Goal: Transaction & Acquisition: Purchase product/service

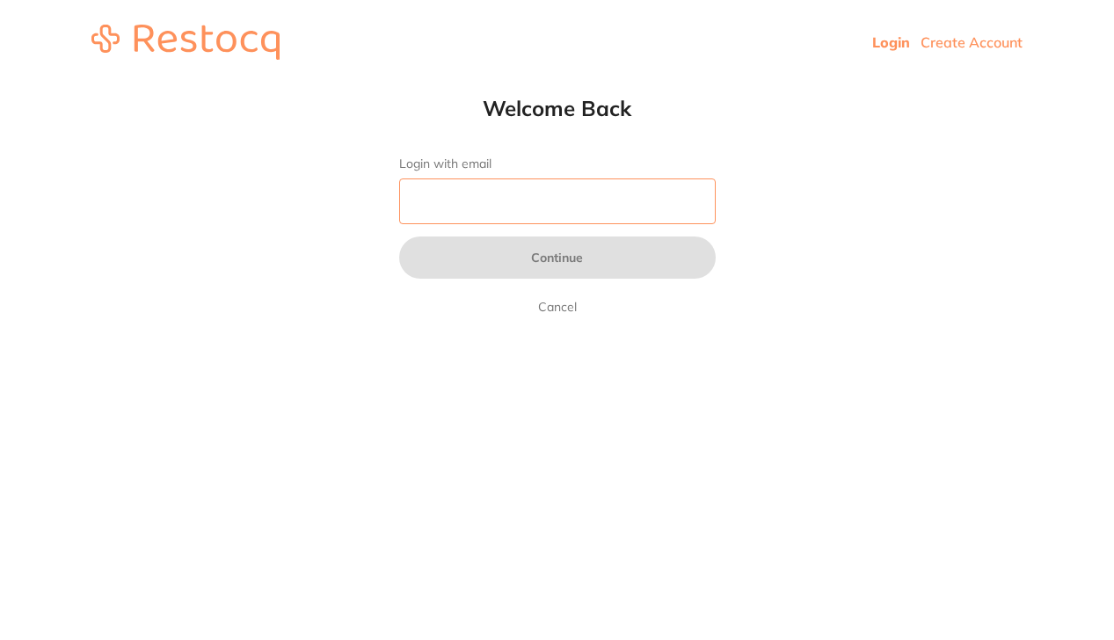
click at [553, 208] on input "Login with email" at bounding box center [557, 201] width 317 height 46
click at [699, 201] on input "Login with email" at bounding box center [557, 201] width 317 height 46
click at [689, 201] on input "Login with email" at bounding box center [557, 201] width 317 height 46
click at [815, 84] on html "Login Create Account Welcome Back Login with email Continue Cancel Welcome back…" at bounding box center [557, 42] width 1114 height 84
click at [568, 196] on input "Login with email" at bounding box center [557, 201] width 317 height 46
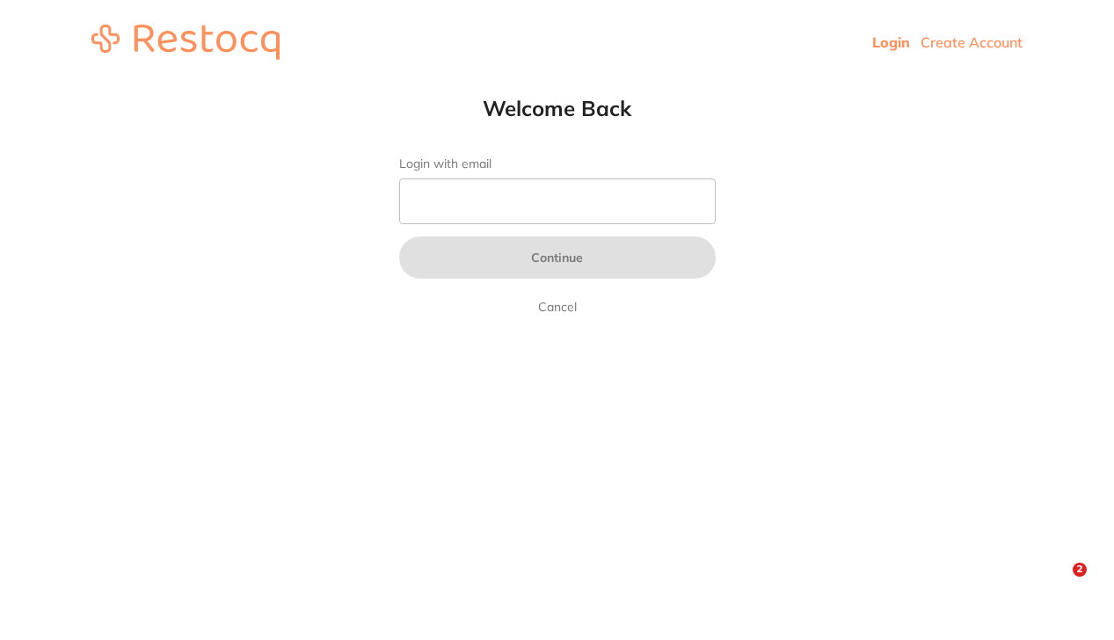
click at [555, 84] on html "Login Create Account Welcome Back Login with email Continue Cancel Welcome back…" at bounding box center [557, 42] width 1114 height 84
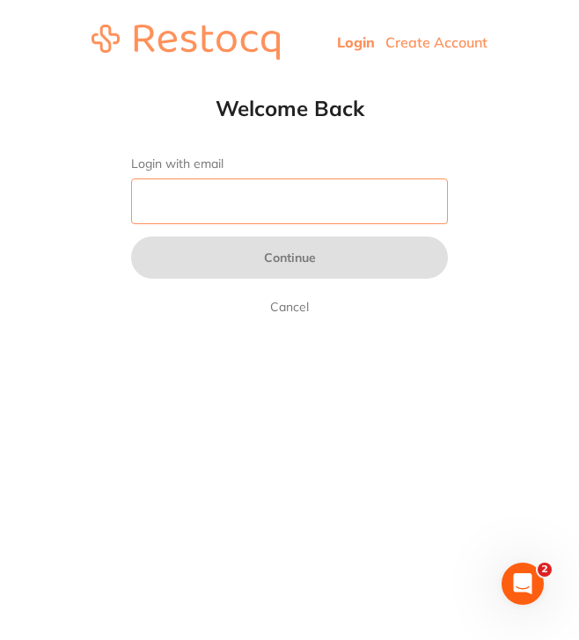
click at [342, 197] on input "Login with email" at bounding box center [289, 201] width 317 height 46
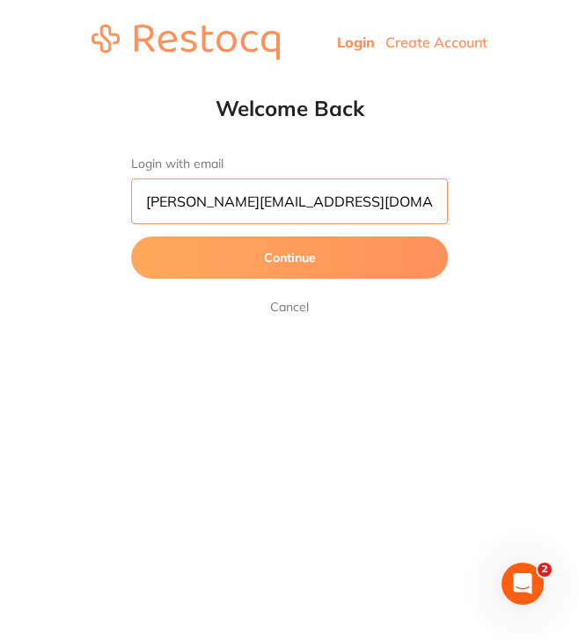
type input "[PERSON_NAME][EMAIL_ADDRESS][DOMAIN_NAME]"
click at [289, 258] on button "Continue" at bounding box center [289, 258] width 317 height 42
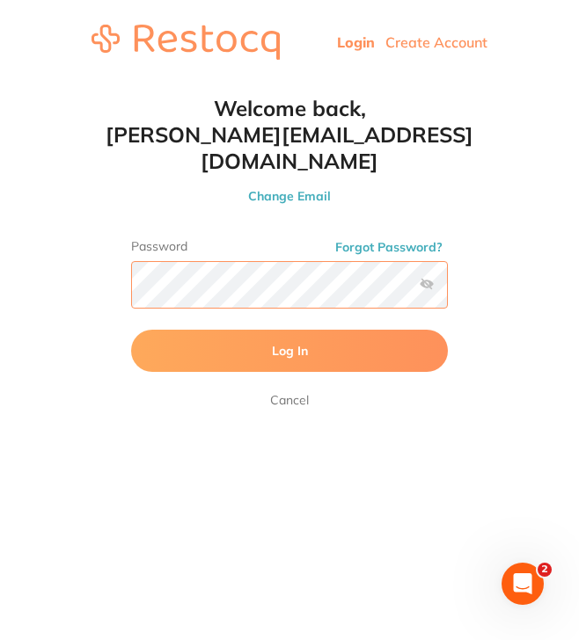
click at [289, 330] on button "Log In" at bounding box center [289, 351] width 317 height 42
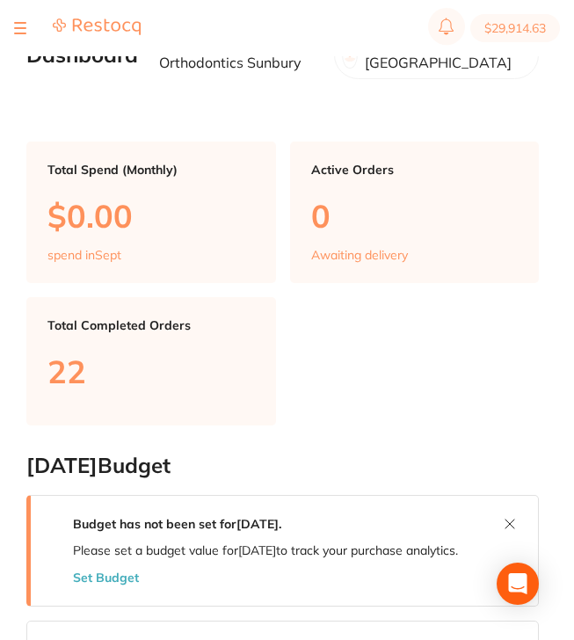
checkbox input "false"
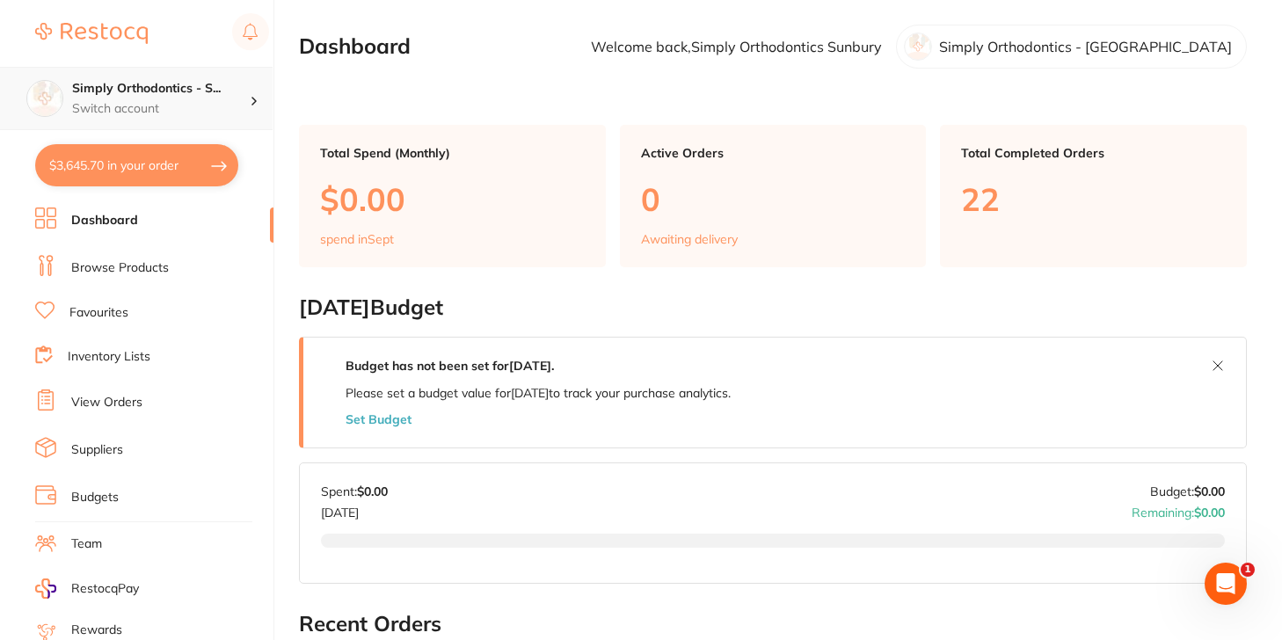
click at [215, 107] on p "Switch account" at bounding box center [161, 109] width 178 height 18
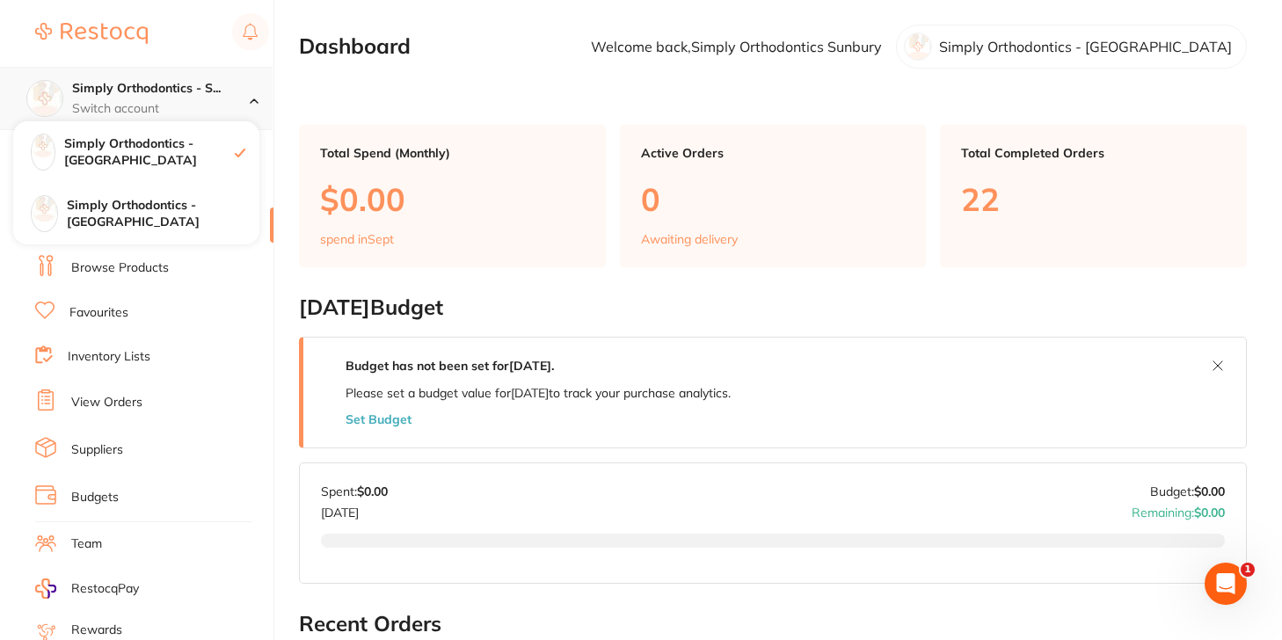
click at [215, 107] on p "Switch account" at bounding box center [161, 109] width 178 height 18
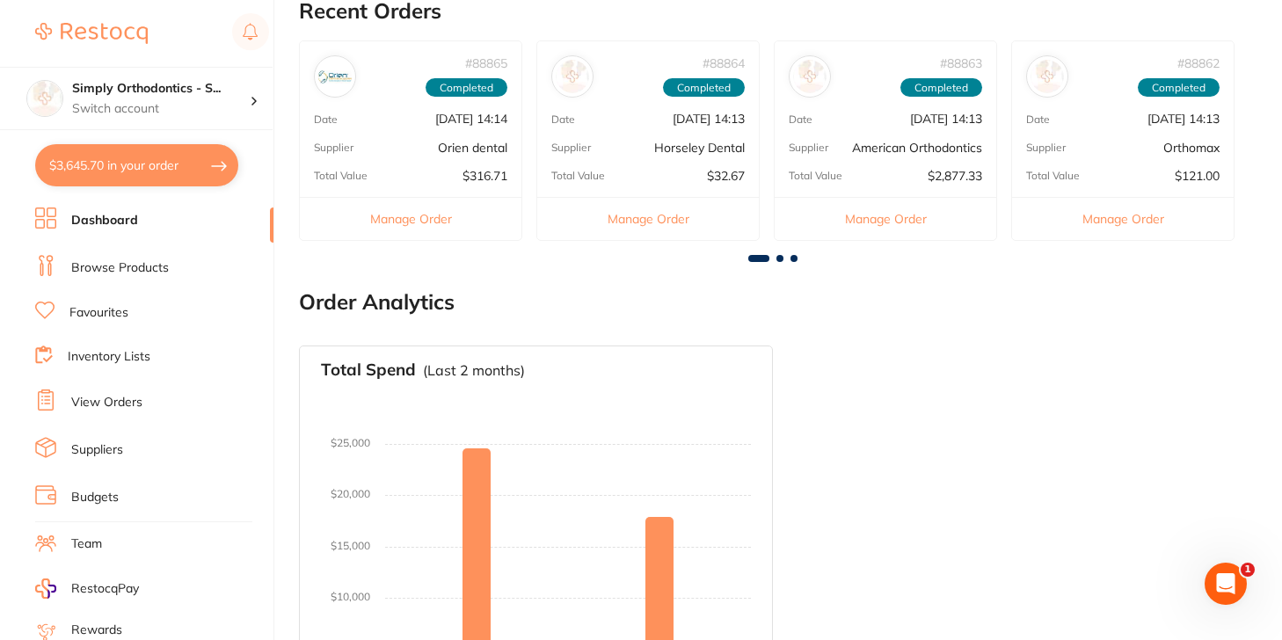
scroll to position [618, 0]
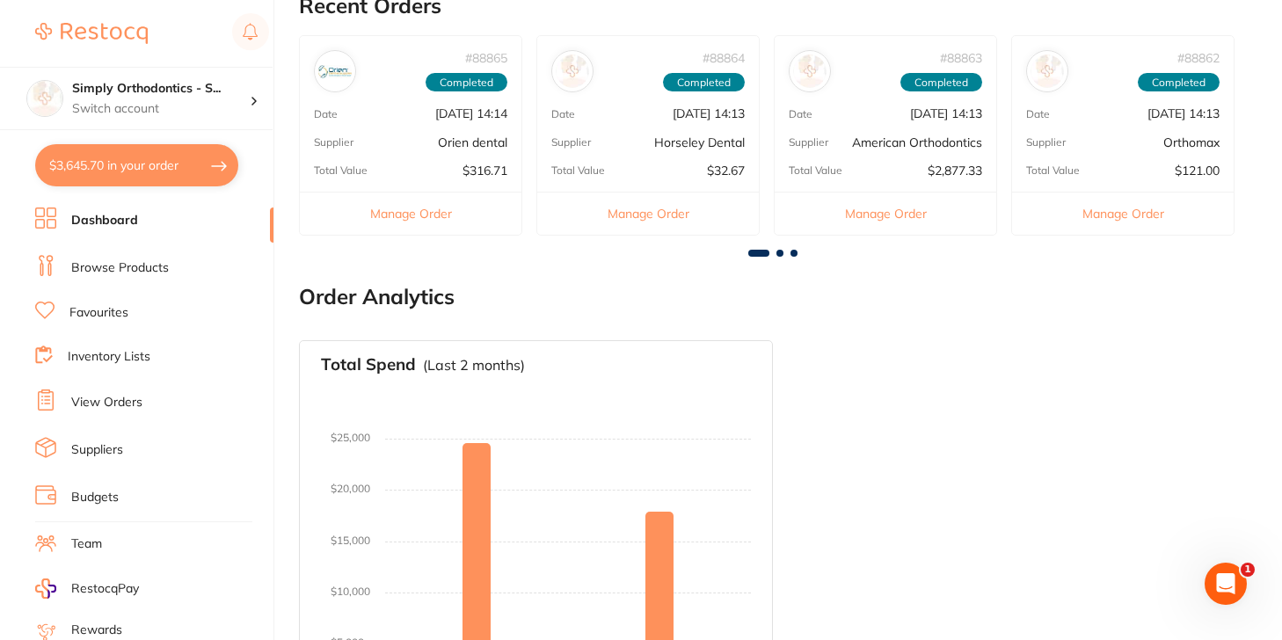
click at [124, 357] on link "Inventory Lists" at bounding box center [109, 357] width 83 height 18
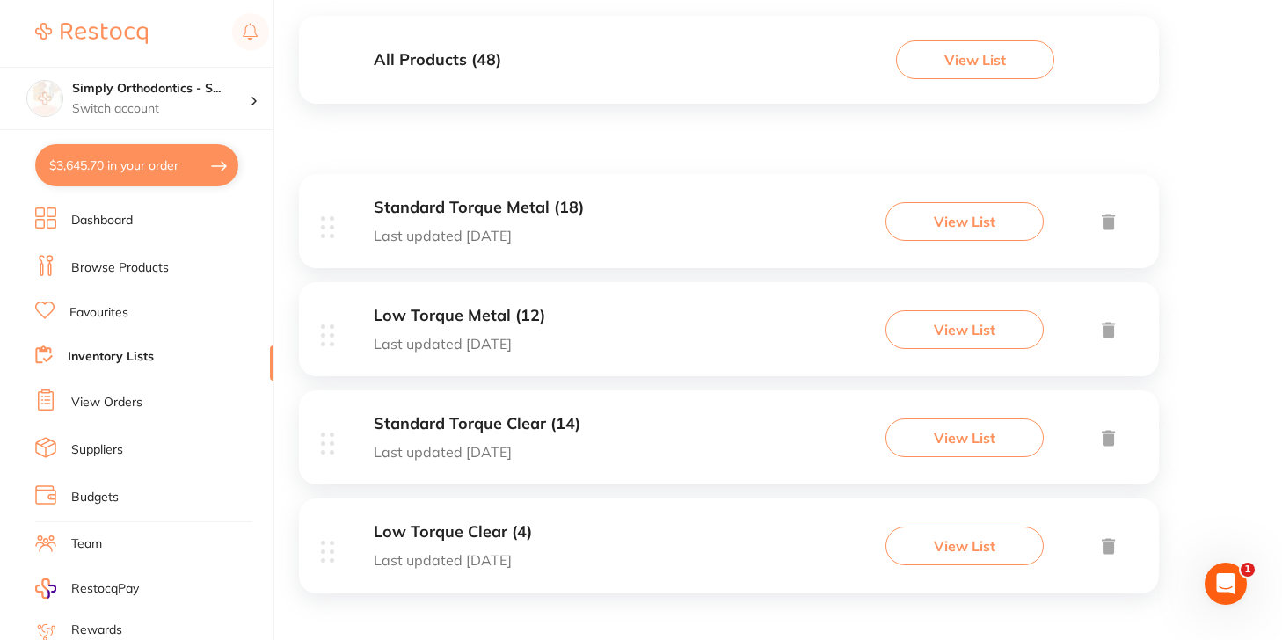
scroll to position [191, 0]
click at [918, 215] on button "View List" at bounding box center [964, 222] width 158 height 39
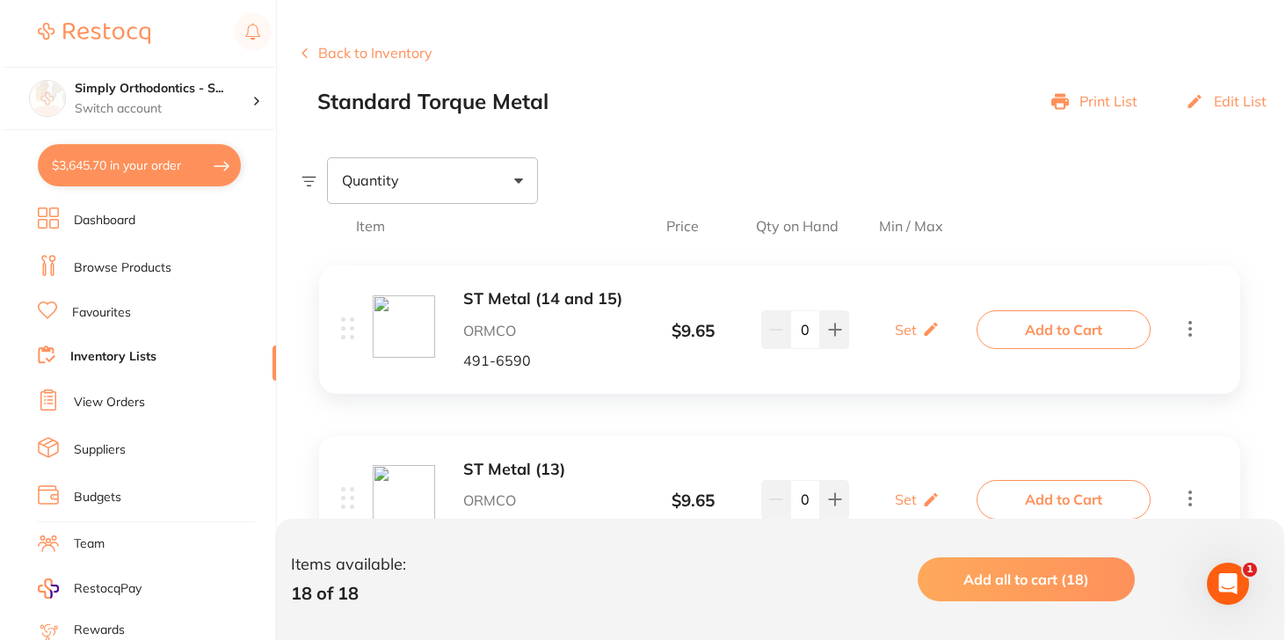
scroll to position [190, 0]
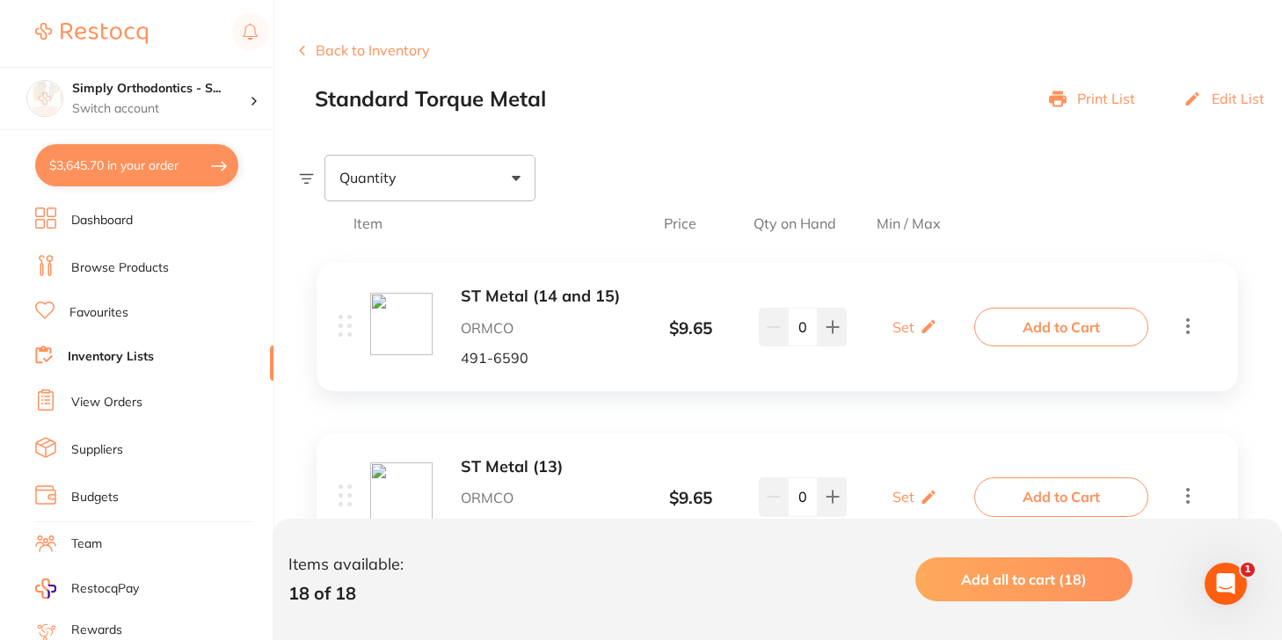
click at [802, 324] on input "0" at bounding box center [803, 327] width 30 height 39
type input "60"
click at [898, 365] on div "ST Metal (14 and 15) ORMCO 491-6590 $ 9.65 Set Set Min / Max 60 Set Set Min / M…" at bounding box center [659, 327] width 641 height 78
click at [1020, 334] on button "Add to Cart" at bounding box center [1061, 327] width 174 height 39
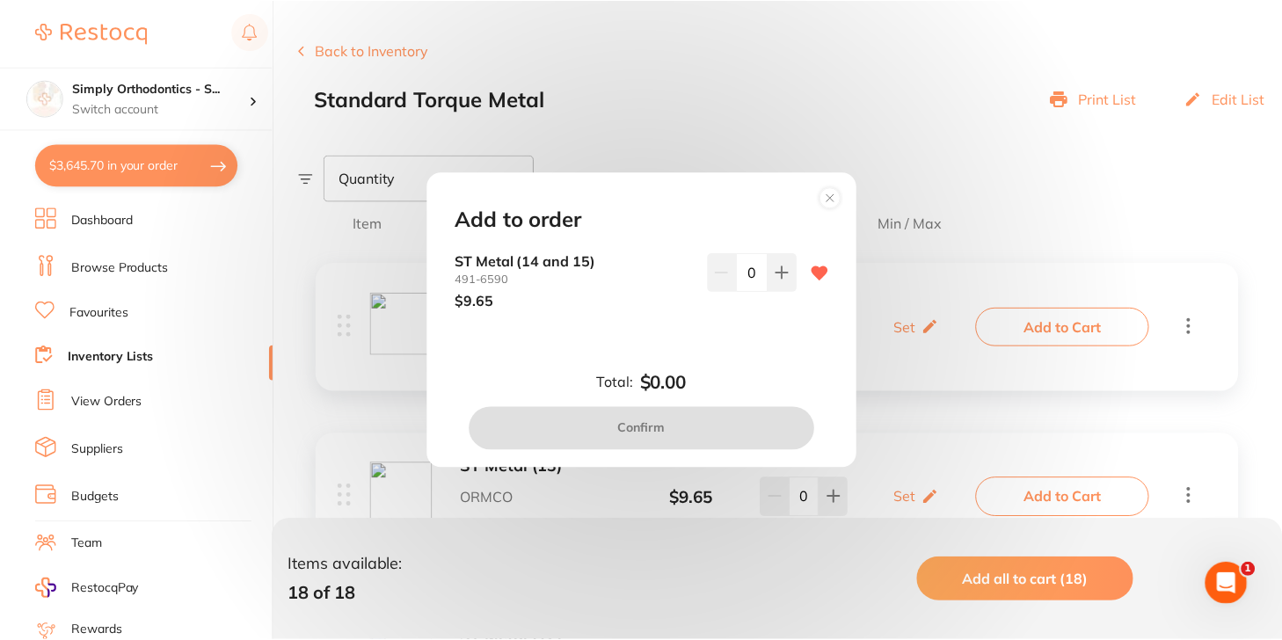
scroll to position [0, 0]
click at [739, 276] on input "0" at bounding box center [755, 272] width 32 height 39
type input "60"
click at [755, 317] on div "ST Metal (14 and 15) 491-6590 $9.65 60" at bounding box center [643, 295] width 417 height 84
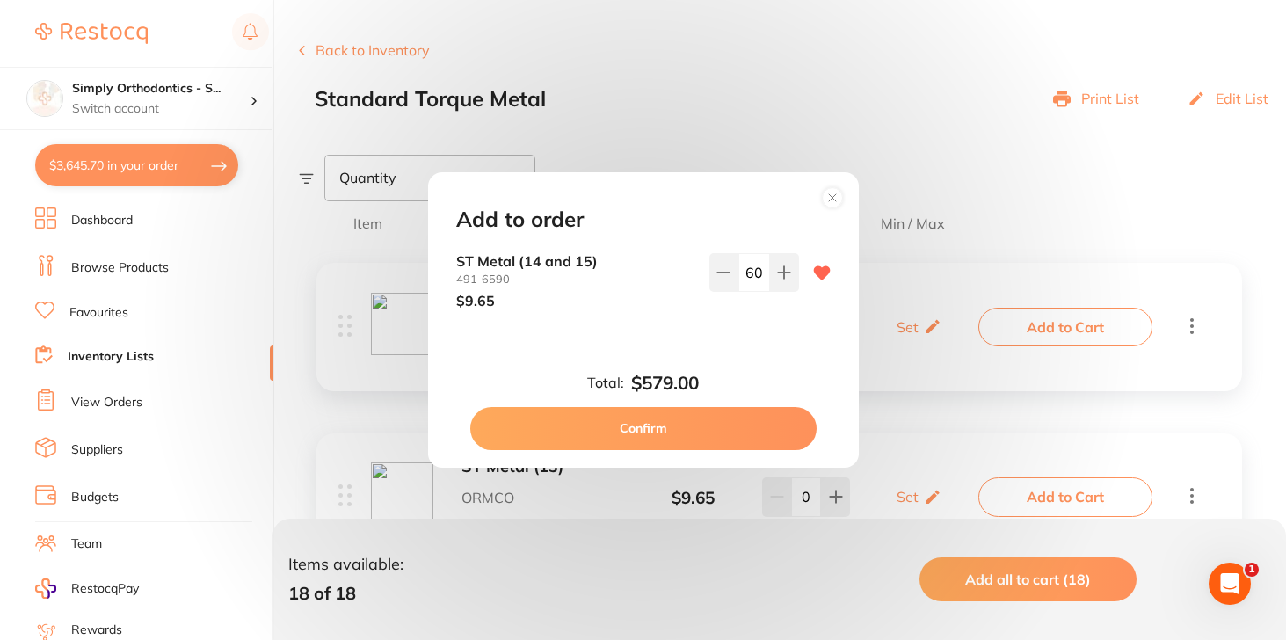
click at [697, 411] on button "Confirm" at bounding box center [643, 428] width 346 height 42
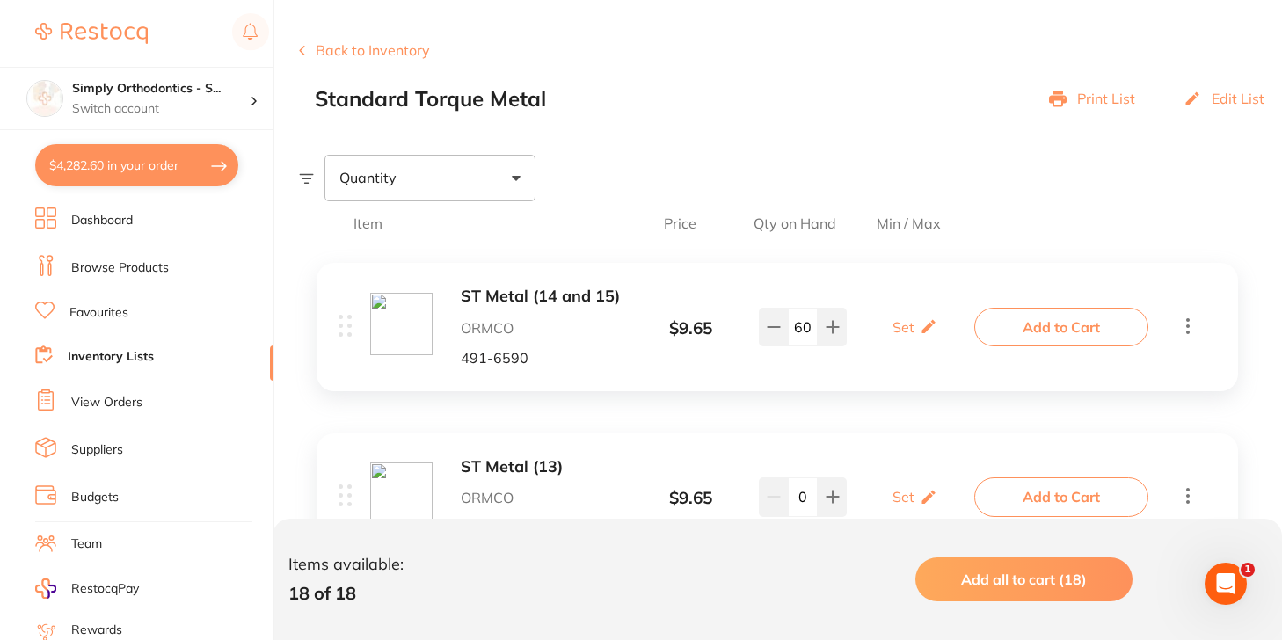
click at [804, 329] on input "60" at bounding box center [803, 327] width 30 height 39
type input "0"
click at [841, 384] on div "ST Metal (14 and 15) ORMCO 491-6590 $ 9.65 Set Set Min / Max 0 Set Set Min / Ma…" at bounding box center [777, 326] width 921 height 127
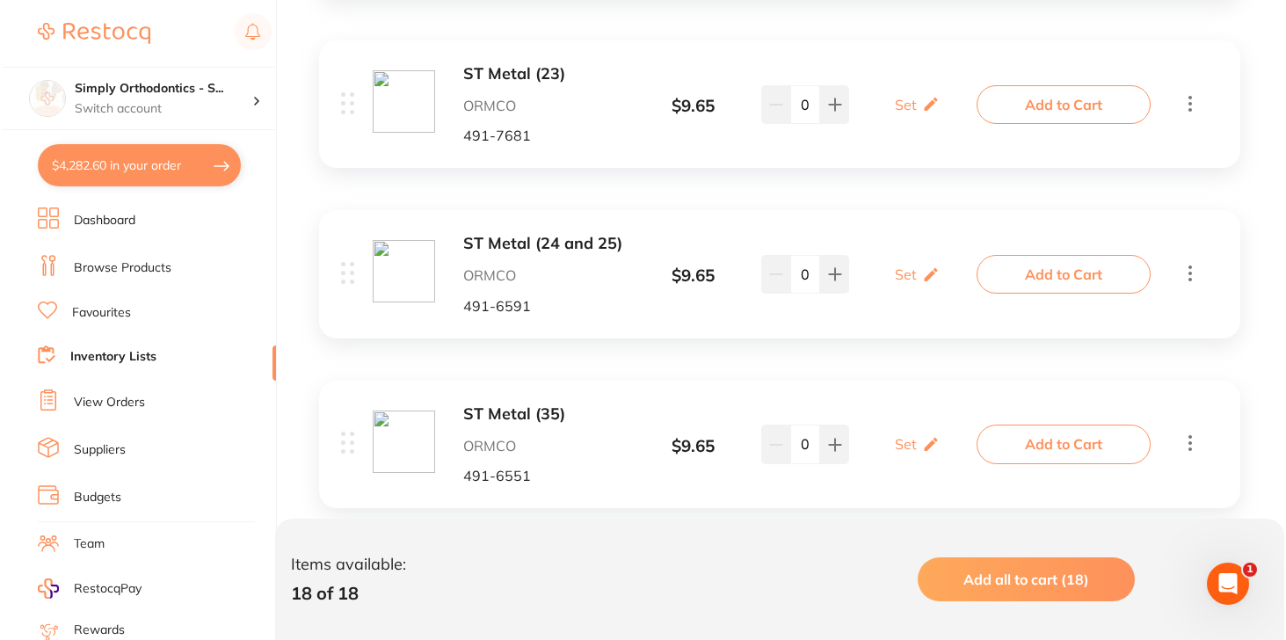
scroll to position [1439, 0]
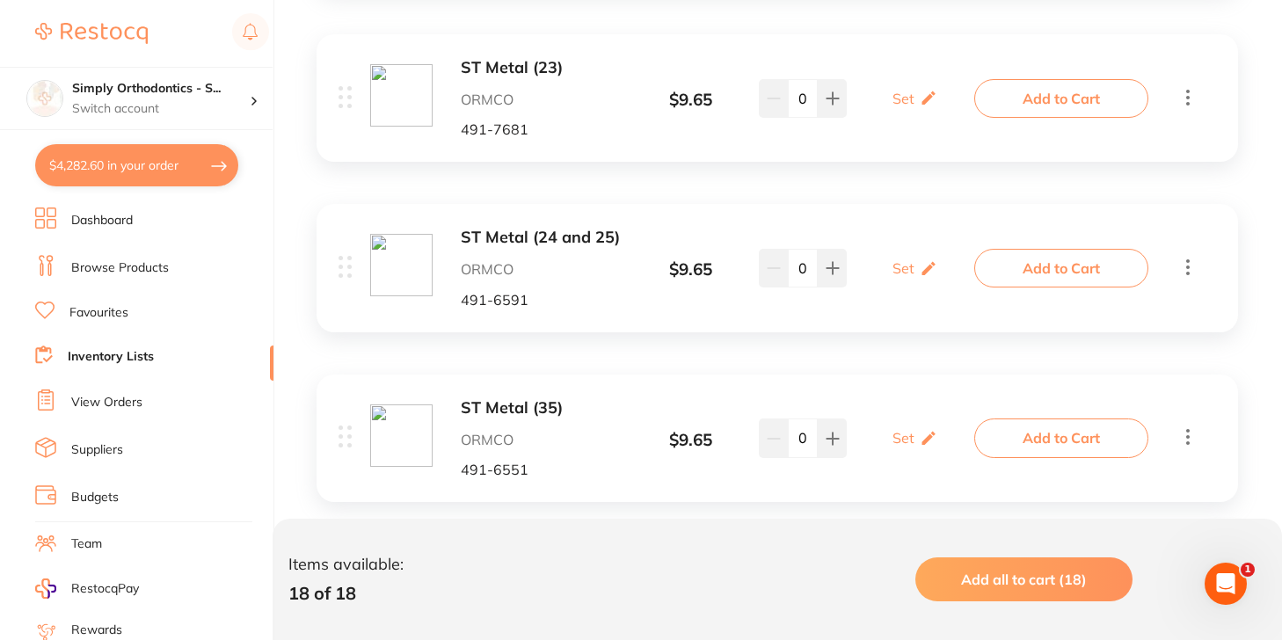
click at [1030, 264] on button "Add to Cart" at bounding box center [1061, 268] width 174 height 39
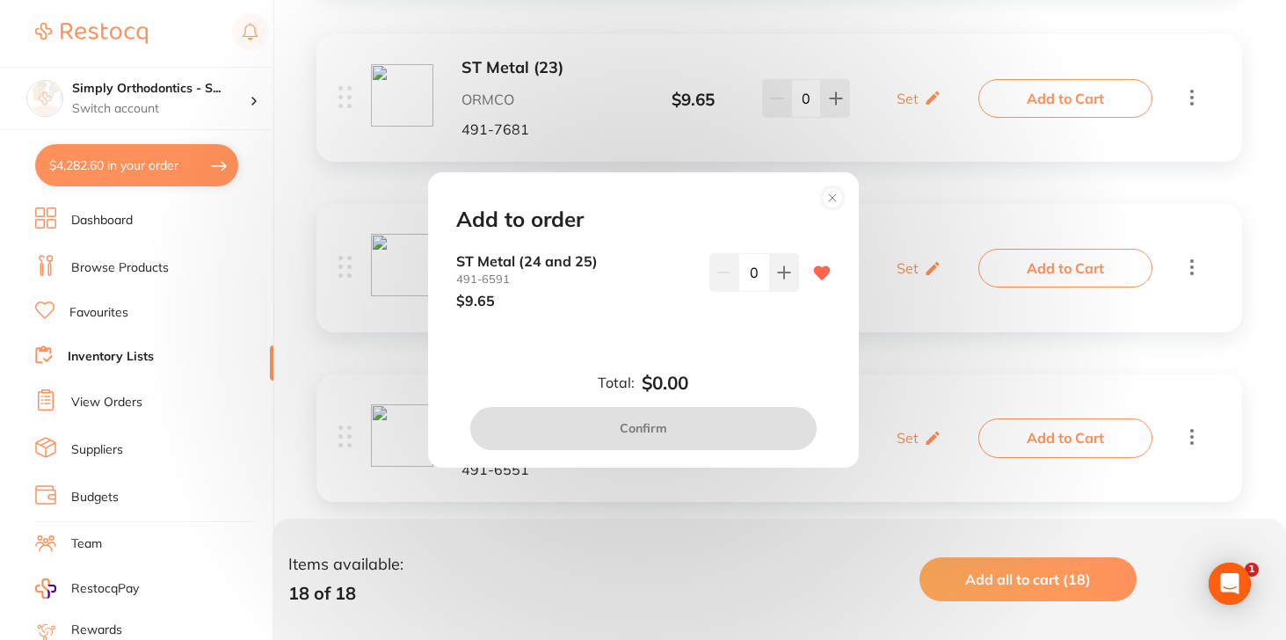
click at [741, 281] on input "0" at bounding box center [755, 272] width 32 height 39
type input "70"
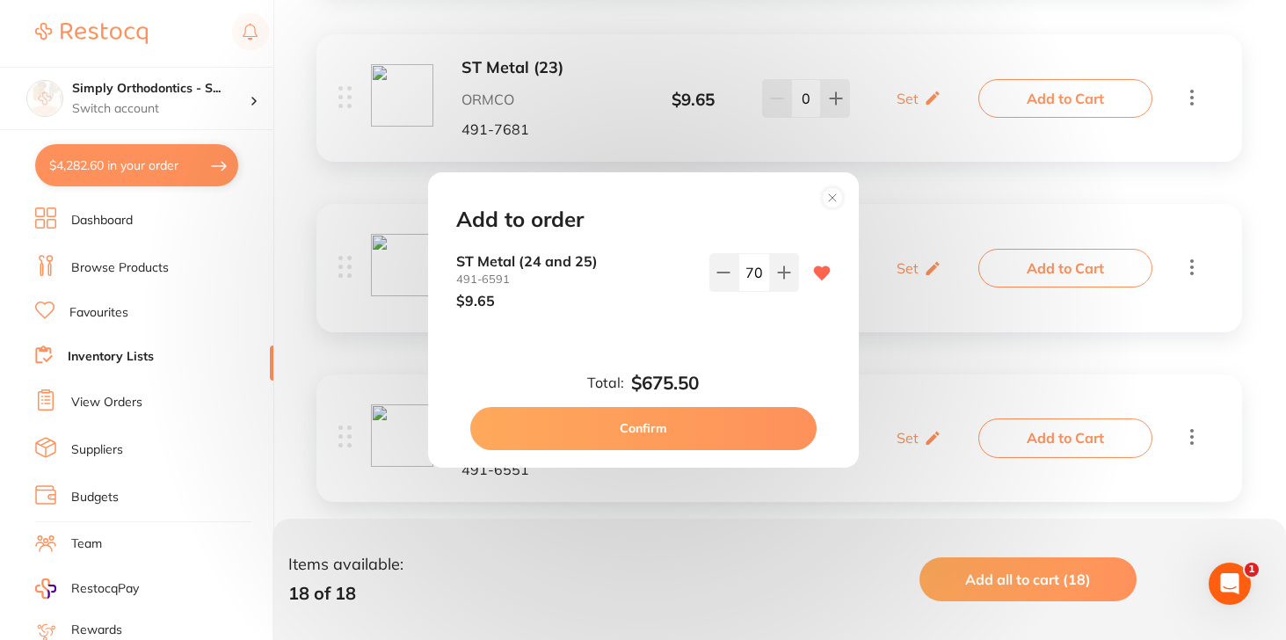
click at [731, 340] on div "Add to order ST Metal (24 and 25) 491-6591 $9.65 70 Total: $675.50 Confirm" at bounding box center [643, 319] width 431 height 295
click at [695, 420] on button "Confirm" at bounding box center [643, 428] width 346 height 42
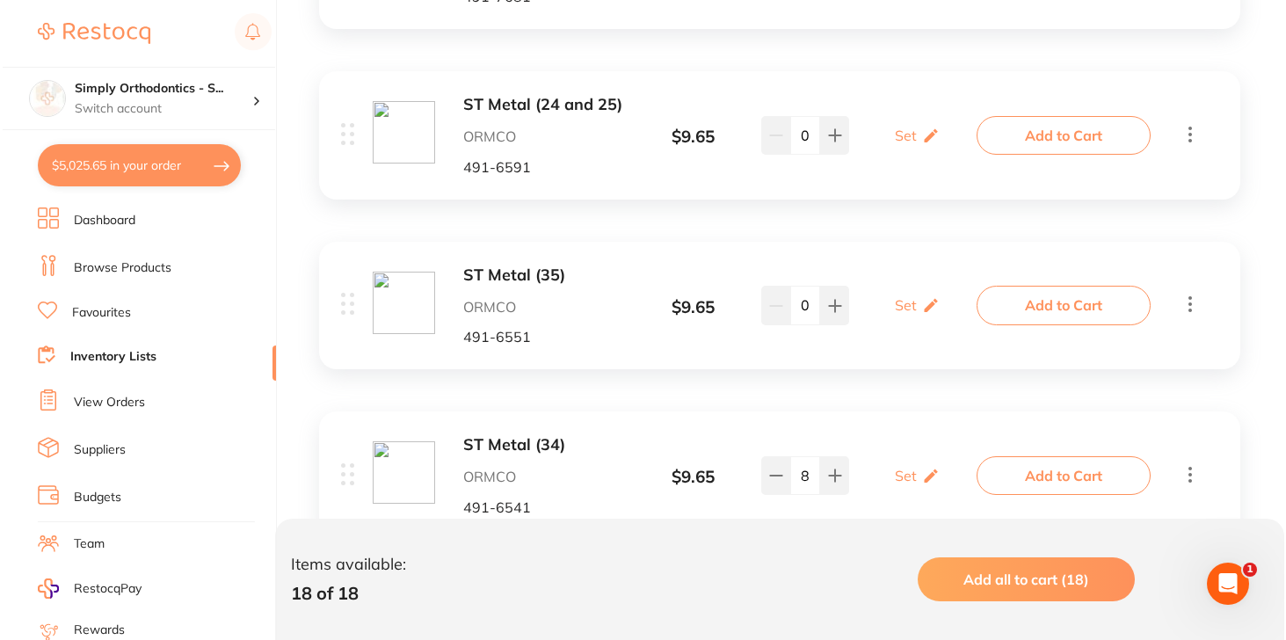
scroll to position [1587, 0]
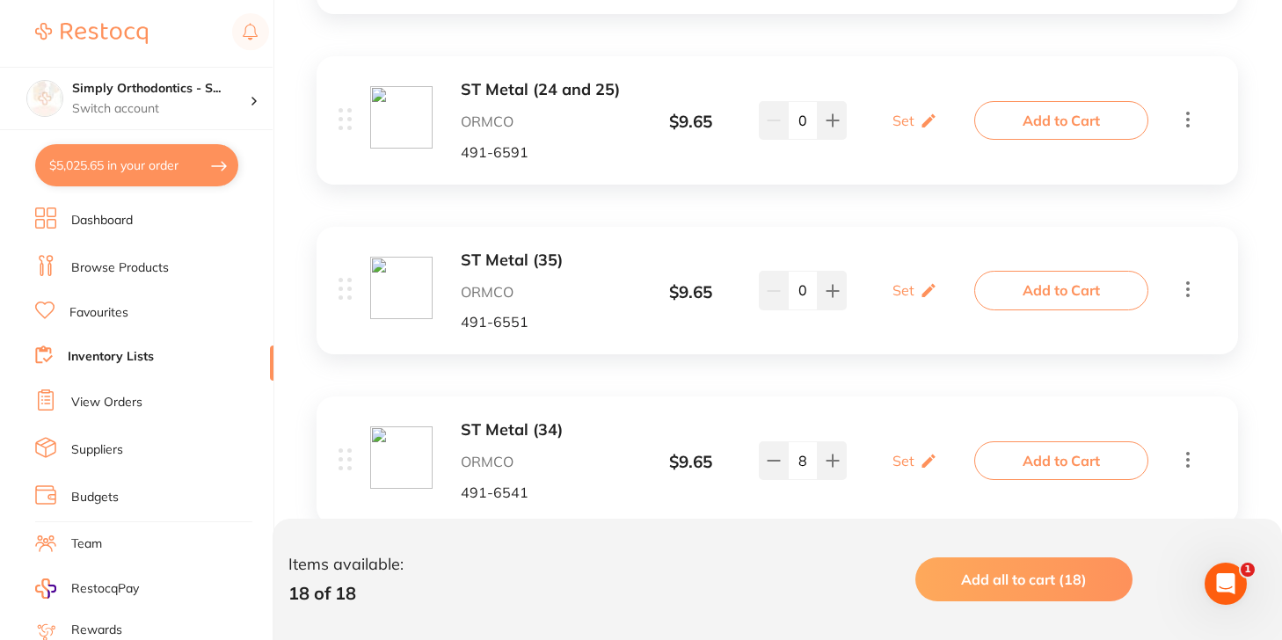
click at [1027, 289] on button "Add to Cart" at bounding box center [1061, 290] width 174 height 39
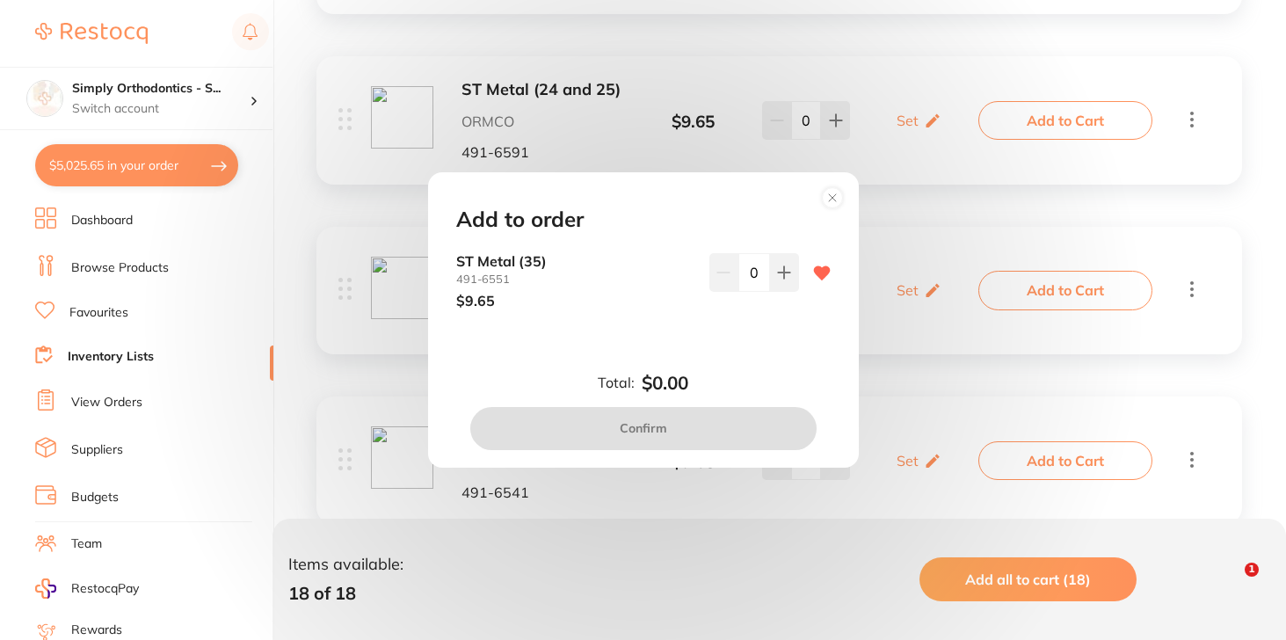
click at [745, 278] on input "0" at bounding box center [755, 272] width 32 height 39
type input "40"
click at [709, 326] on div "ST Metal [PHONE_NUMBER] $9.65 40" at bounding box center [643, 295] width 417 height 84
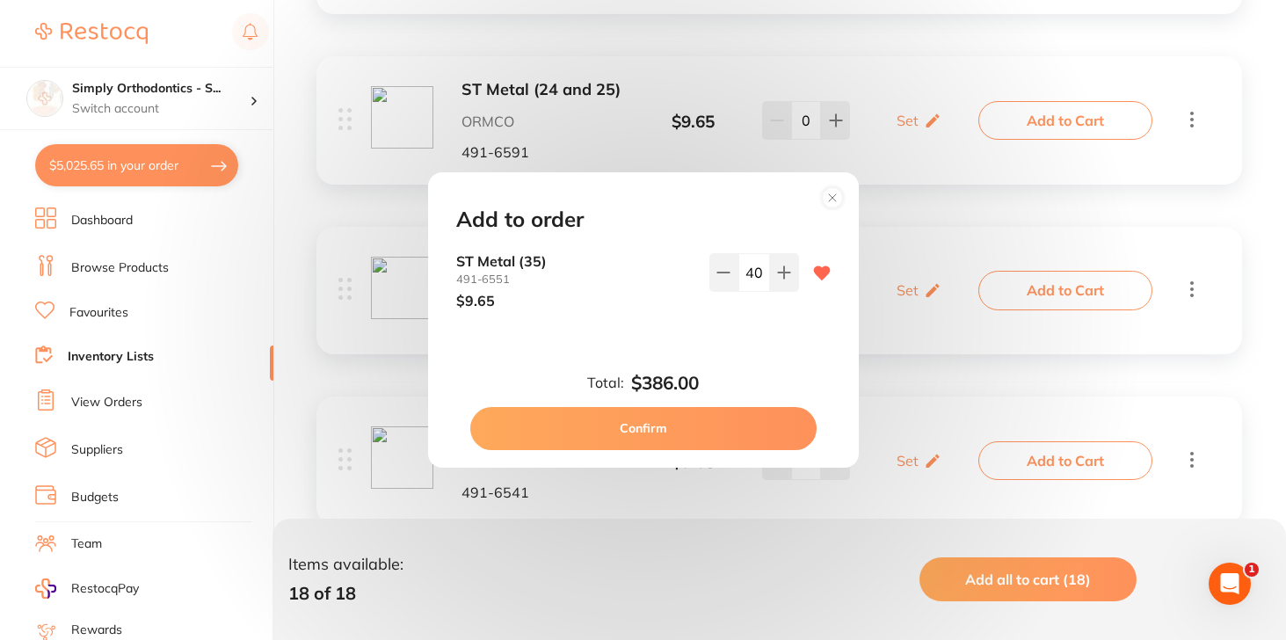
click at [685, 425] on button "Confirm" at bounding box center [643, 428] width 346 height 42
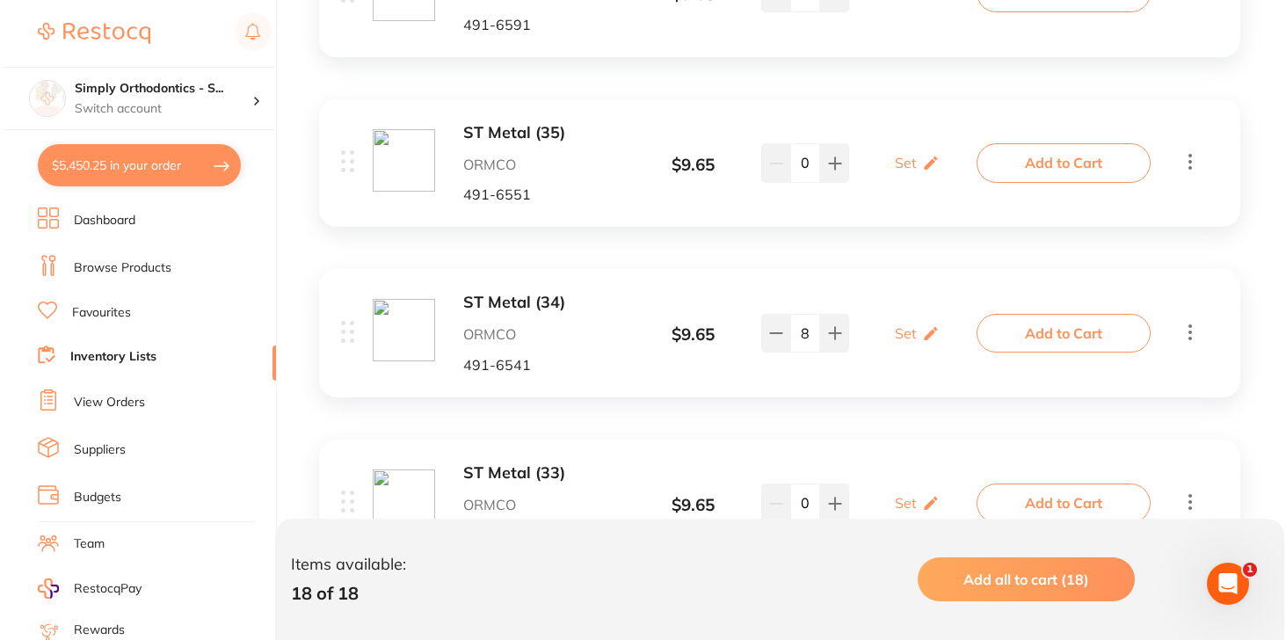
scroll to position [1767, 0]
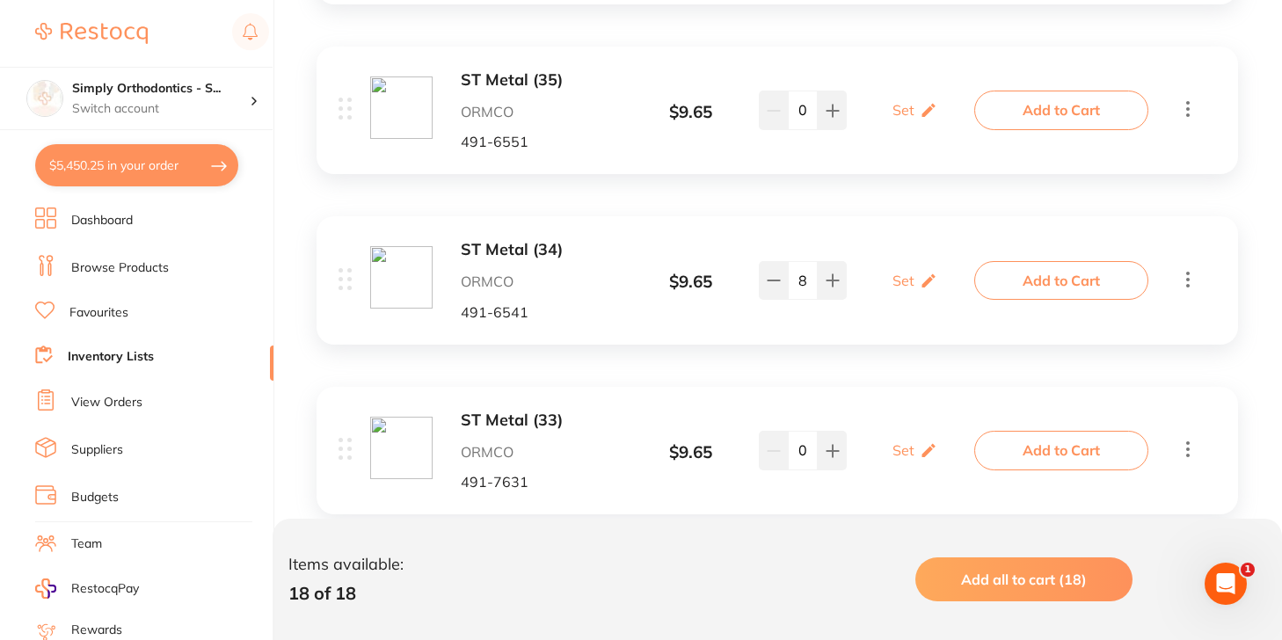
click at [1061, 261] on button "Add to Cart" at bounding box center [1061, 280] width 174 height 39
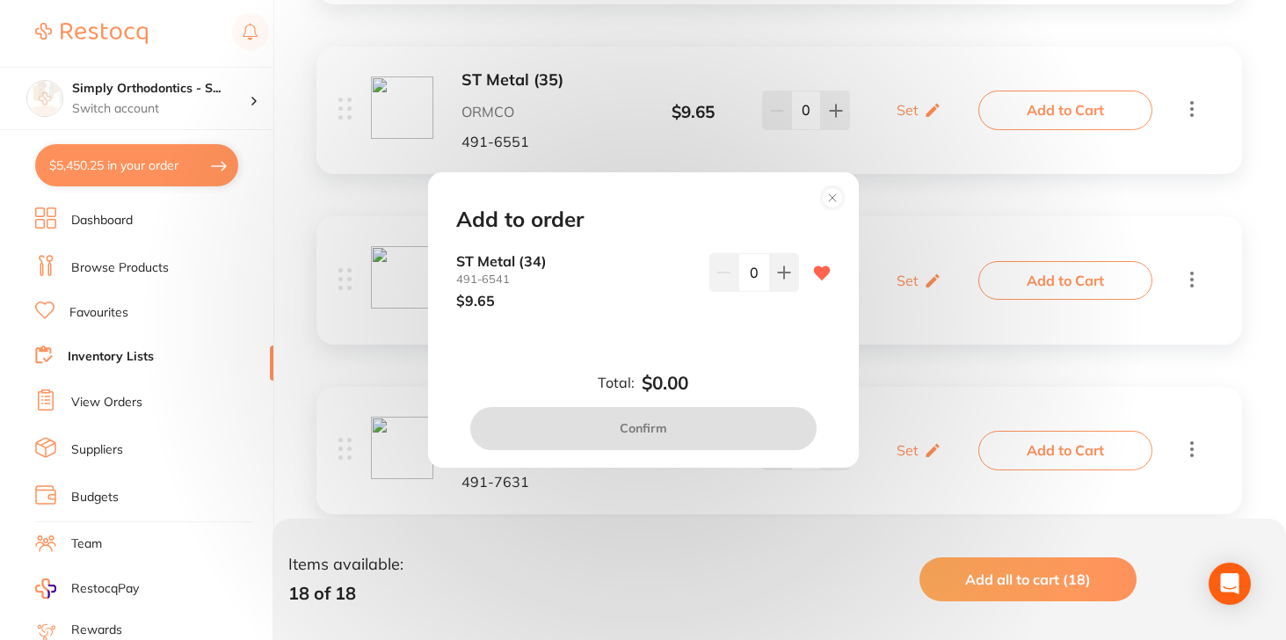
click at [740, 270] on input "0" at bounding box center [755, 272] width 32 height 39
type input "40"
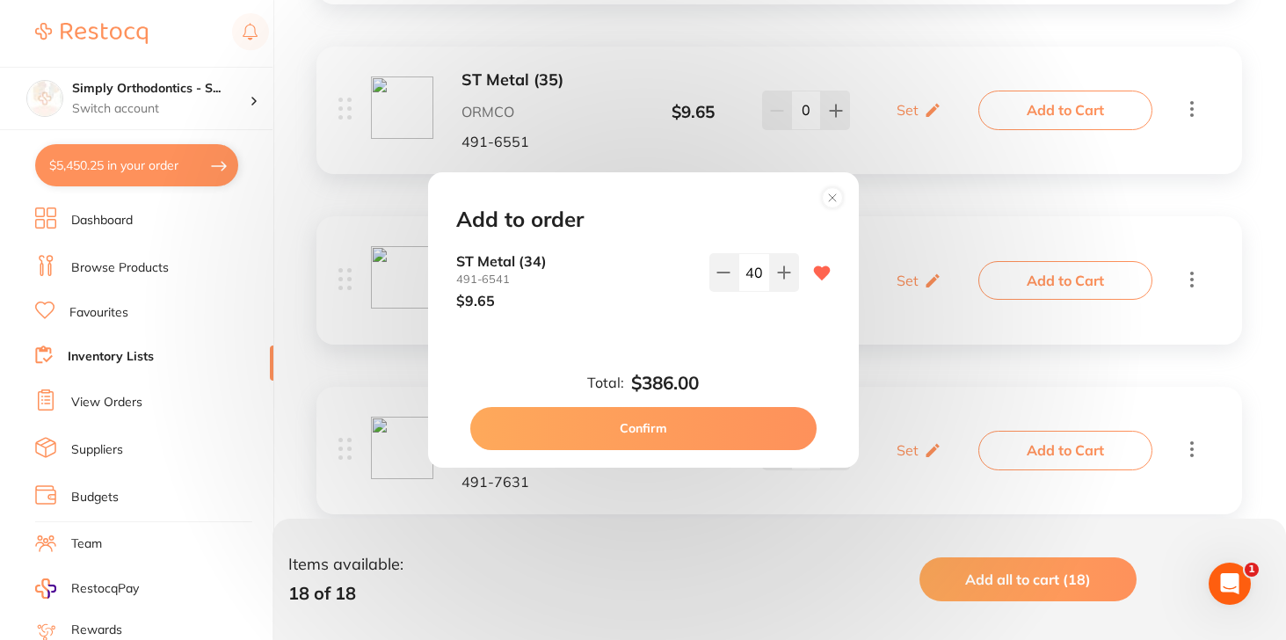
click at [756, 340] on div "Add to order ST Metal [PHONE_NUMBER] $9.65 40 Total: $386.00 Confirm" at bounding box center [643, 319] width 431 height 295
click at [717, 421] on button "Confirm" at bounding box center [643, 428] width 346 height 42
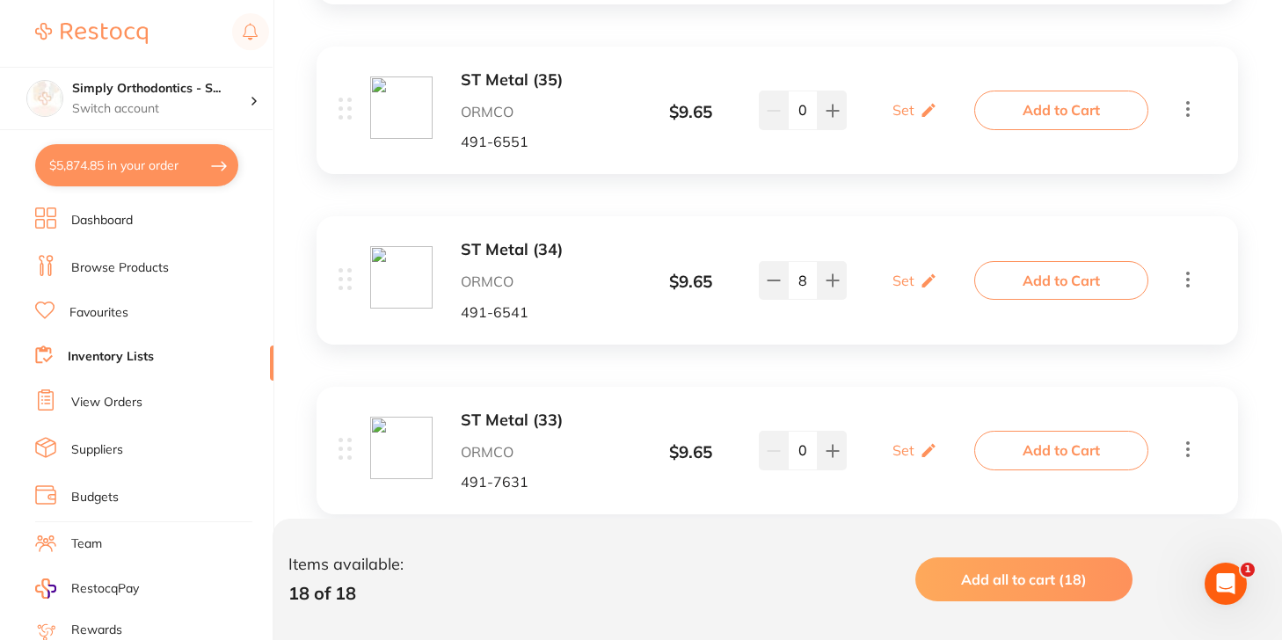
click at [142, 165] on button "$5,874.85 in your order" at bounding box center [136, 165] width 203 height 42
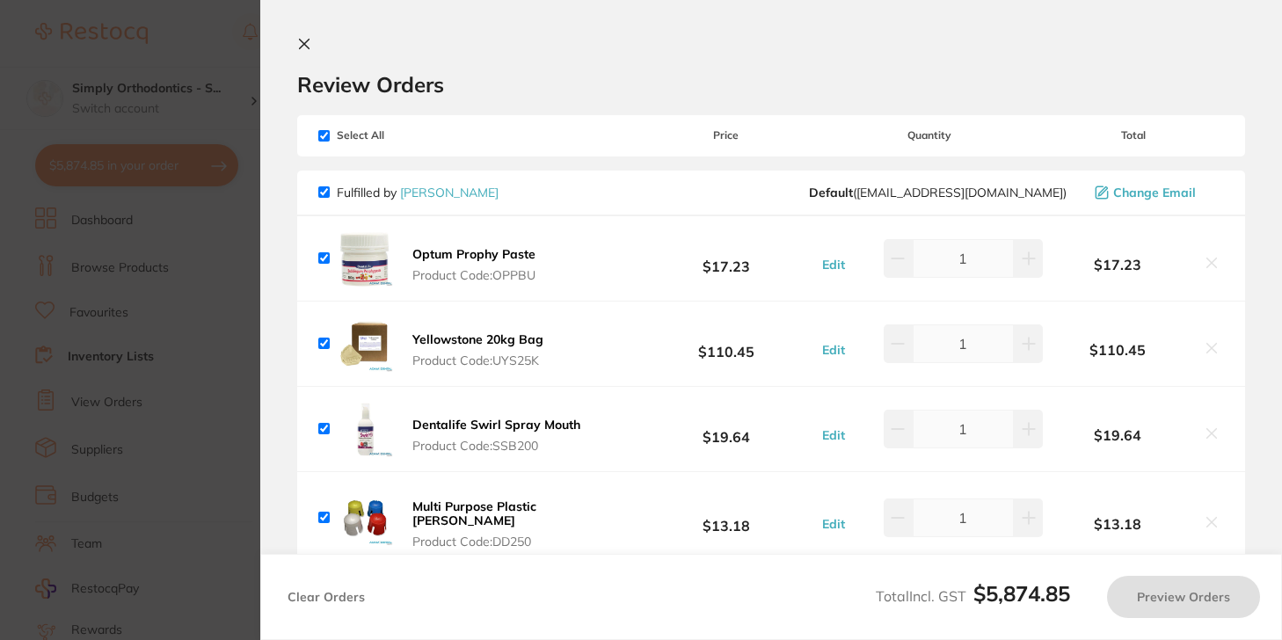
checkbox input "true"
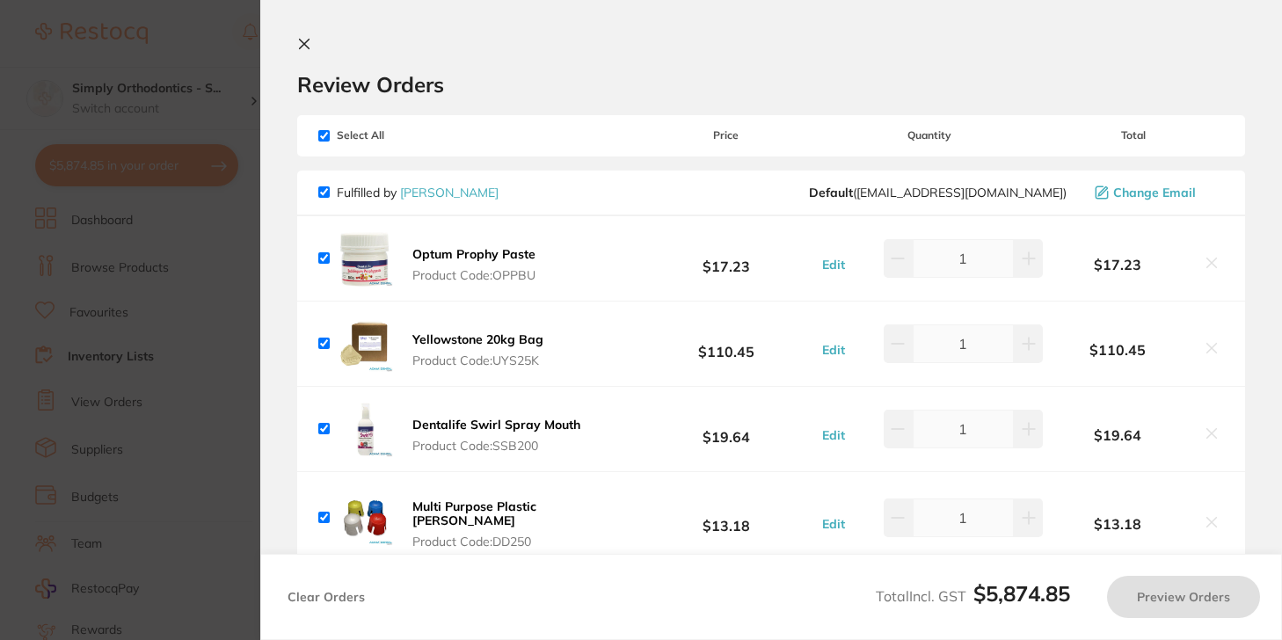
checkbox input "true"
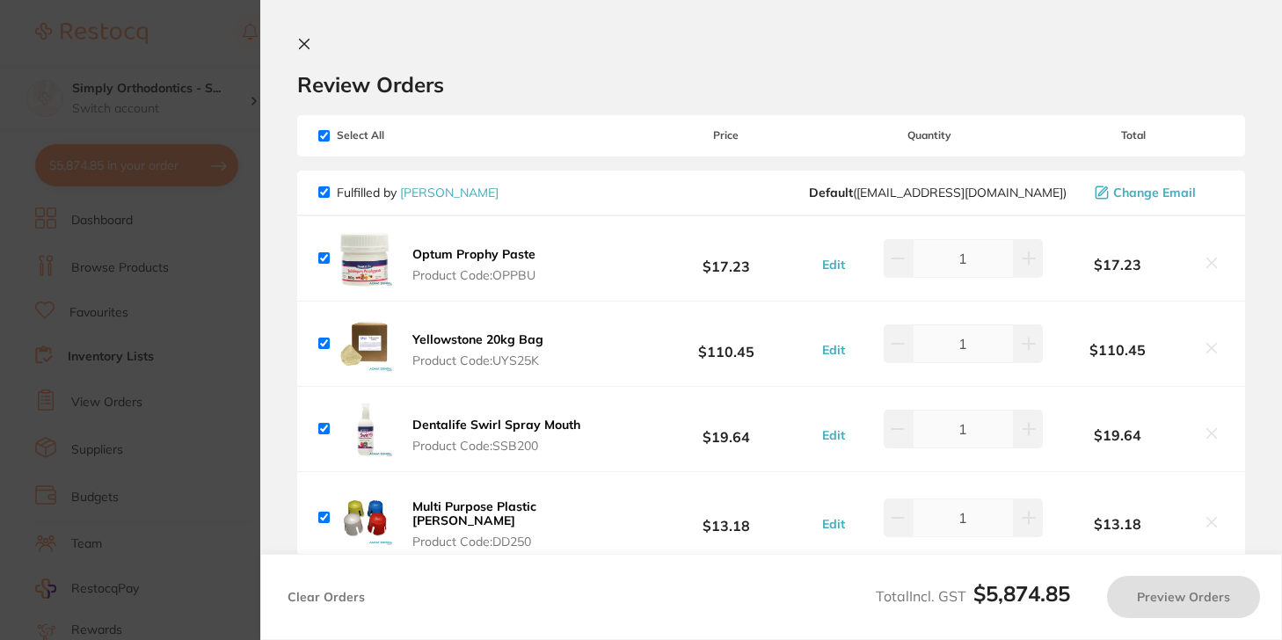
checkbox input "true"
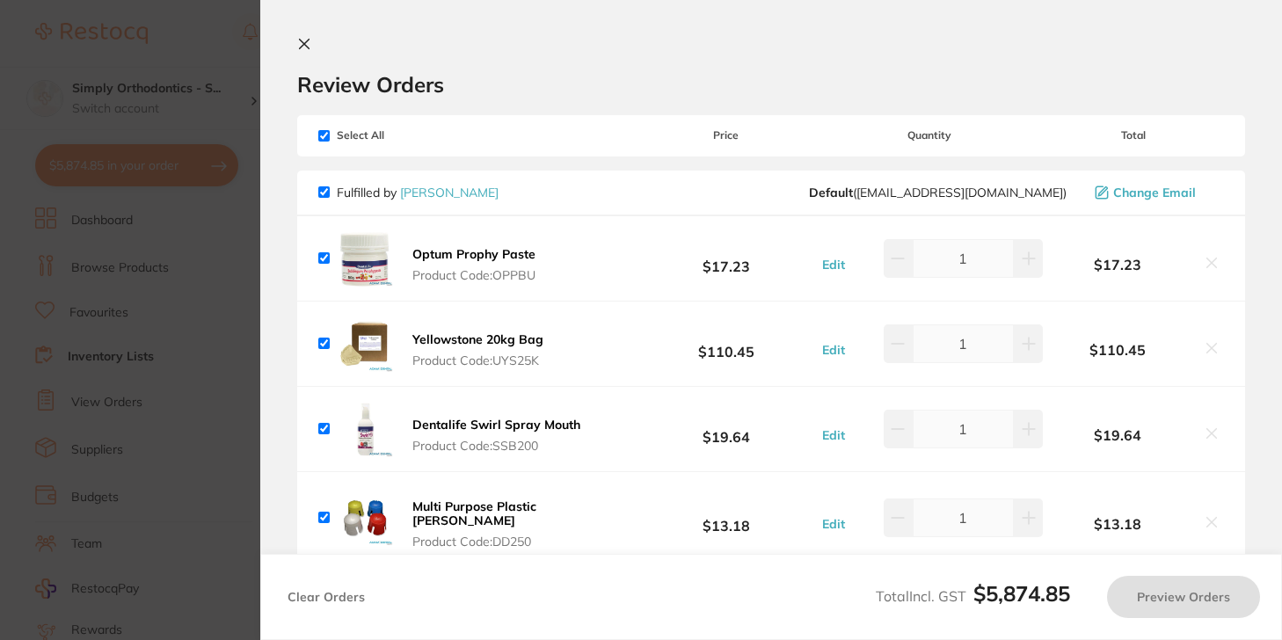
checkbox input "true"
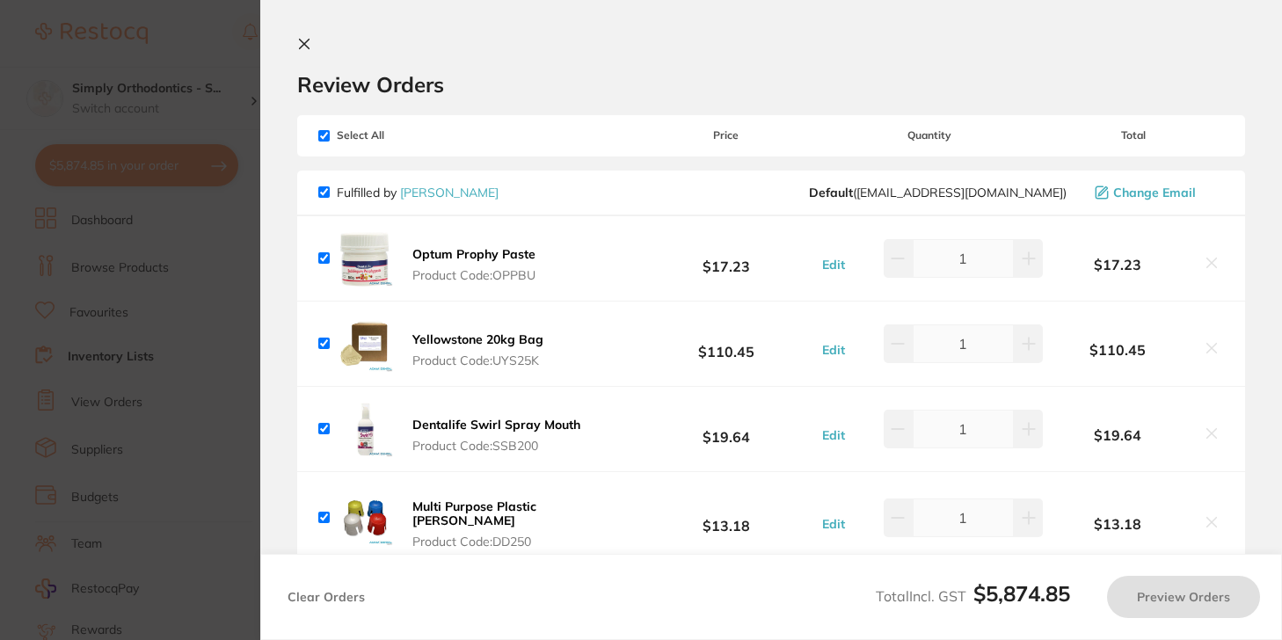
checkbox input "true"
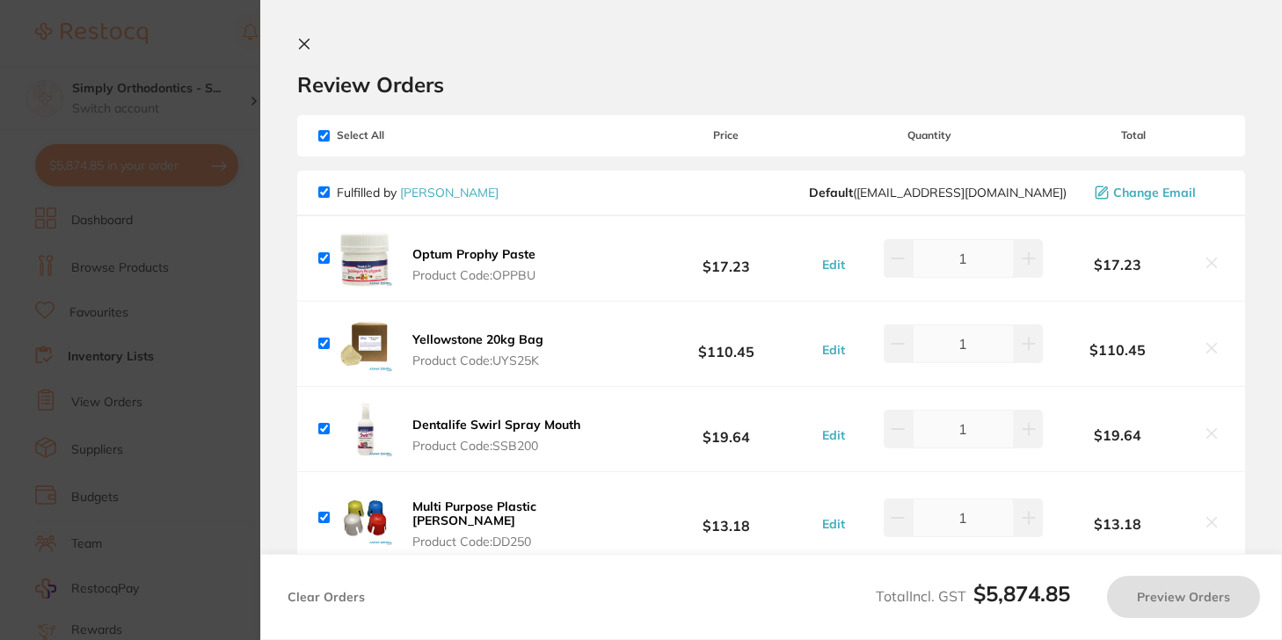
checkbox input "true"
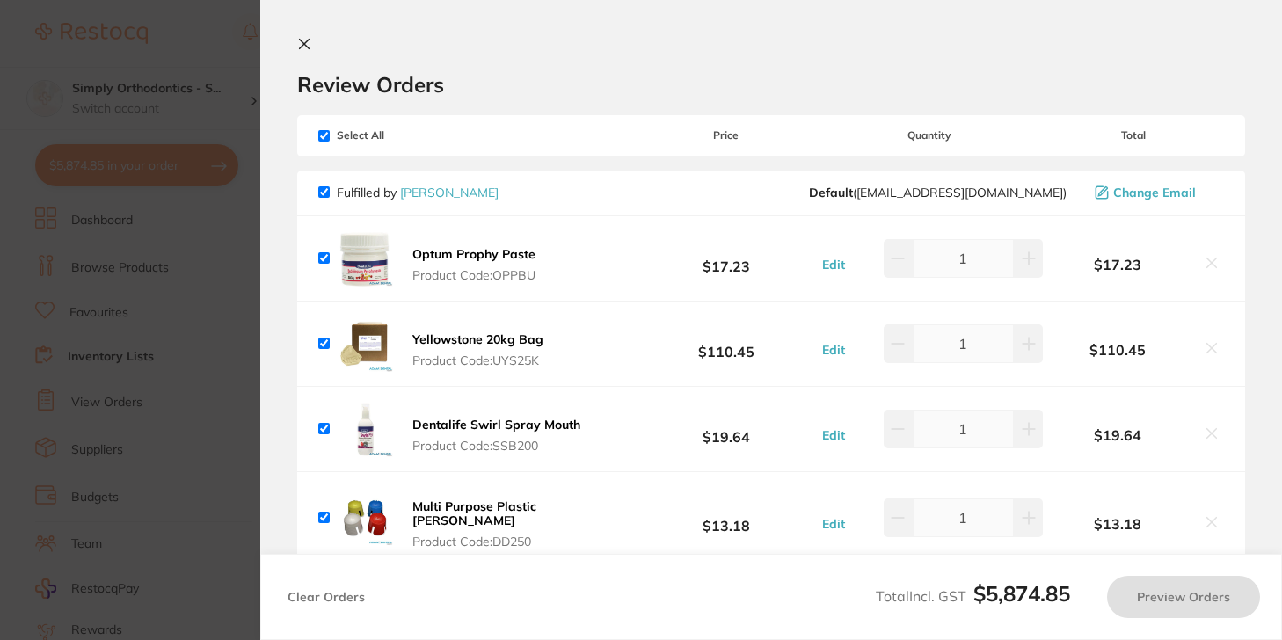
checkbox input "true"
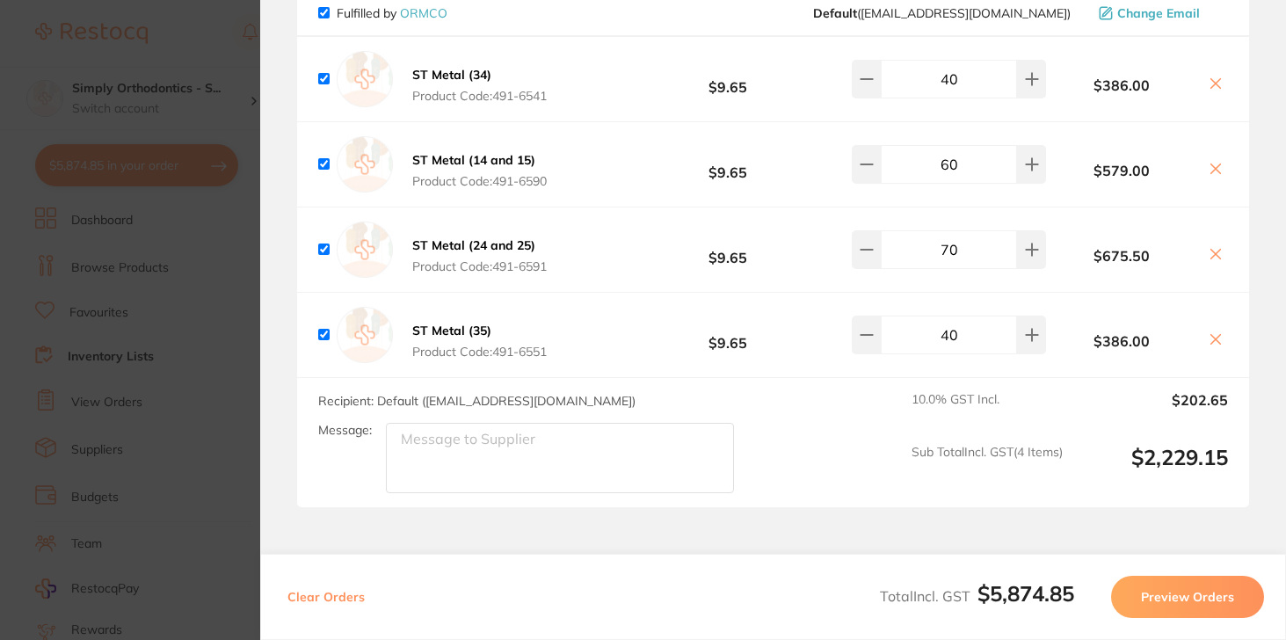
scroll to position [3577, 0]
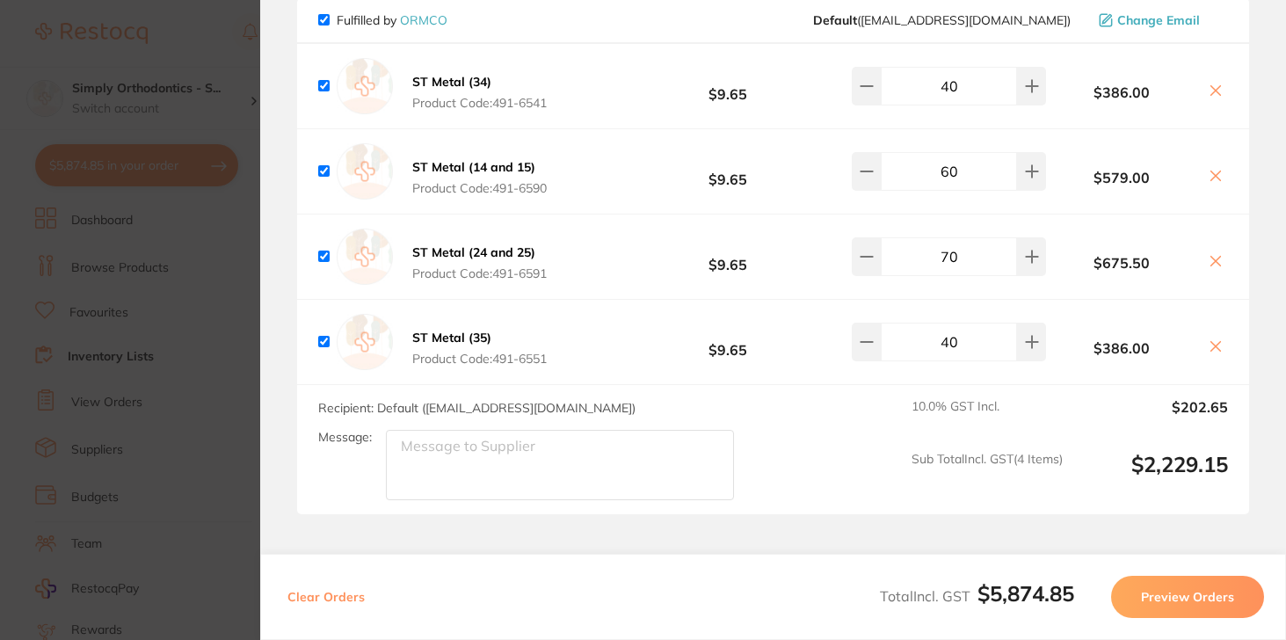
click at [216, 111] on section "Update RRP Set your pre negotiated price for this item. Item Agreed RRP (excl. …" at bounding box center [643, 320] width 1286 height 640
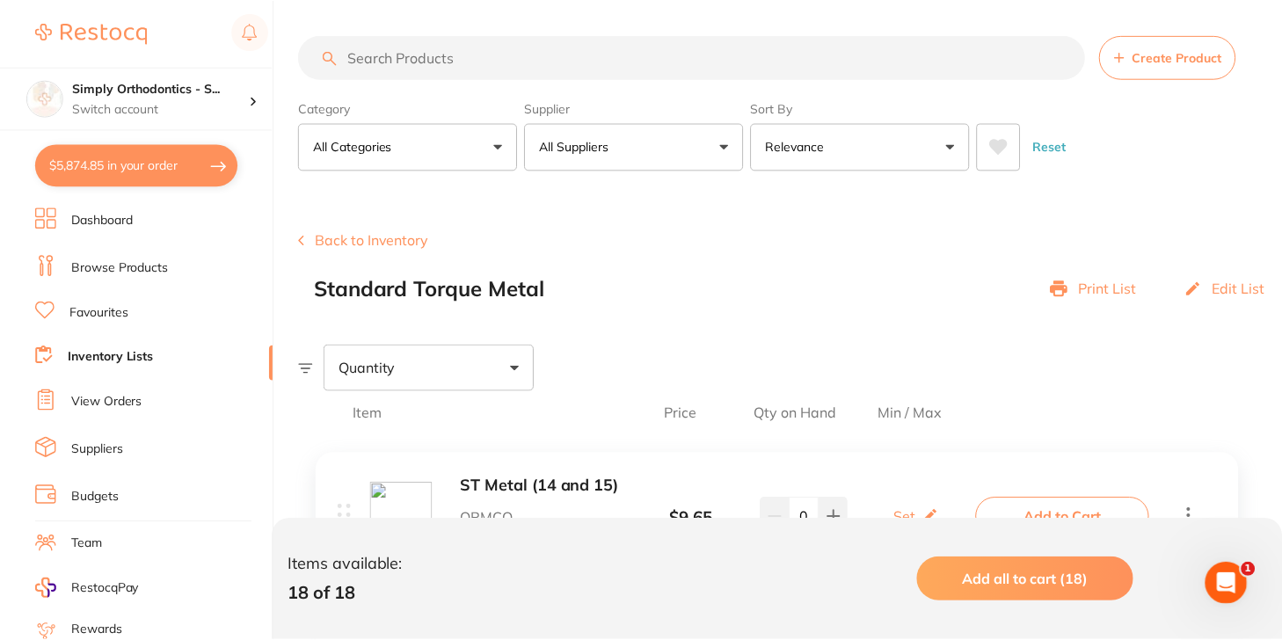
scroll to position [1767, 0]
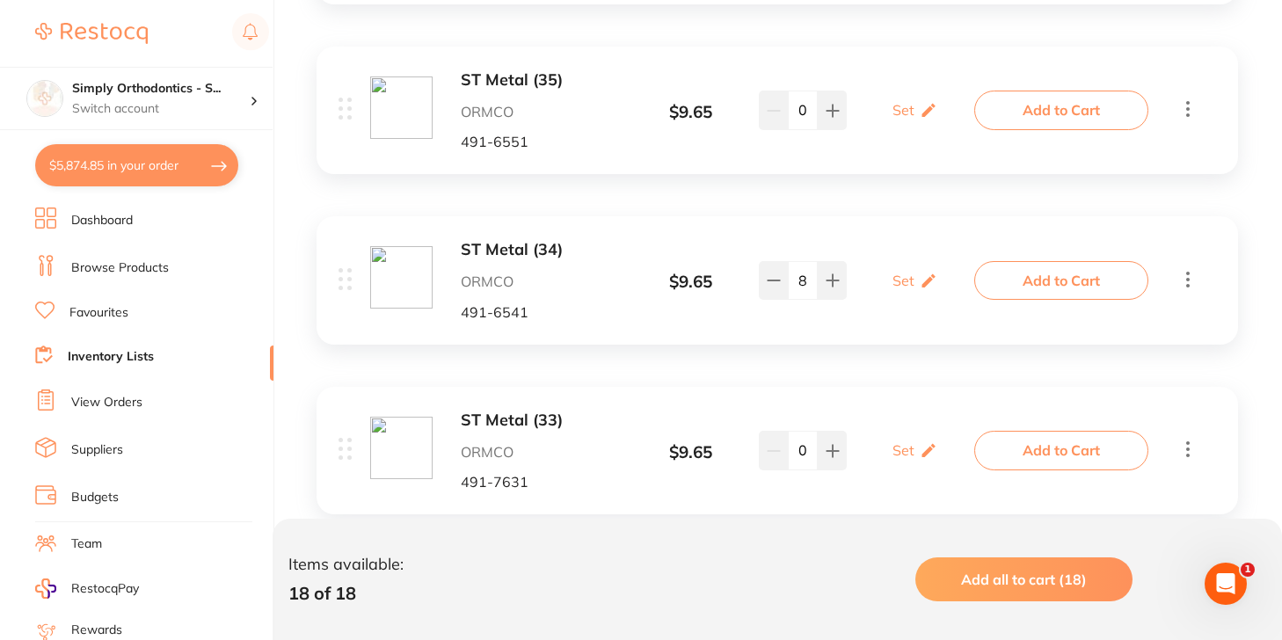
click at [159, 164] on button "$5,874.85 in your order" at bounding box center [136, 165] width 203 height 42
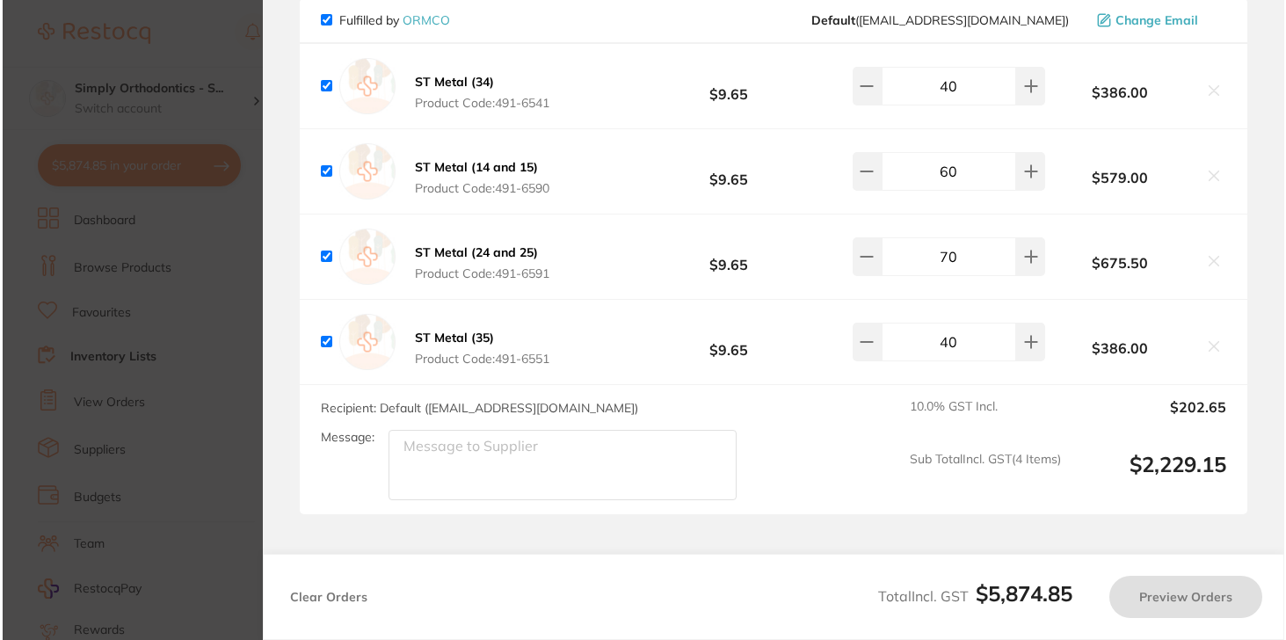
scroll to position [0, 0]
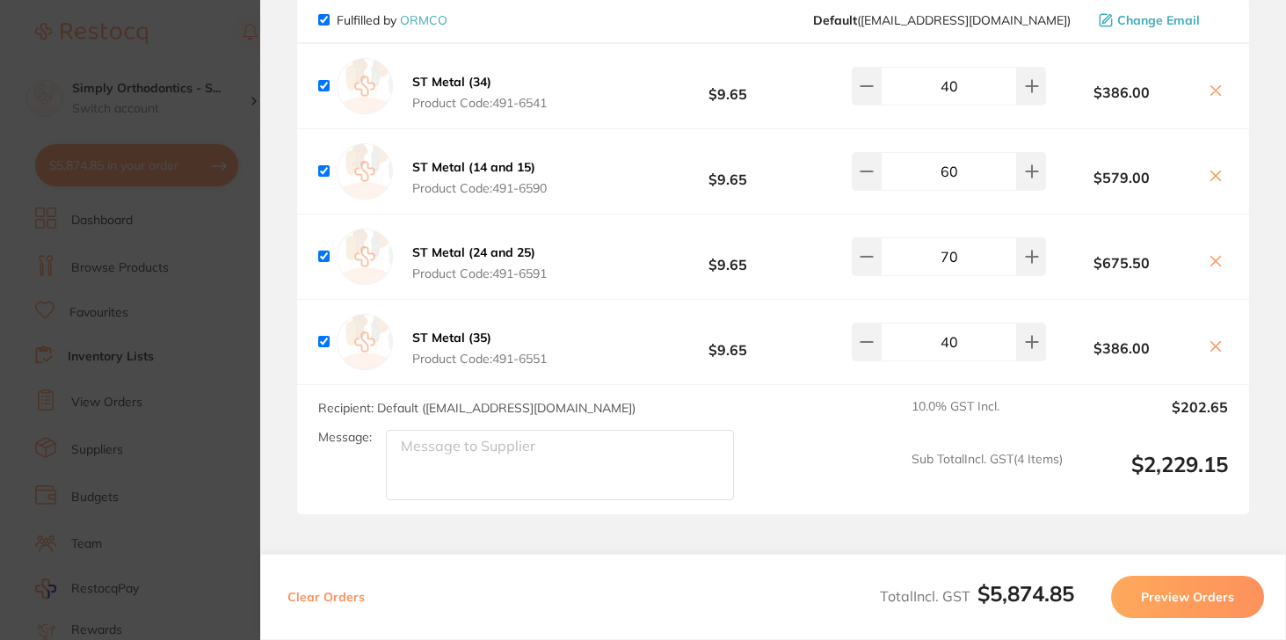
click at [207, 231] on section "Update RRP Set your pre negotiated price for this item. Item Agreed RRP (excl. …" at bounding box center [643, 320] width 1286 height 640
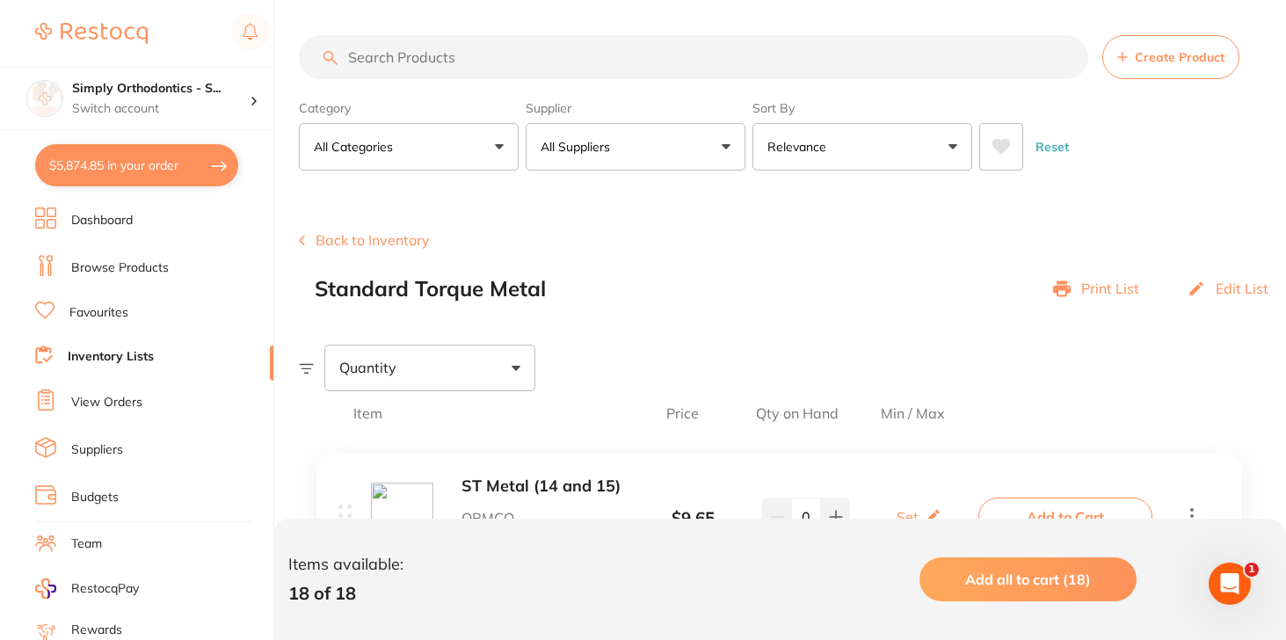
scroll to position [1767, 0]
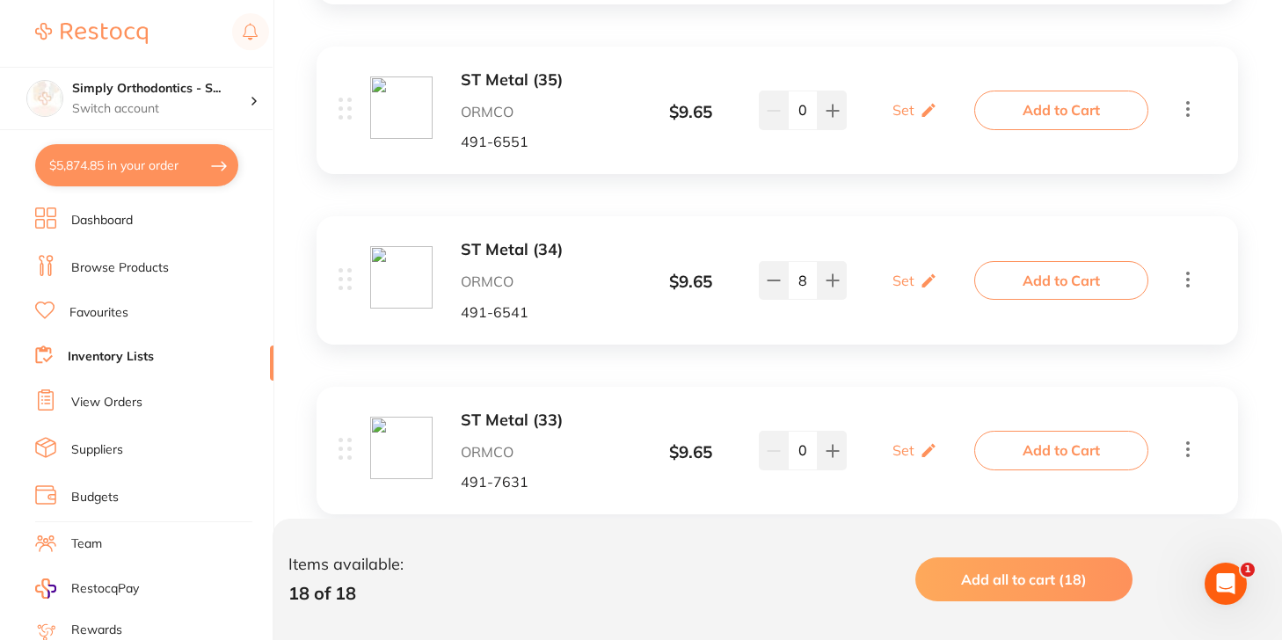
click at [1036, 277] on button "Add to Cart" at bounding box center [1061, 280] width 174 height 39
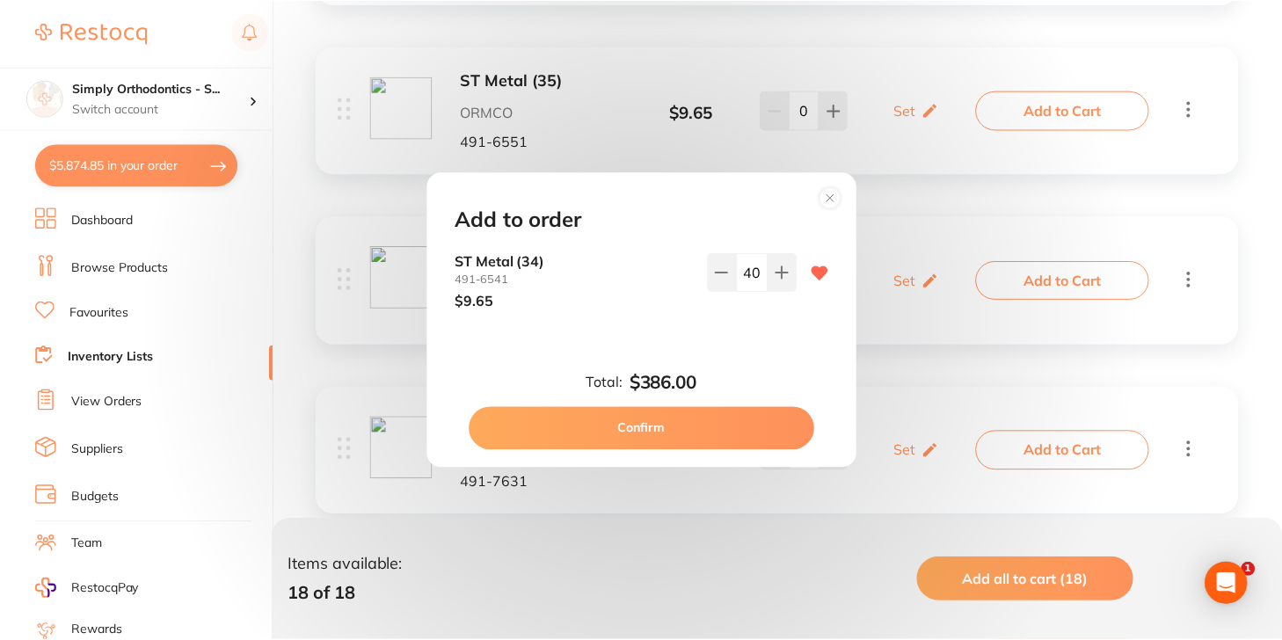
scroll to position [0, 0]
click at [681, 431] on button "Confirm" at bounding box center [643, 428] width 346 height 42
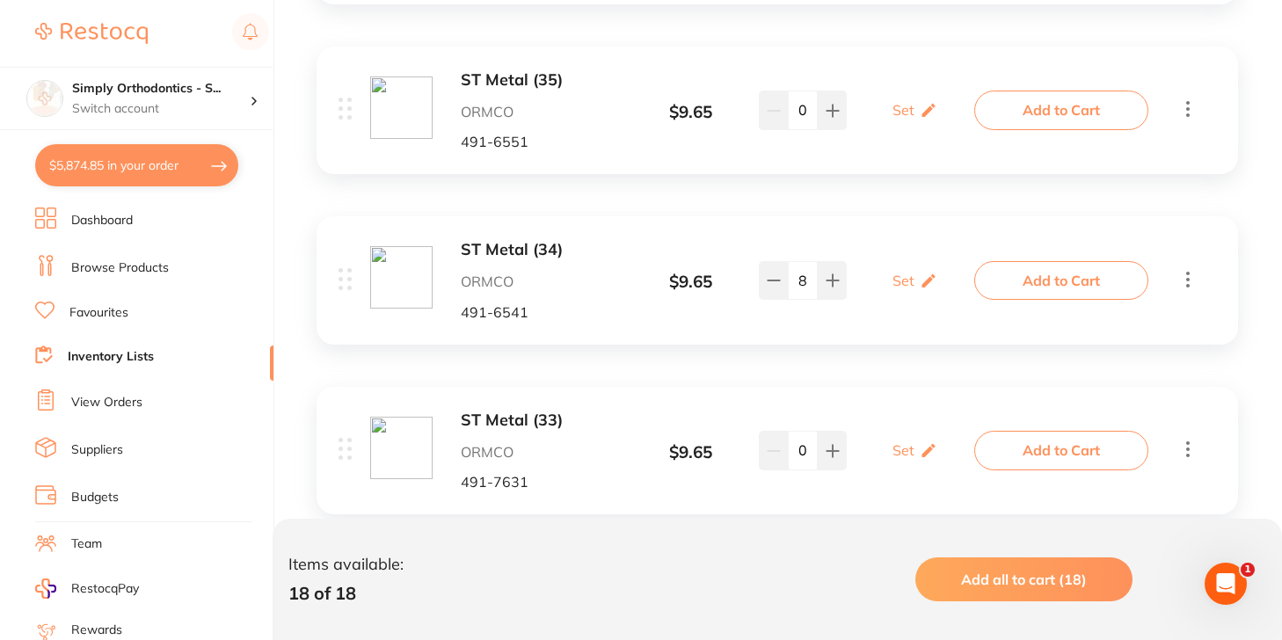
click at [127, 149] on button "$5,874.85 in your order" at bounding box center [136, 165] width 203 height 42
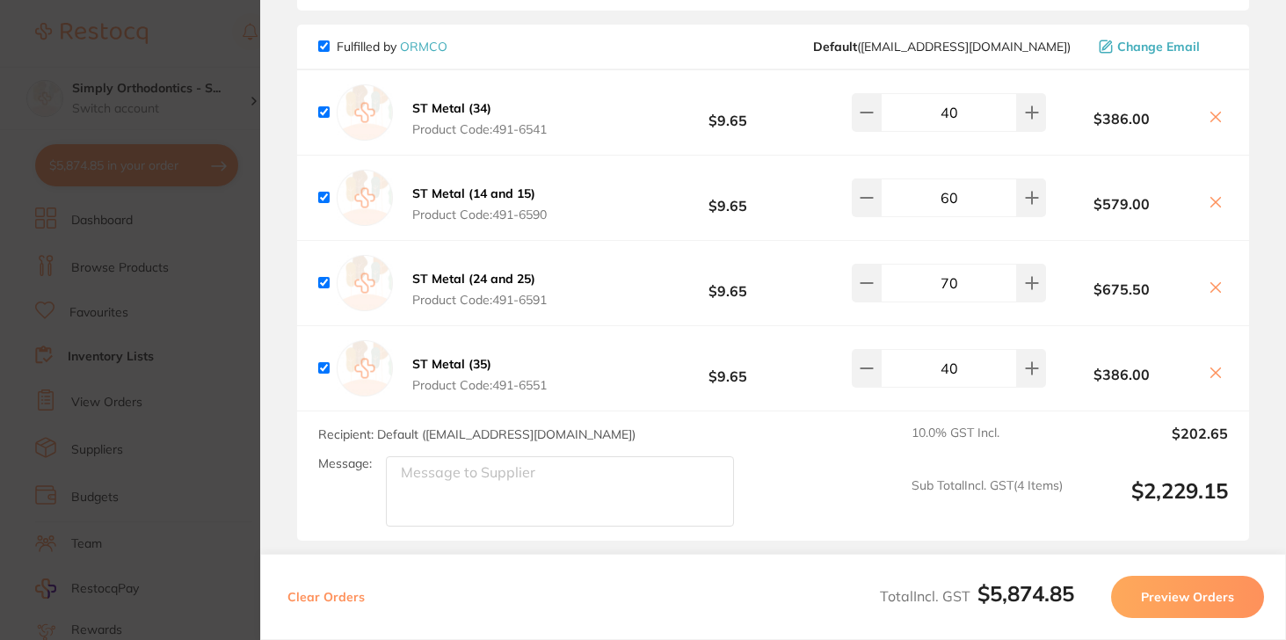
scroll to position [3547, 0]
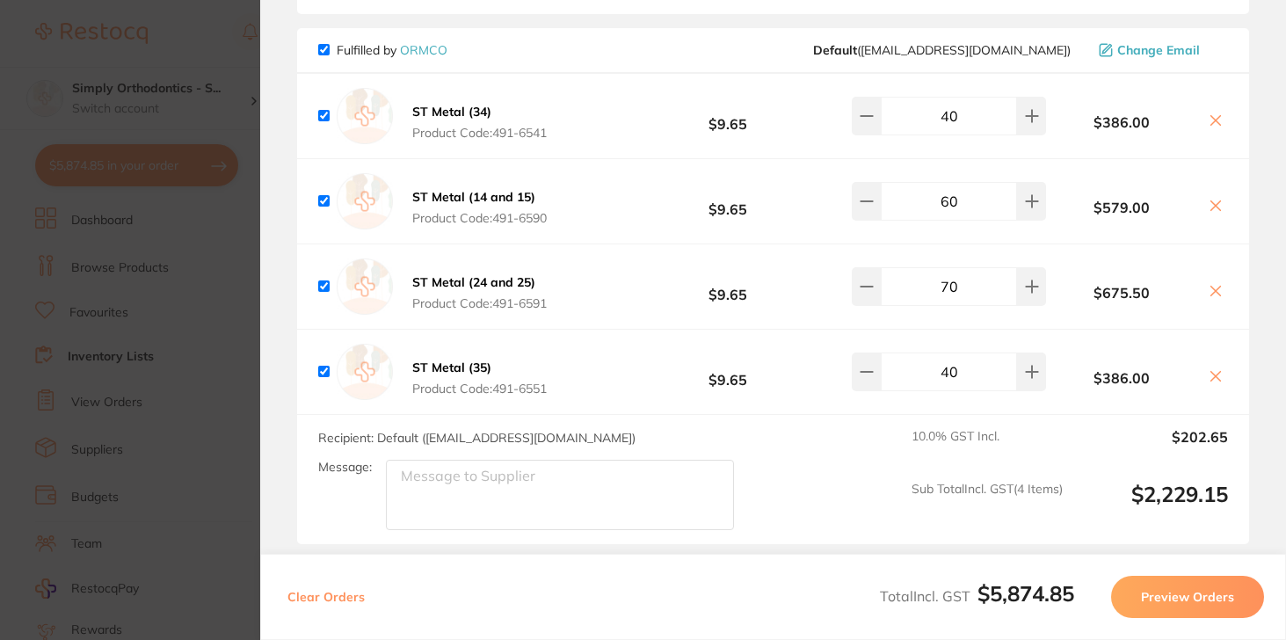
click at [233, 88] on section "Update RRP Set your pre negotiated price for this item. Item Agreed RRP (excl. …" at bounding box center [643, 320] width 1286 height 640
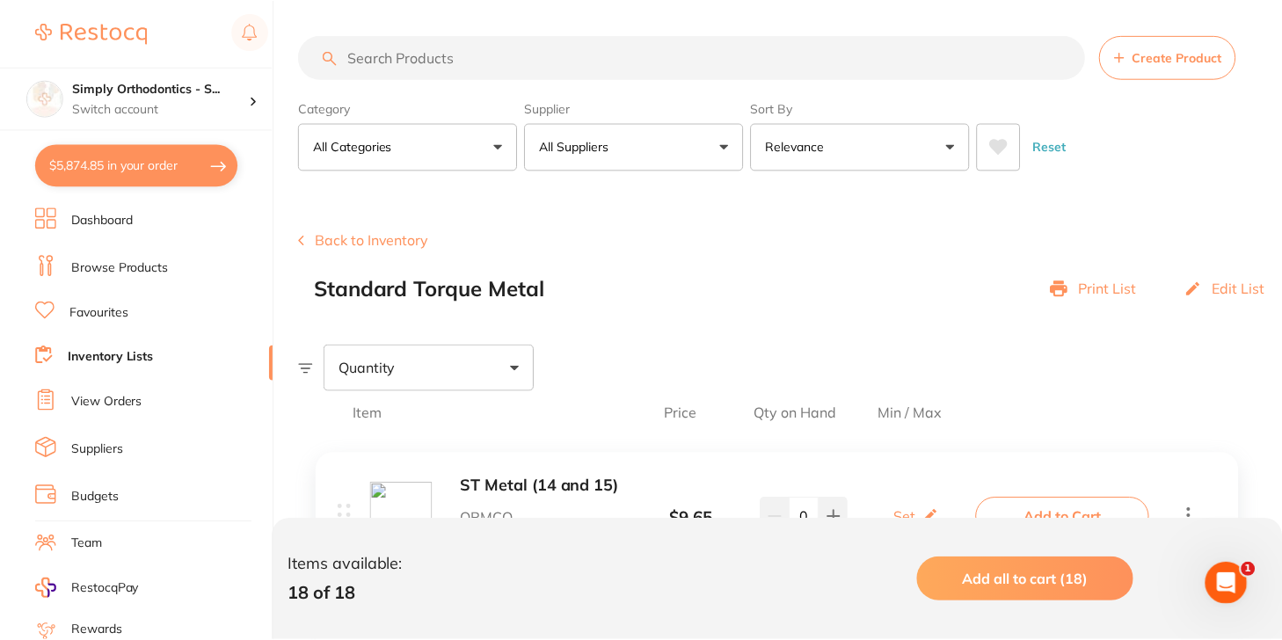
scroll to position [1767, 0]
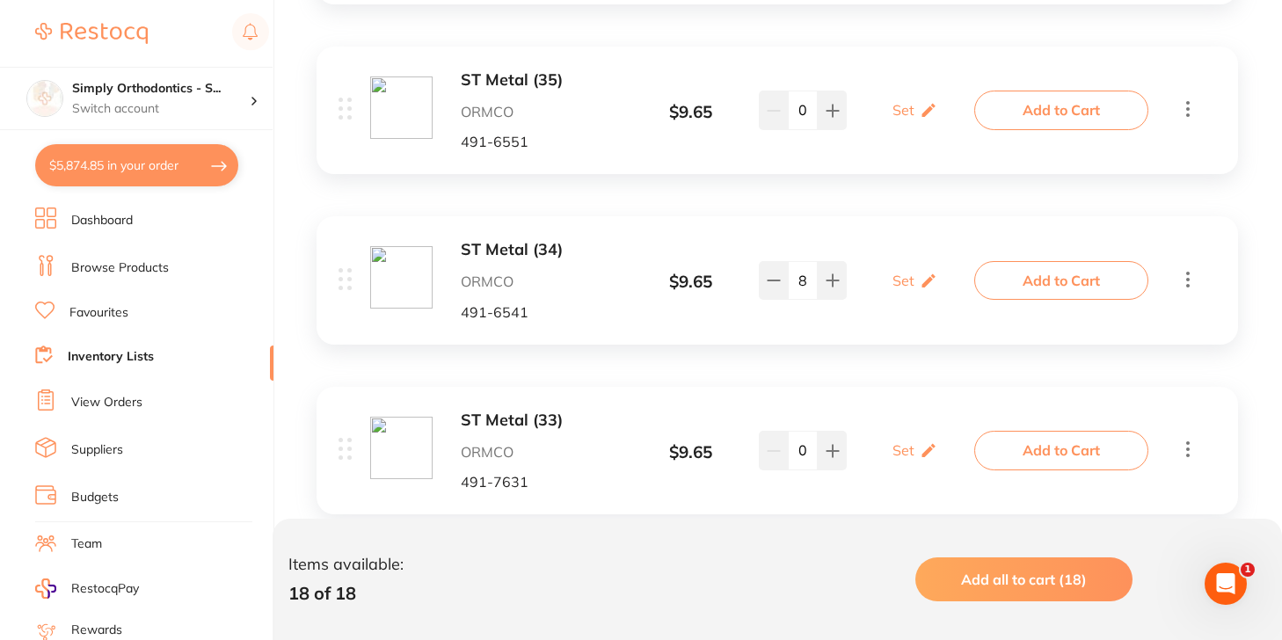
click at [207, 170] on button "$5,874.85 in your order" at bounding box center [136, 165] width 203 height 42
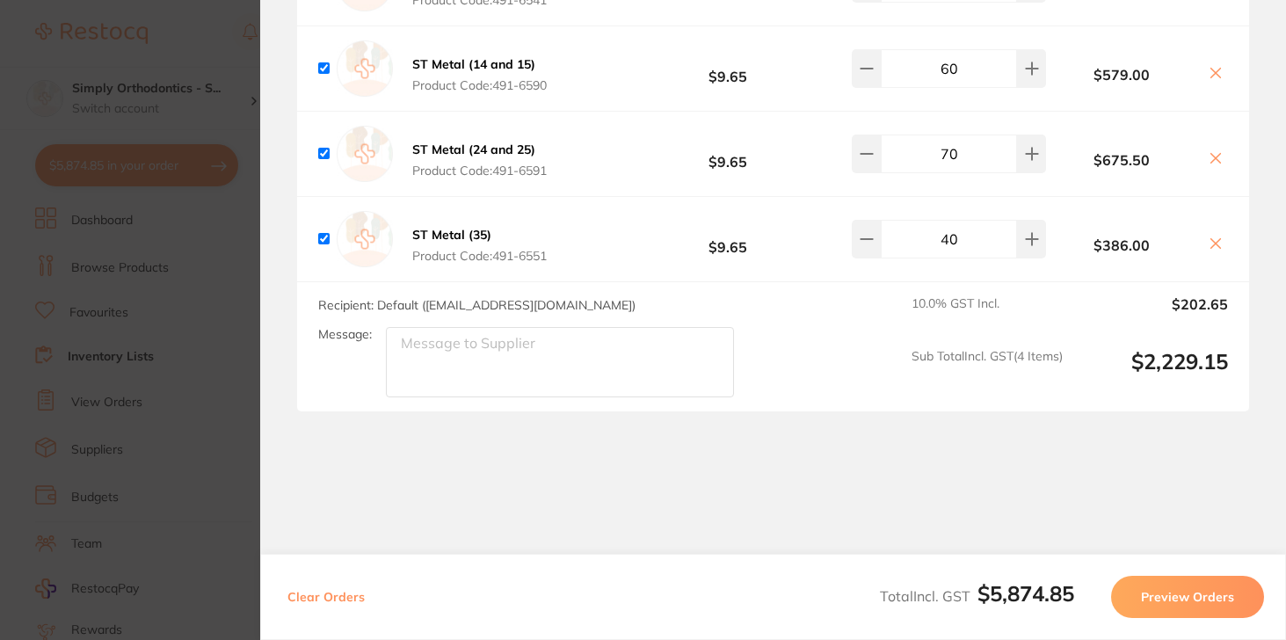
scroll to position [3705, 0]
click at [246, 207] on section "Update RRP Set your pre negotiated price for this item. Item Agreed RRP (excl. …" at bounding box center [643, 320] width 1286 height 640
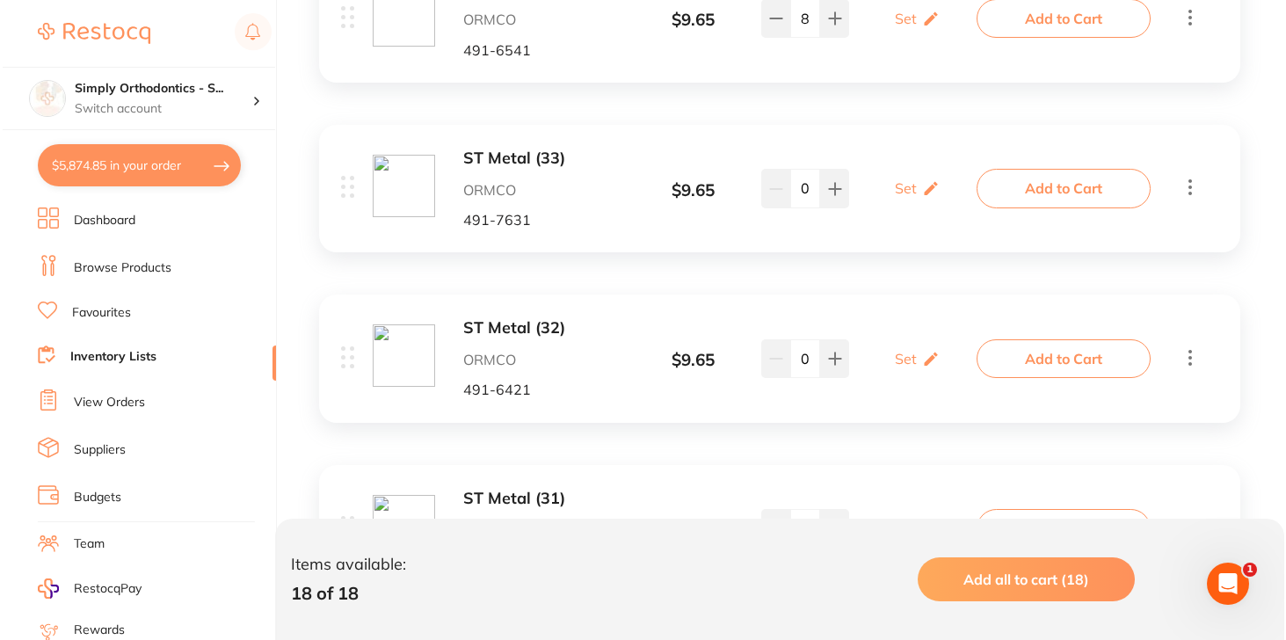
scroll to position [2027, 0]
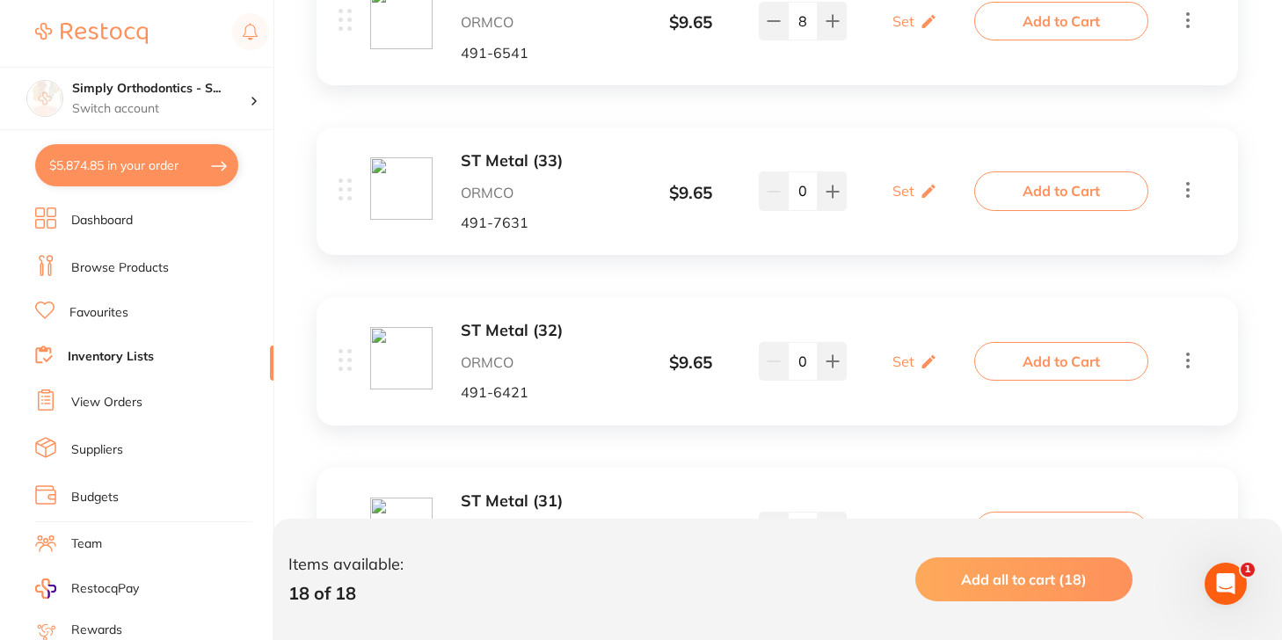
click at [1038, 189] on button "Add to Cart" at bounding box center [1061, 190] width 174 height 39
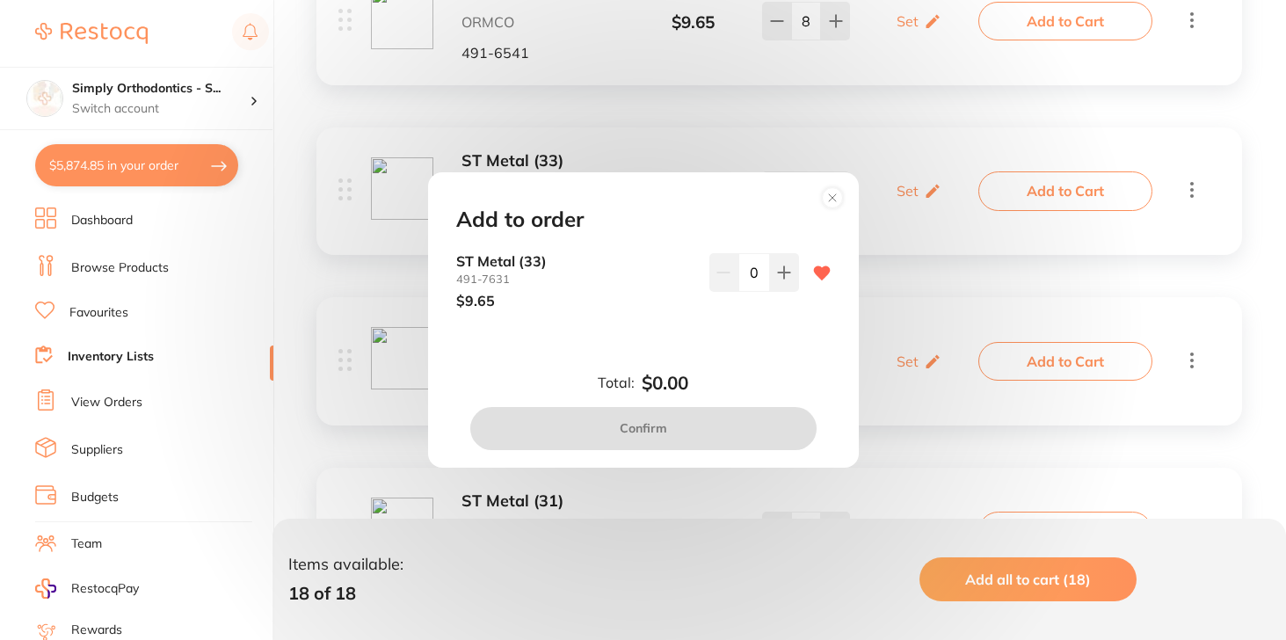
click at [742, 278] on input "0" at bounding box center [755, 272] width 32 height 39
type input "10"
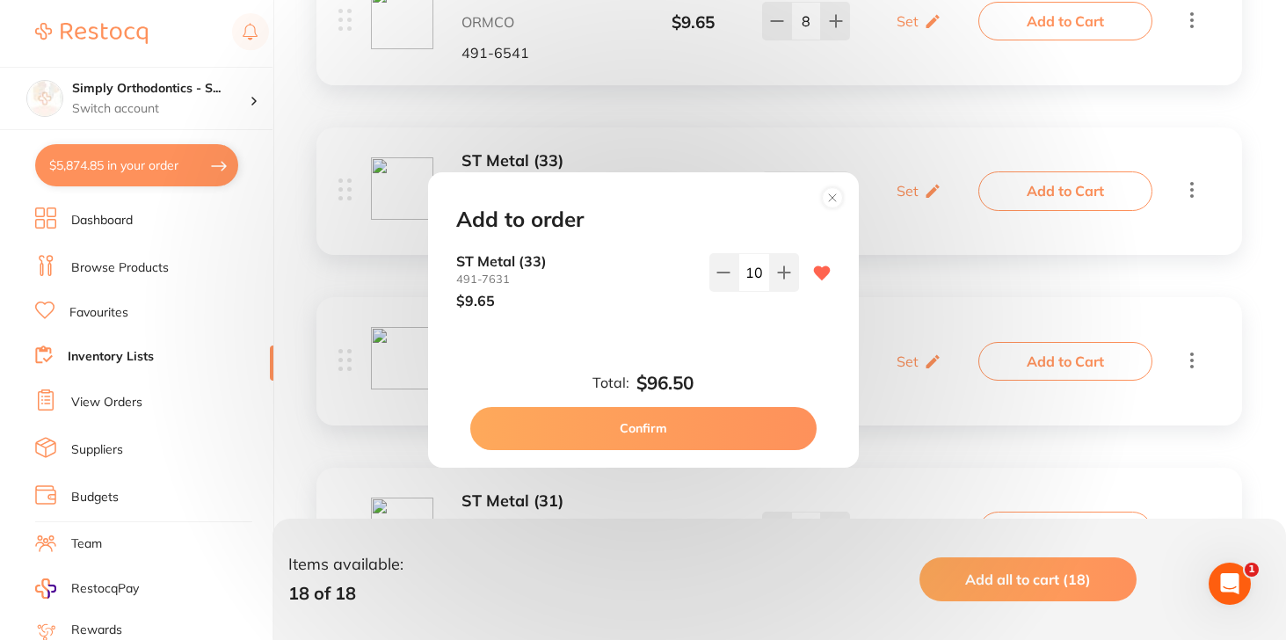
click at [736, 331] on div "ST Metal [PHONE_NUMBER] $9.65 10" at bounding box center [643, 295] width 417 height 84
click at [719, 427] on button "Confirm" at bounding box center [643, 428] width 346 height 42
checkbox input "false"
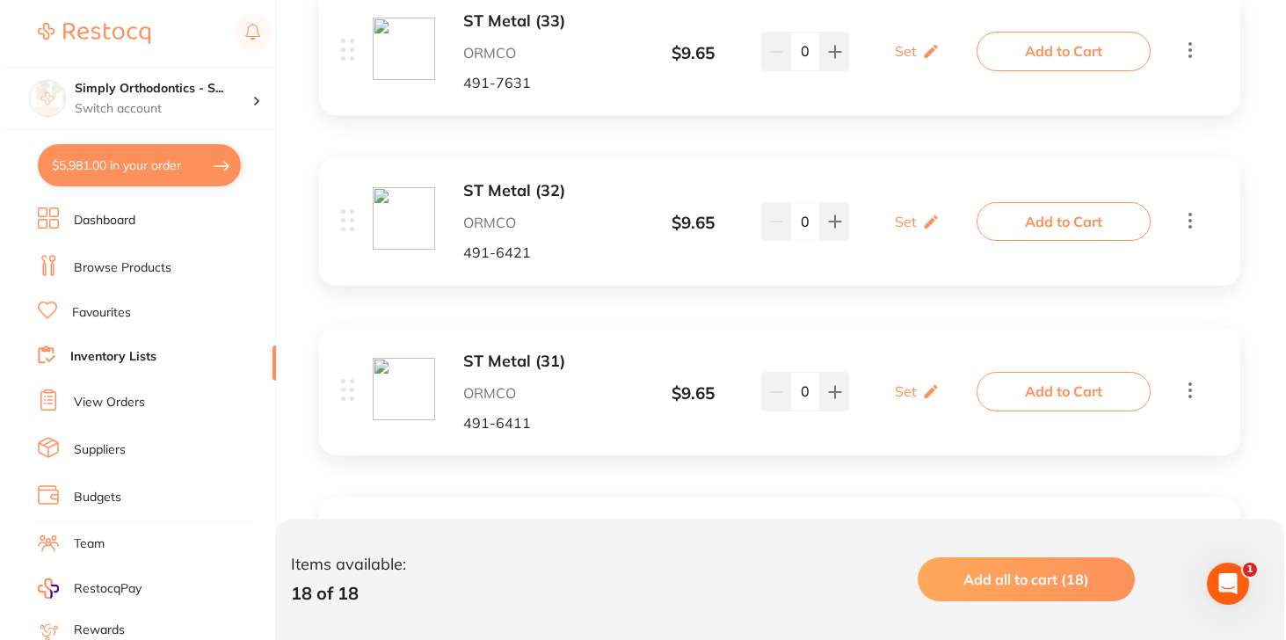
scroll to position [2179, 0]
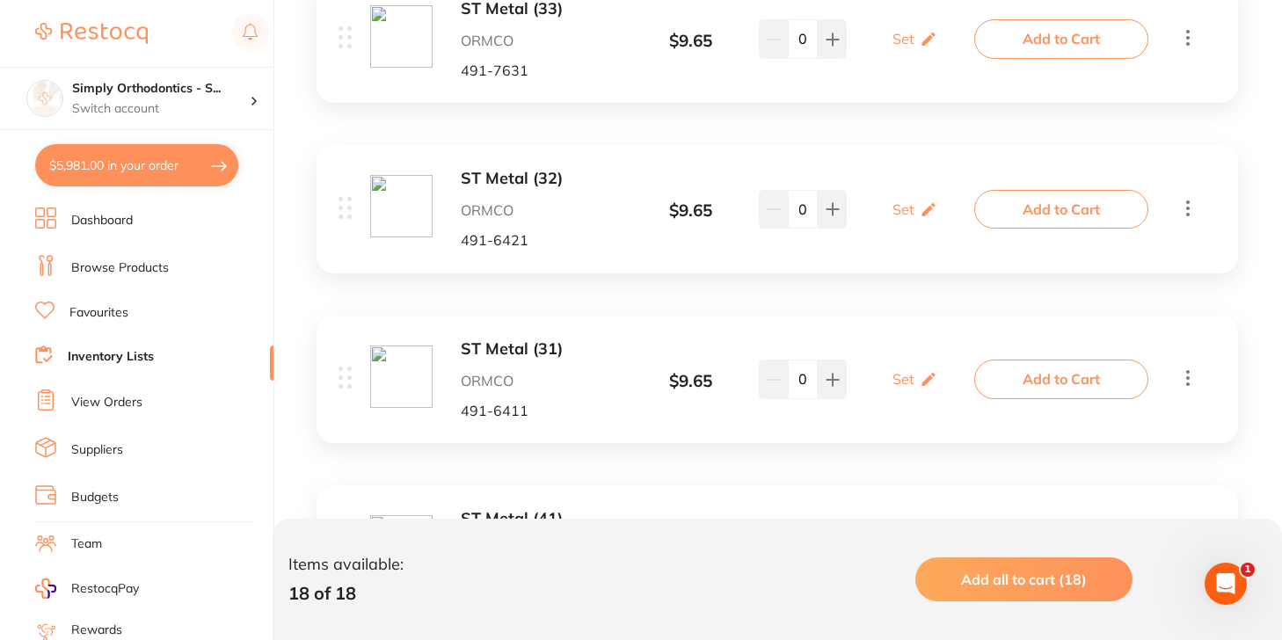
click at [1026, 193] on button "Add to Cart" at bounding box center [1061, 209] width 174 height 39
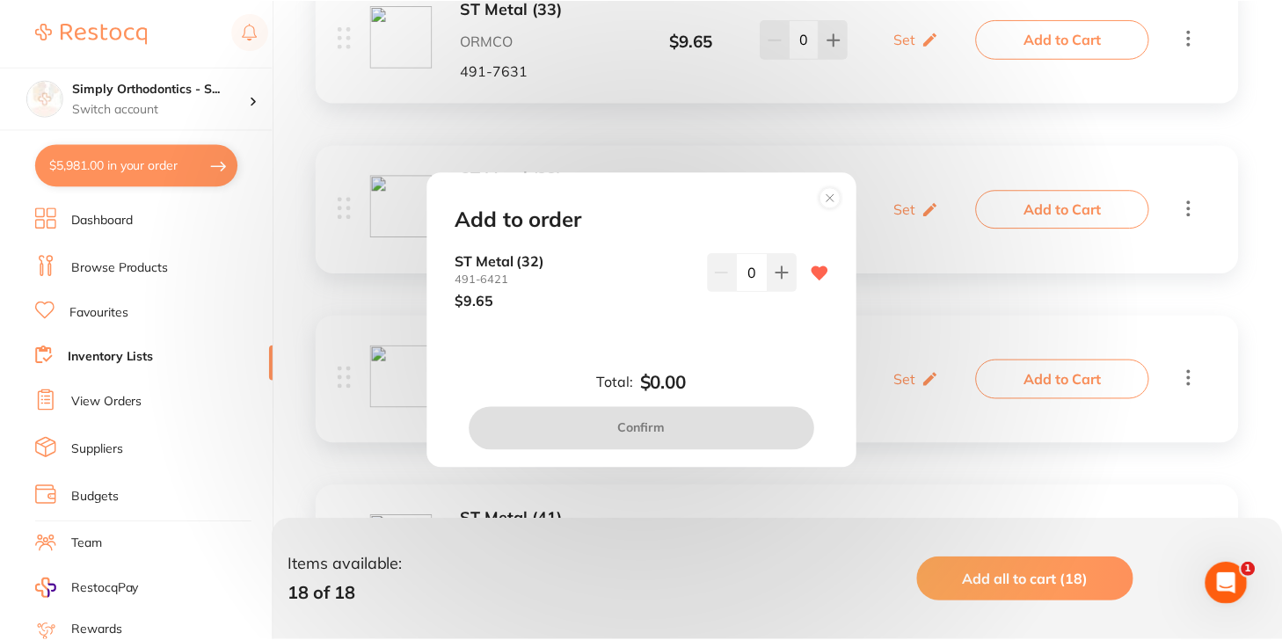
scroll to position [0, 0]
click at [744, 274] on input "0" at bounding box center [755, 272] width 32 height 39
type input "10"
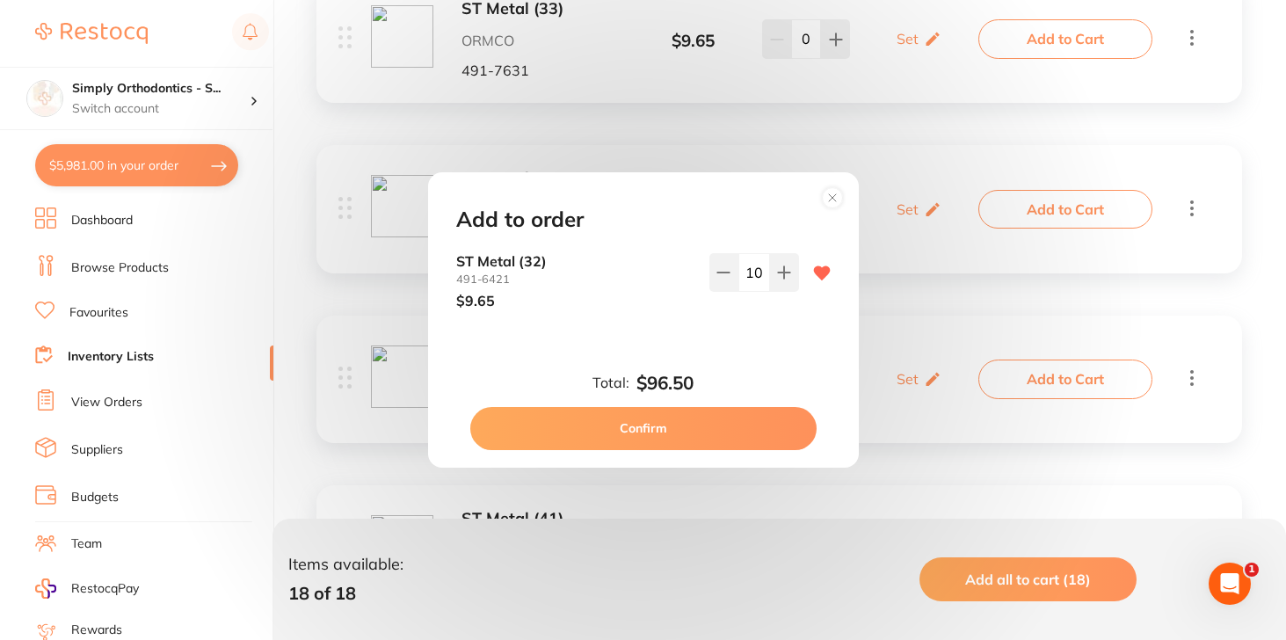
click at [739, 328] on div "ST Metal [PHONE_NUMBER] $9.65 10" at bounding box center [643, 295] width 417 height 84
click at [686, 425] on button "Confirm" at bounding box center [643, 428] width 346 height 42
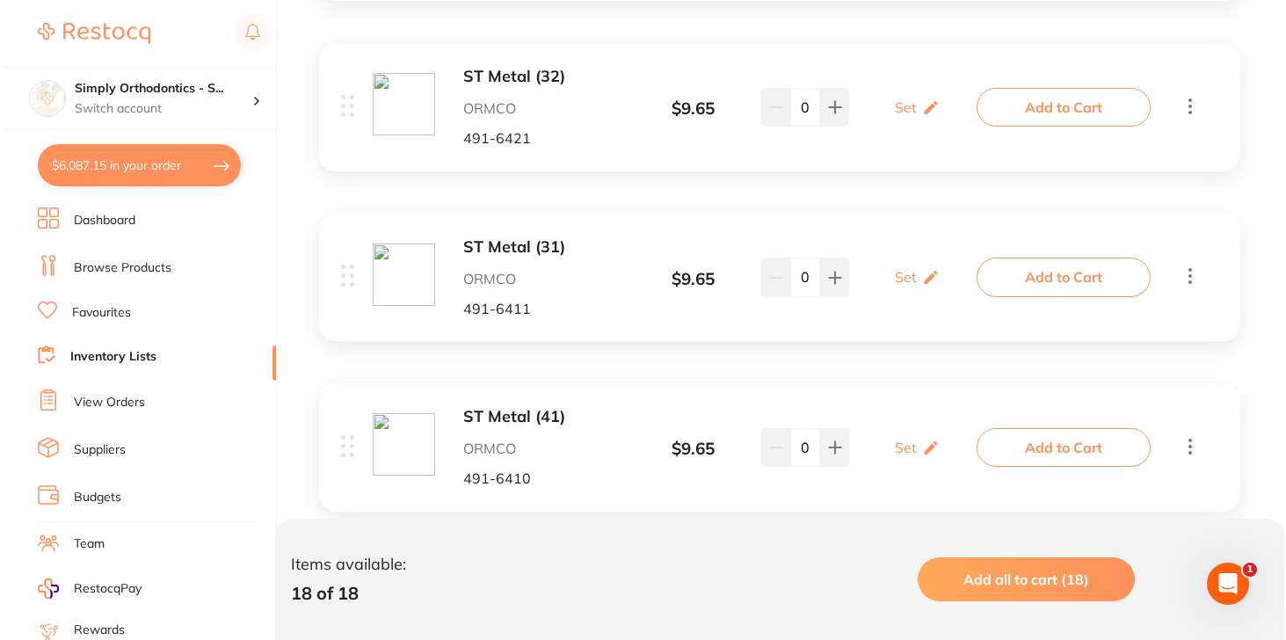
scroll to position [2286, 0]
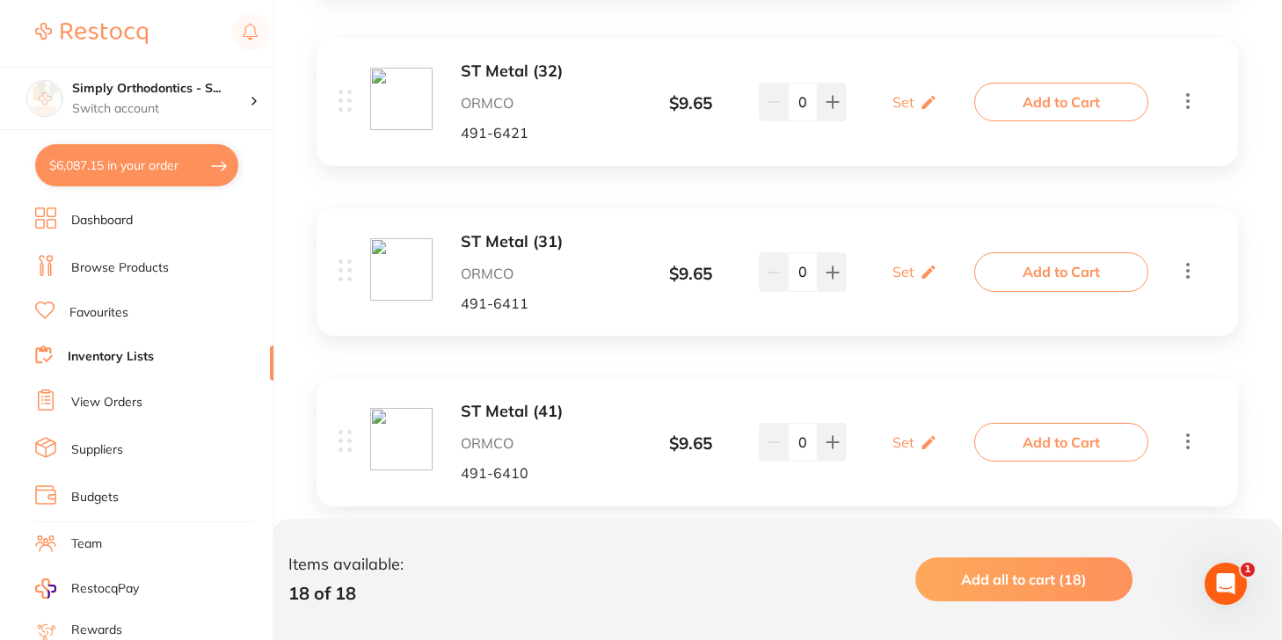
click at [996, 258] on button "Add to Cart" at bounding box center [1061, 271] width 174 height 39
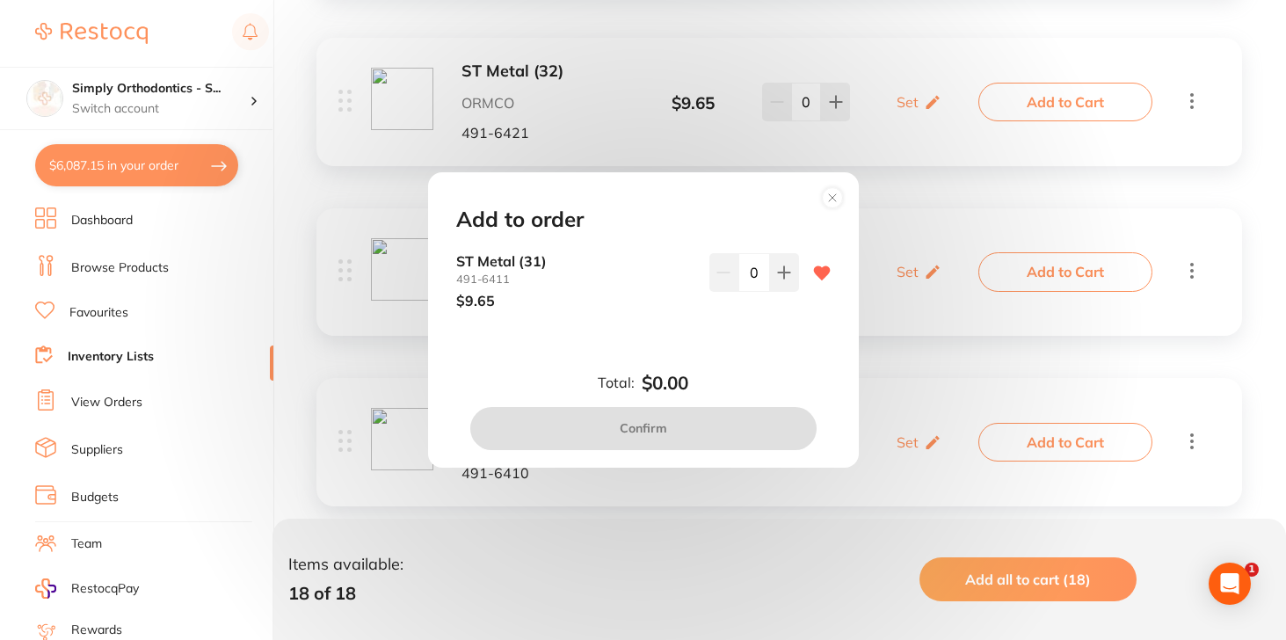
click at [741, 273] on input "0" at bounding box center [755, 272] width 32 height 39
type input "10"
click at [715, 338] on div "Add to order ST Metal [PHONE_NUMBER] $9.65 10 Total: $0.00 Confirm" at bounding box center [643, 319] width 431 height 295
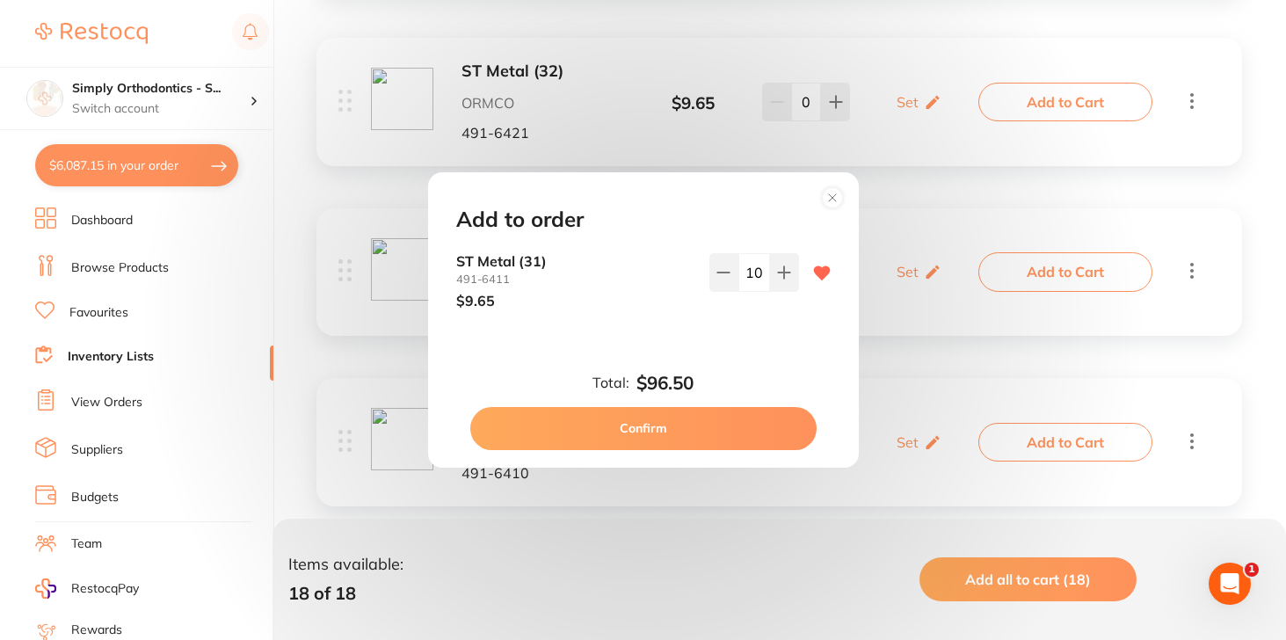
click at [728, 419] on button "Confirm" at bounding box center [643, 428] width 346 height 42
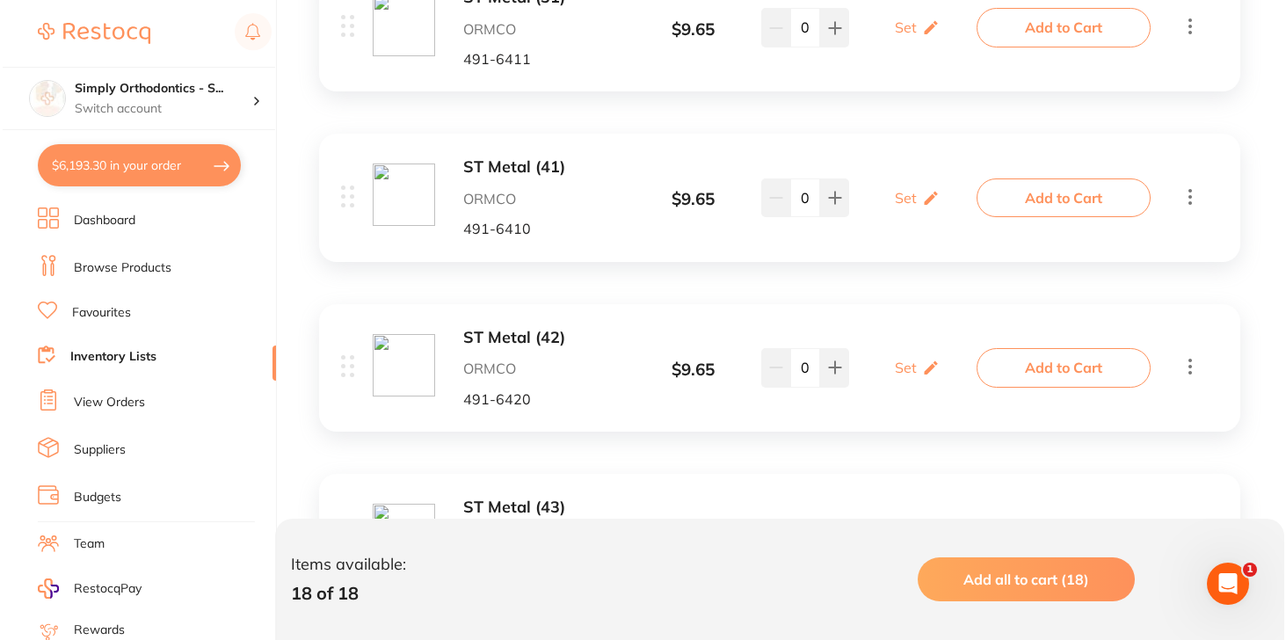
scroll to position [2530, 0]
click at [987, 179] on button "Add to Cart" at bounding box center [1061, 197] width 174 height 39
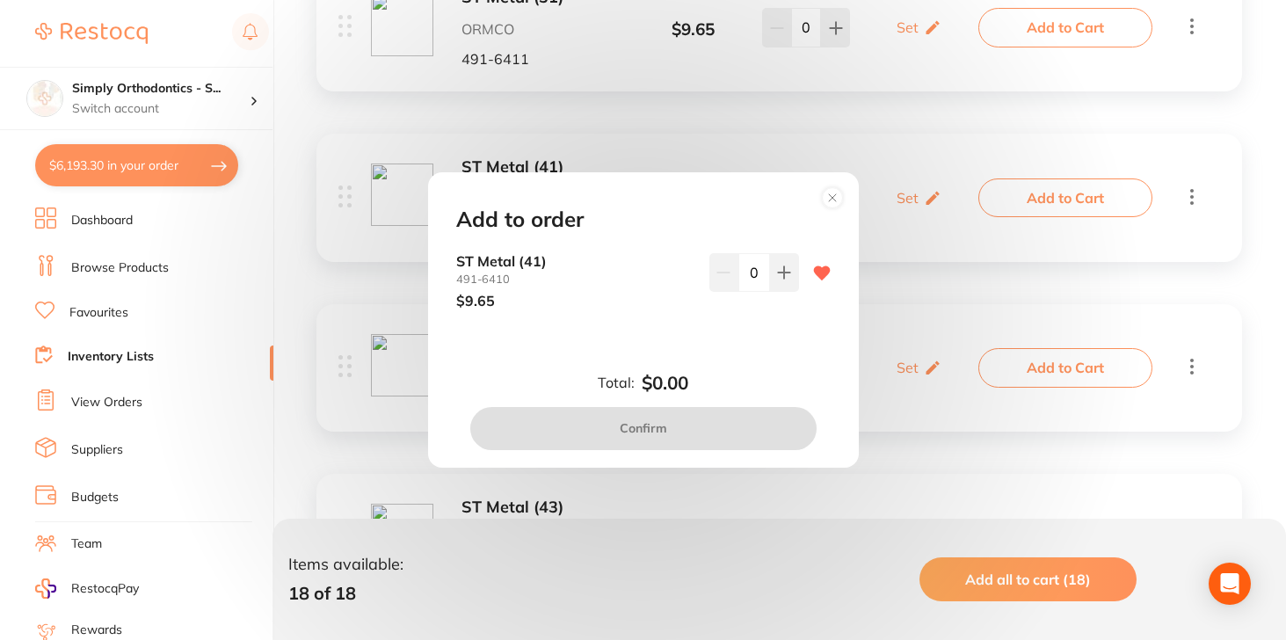
click at [739, 271] on input "0" at bounding box center [755, 272] width 32 height 39
type input "20"
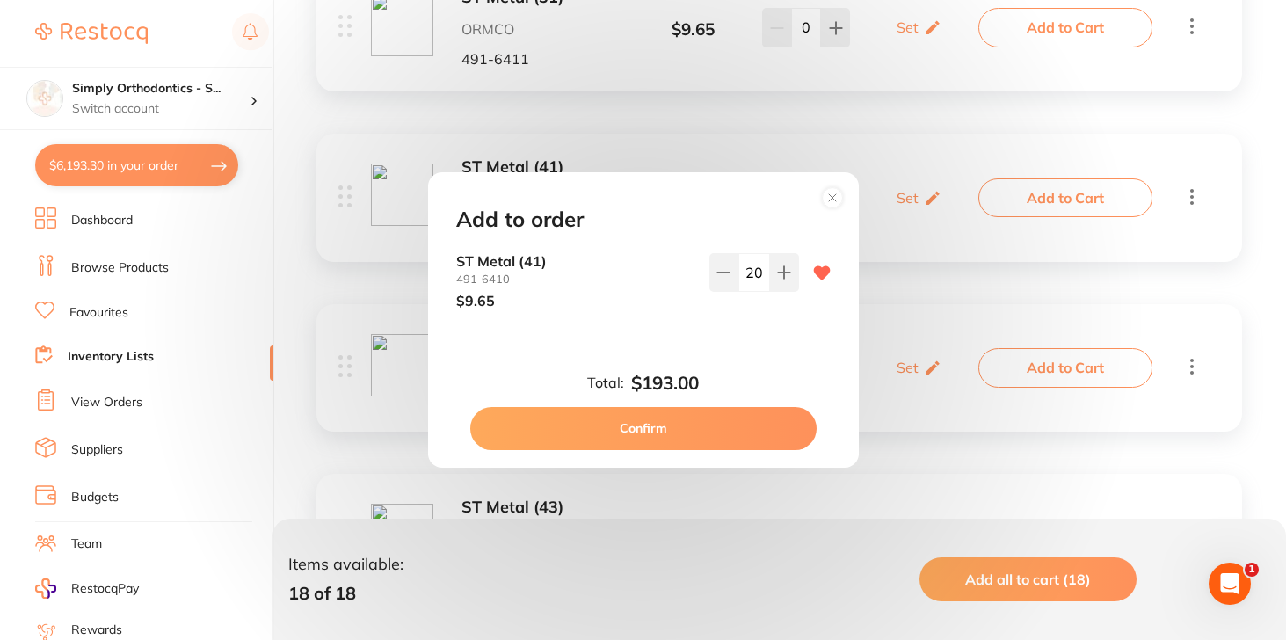
click at [734, 351] on div "Add to order ST Metal [PHONE_NUMBER] $9.65 20 Total: $193.00 Confirm" at bounding box center [643, 319] width 431 height 295
click at [709, 435] on button "Confirm" at bounding box center [643, 428] width 346 height 42
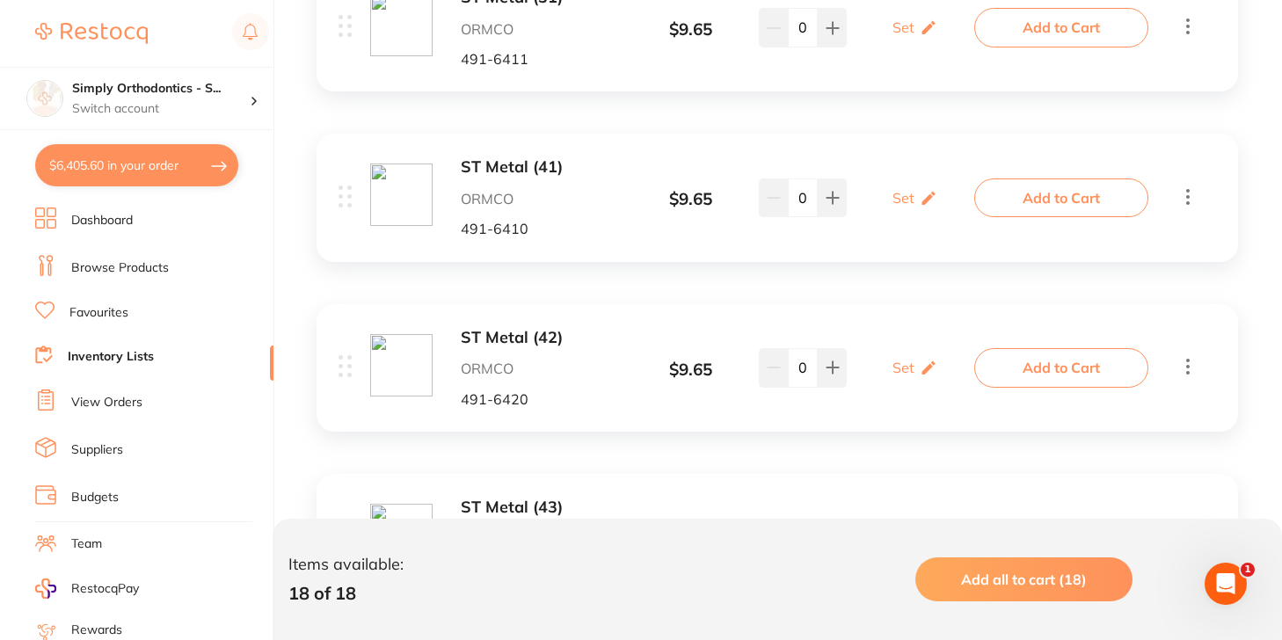
click at [1028, 352] on button "Add to Cart" at bounding box center [1061, 367] width 174 height 39
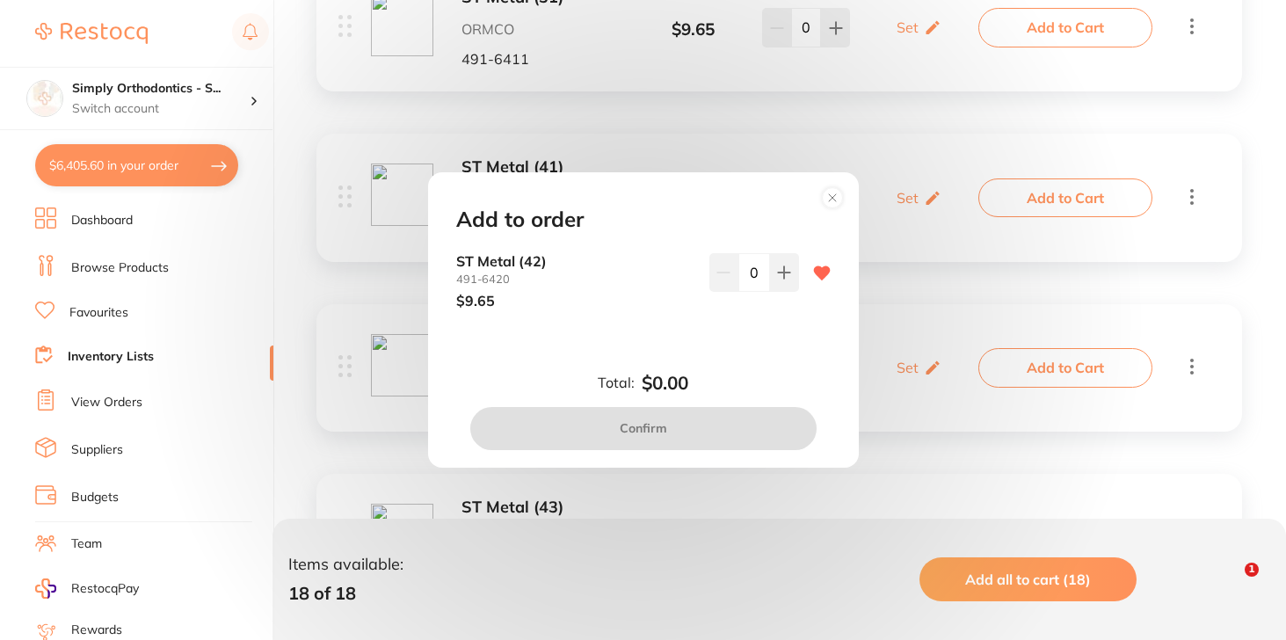
click at [744, 269] on input "0" at bounding box center [755, 272] width 32 height 39
type input "10"
click at [752, 320] on div "ST Metal [PHONE_NUMBER] $9.65 10" at bounding box center [643, 295] width 417 height 84
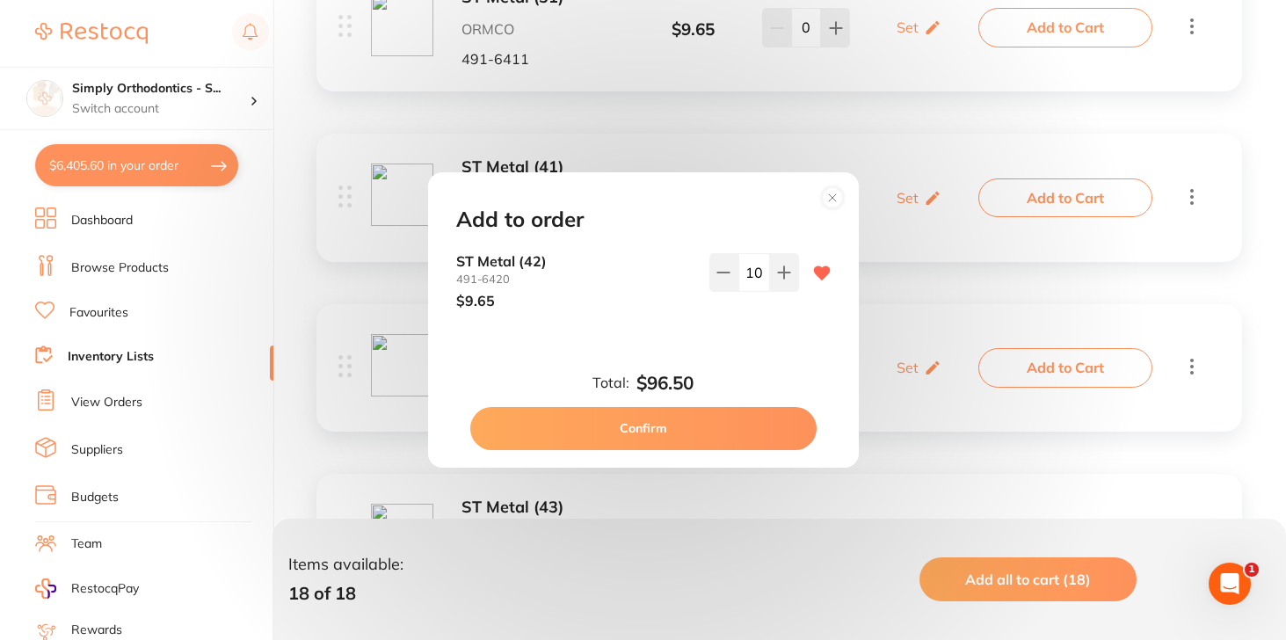
click at [699, 418] on button "Confirm" at bounding box center [643, 428] width 346 height 42
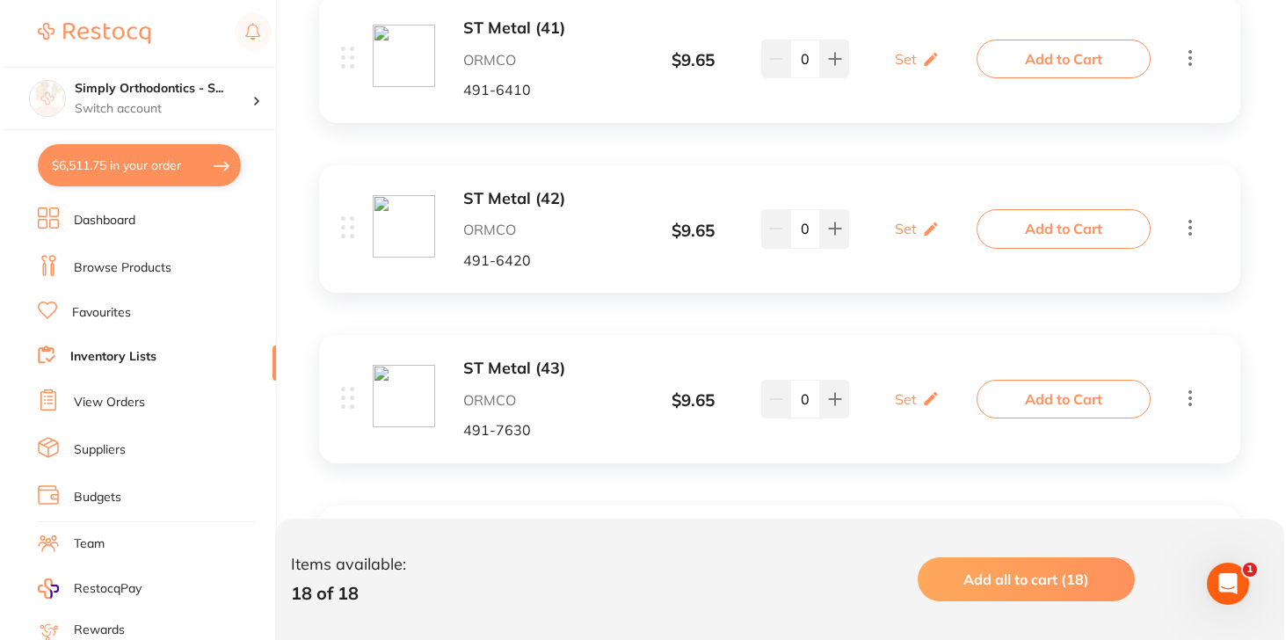
scroll to position [2697, 0]
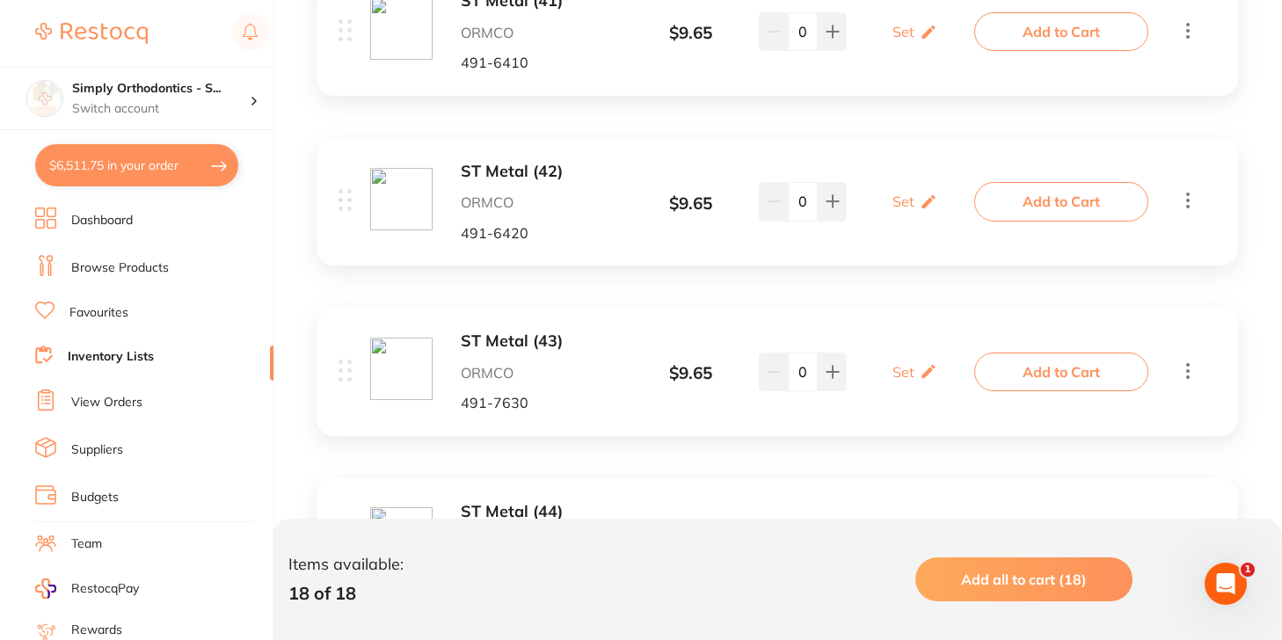
click at [1044, 191] on button "Add to Cart" at bounding box center [1061, 201] width 174 height 39
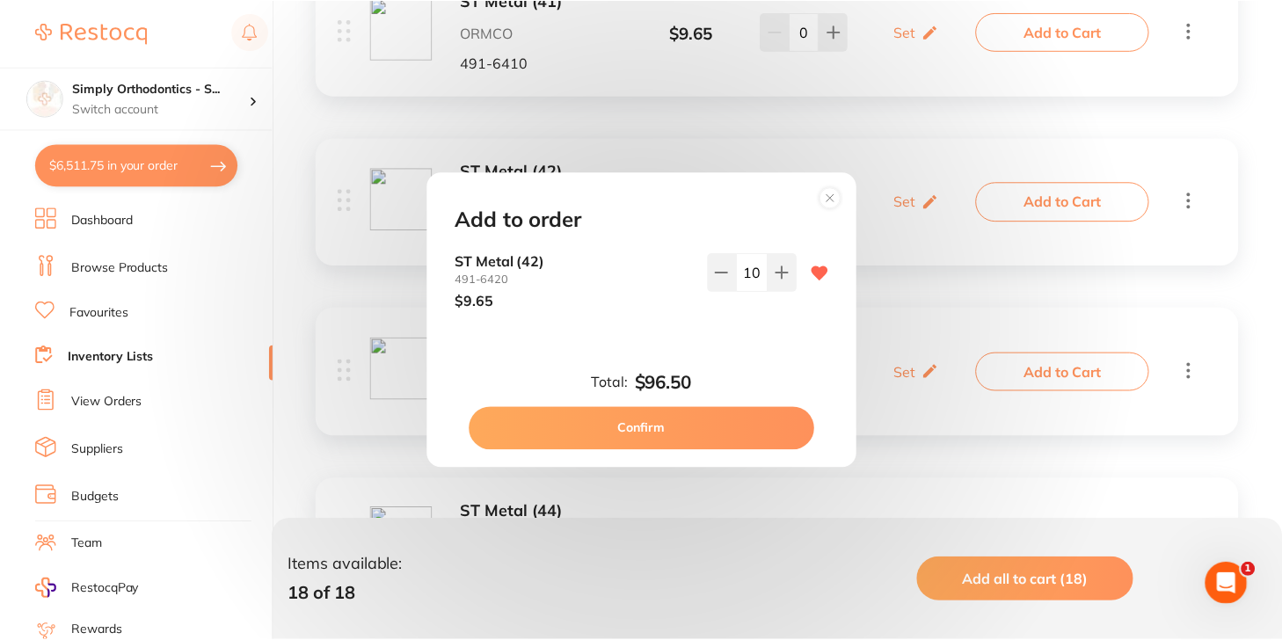
scroll to position [0, 0]
click at [742, 273] on input "10" at bounding box center [755, 272] width 32 height 39
click at [758, 222] on div "Add to order" at bounding box center [643, 219] width 417 height 25
click at [721, 137] on div "Add to order ST Metal [PHONE_NUMBER] $9.65 10 Total: $96.50 Confirm" at bounding box center [643, 320] width 1286 height 640
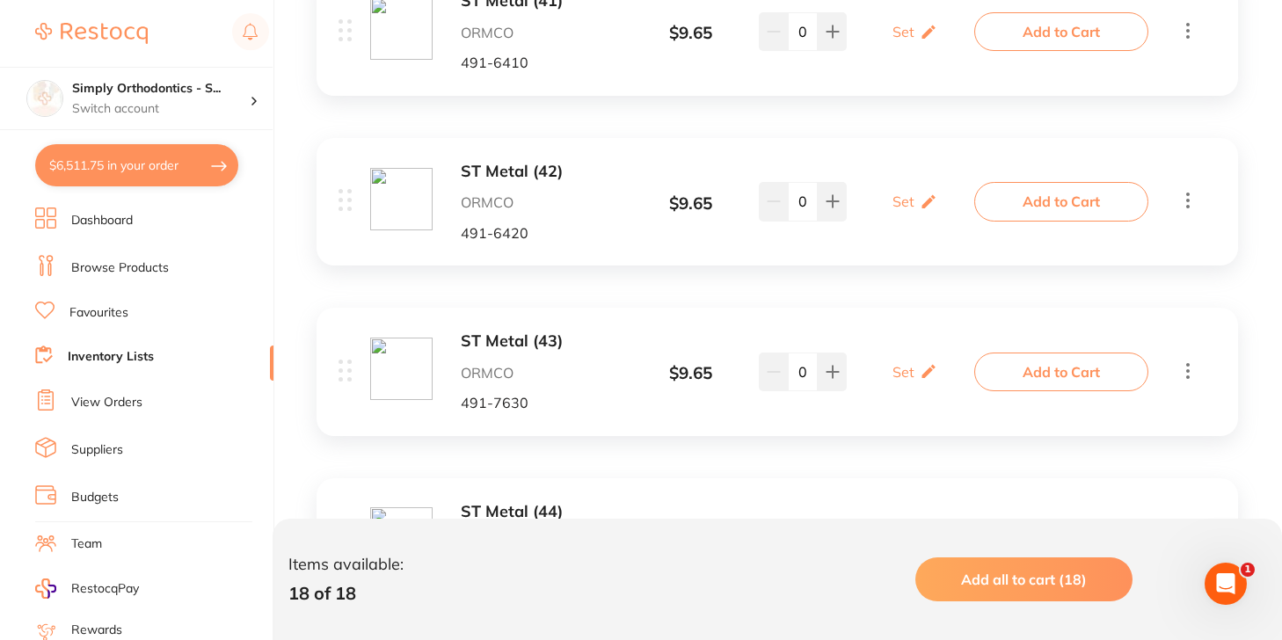
click at [127, 171] on button "$6,511.75 in your order" at bounding box center [136, 165] width 203 height 42
checkbox input "true"
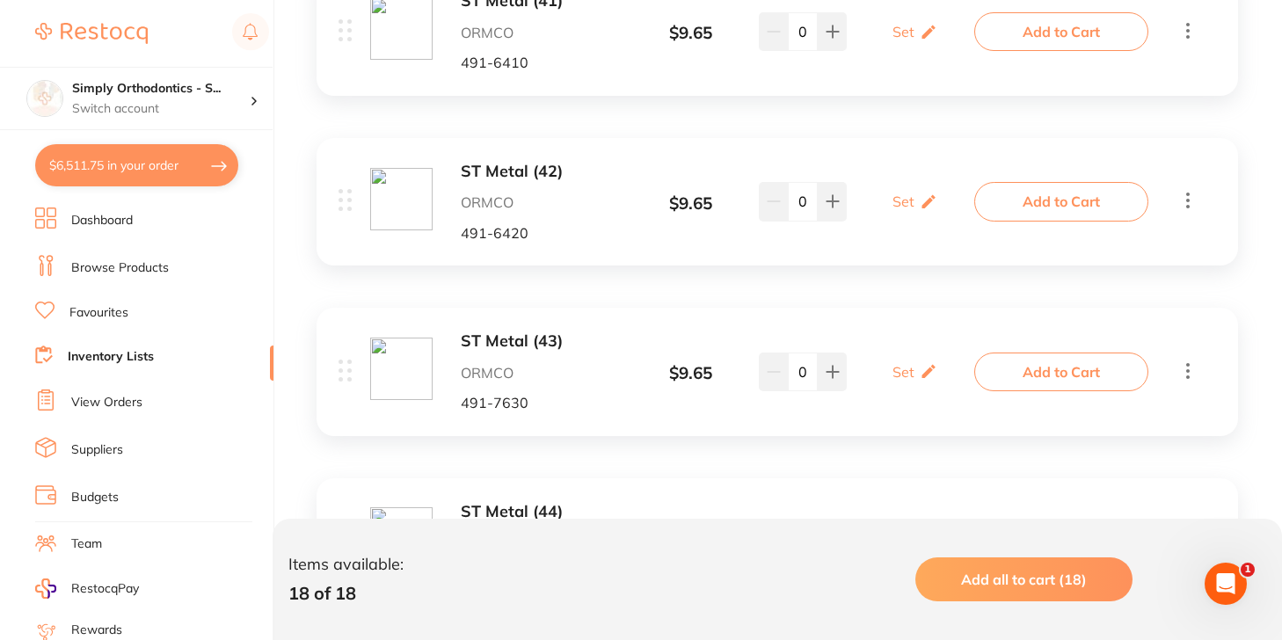
checkbox input "true"
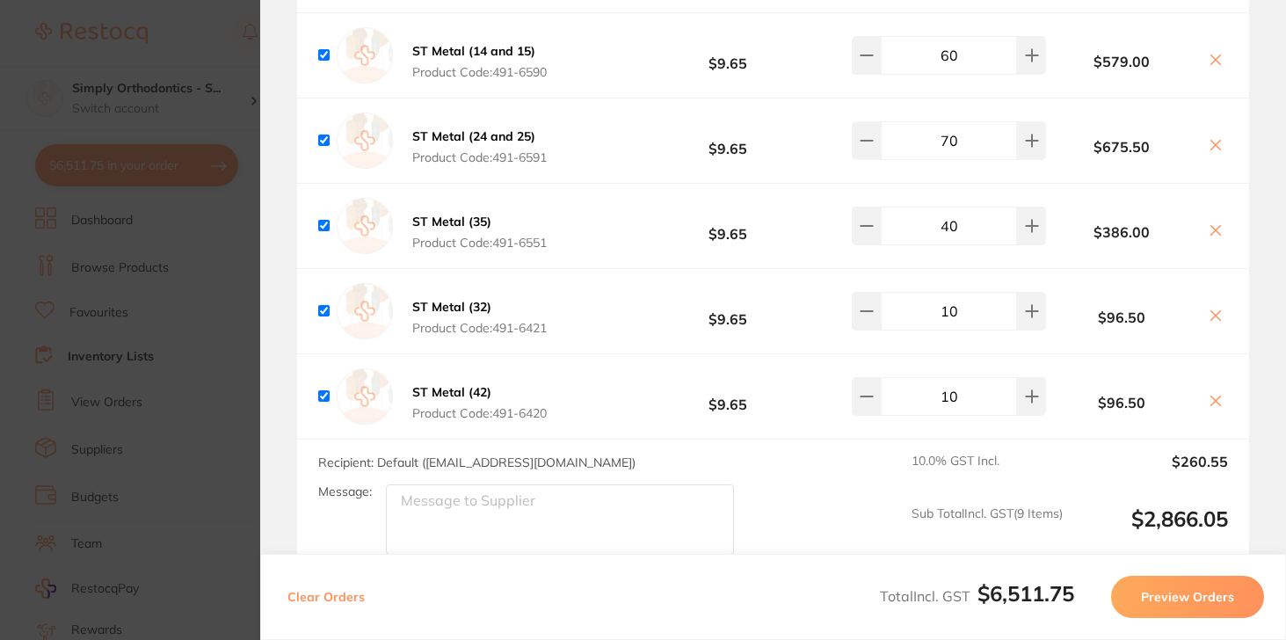
scroll to position [3948, 0]
click at [225, 53] on section "Update RRP Set your pre negotiated price for this item. Item Agreed RRP (excl. …" at bounding box center [643, 320] width 1286 height 640
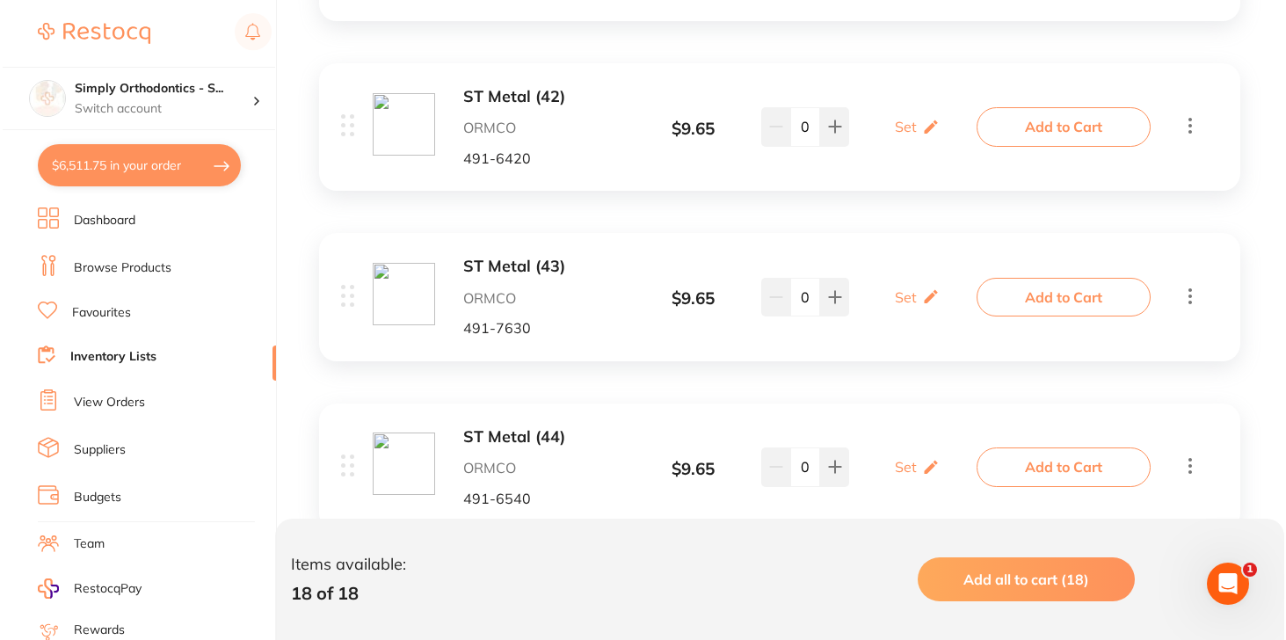
scroll to position [2802, 0]
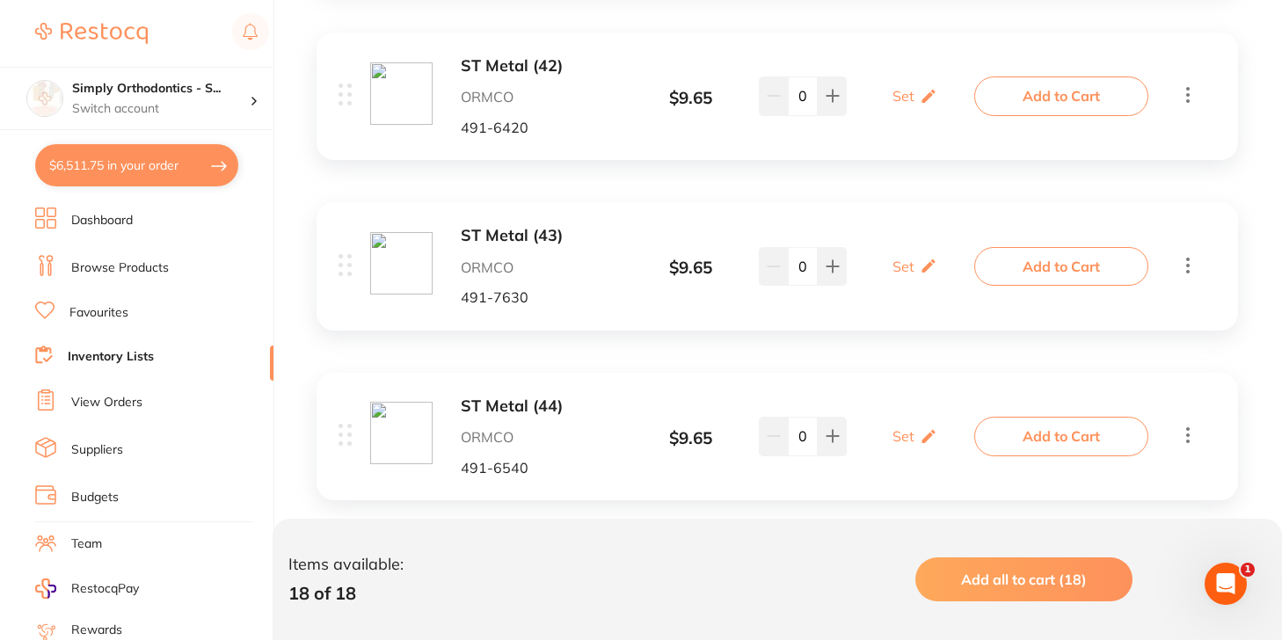
click at [1091, 252] on button "Add to Cart" at bounding box center [1061, 266] width 174 height 39
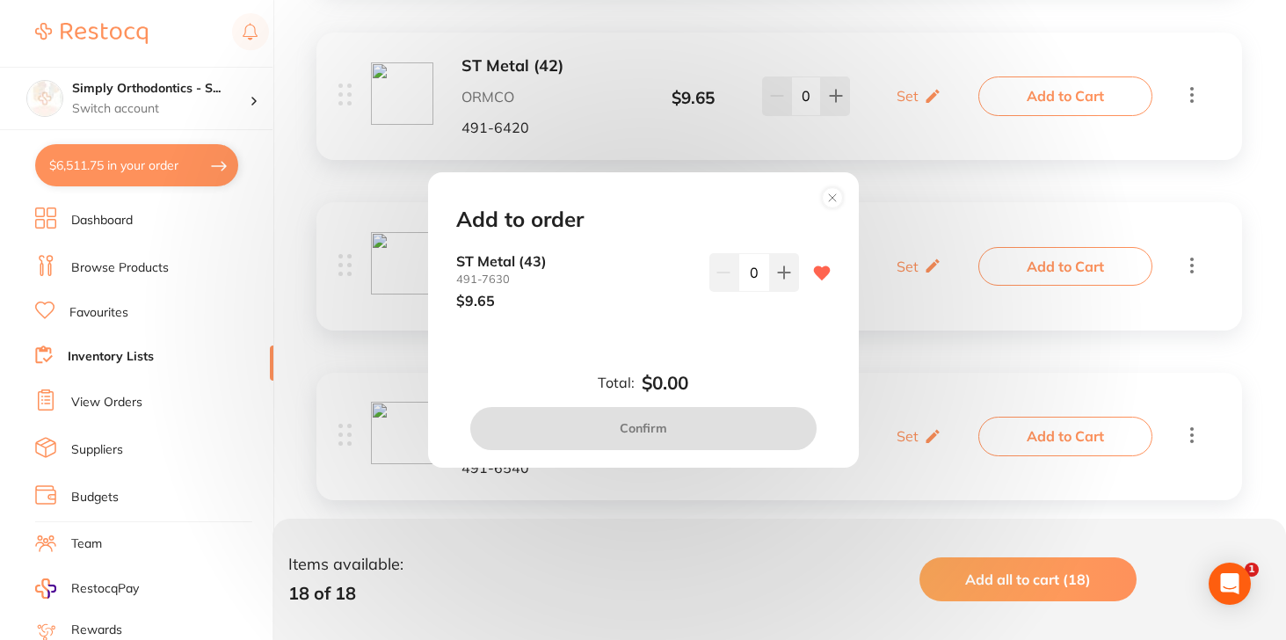
click at [741, 274] on input "0" at bounding box center [755, 272] width 32 height 39
type input "10"
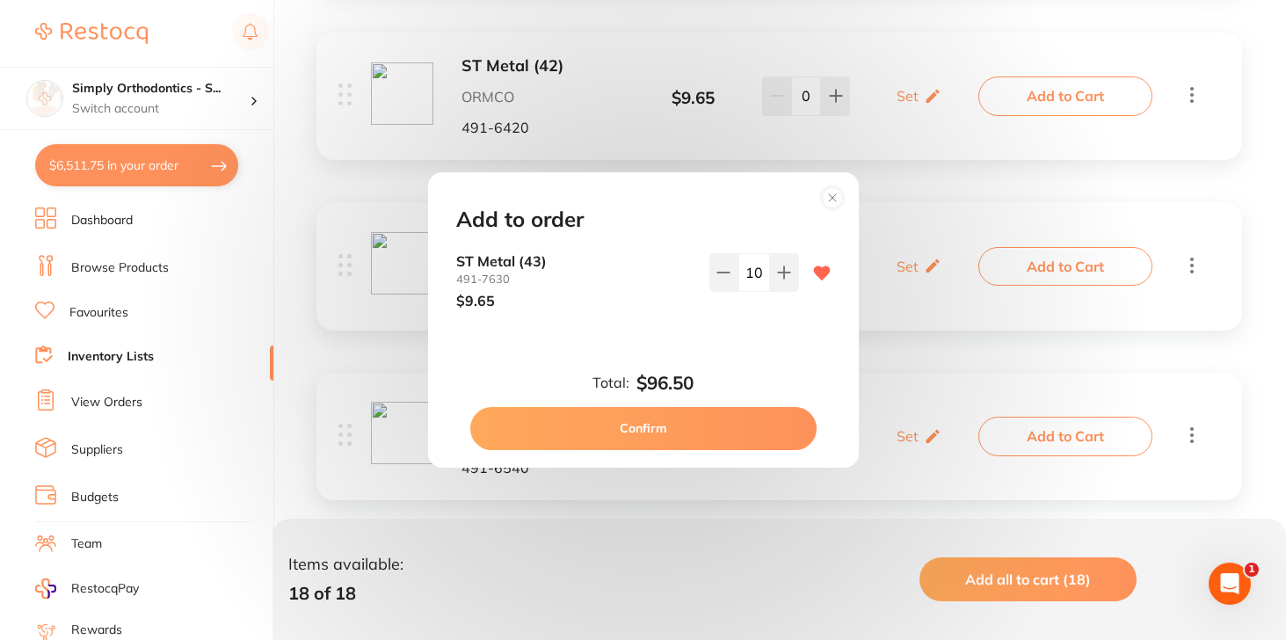
click at [743, 348] on div "Add to order ST Metal [PHONE_NUMBER] $9.65 10 Total: $96.50 Confirm" at bounding box center [643, 319] width 431 height 295
click at [716, 432] on button "Confirm" at bounding box center [643, 428] width 346 height 42
checkbox input "false"
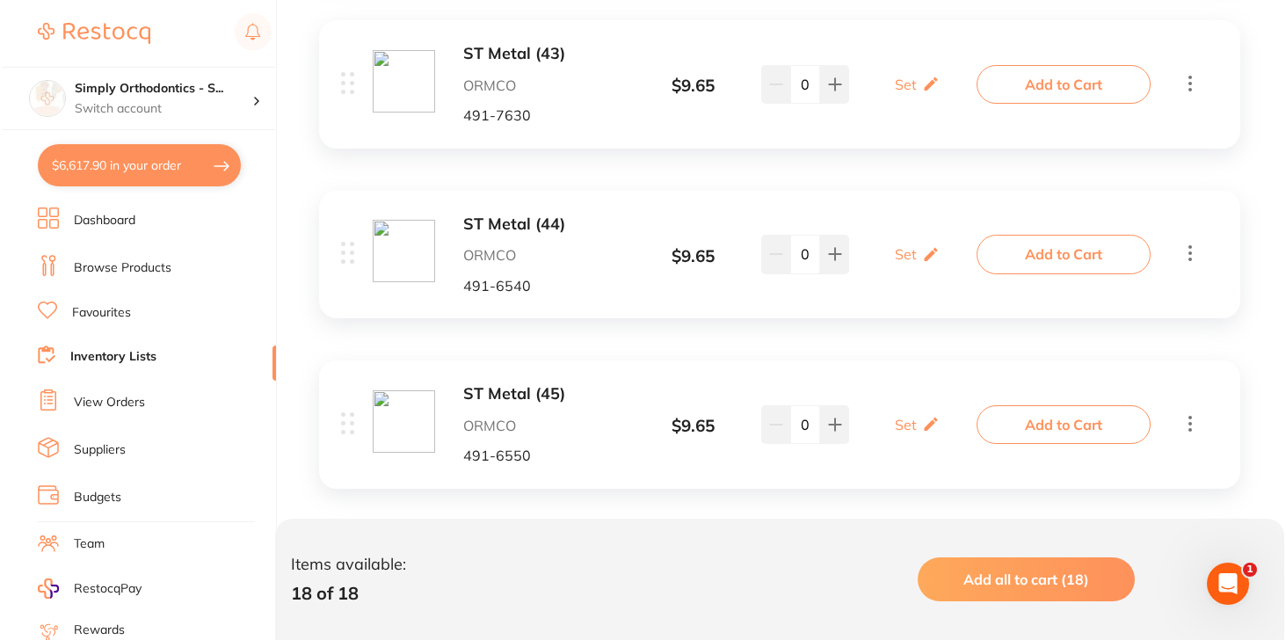
scroll to position [2983, 0]
click at [1095, 239] on button "Add to Cart" at bounding box center [1061, 255] width 174 height 39
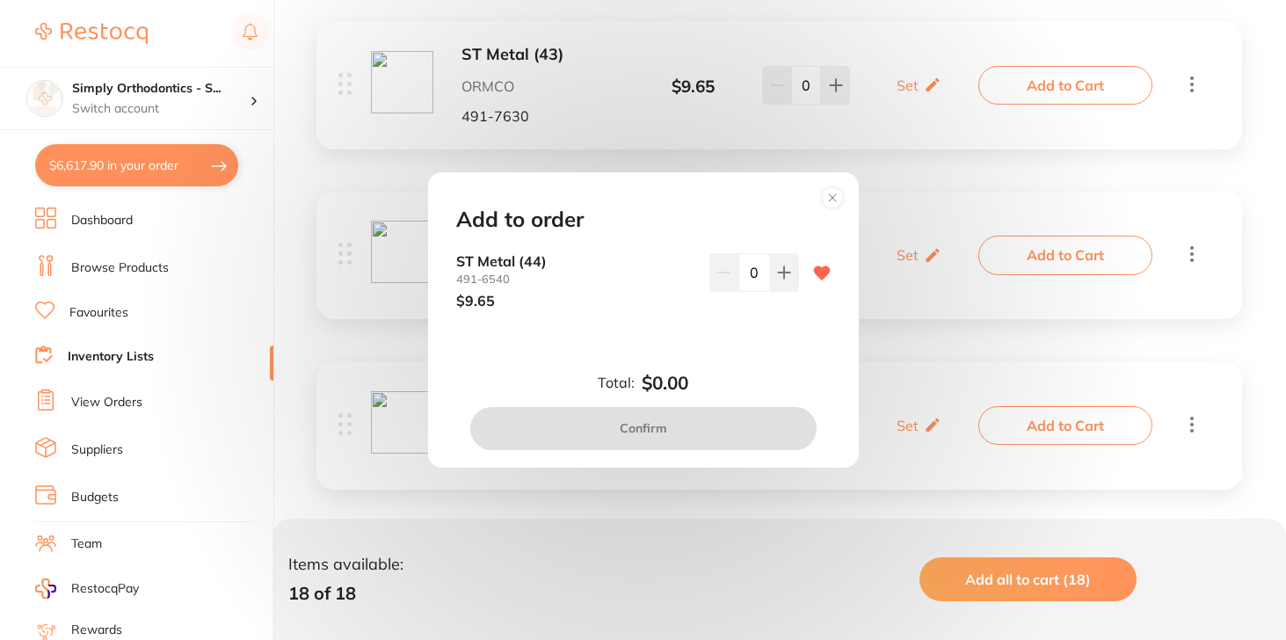
click at [741, 271] on input "0" at bounding box center [755, 272] width 32 height 39
type input "40"
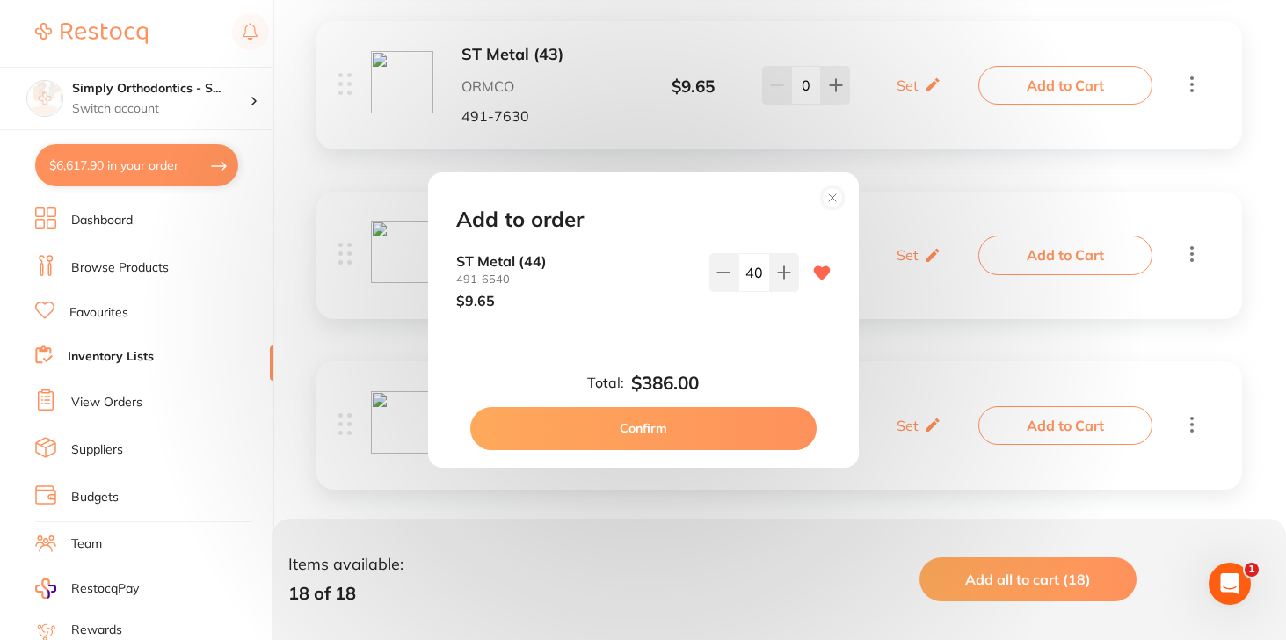
click at [747, 335] on div "ST Metal [PHONE_NUMBER] $9.65 40" at bounding box center [643, 295] width 417 height 84
click at [707, 430] on button "Confirm" at bounding box center [643, 428] width 346 height 42
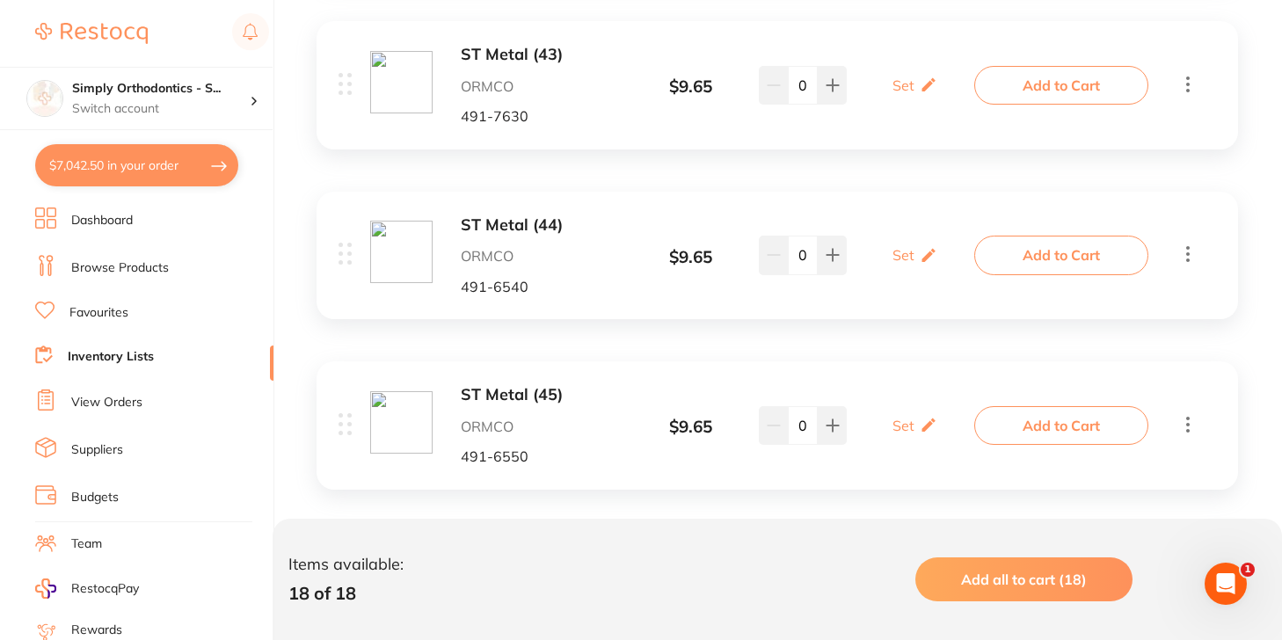
click at [1020, 406] on button "Add to Cart" at bounding box center [1061, 425] width 174 height 39
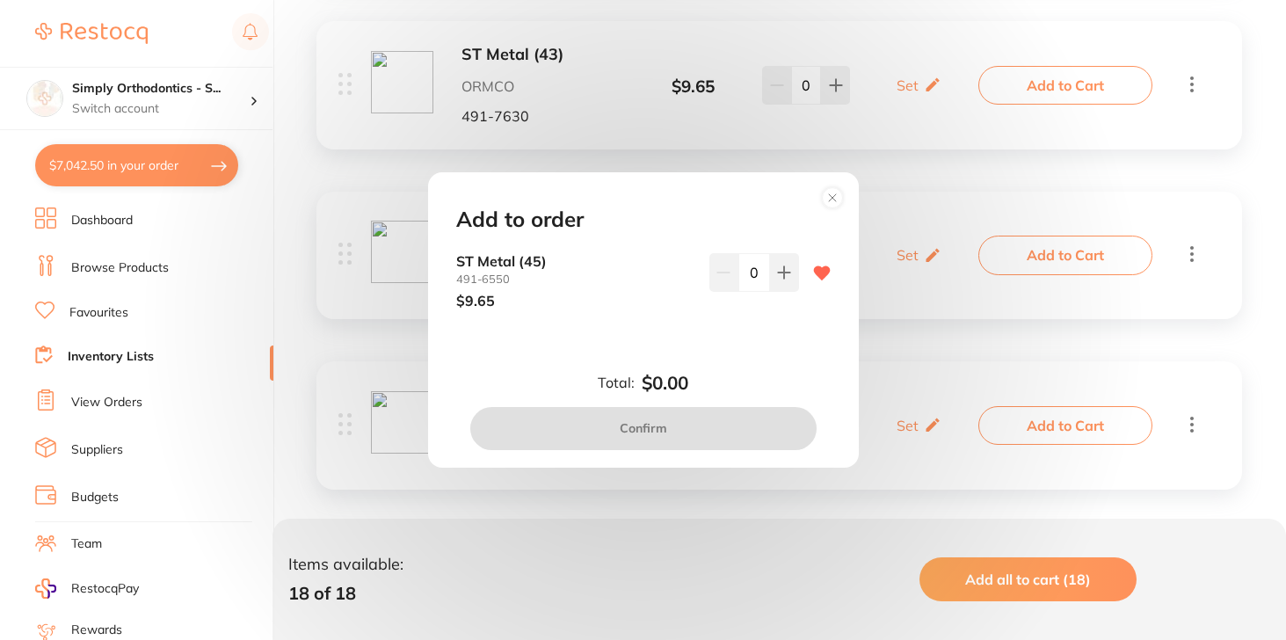
click at [744, 271] on input "0" at bounding box center [755, 272] width 32 height 39
type input "40"
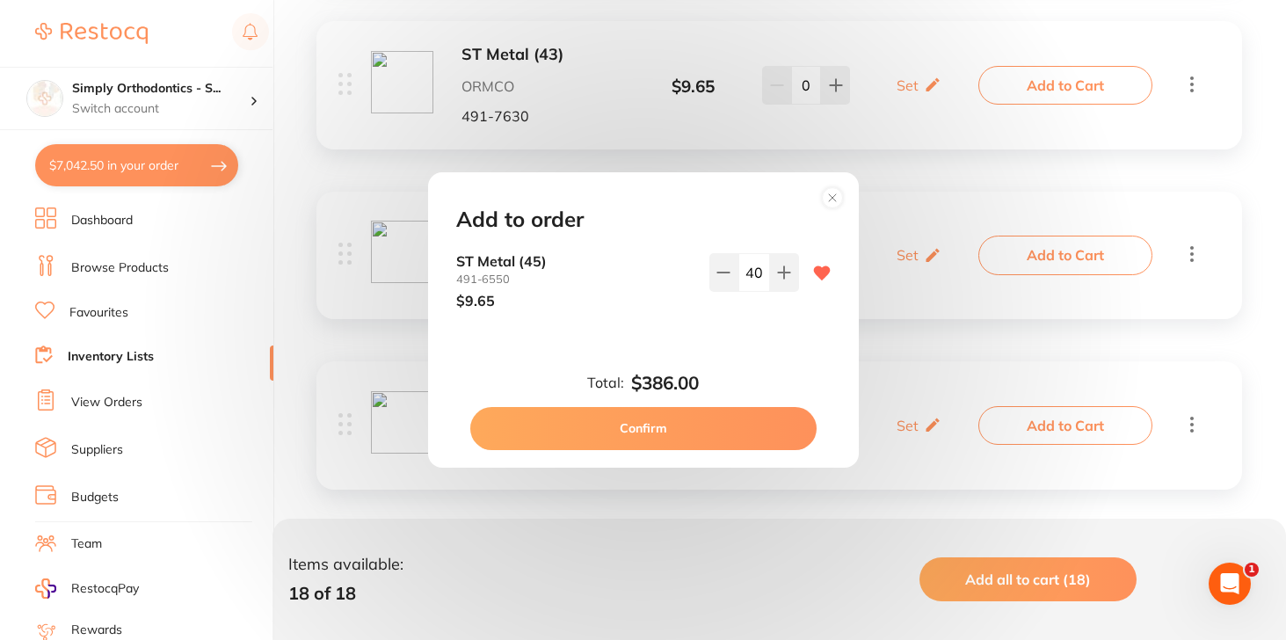
click at [735, 331] on div "ST Metal [PHONE_NUMBER] $9.65 40" at bounding box center [643, 295] width 417 height 84
click at [689, 426] on button "Confirm" at bounding box center [643, 428] width 346 height 42
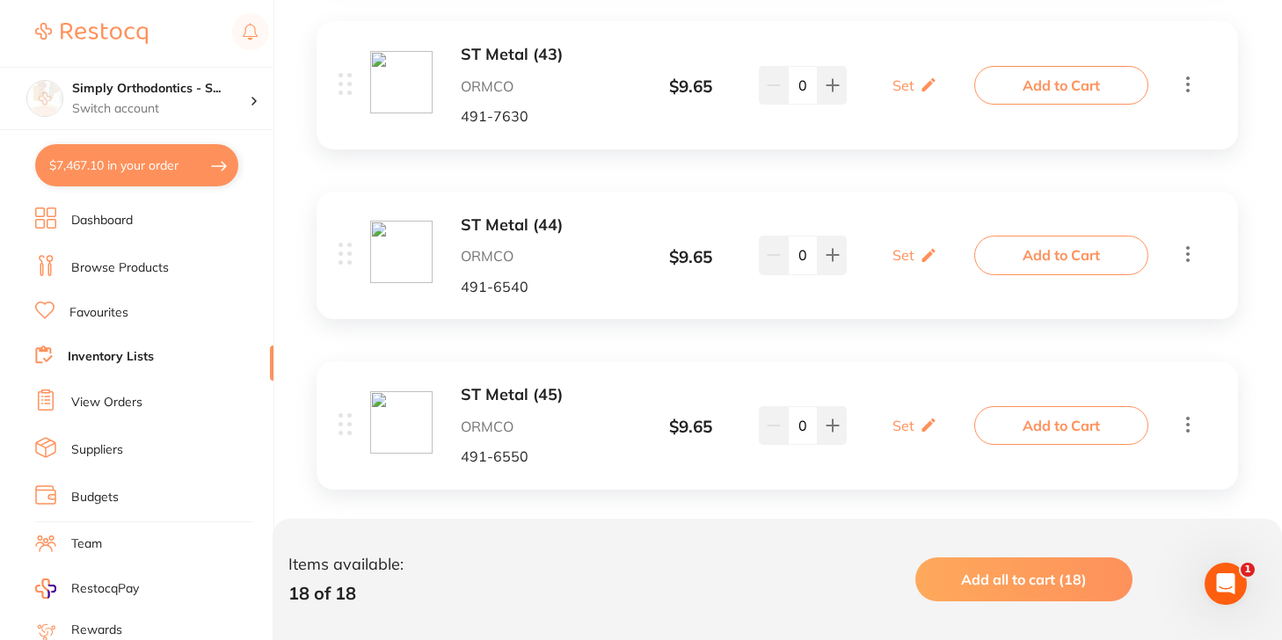
click at [171, 167] on button "$7,467.10 in your order" at bounding box center [136, 165] width 203 height 42
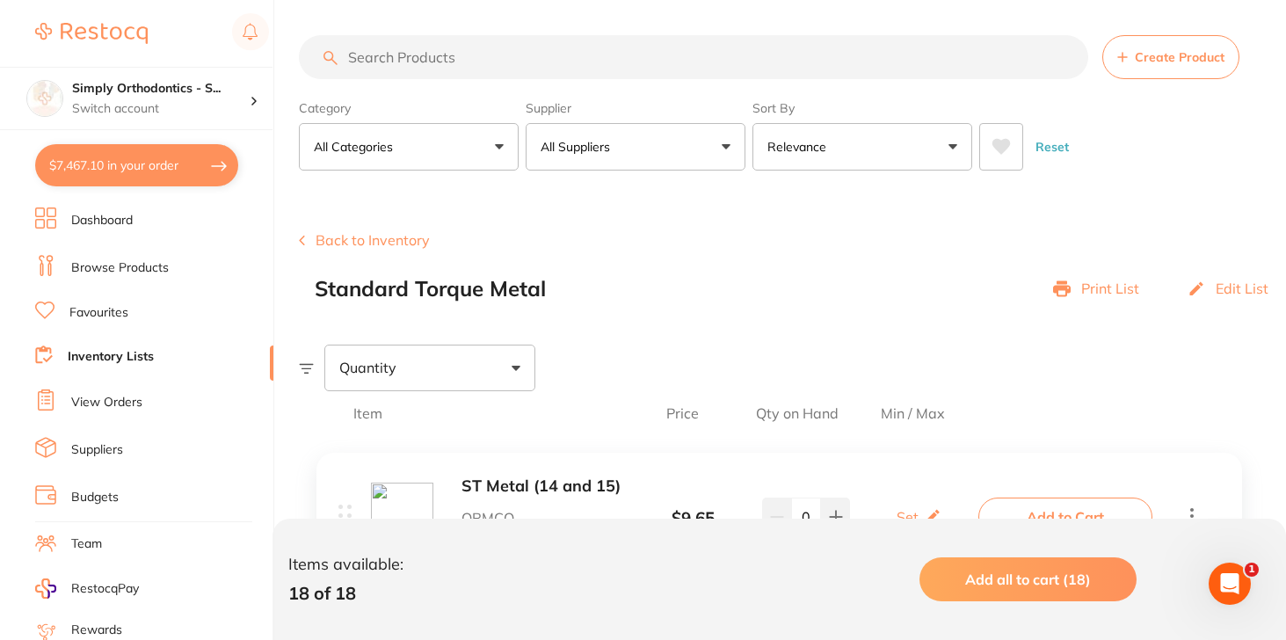
checkbox input "true"
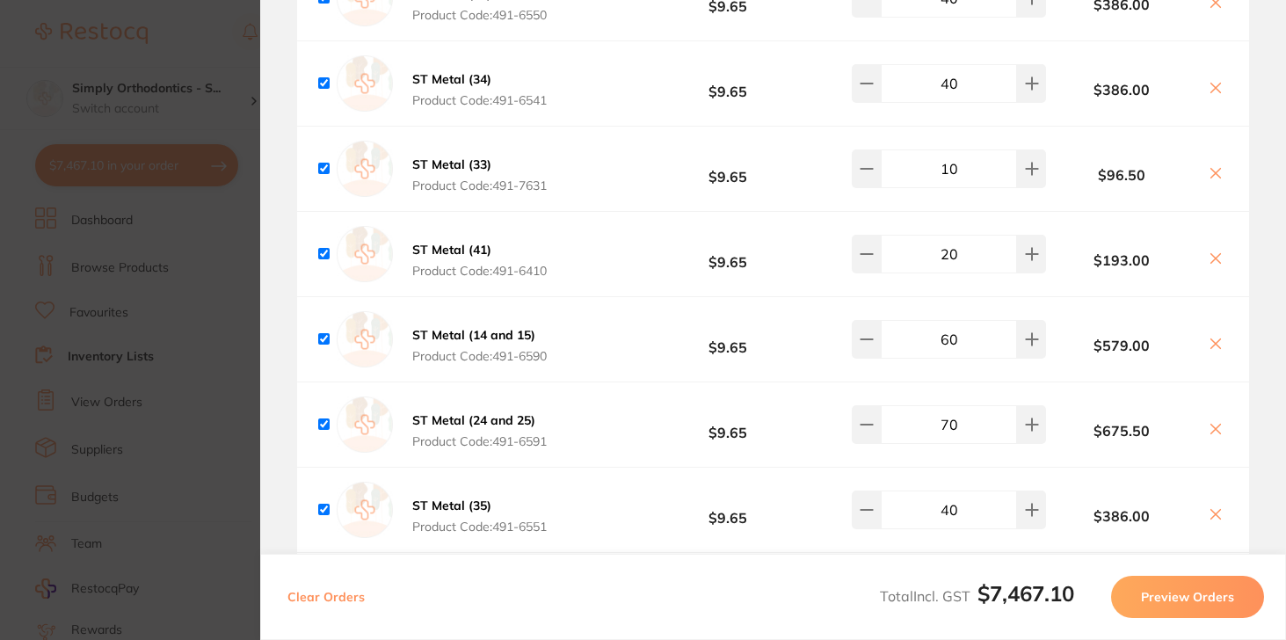
scroll to position [3766, 0]
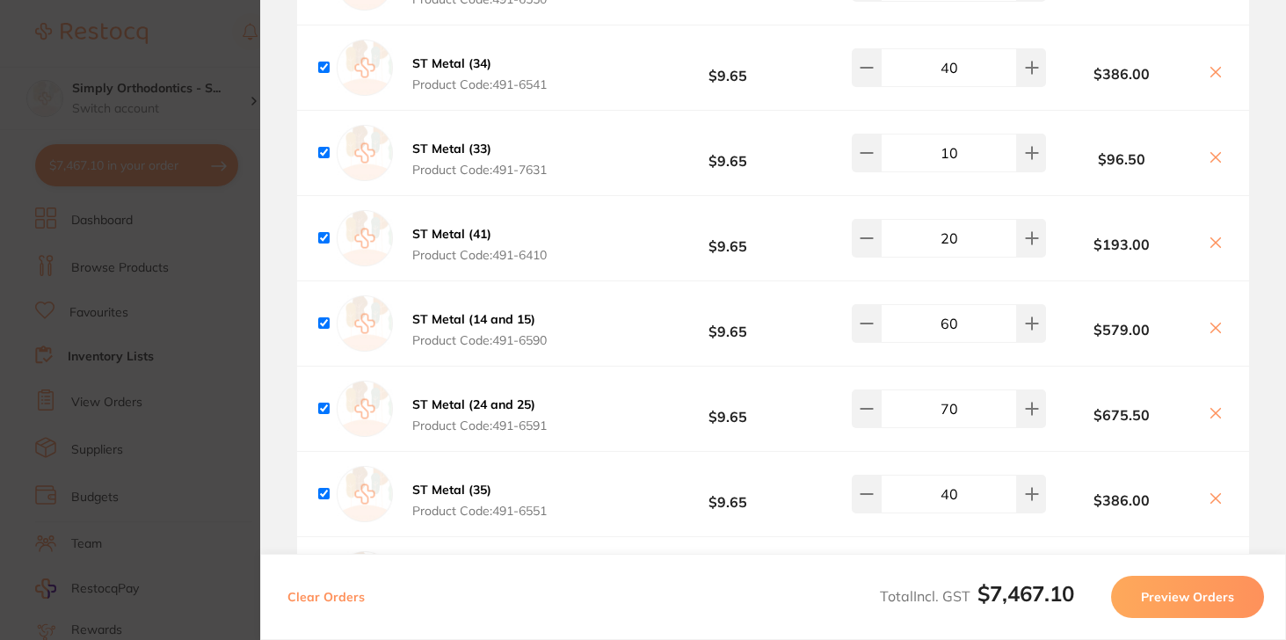
click at [197, 56] on section "Update RRP Set your pre negotiated price for this item. Item Agreed RRP (excl. …" at bounding box center [643, 320] width 1286 height 640
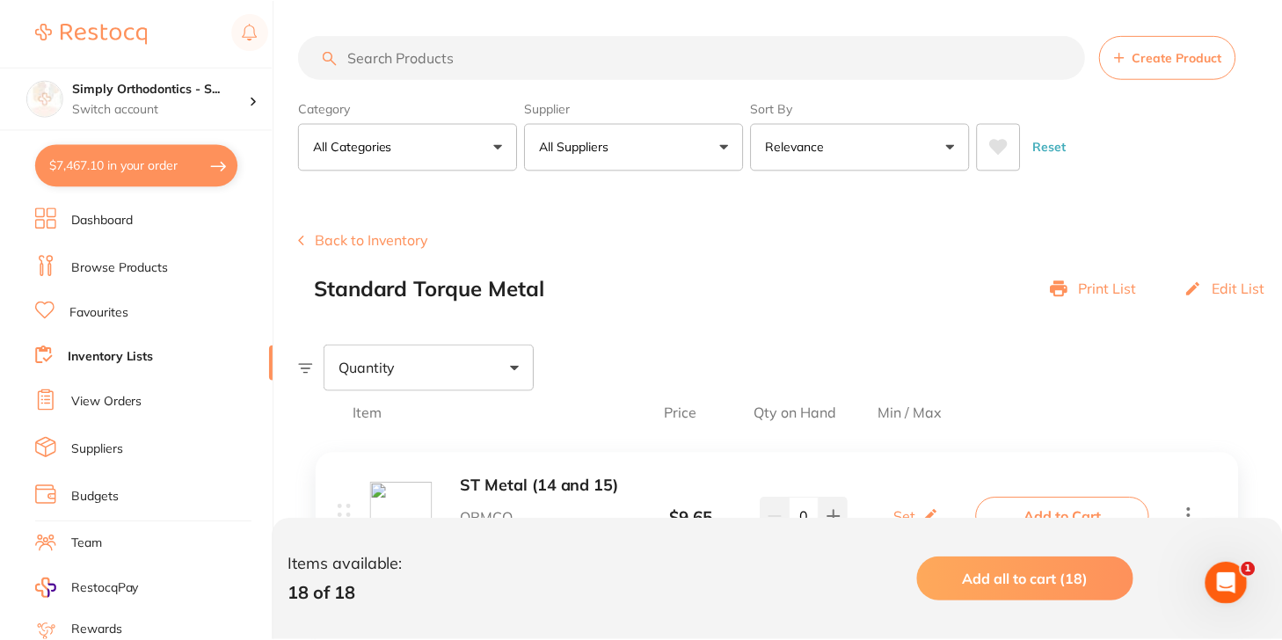
scroll to position [2983, 0]
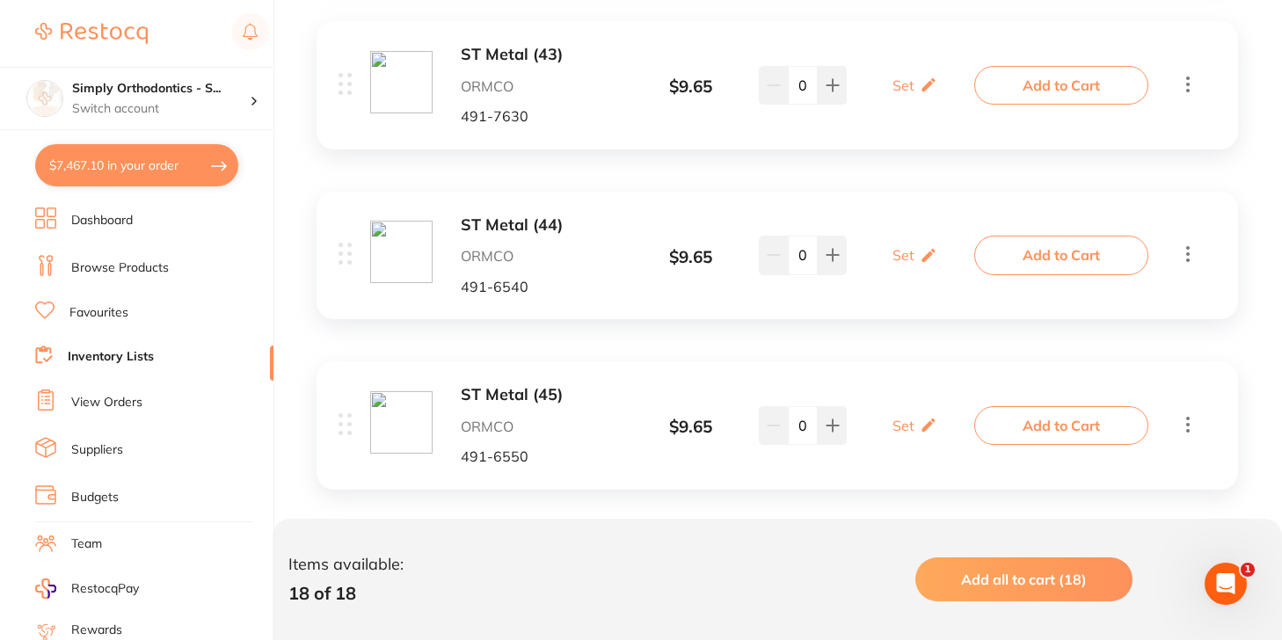
click at [105, 360] on link "Inventory Lists" at bounding box center [111, 357] width 86 height 18
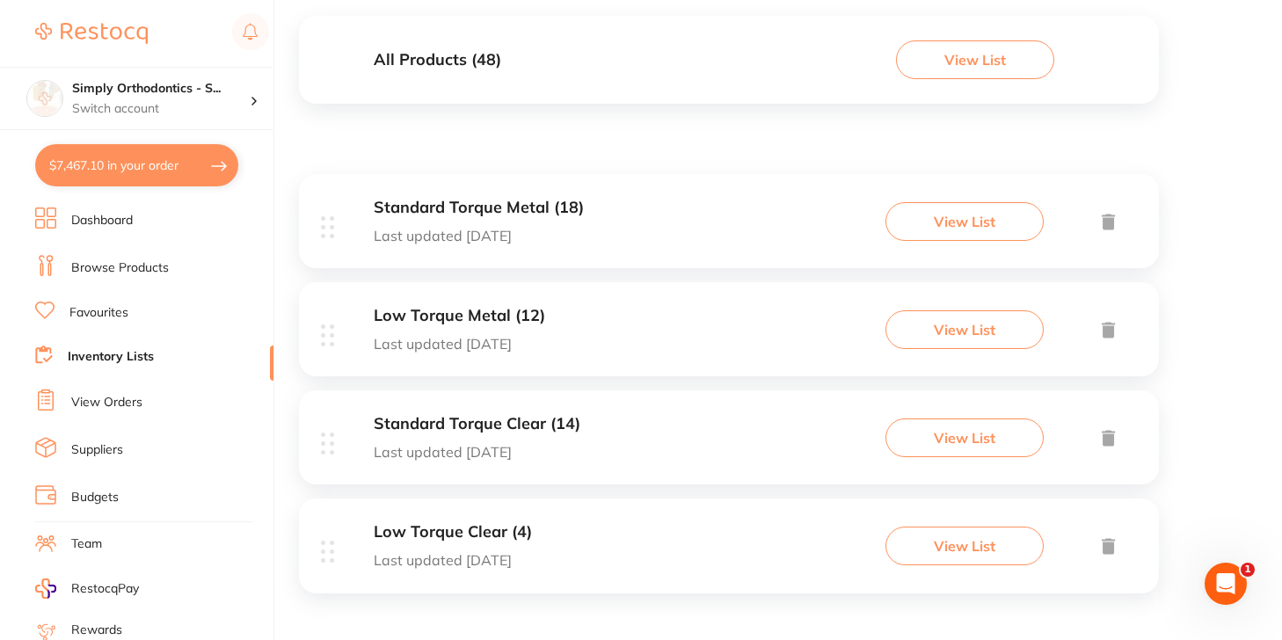
scroll to position [191, 0]
click at [530, 430] on h3 "Standard Torque Clear (14)" at bounding box center [477, 425] width 207 height 18
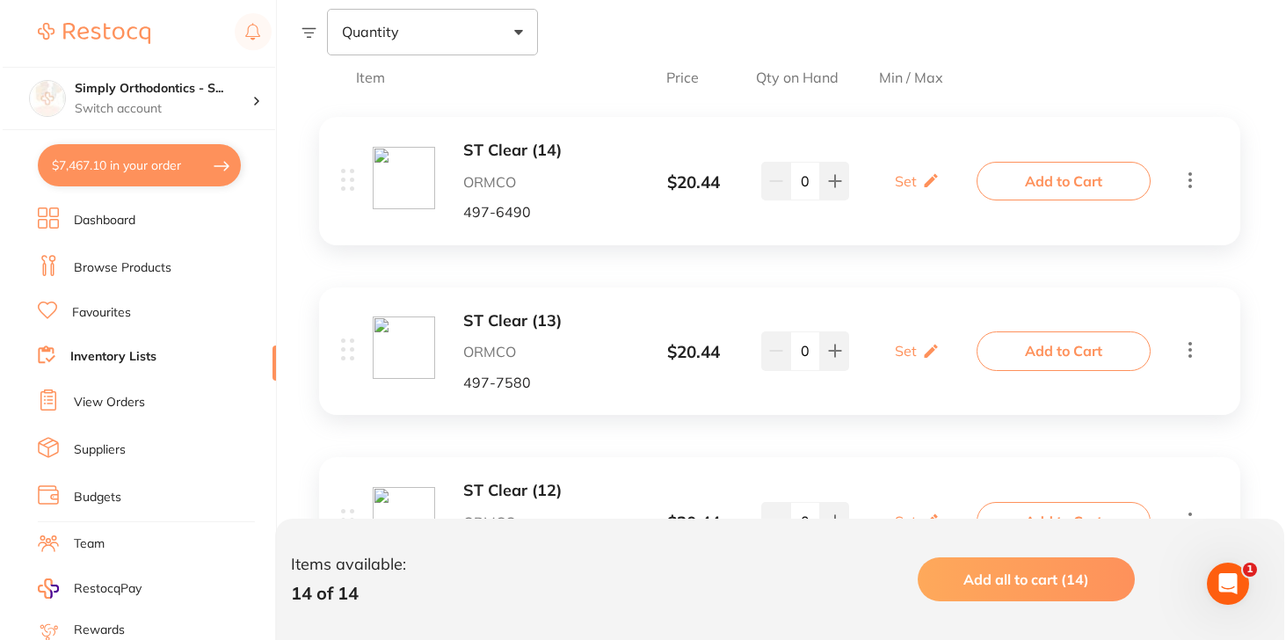
scroll to position [336, 0]
click at [1048, 192] on button "Add to Cart" at bounding box center [1061, 181] width 174 height 39
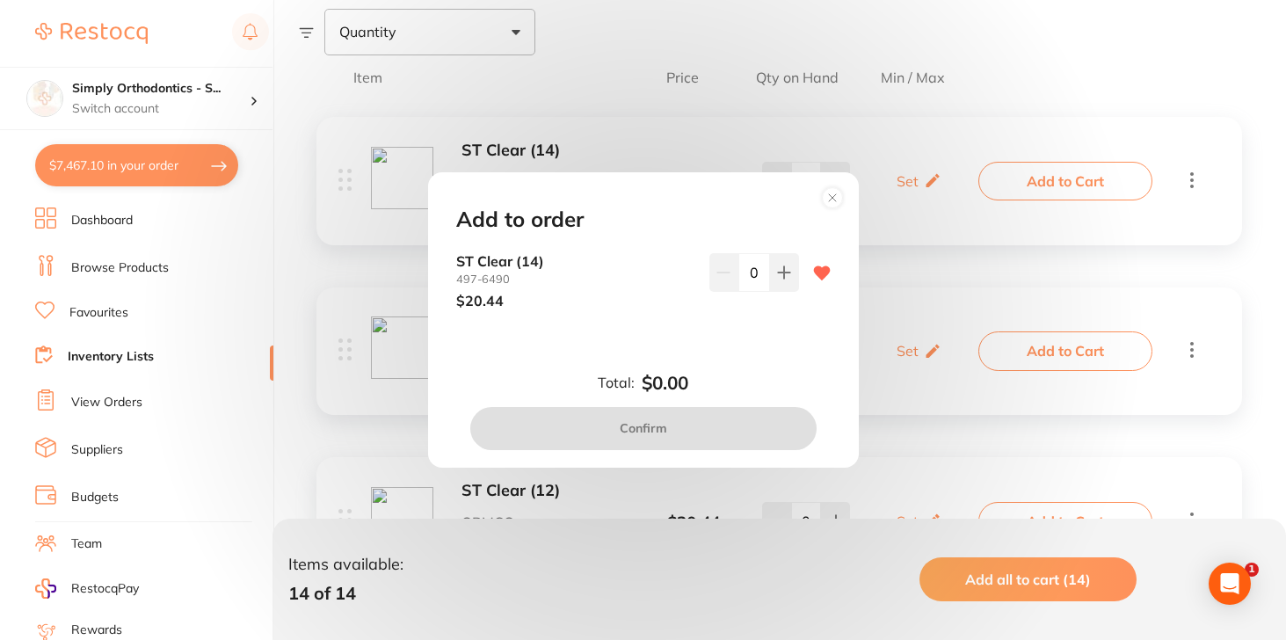
click at [747, 274] on input "0" at bounding box center [755, 272] width 32 height 39
type input "20"
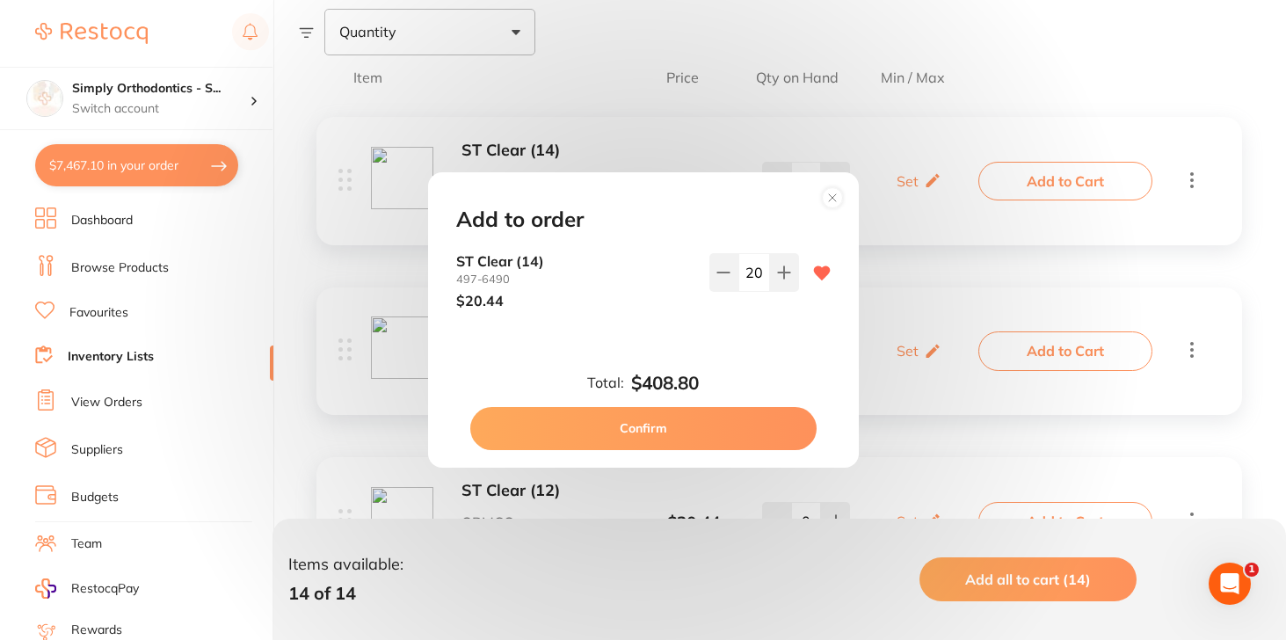
click at [704, 318] on div "ST Clear [PHONE_NUMBER] $20.44 20" at bounding box center [643, 295] width 417 height 84
click at [673, 422] on button "Confirm" at bounding box center [643, 428] width 346 height 42
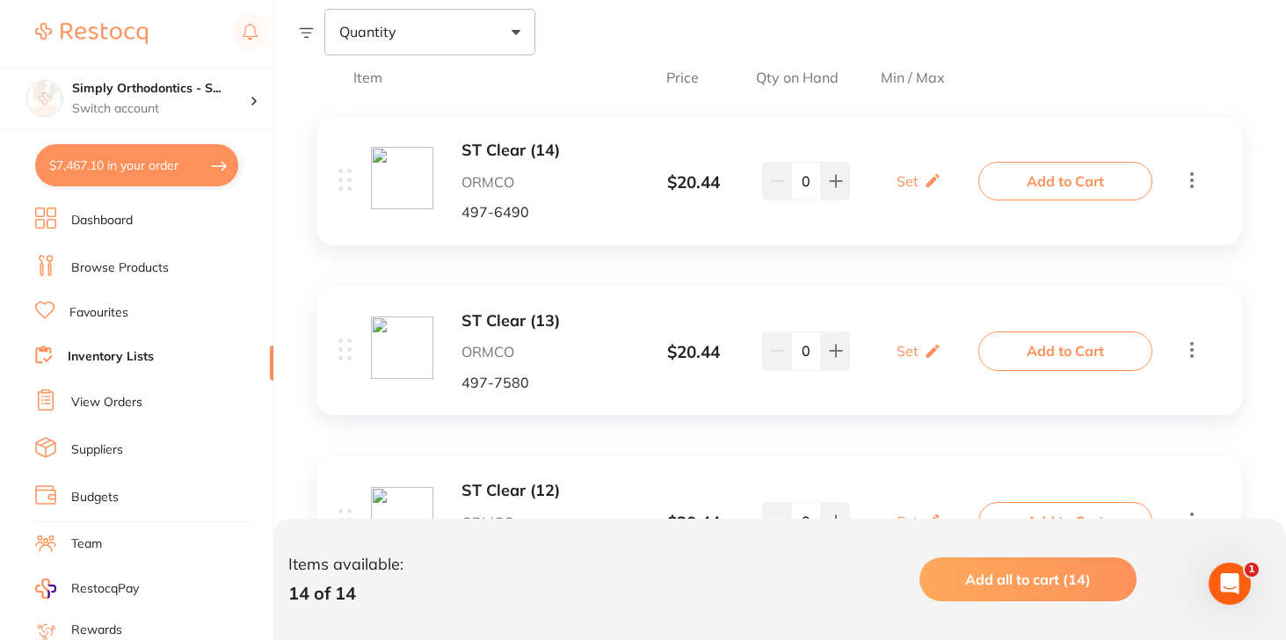
checkbox input "false"
click at [1029, 363] on button "Add to Cart" at bounding box center [1061, 350] width 174 height 39
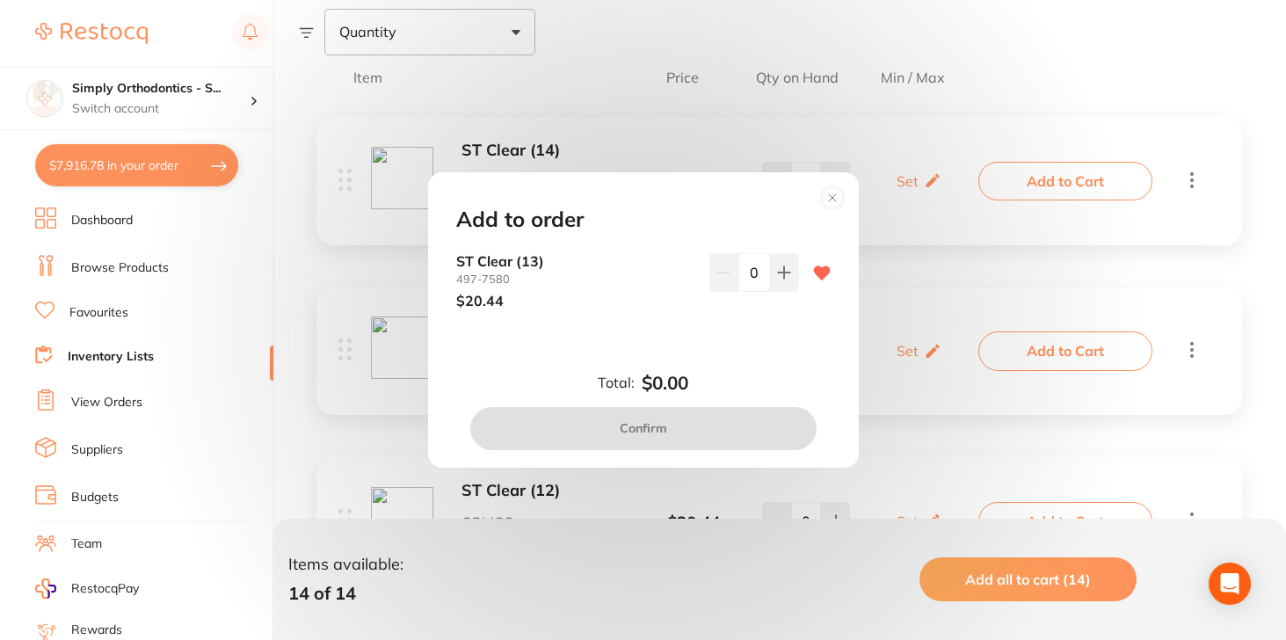
click at [746, 271] on input "0" at bounding box center [755, 272] width 32 height 39
type input "10"
click at [744, 374] on div "Total: $0.00 Confirm" at bounding box center [643, 411] width 417 height 77
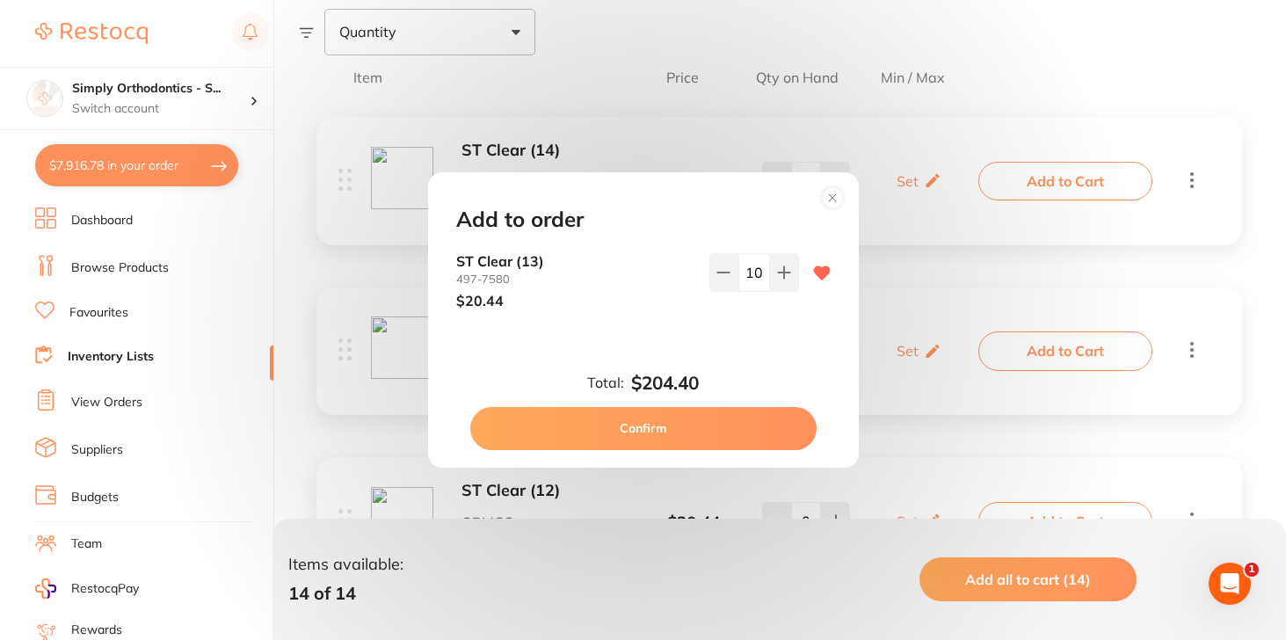
click at [713, 426] on button "Confirm" at bounding box center [643, 428] width 346 height 42
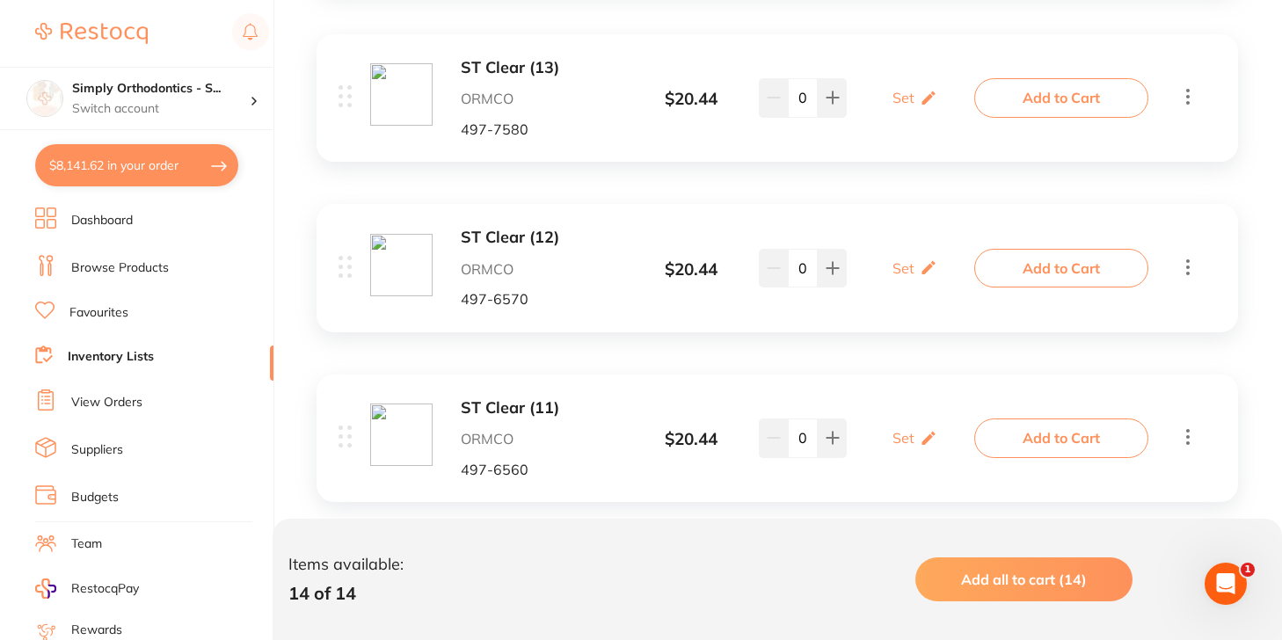
scroll to position [579, 0]
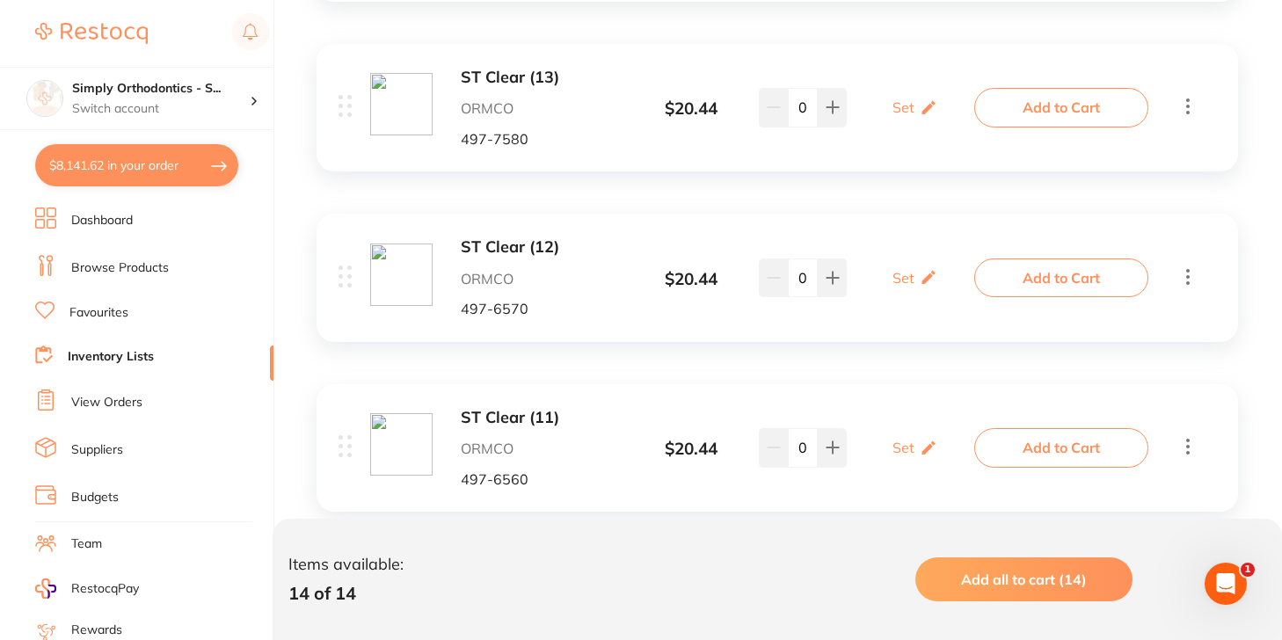
click at [185, 167] on button "$8,141.62 in your order" at bounding box center [136, 165] width 203 height 42
checkbox input "true"
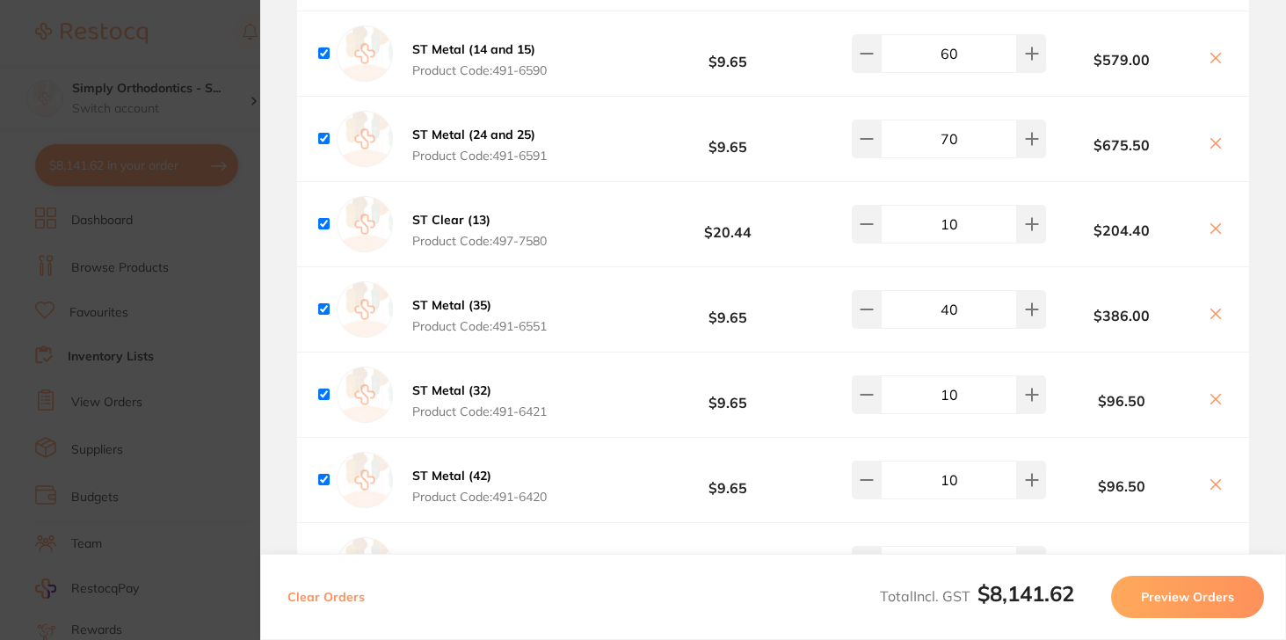
scroll to position [4042, 0]
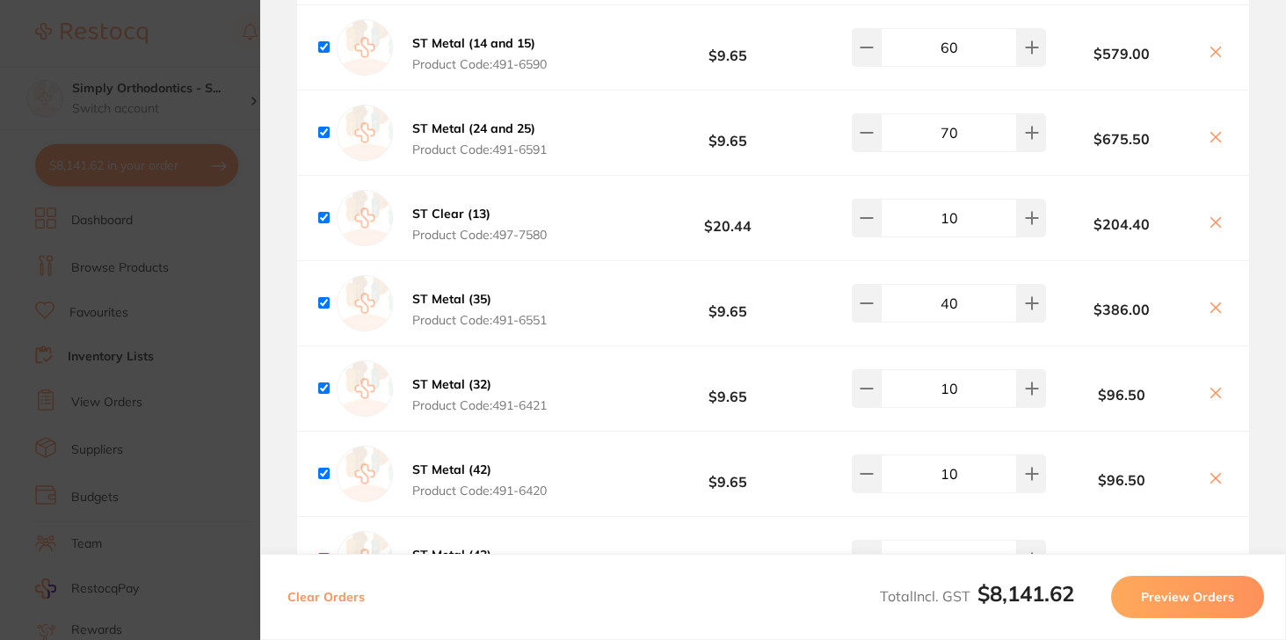
click at [935, 237] on input "10" at bounding box center [949, 218] width 136 height 39
type input "30"
click at [791, 260] on div "ST Clear (13) Product Code: 497-7580 $20.44 30 $613.20" at bounding box center [773, 218] width 952 height 84
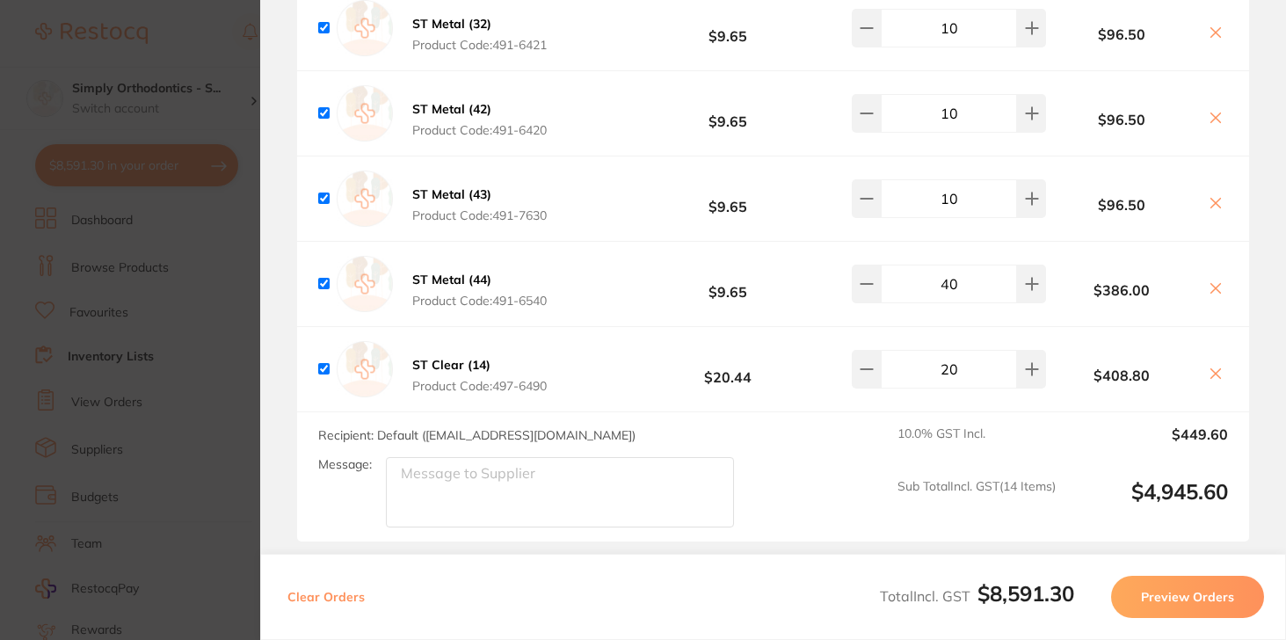
scroll to position [4431, 0]
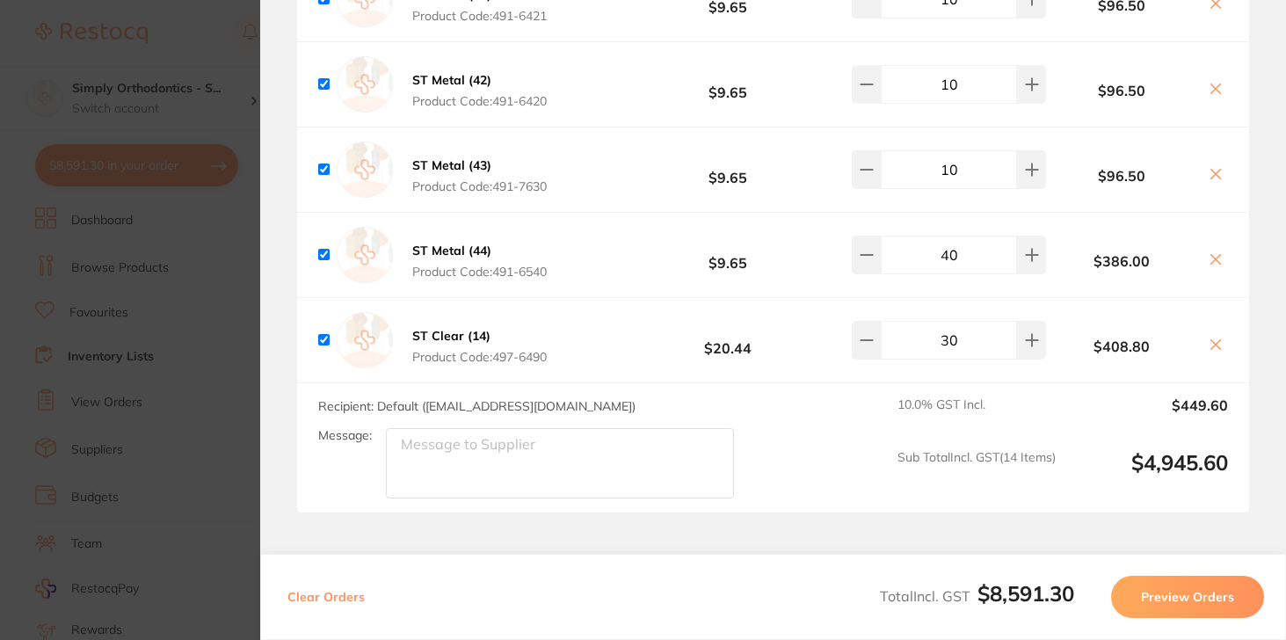
type input "30"
click at [811, 356] on b "$20.44" at bounding box center [728, 340] width 182 height 33
click at [223, 48] on section "Update RRP Set your pre negotiated price for this item. Item Agreed RRP (excl. …" at bounding box center [643, 320] width 1286 height 640
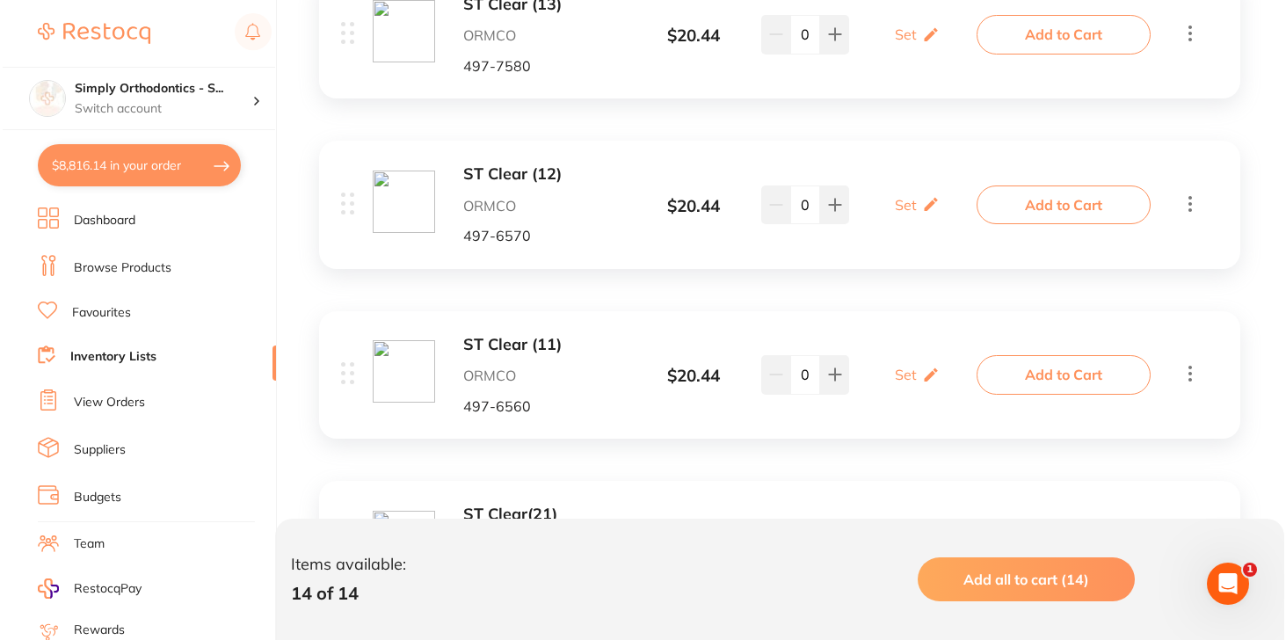
scroll to position [652, 0]
click at [1047, 207] on button "Add to Cart" at bounding box center [1061, 205] width 174 height 39
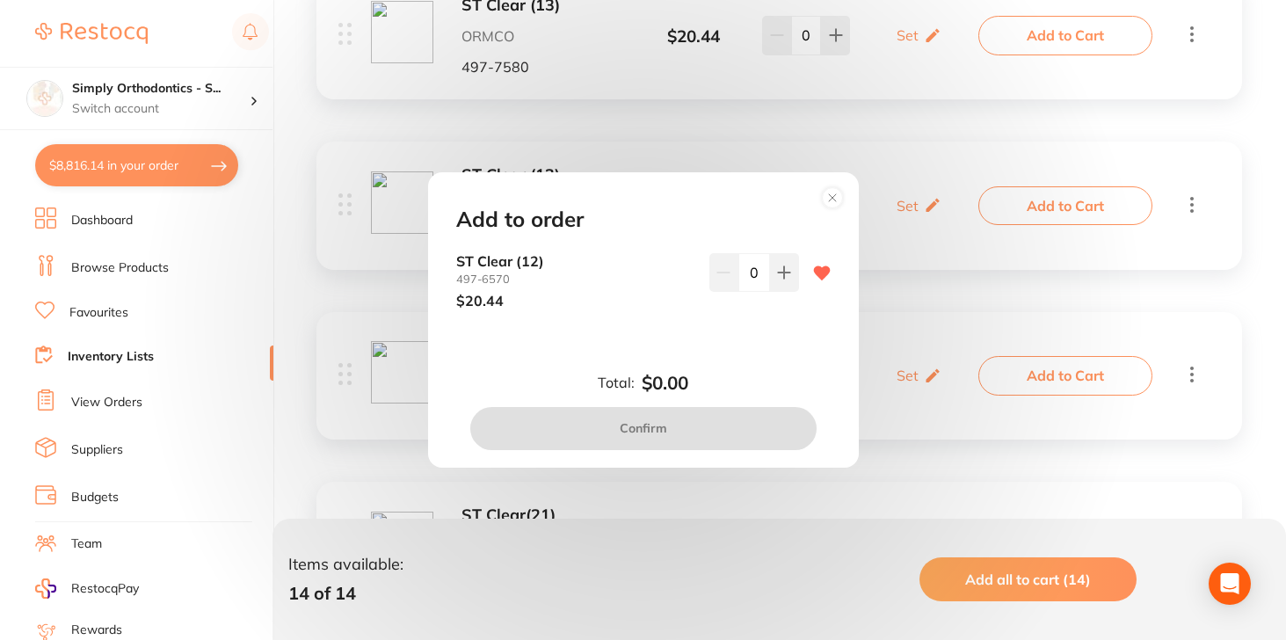
click at [743, 272] on input "0" at bounding box center [755, 272] width 32 height 39
type input "10"
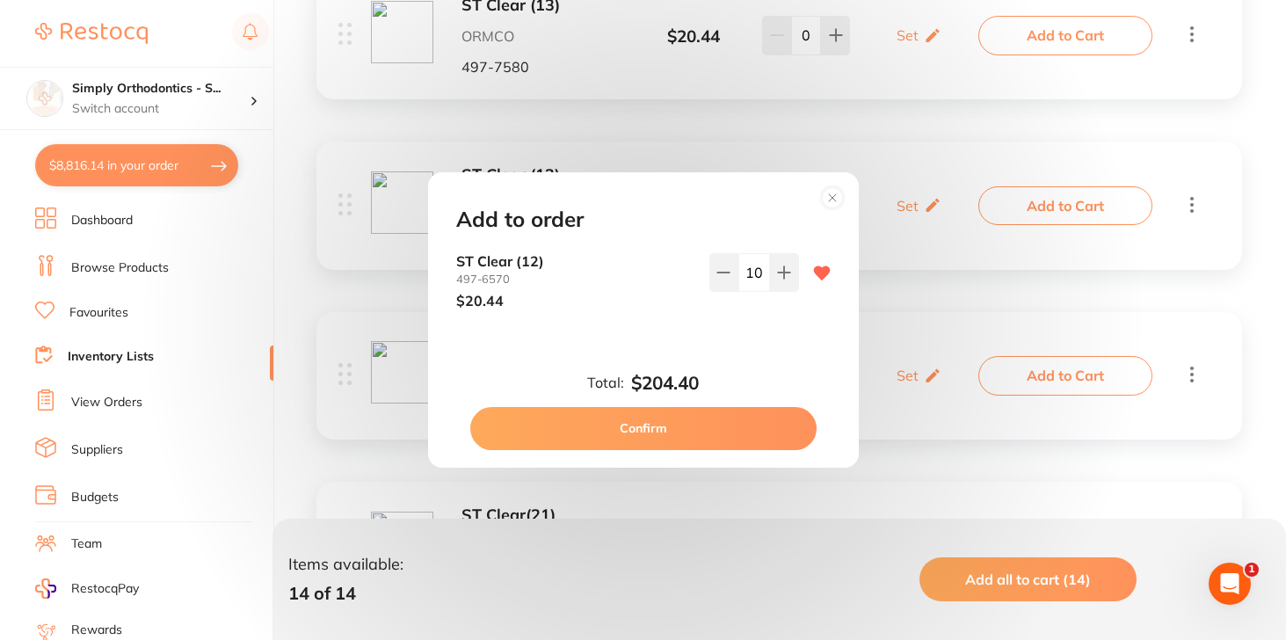
click at [717, 436] on button "Confirm" at bounding box center [643, 428] width 346 height 42
checkbox input "false"
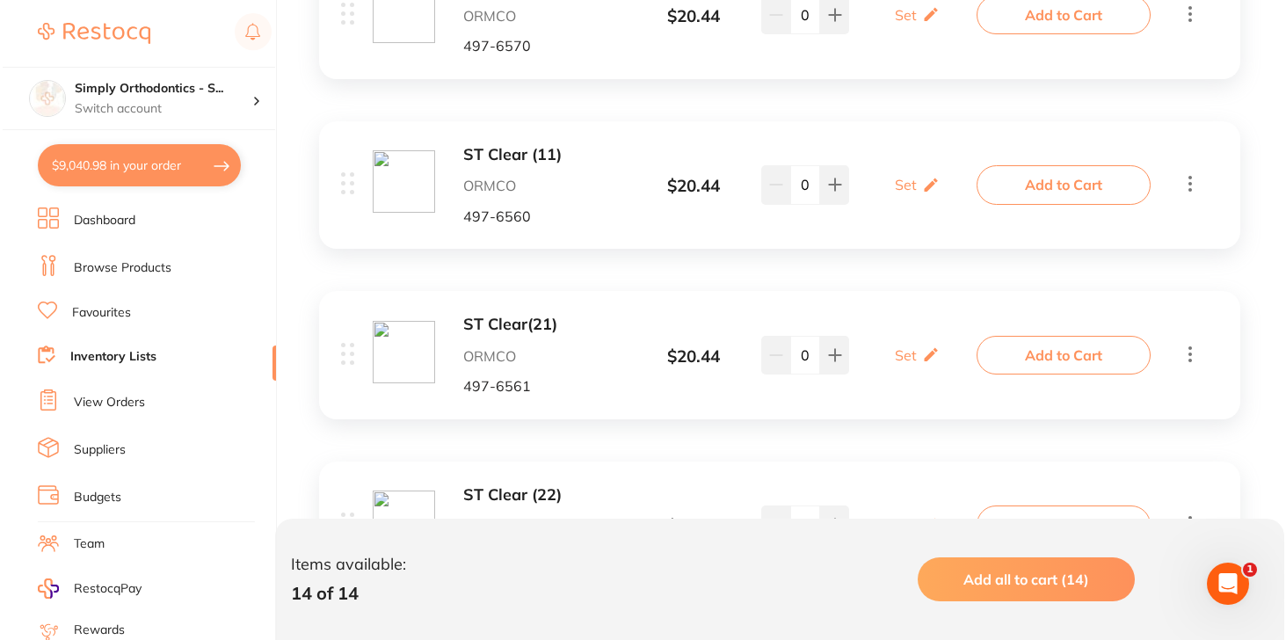
scroll to position [844, 0]
click at [1103, 181] on button "Add to Cart" at bounding box center [1061, 183] width 174 height 39
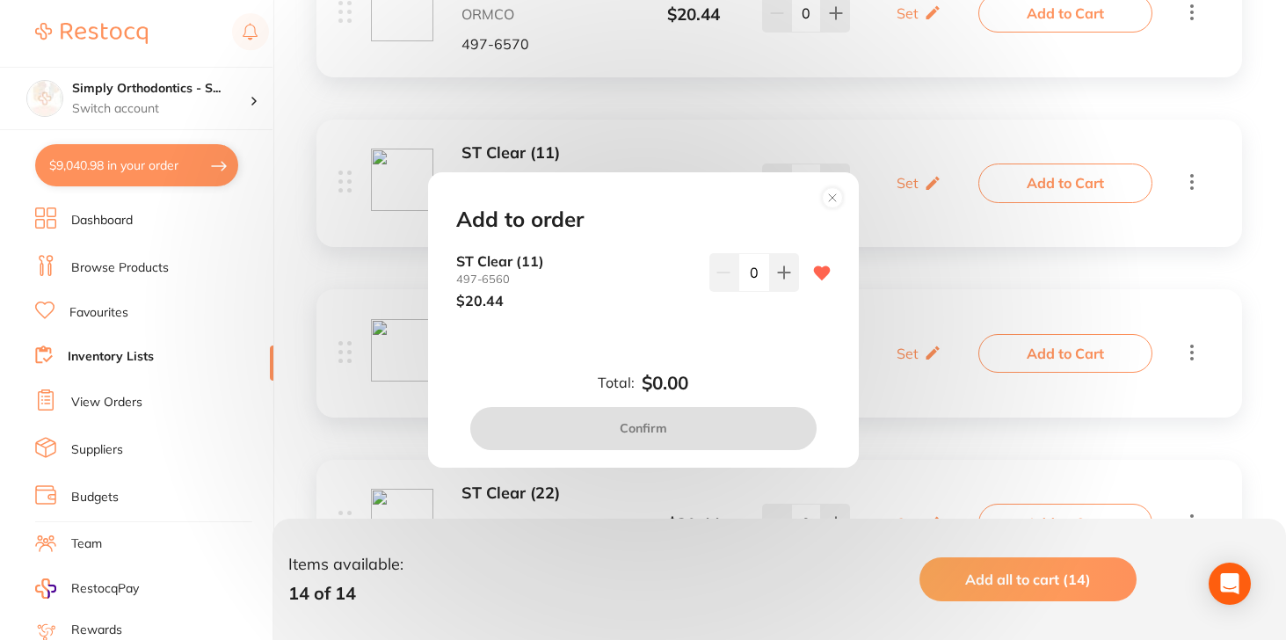
click at [746, 269] on input "0" at bounding box center [755, 272] width 32 height 39
type input "10"
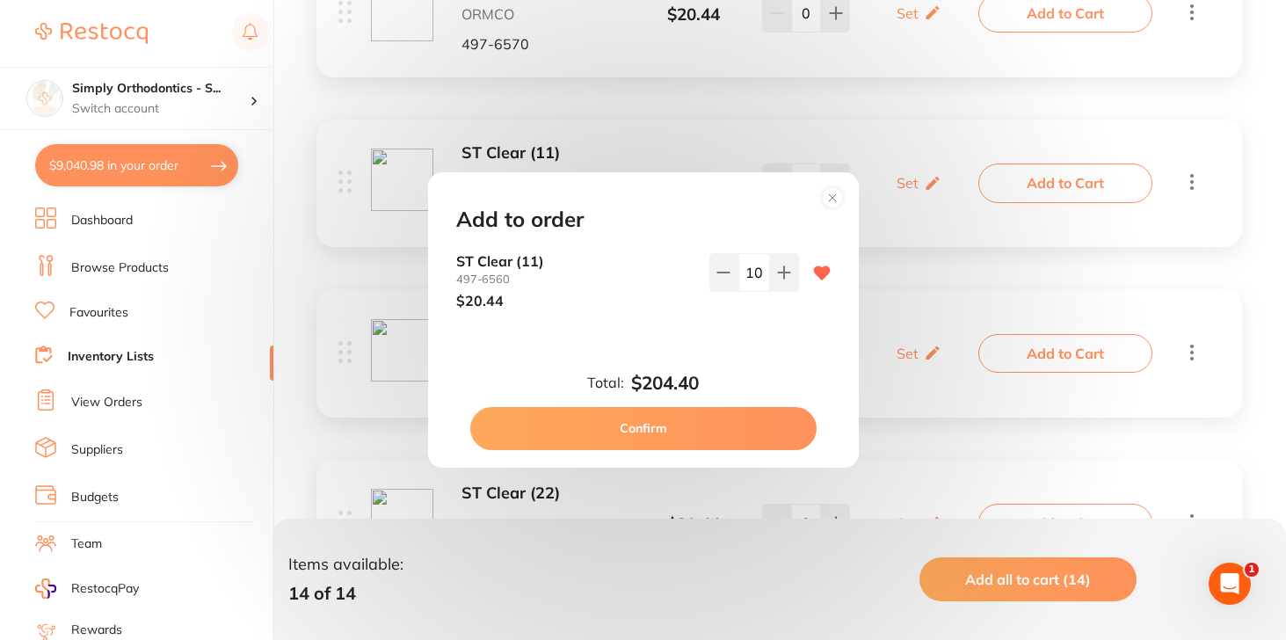
click at [707, 373] on div "Total: $204.40 Confirm" at bounding box center [643, 411] width 417 height 77
click at [693, 426] on button "Confirm" at bounding box center [643, 428] width 346 height 42
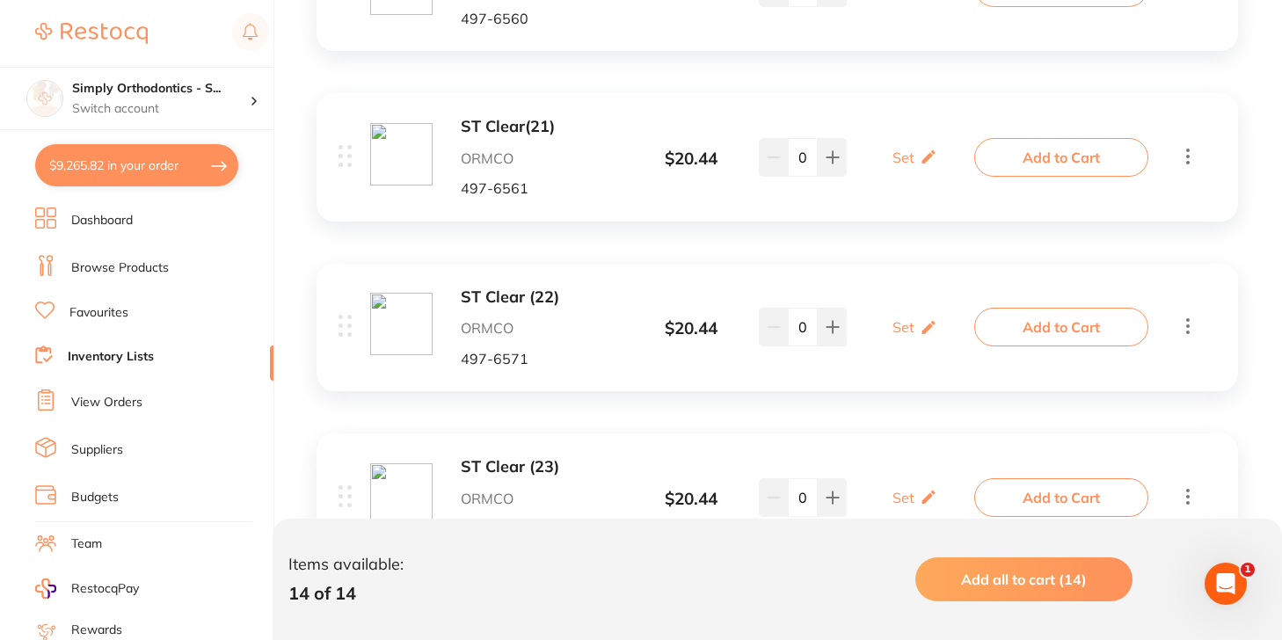
scroll to position [1041, 0]
click at [167, 167] on button "$9,265.82 in your order" at bounding box center [136, 165] width 203 height 42
checkbox input "true"
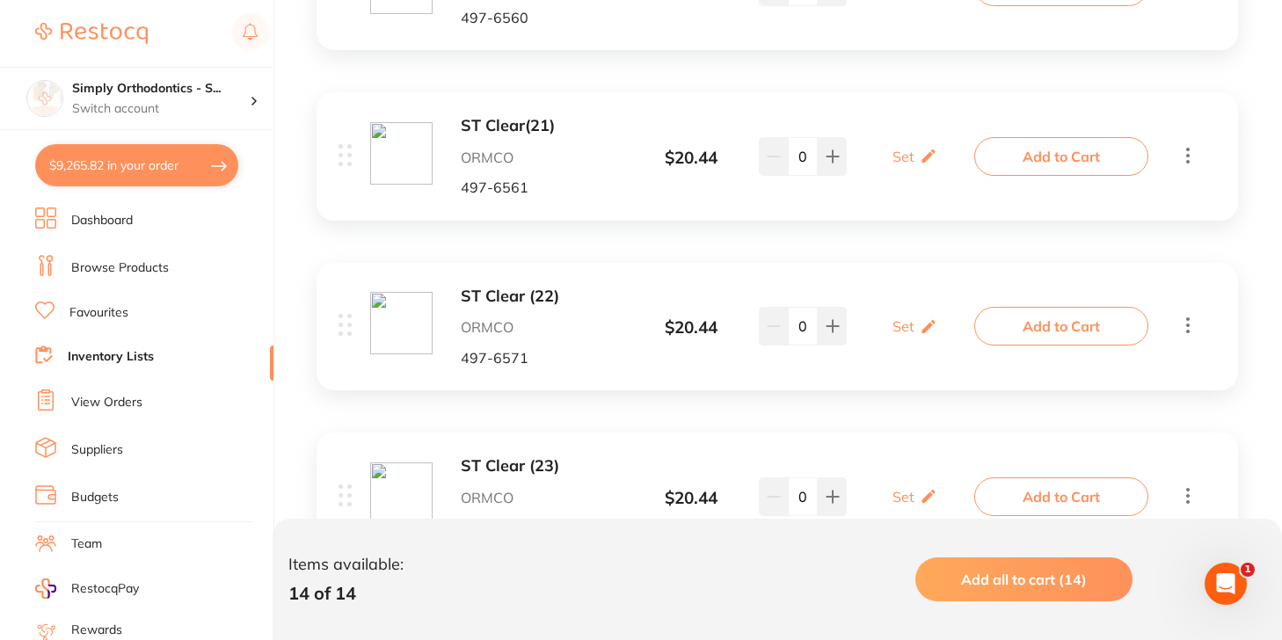
checkbox input "true"
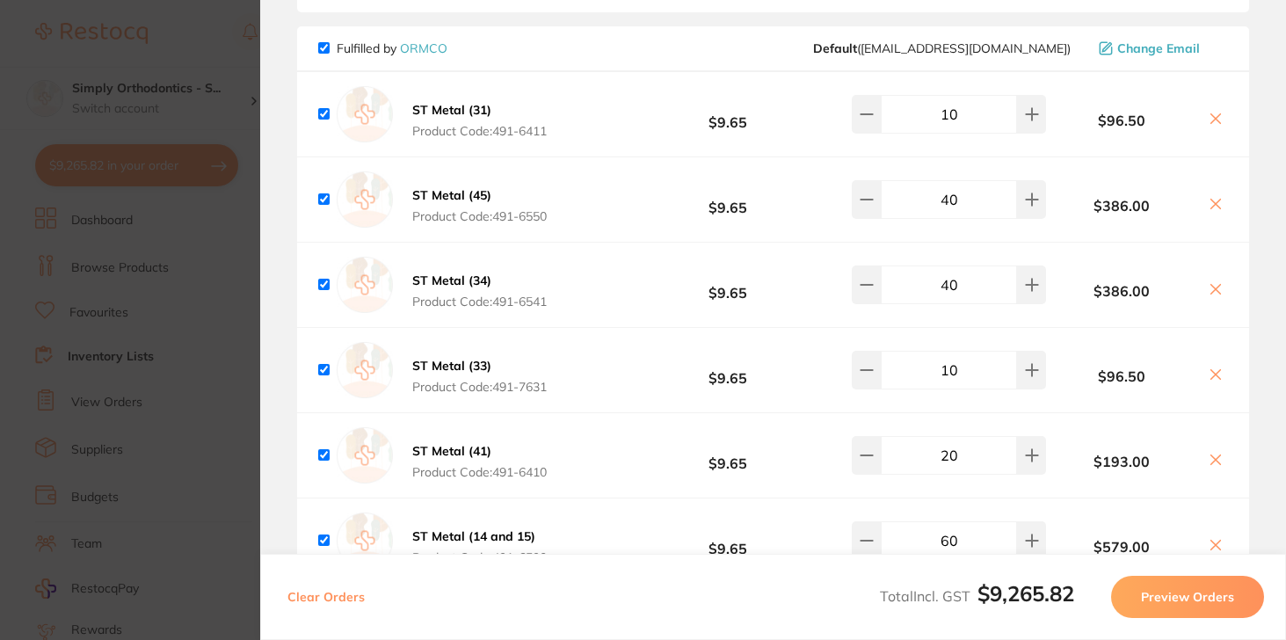
scroll to position [3547, 0]
click at [207, 64] on section "Update RRP Set your pre negotiated price for this item. Item Agreed RRP (excl. …" at bounding box center [643, 320] width 1286 height 640
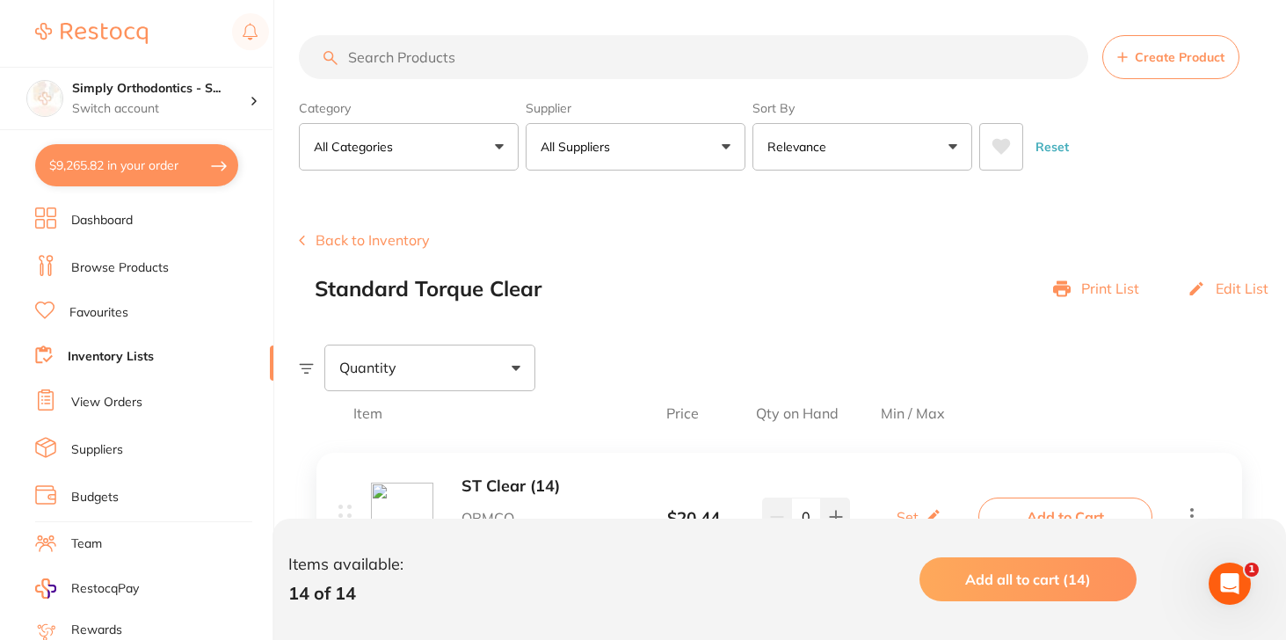
scroll to position [1041, 0]
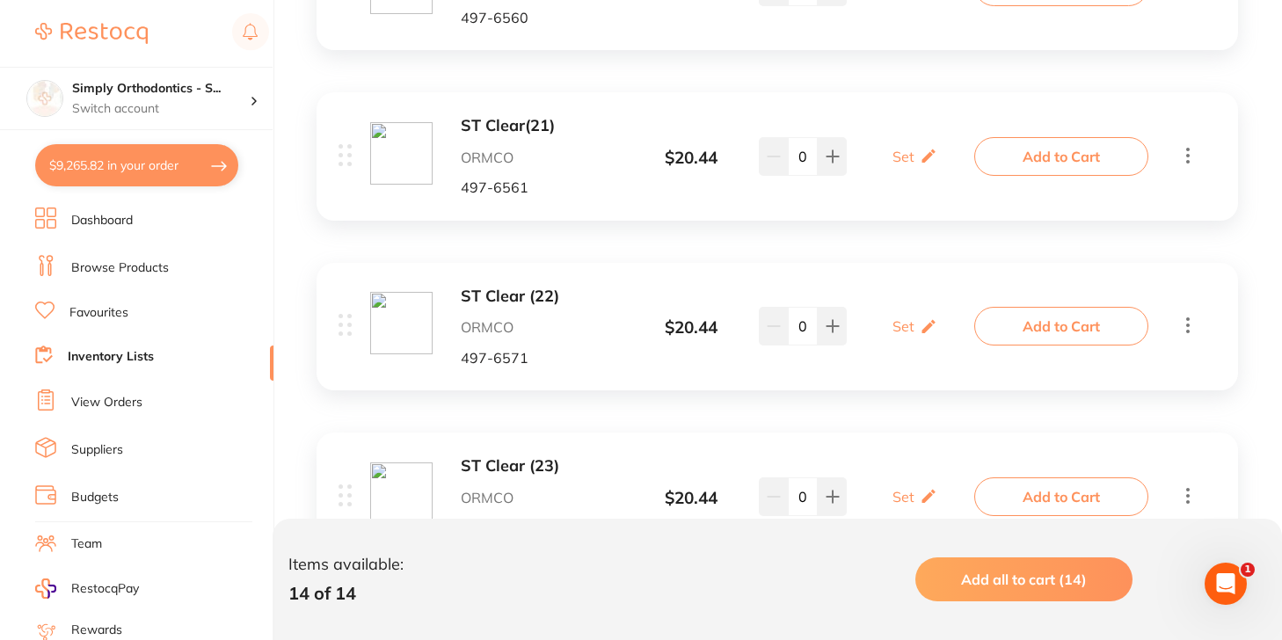
click at [1062, 150] on button "Add to Cart" at bounding box center [1061, 156] width 174 height 39
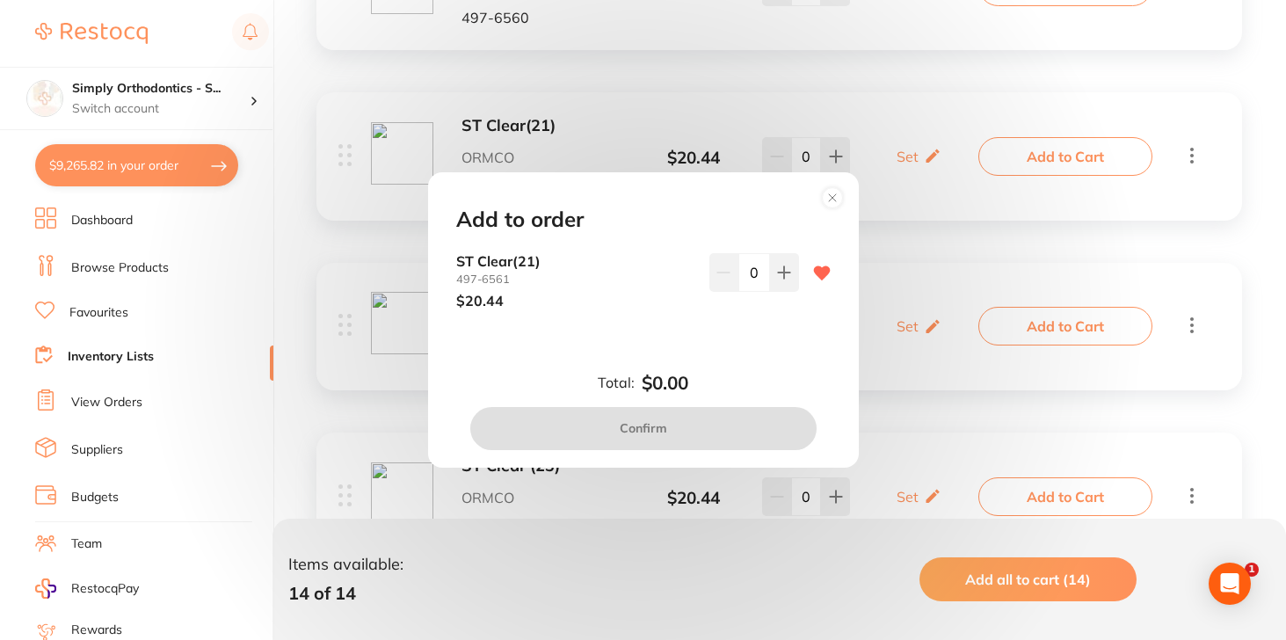
click at [744, 282] on input "0" at bounding box center [755, 272] width 32 height 39
type input "10"
click at [732, 347] on div "Add to order ST Clear(21) 497-6561 $20.44 10 Total: $0.00 Confirm" at bounding box center [643, 319] width 431 height 295
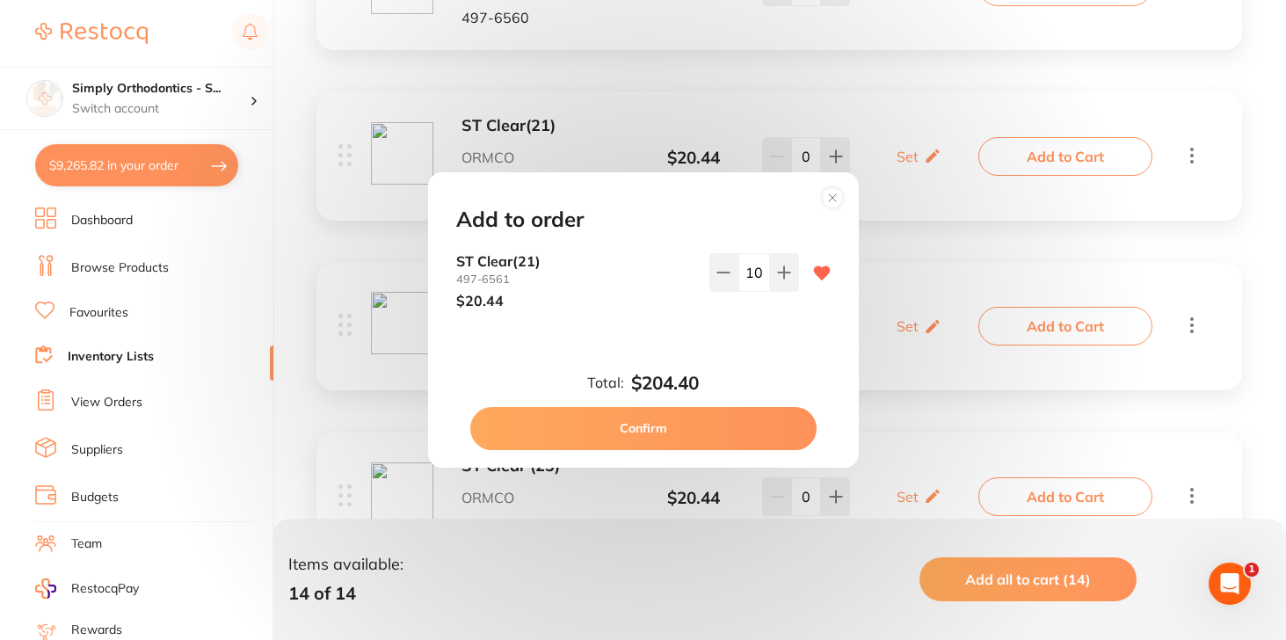
click at [705, 424] on button "Confirm" at bounding box center [643, 428] width 346 height 42
checkbox input "false"
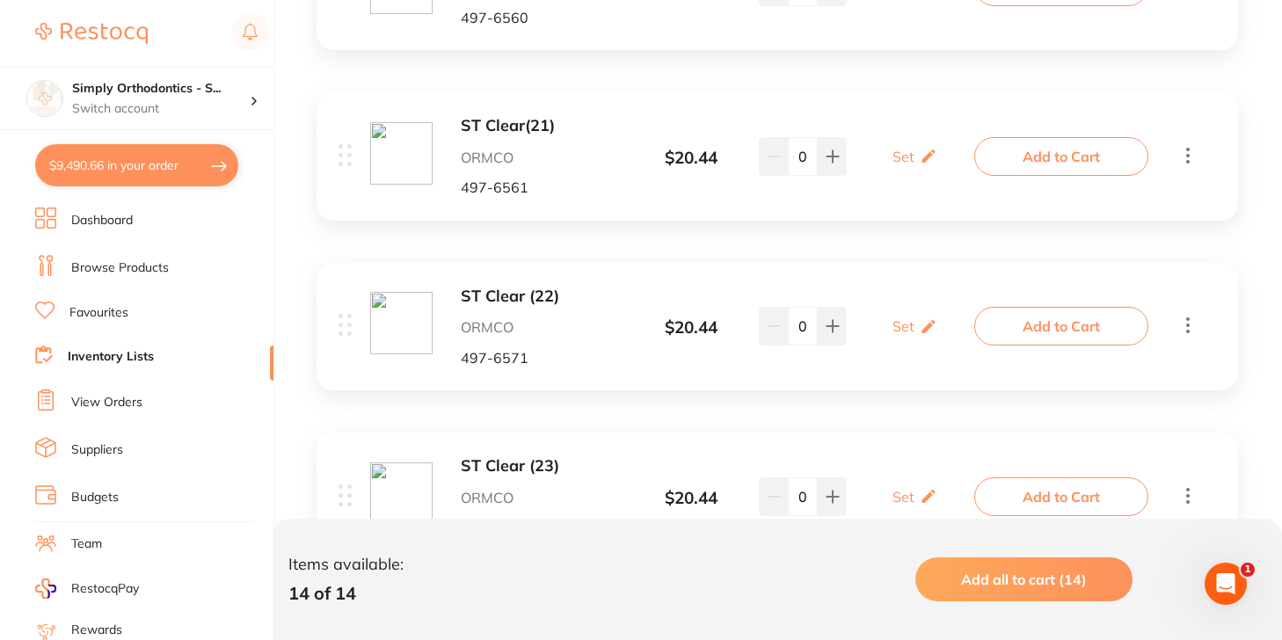
click at [1024, 323] on button "Add to Cart" at bounding box center [1061, 326] width 174 height 39
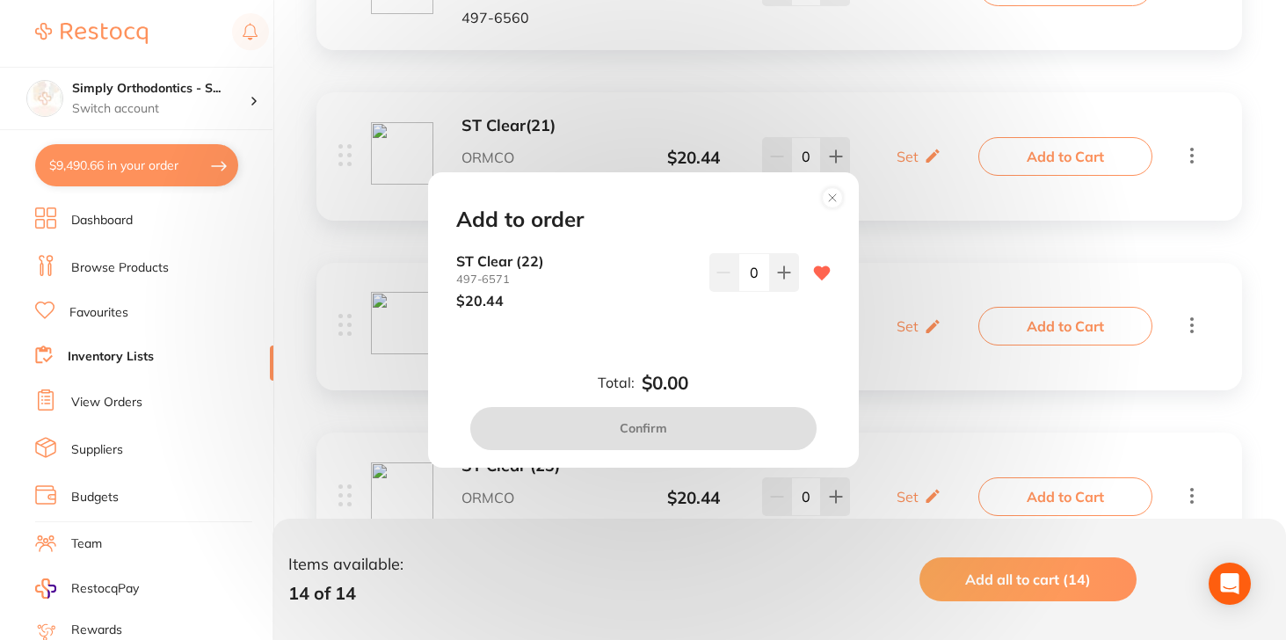
click at [740, 277] on input "0" at bounding box center [755, 272] width 32 height 39
type input "10"
click at [708, 439] on button "Confirm" at bounding box center [643, 428] width 346 height 42
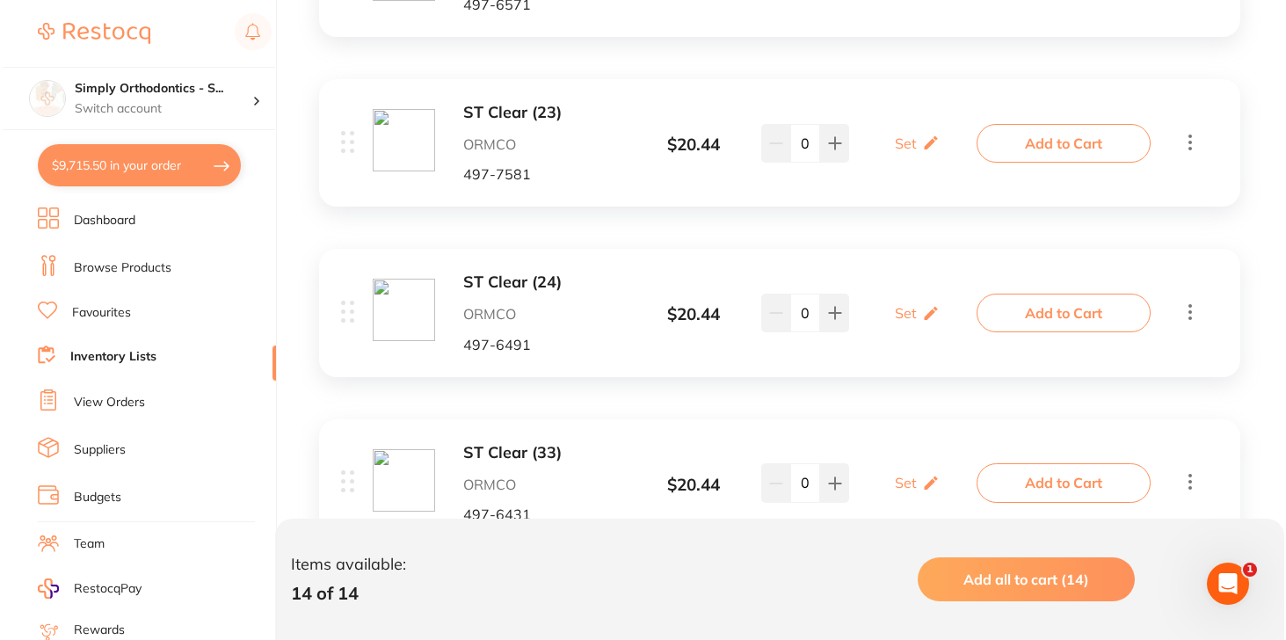
scroll to position [1396, 0]
click at [1064, 139] on button "Add to Cart" at bounding box center [1061, 141] width 174 height 39
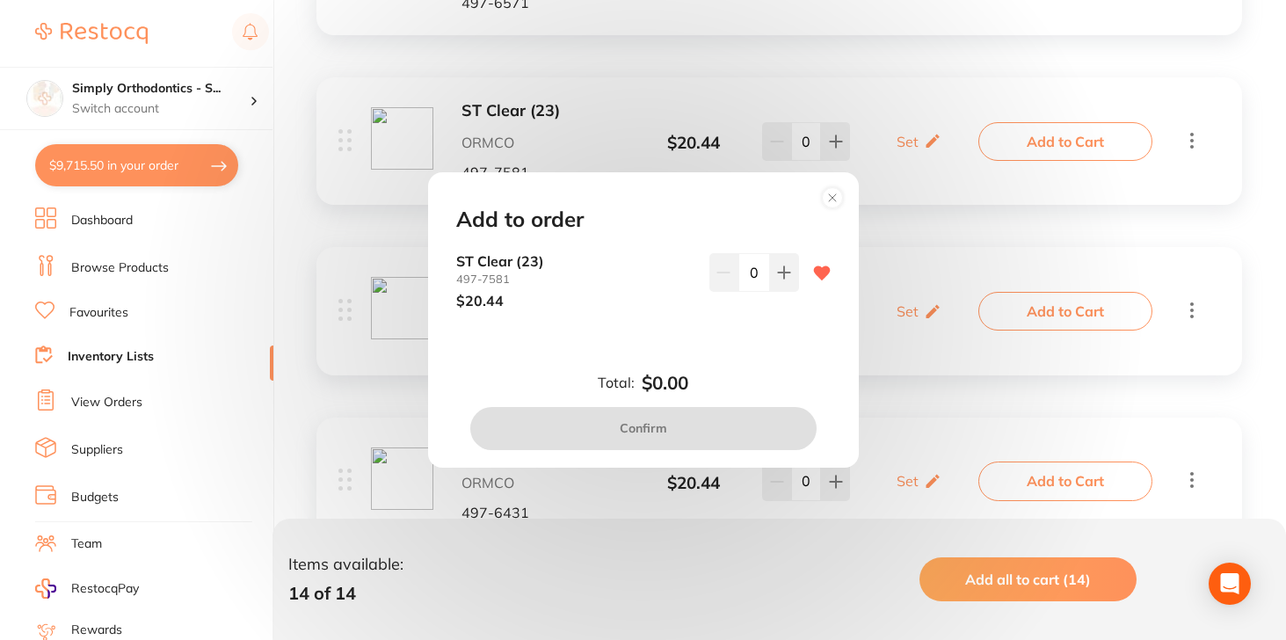
click at [745, 274] on input "0" at bounding box center [755, 272] width 32 height 39
type input "20"
click at [699, 318] on div "ST Clear [PHONE_NUMBER] $20.44 20" at bounding box center [643, 295] width 417 height 84
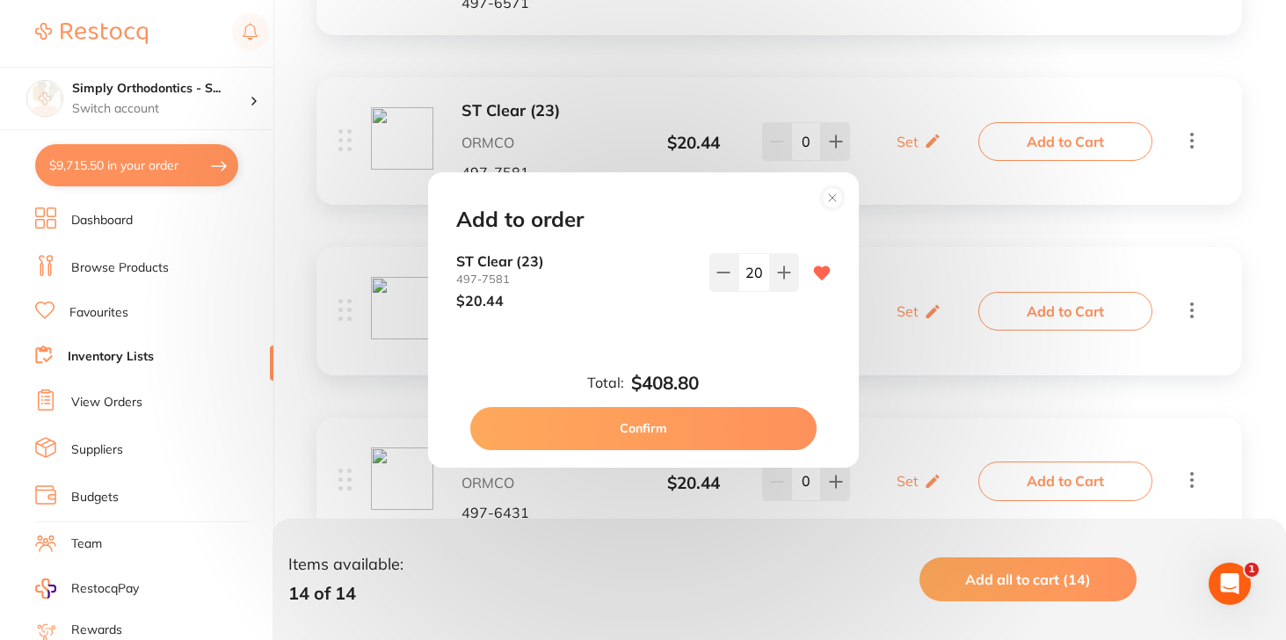
click at [681, 423] on button "Confirm" at bounding box center [643, 428] width 346 height 42
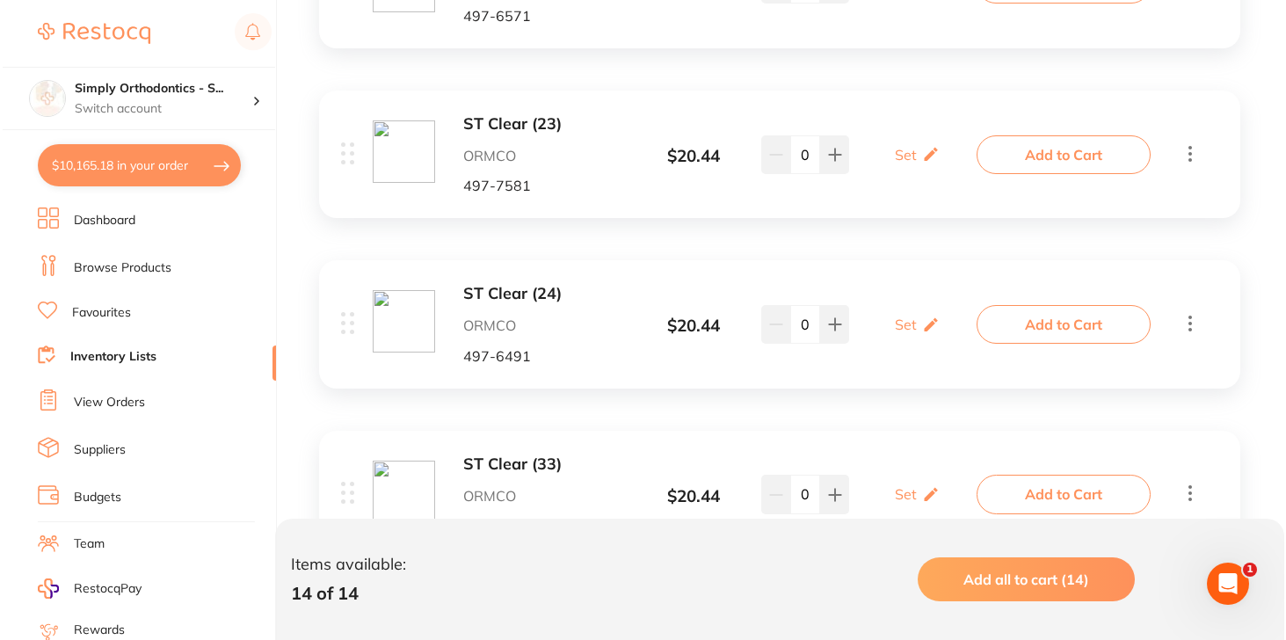
scroll to position [1383, 0]
click at [796, 319] on input "0" at bounding box center [803, 324] width 30 height 39
click at [1030, 318] on button "Add to Cart" at bounding box center [1061, 324] width 174 height 39
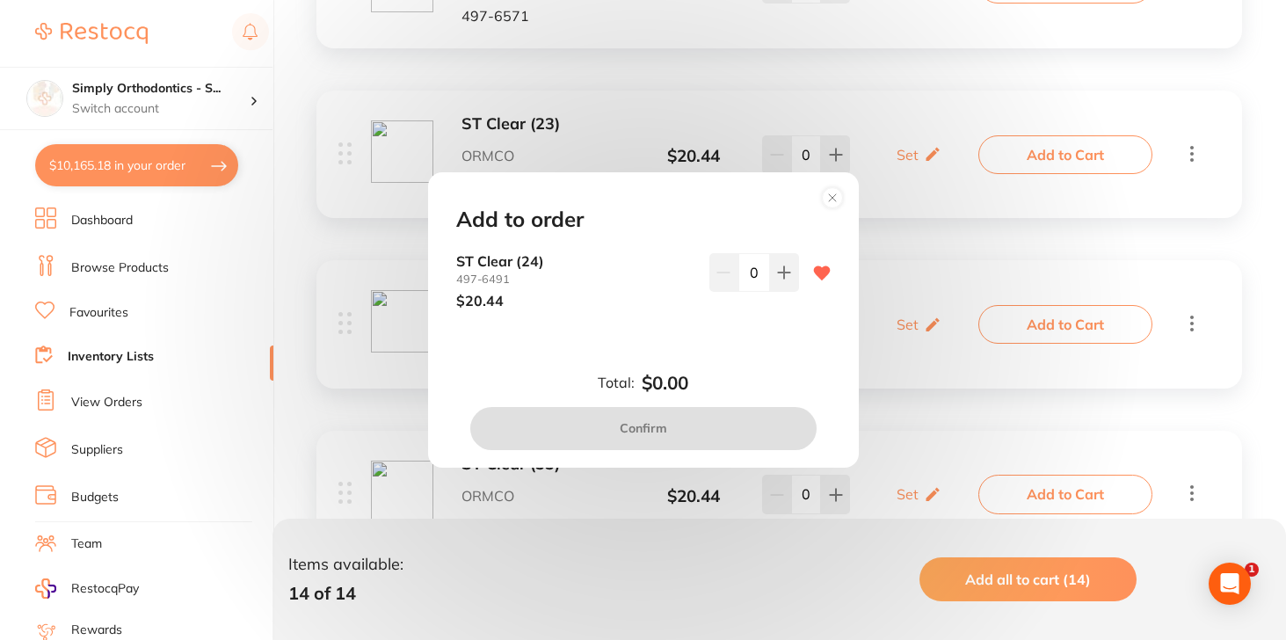
click at [742, 271] on input "0" at bounding box center [755, 272] width 32 height 39
type input "10"
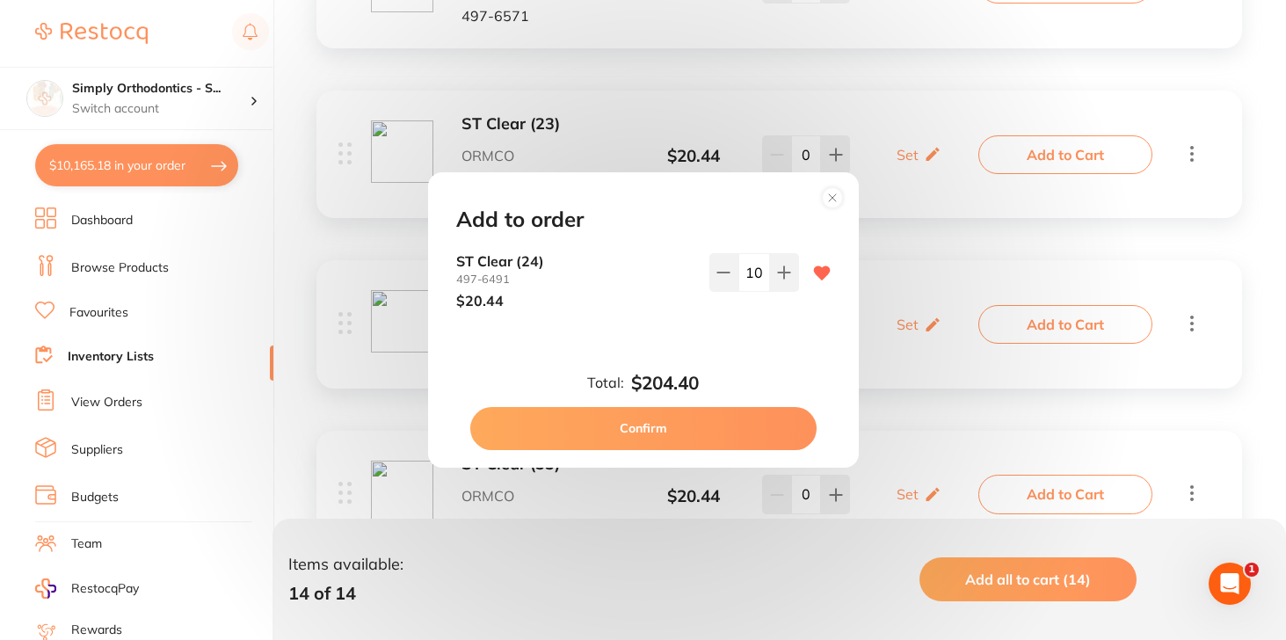
click at [737, 354] on div "Add to order ST Clear [PHONE_NUMBER] $20.44 10 Total: $204.40 Confirm" at bounding box center [643, 319] width 431 height 295
click at [703, 419] on button "Confirm" at bounding box center [643, 428] width 346 height 42
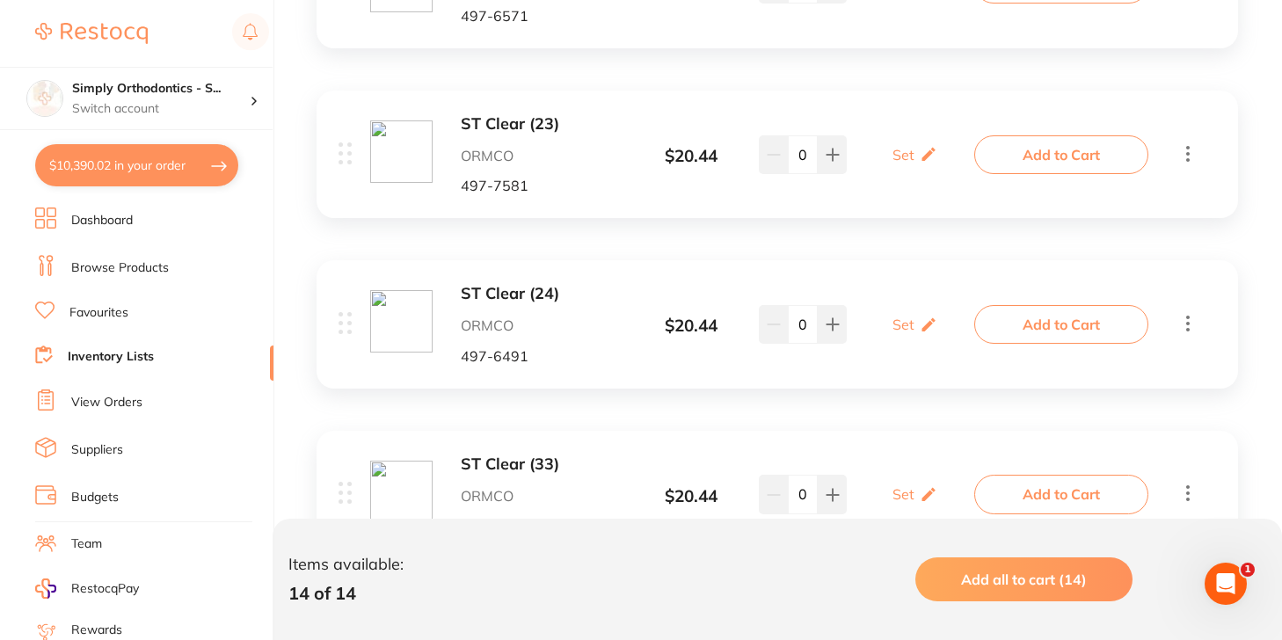
click at [182, 158] on button "$10,390.02 in your order" at bounding box center [136, 165] width 203 height 42
checkbox input "true"
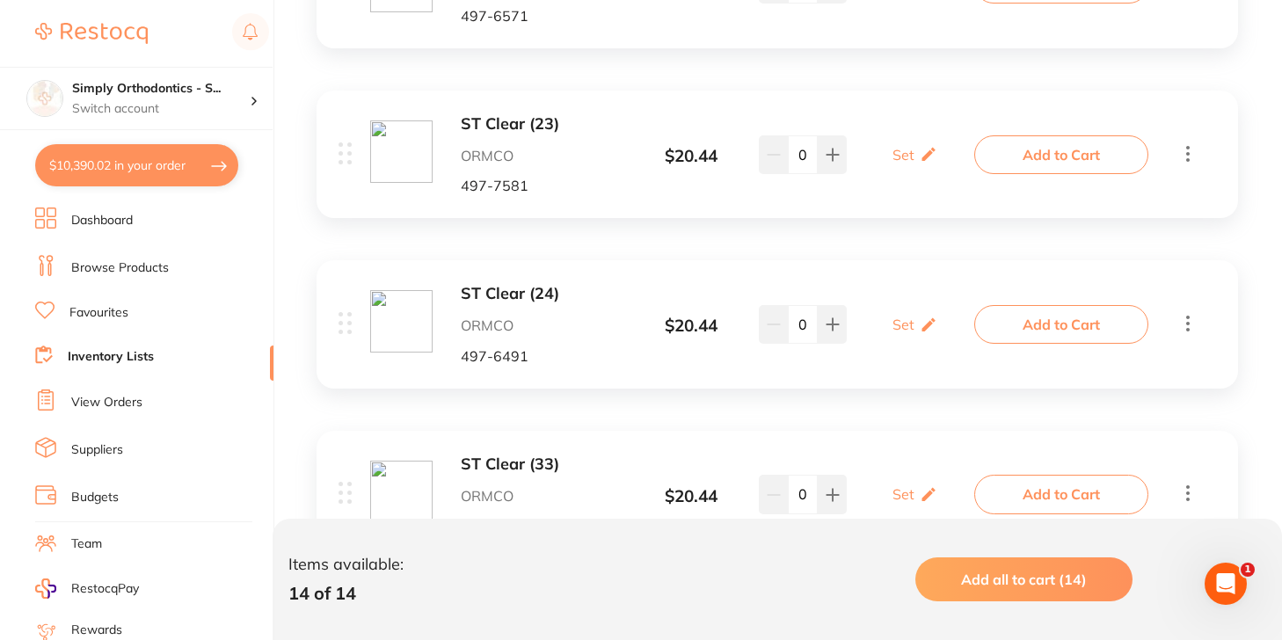
checkbox input "true"
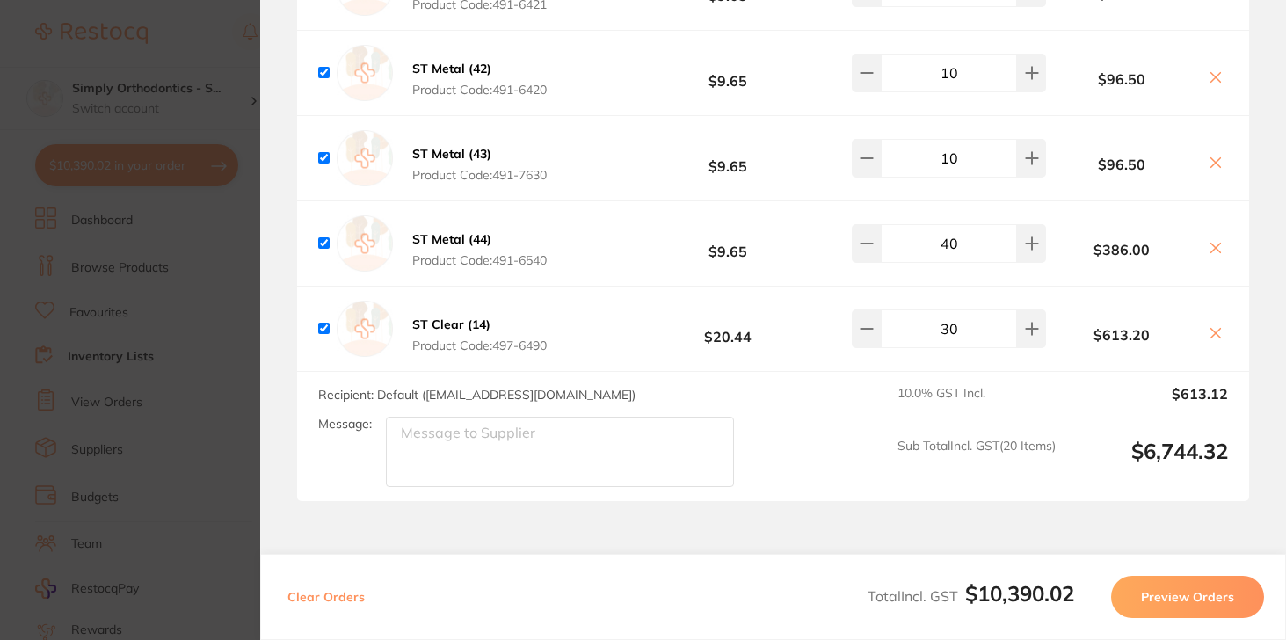
scroll to position [4957, 0]
click at [215, 39] on section "Update RRP Set your pre negotiated price for this item. Item Agreed RRP (excl. …" at bounding box center [643, 320] width 1286 height 640
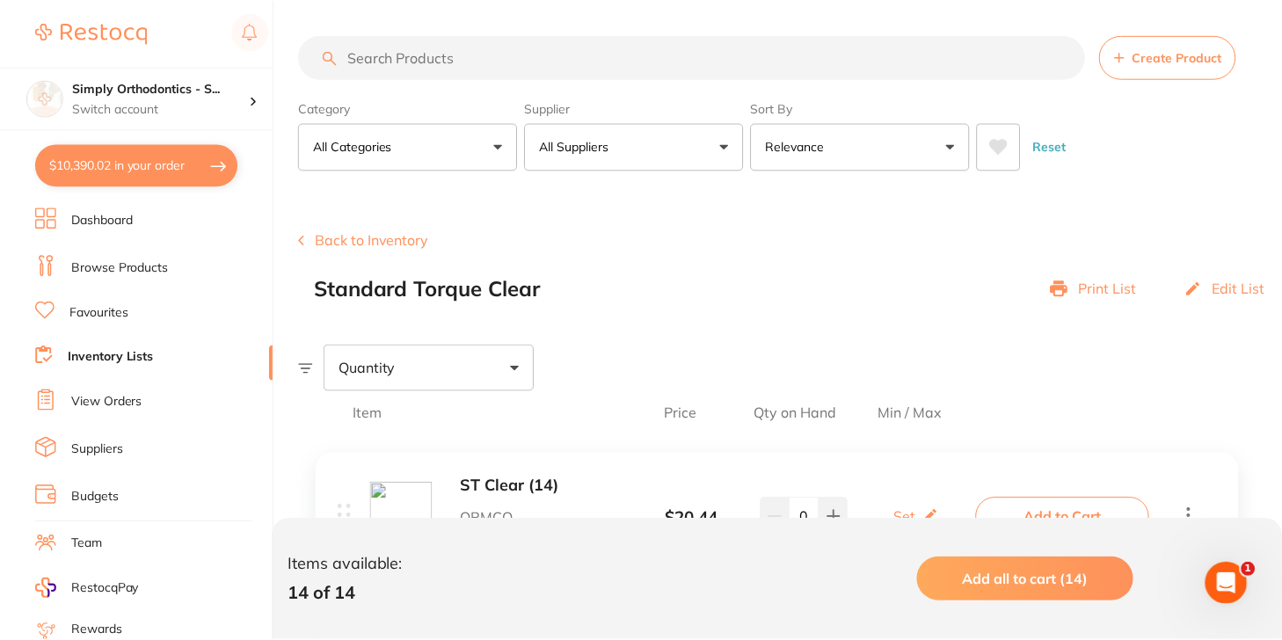
scroll to position [1383, 0]
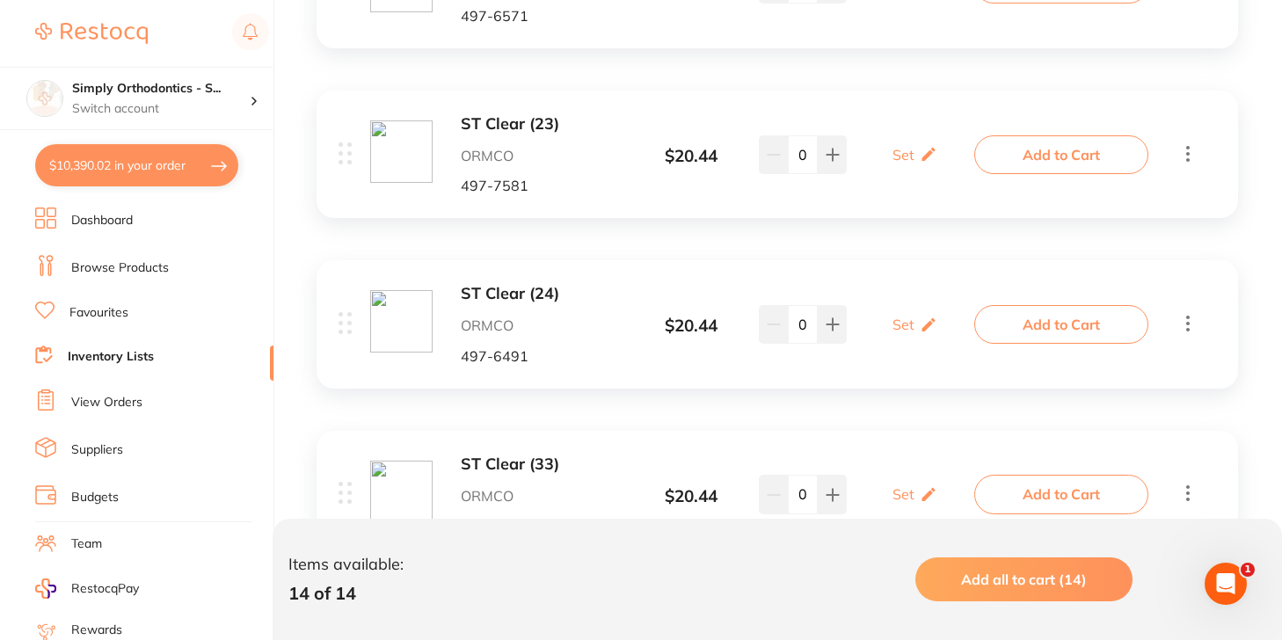
click at [115, 355] on link "Inventory Lists" at bounding box center [111, 357] width 86 height 18
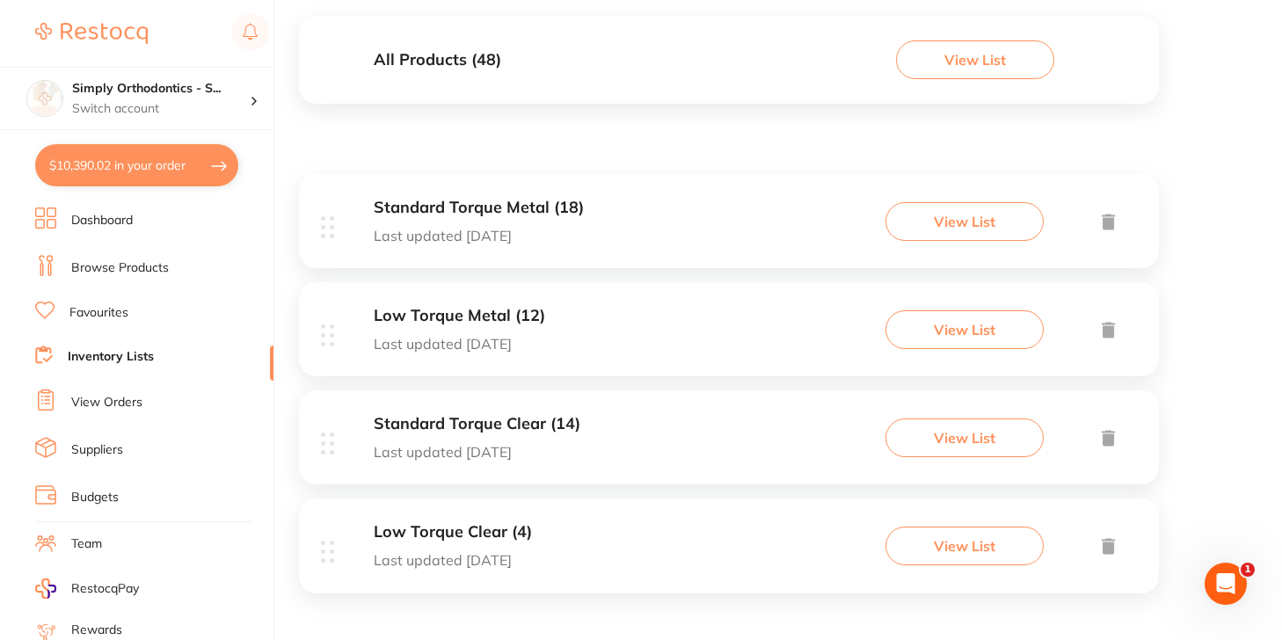
scroll to position [191, 0]
click at [480, 542] on div "Low Torque Clear (4) Last updated [DATE]" at bounding box center [453, 546] width 158 height 45
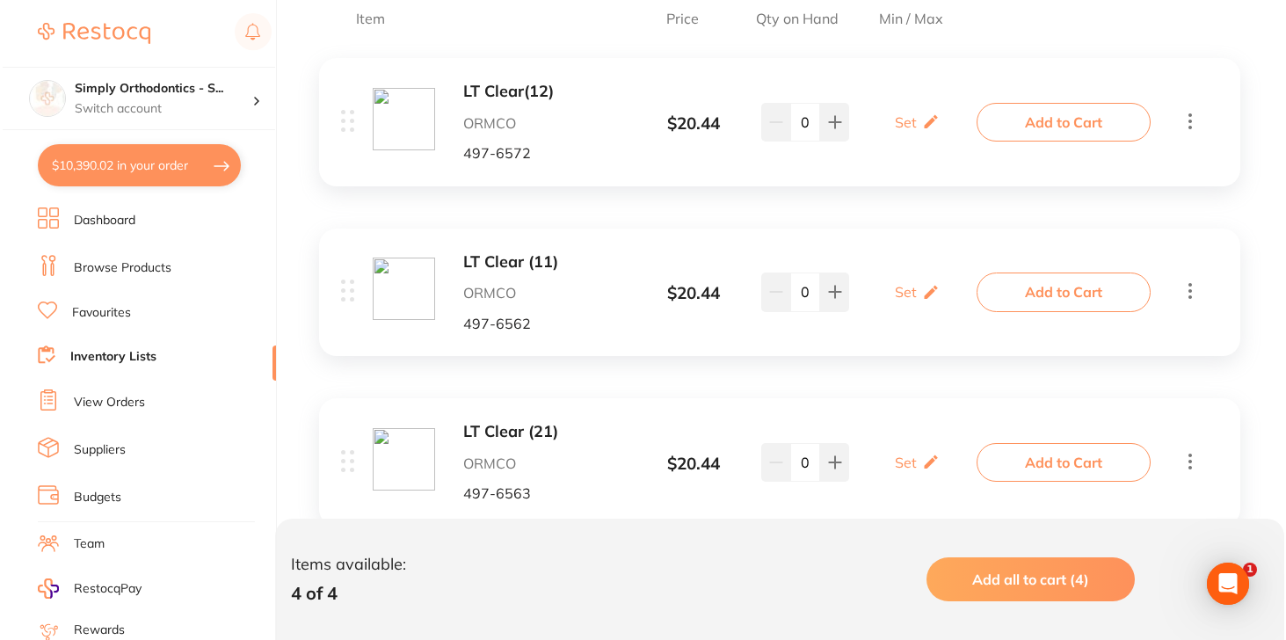
scroll to position [418, 0]
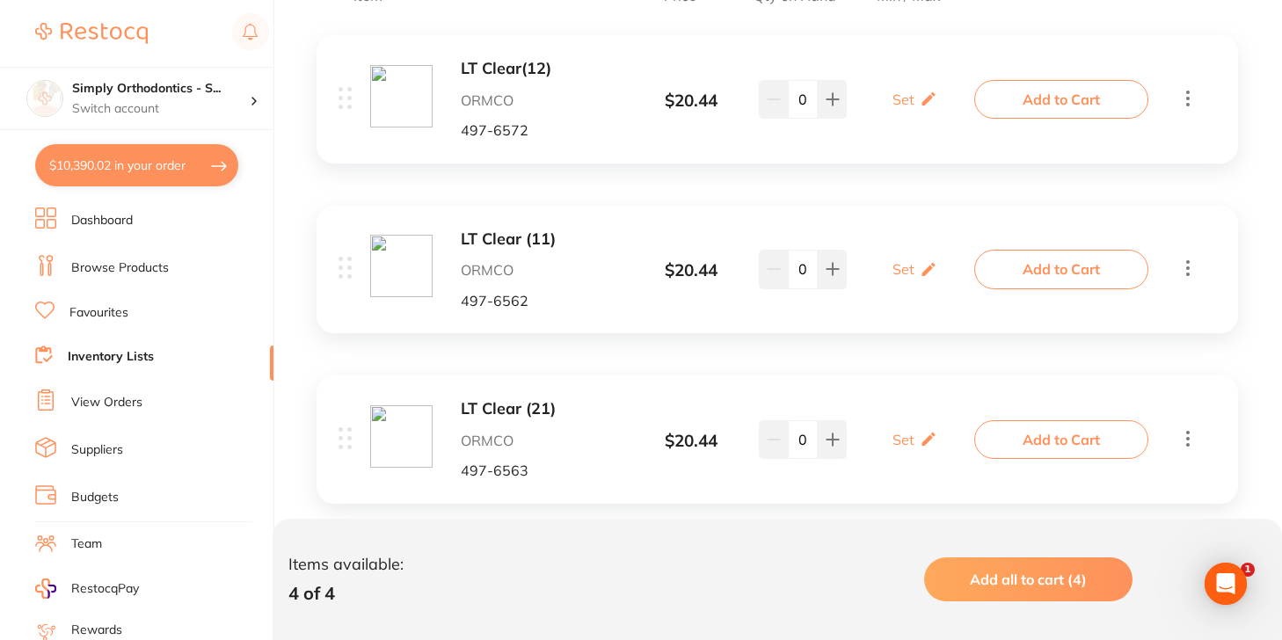
click at [1064, 103] on button "Add to Cart" at bounding box center [1061, 99] width 174 height 39
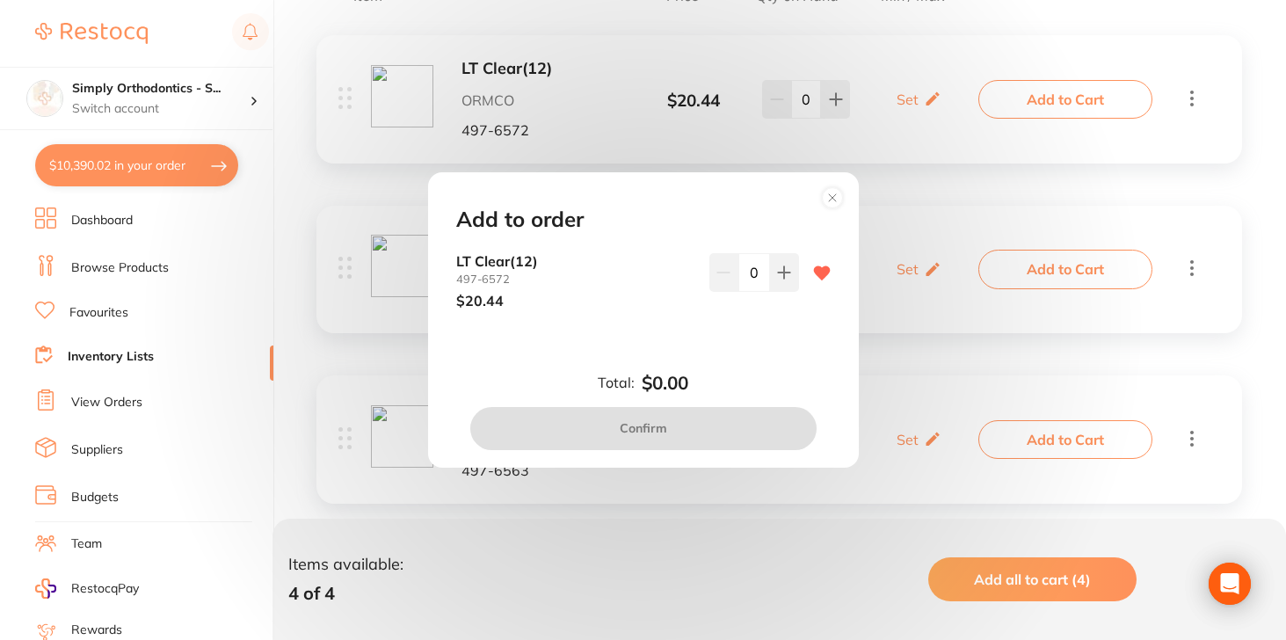
click at [741, 278] on input "0" at bounding box center [755, 272] width 32 height 39
type input "10"
click at [732, 329] on div "LT Clear(12) 497-6572 $20.44 10" at bounding box center [643, 295] width 417 height 84
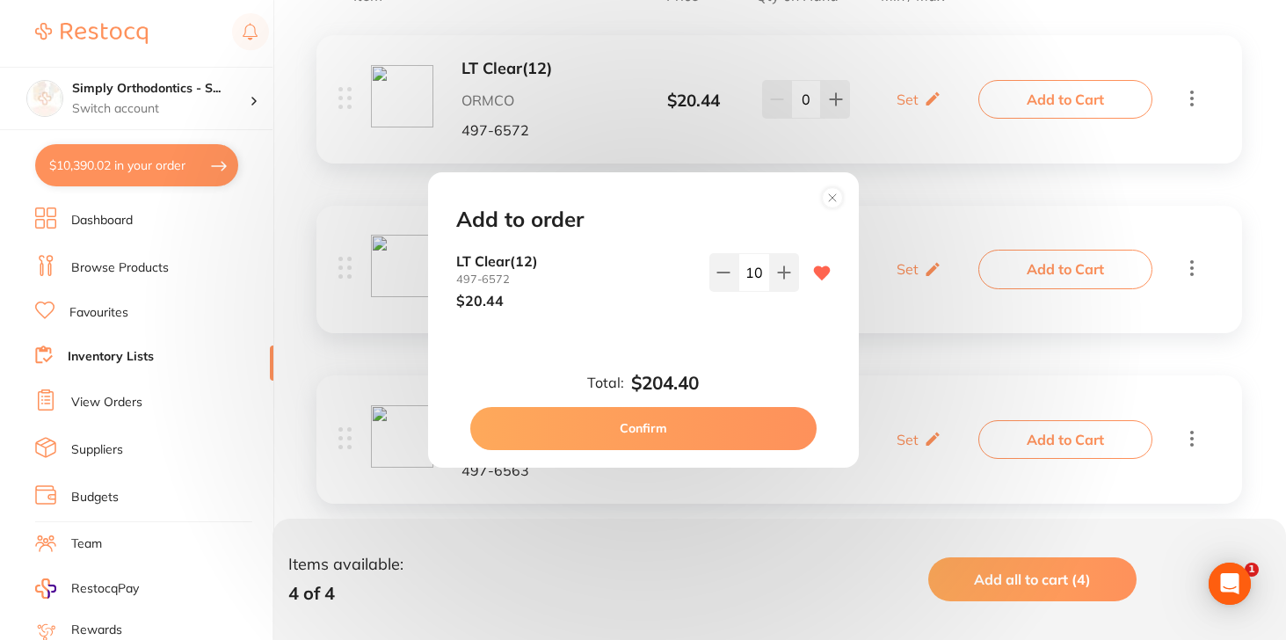
click at [701, 433] on button "Confirm" at bounding box center [643, 428] width 346 height 42
checkbox input "false"
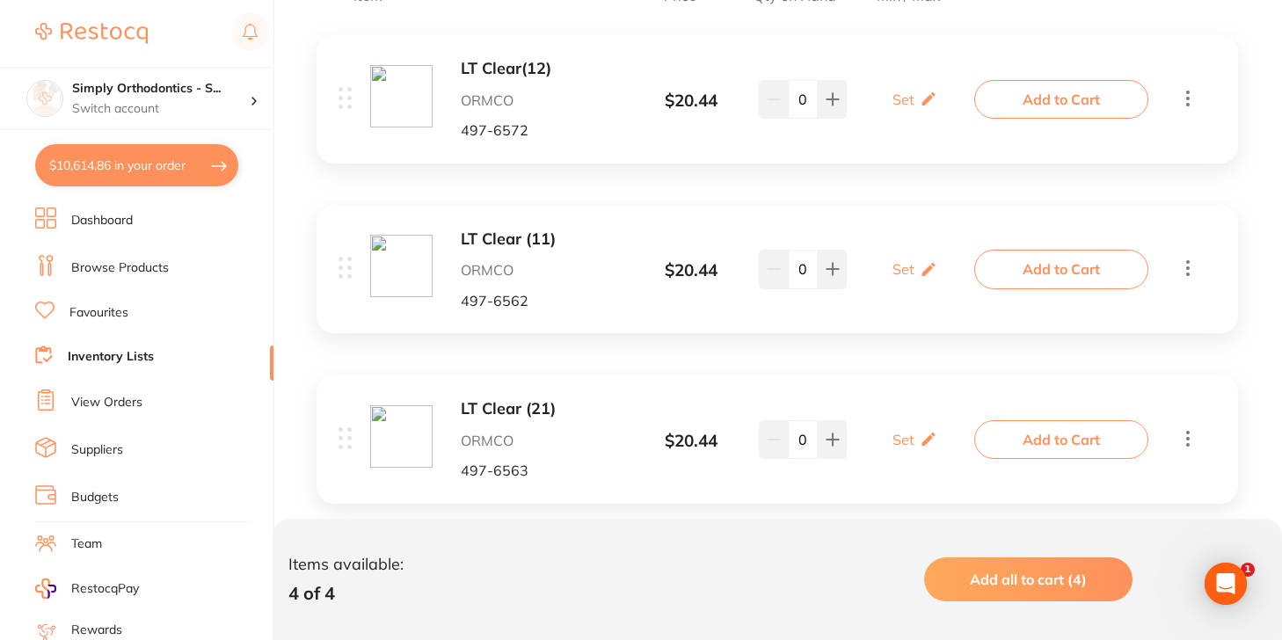
click at [1016, 275] on button "Add to Cart" at bounding box center [1061, 269] width 174 height 39
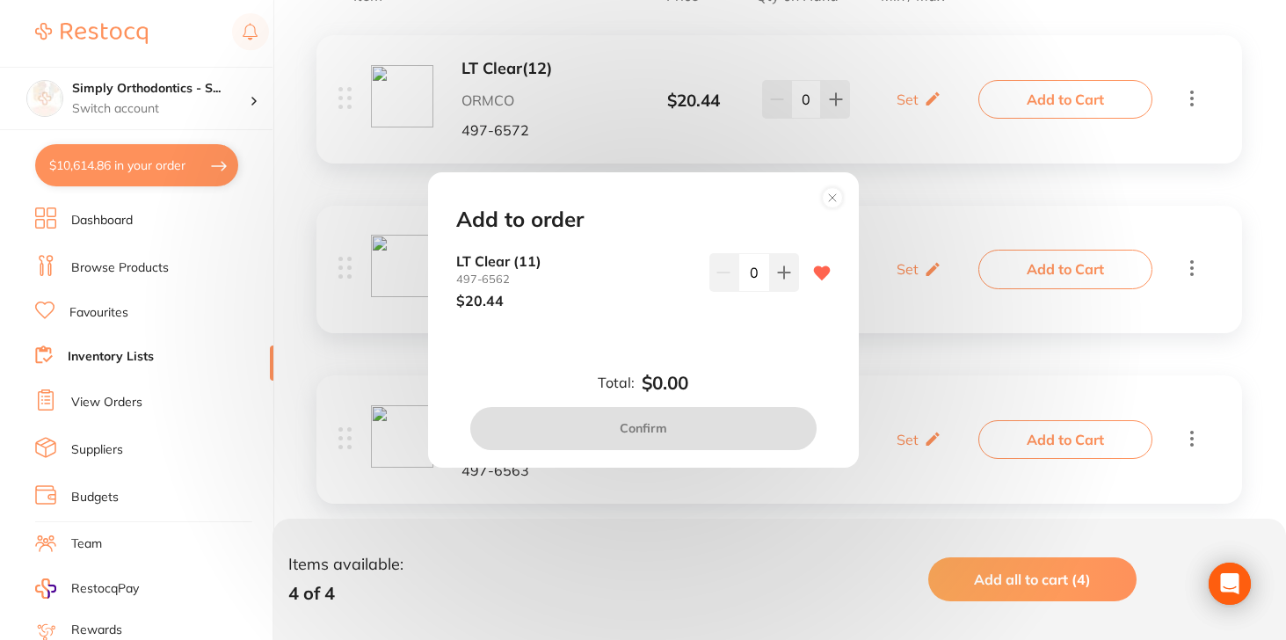
click at [742, 274] on input "0" at bounding box center [755, 272] width 32 height 39
type input "10"
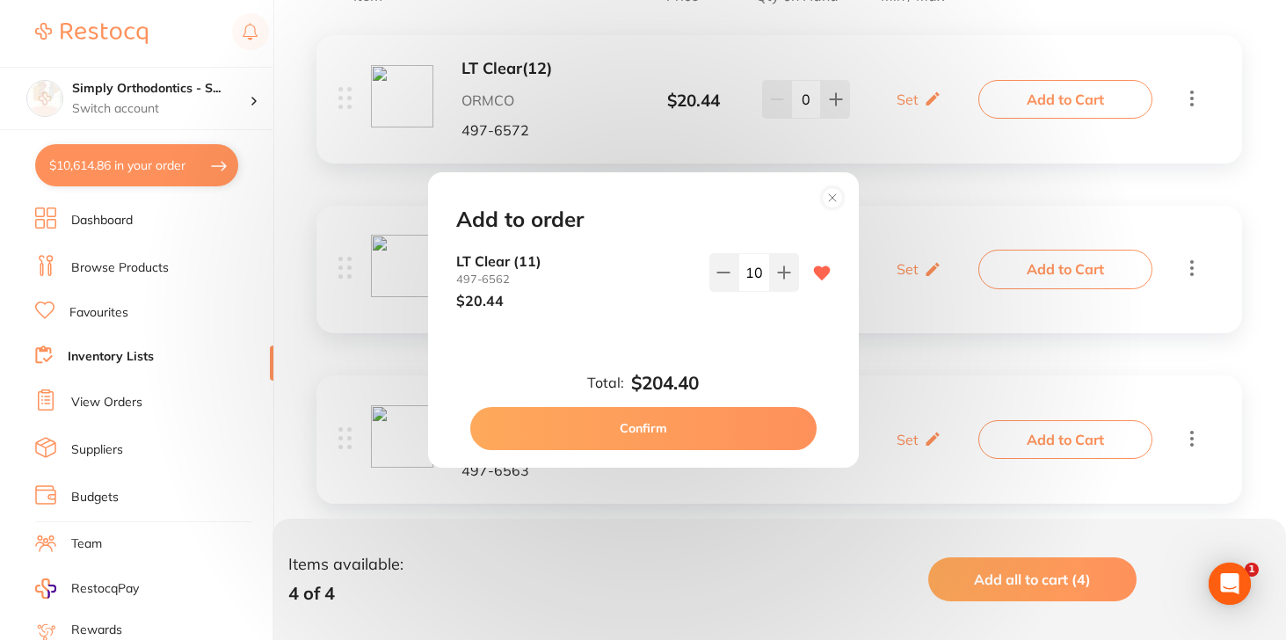
click at [805, 387] on div "Total: $204.40 Confirm" at bounding box center [643, 411] width 417 height 77
click at [710, 430] on button "Confirm" at bounding box center [643, 428] width 346 height 42
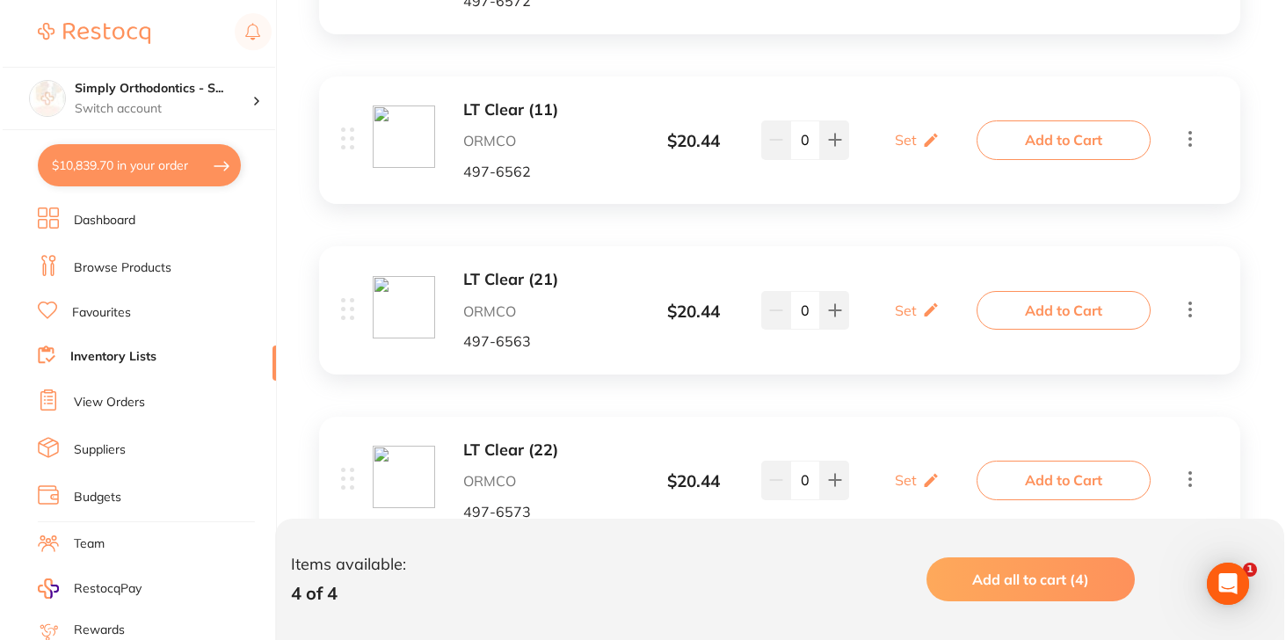
scroll to position [572, 0]
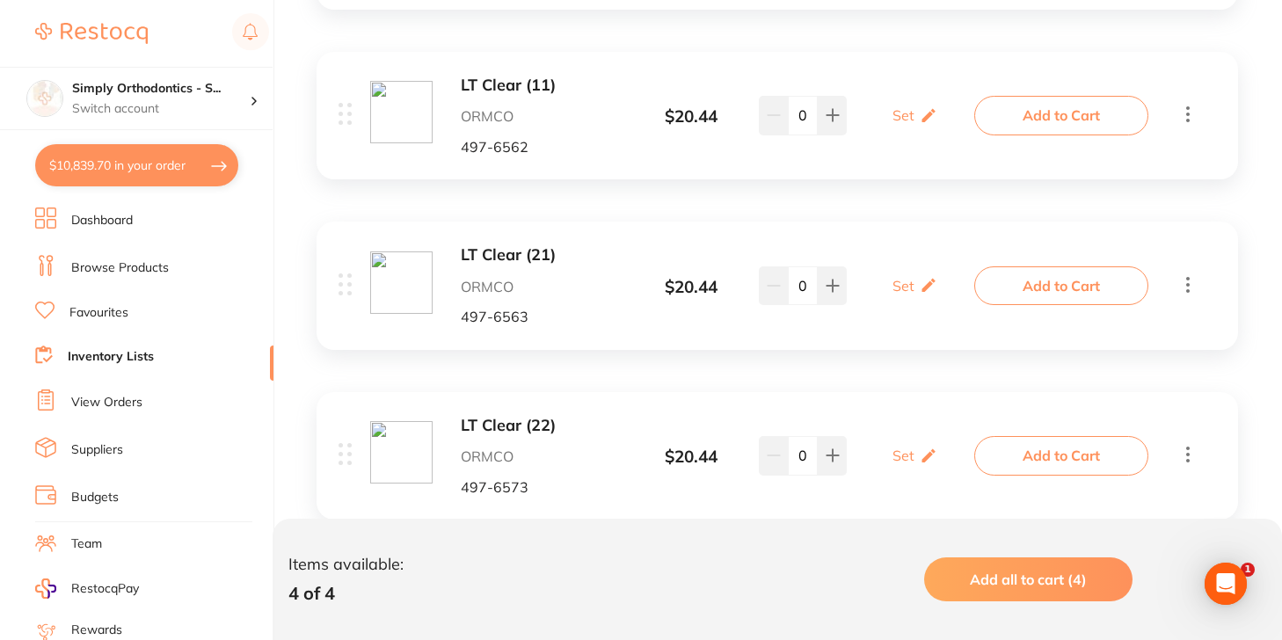
click at [987, 292] on button "Add to Cart" at bounding box center [1061, 285] width 174 height 39
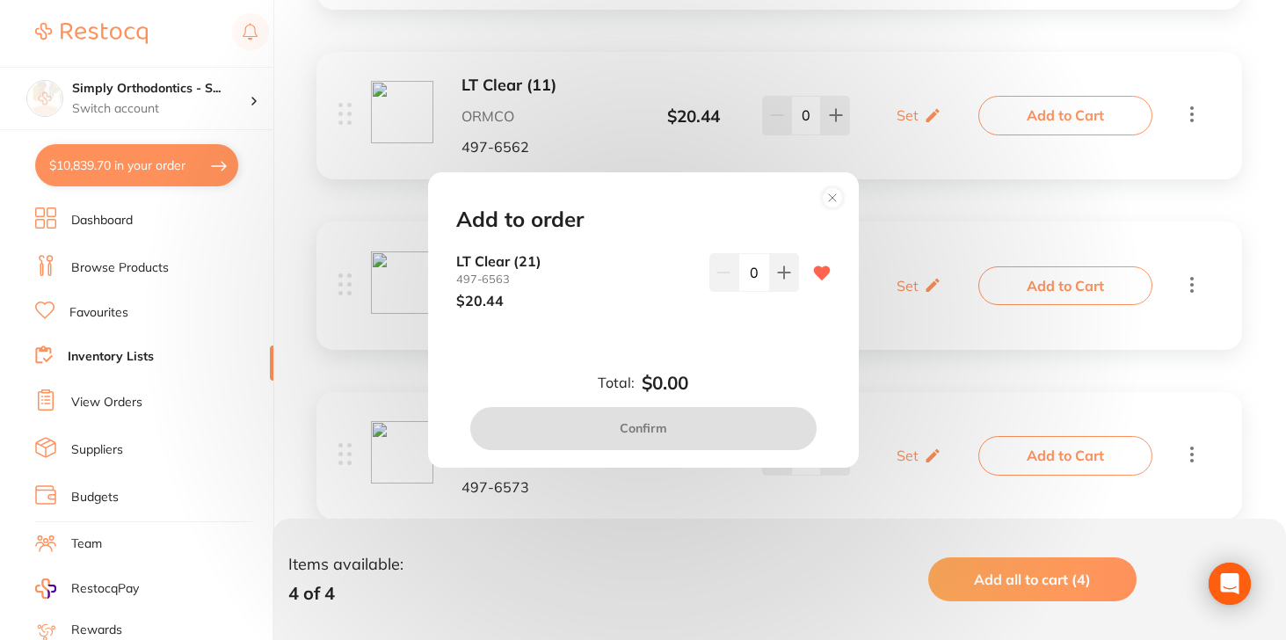
click at [739, 270] on input "0" at bounding box center [755, 272] width 32 height 39
type input "10"
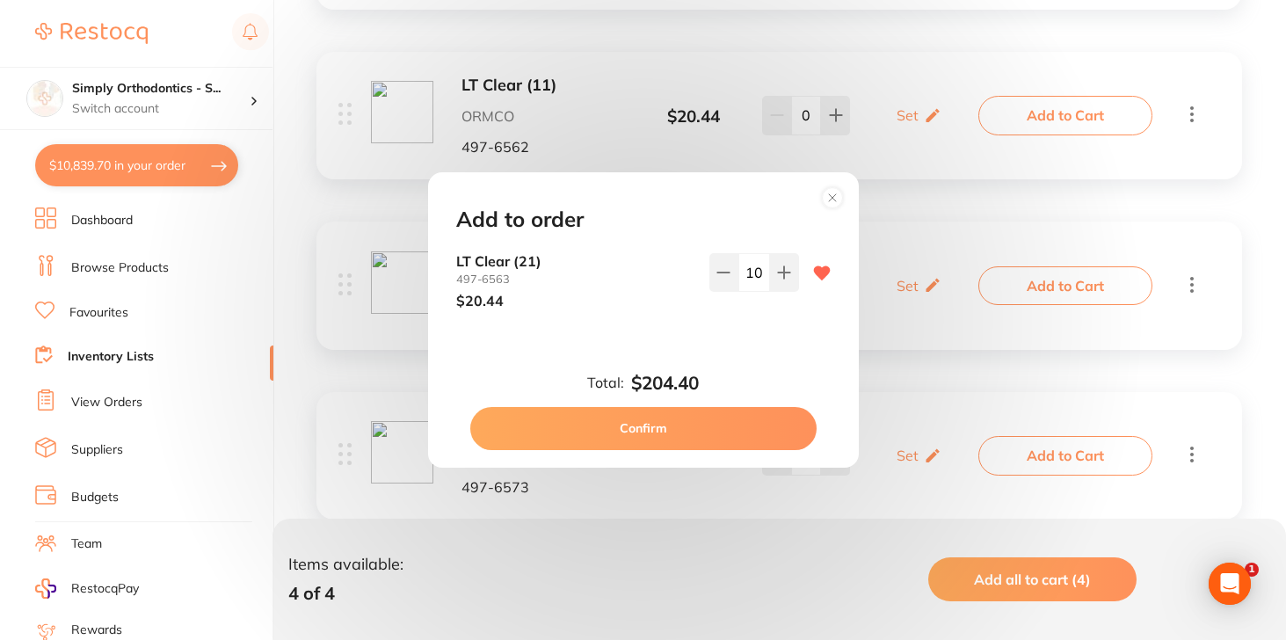
click at [743, 325] on div "LT Clear [PHONE_NUMBER] $20.44 10" at bounding box center [643, 295] width 417 height 84
click at [703, 429] on button "Confirm" at bounding box center [643, 428] width 346 height 42
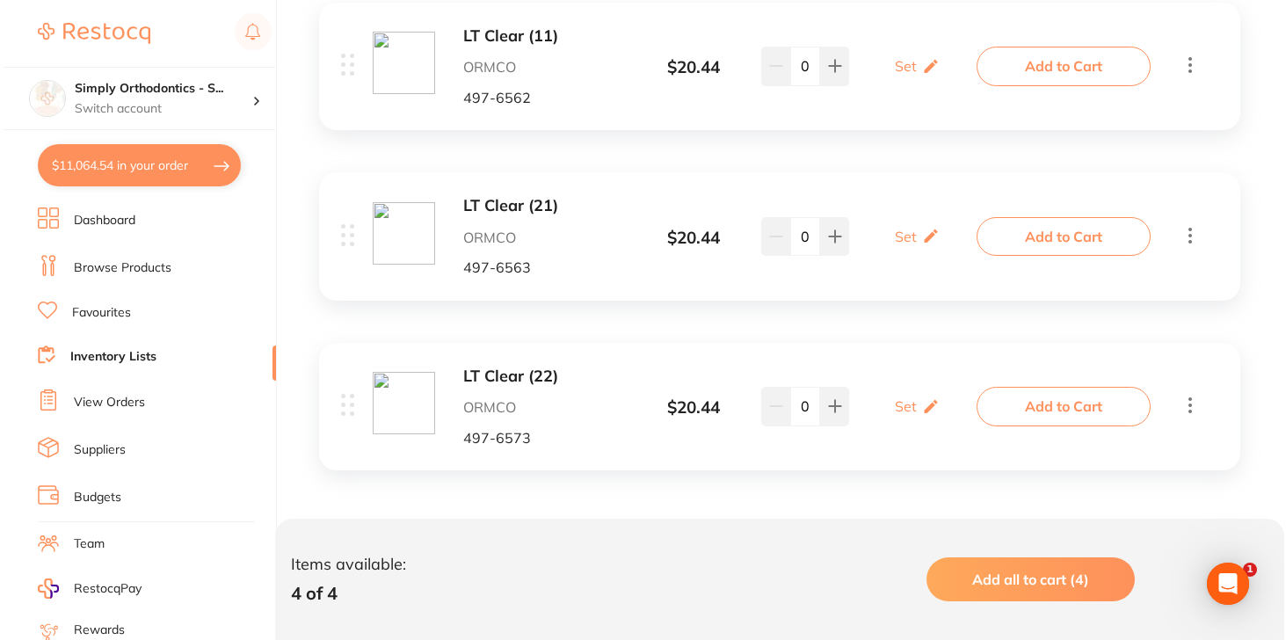
scroll to position [620, 0]
click at [1059, 395] on button "Add to Cart" at bounding box center [1061, 407] width 174 height 39
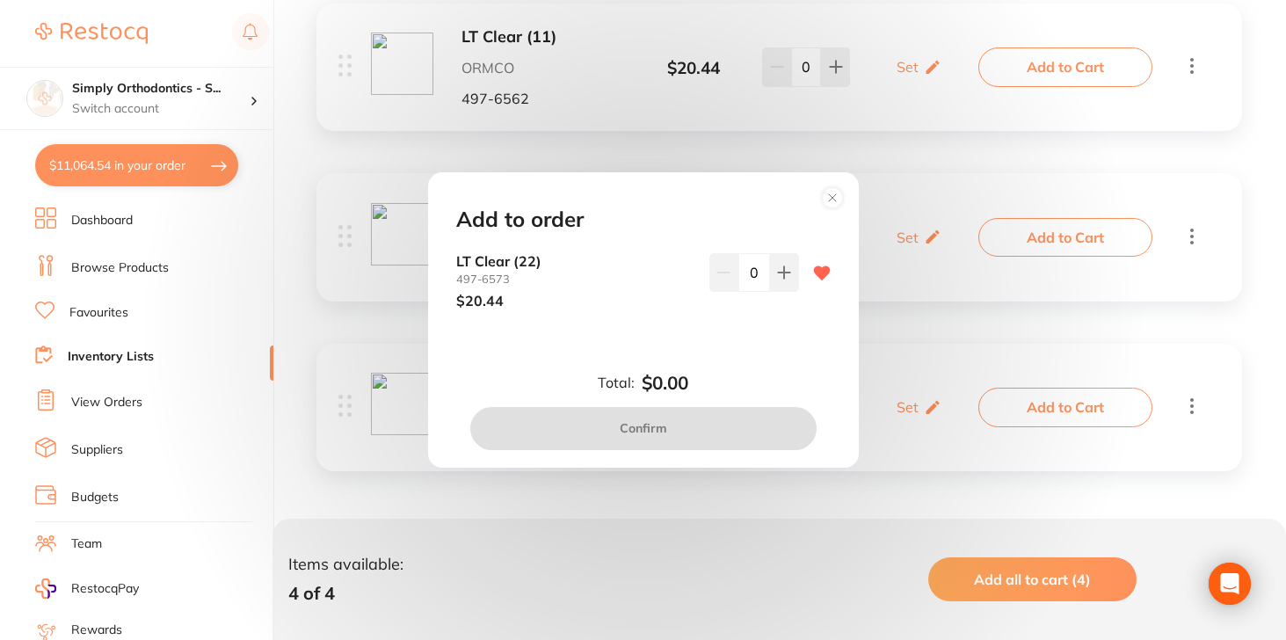
click at [739, 280] on input "0" at bounding box center [755, 272] width 32 height 39
type input "10"
click at [764, 337] on div "Add to order LT Clear [PHONE_NUMBER] $20.44 10 Total: $0.00 Confirm" at bounding box center [643, 319] width 431 height 295
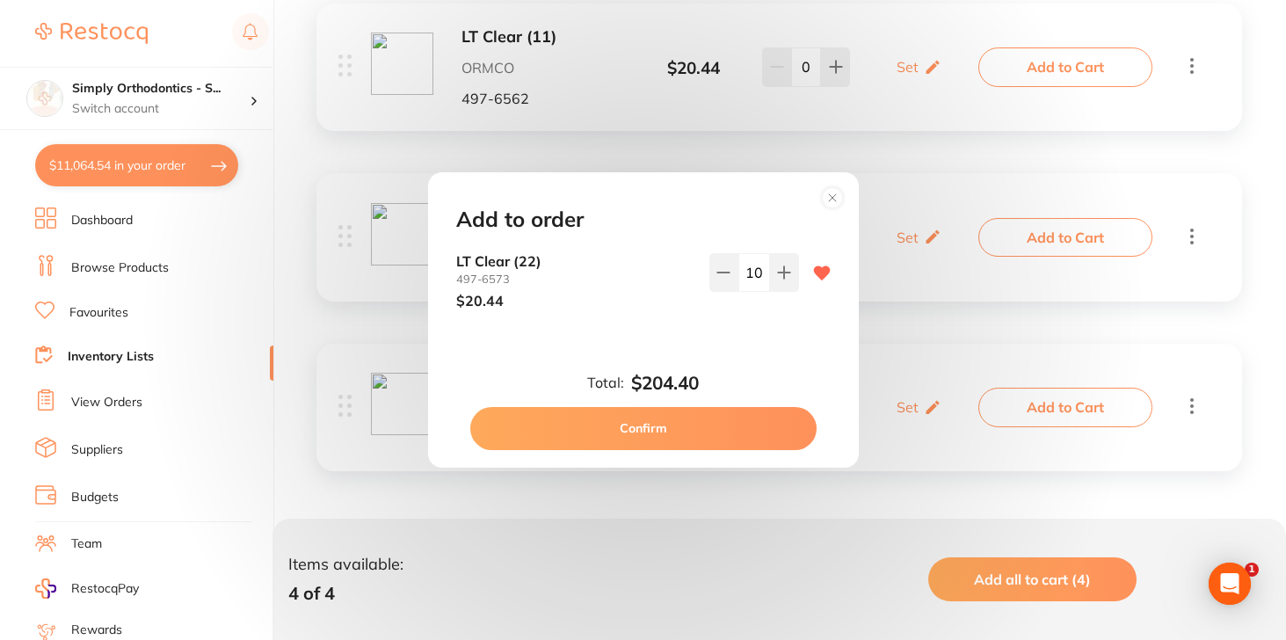
click at [727, 423] on button "Confirm" at bounding box center [643, 428] width 346 height 42
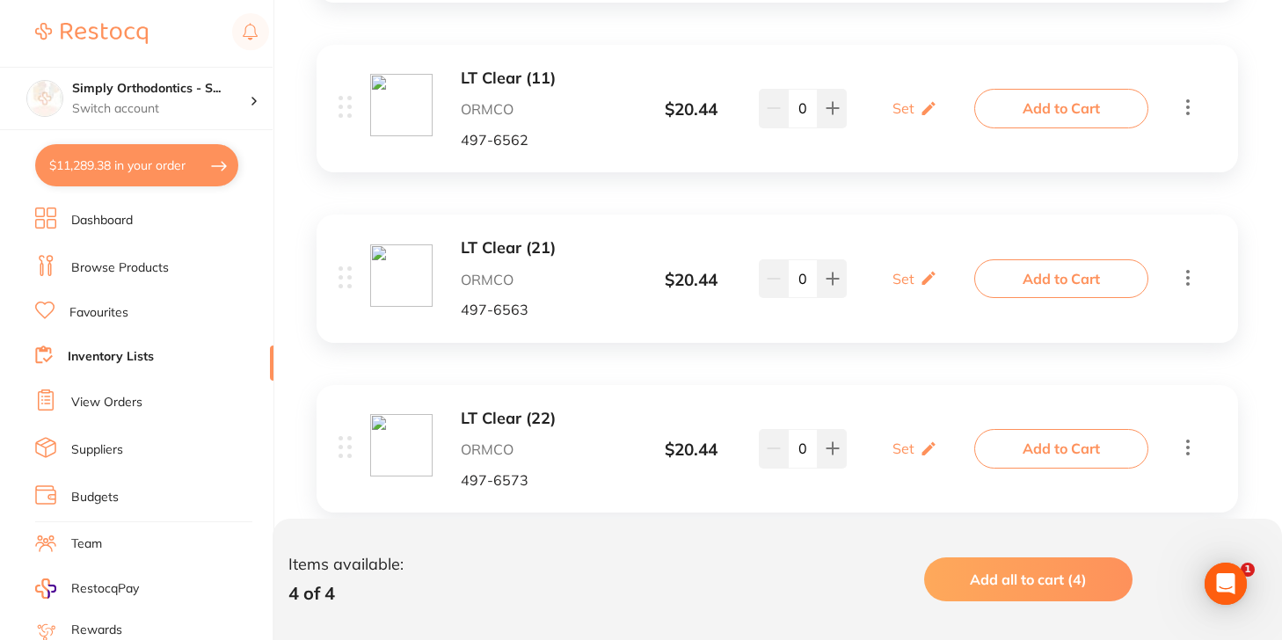
scroll to position [541, 0]
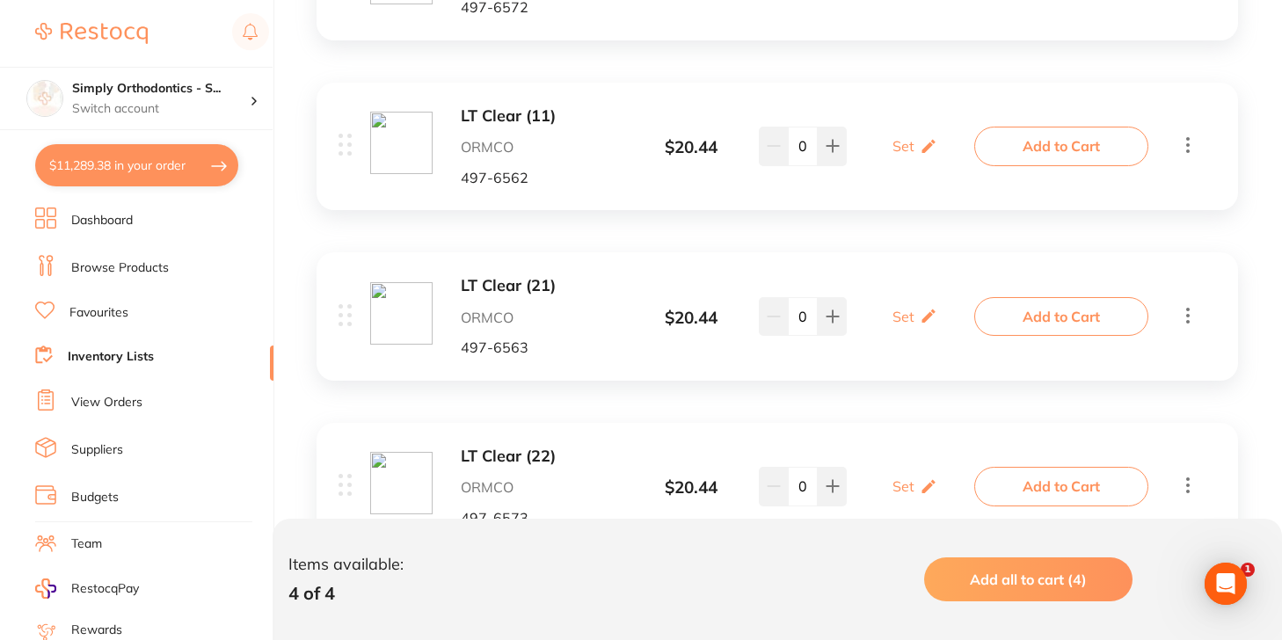
click at [1016, 141] on button "Add to Cart" at bounding box center [1061, 146] width 174 height 39
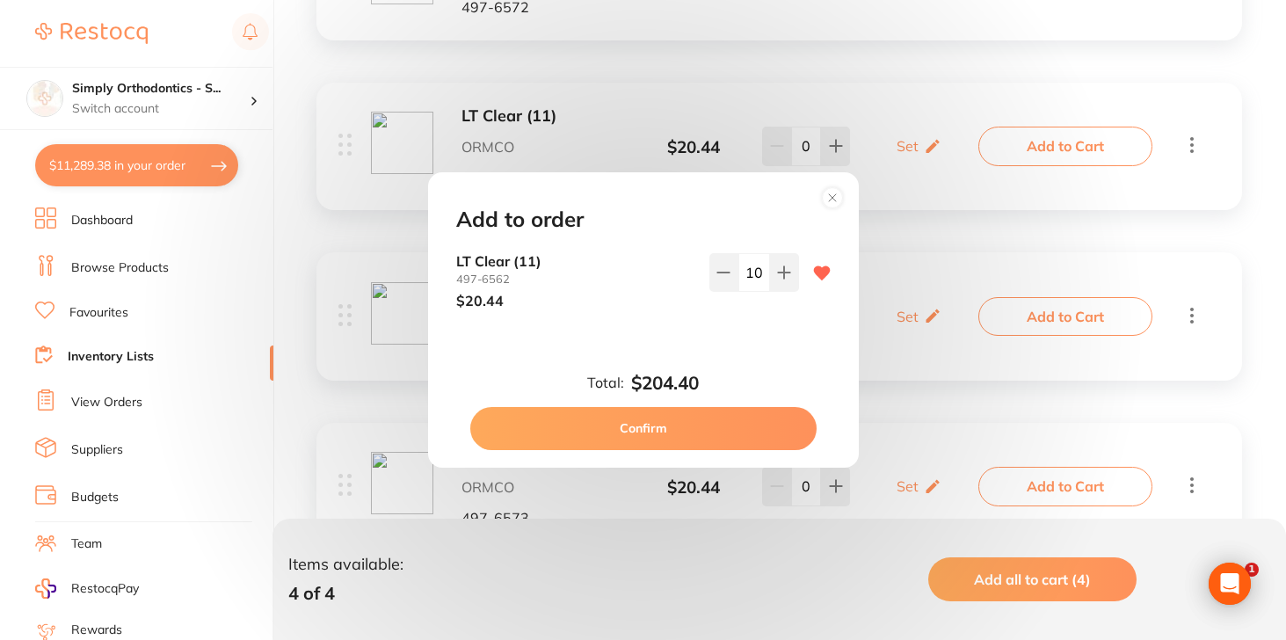
click at [641, 148] on div "Add to order LT Clear [PHONE_NUMBER] $20.44 10 Total: $204.40 Confirm" at bounding box center [643, 320] width 1286 height 640
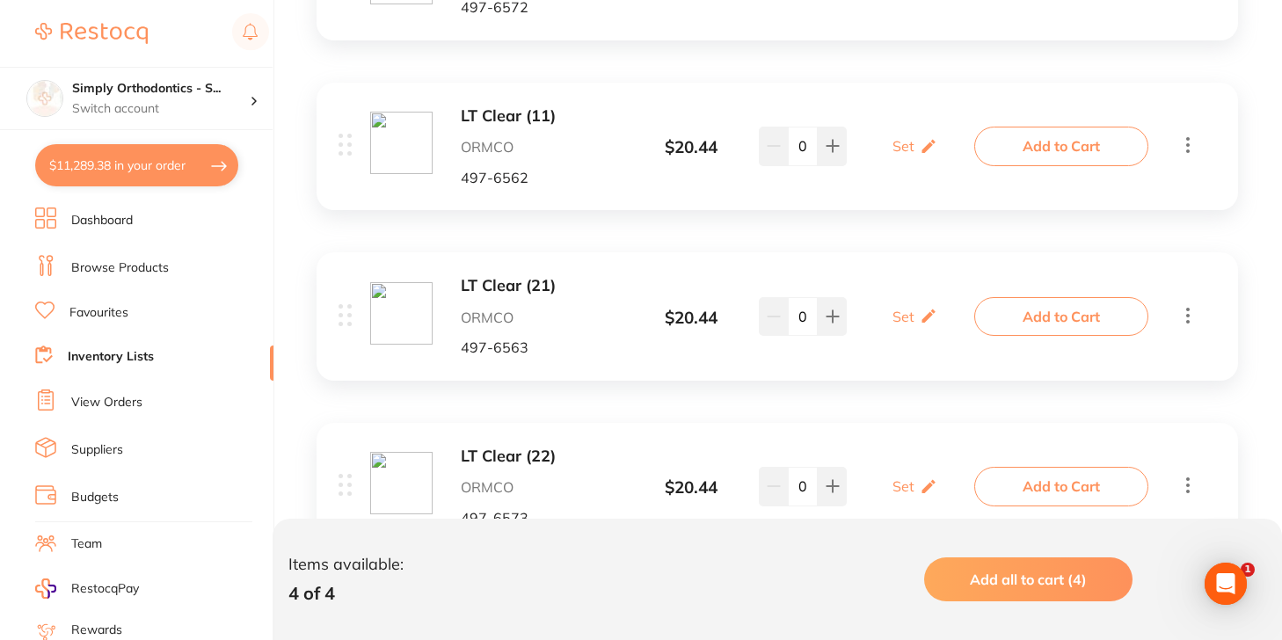
click at [641, 148] on div "$ 20.44" at bounding box center [691, 147] width 128 height 19
click at [98, 348] on link "Inventory Lists" at bounding box center [111, 357] width 86 height 18
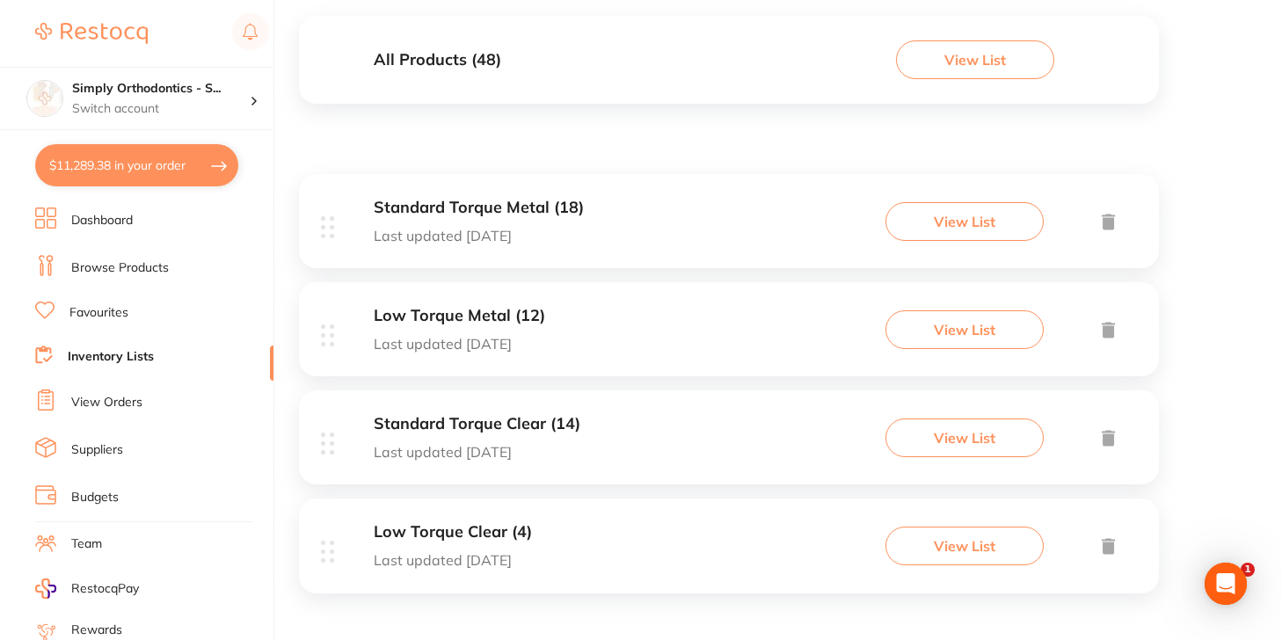
scroll to position [191, 0]
click at [470, 312] on h3 "Low Torque Metal (12)" at bounding box center [459, 317] width 171 height 18
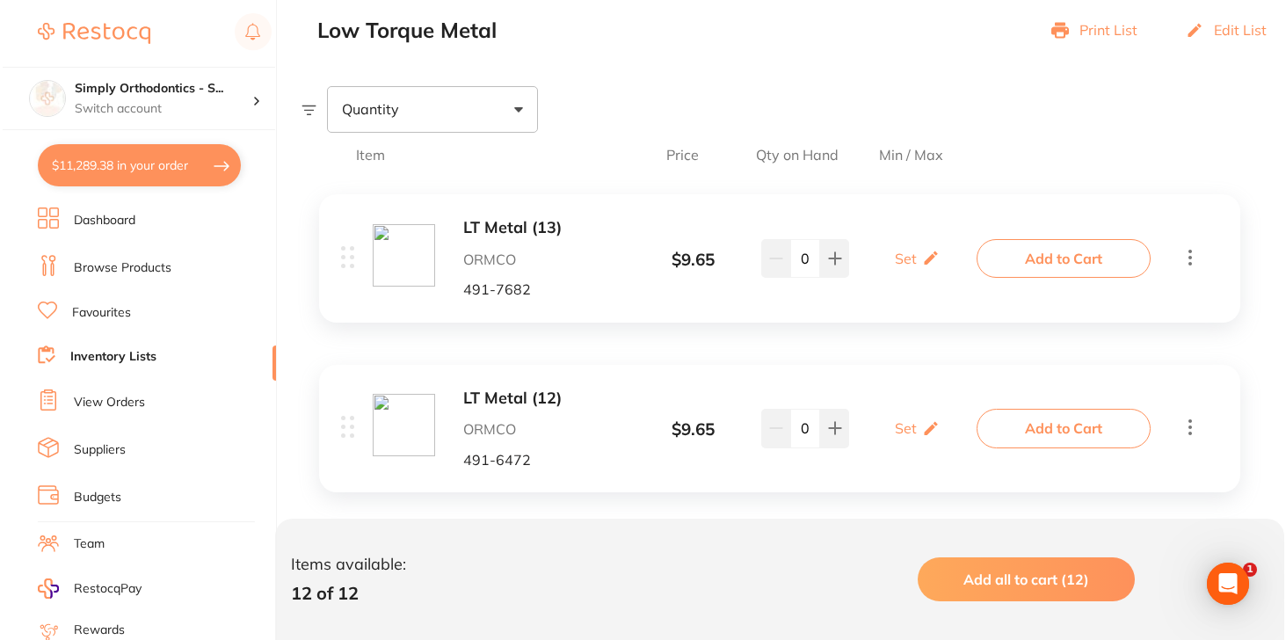
scroll to position [254, 0]
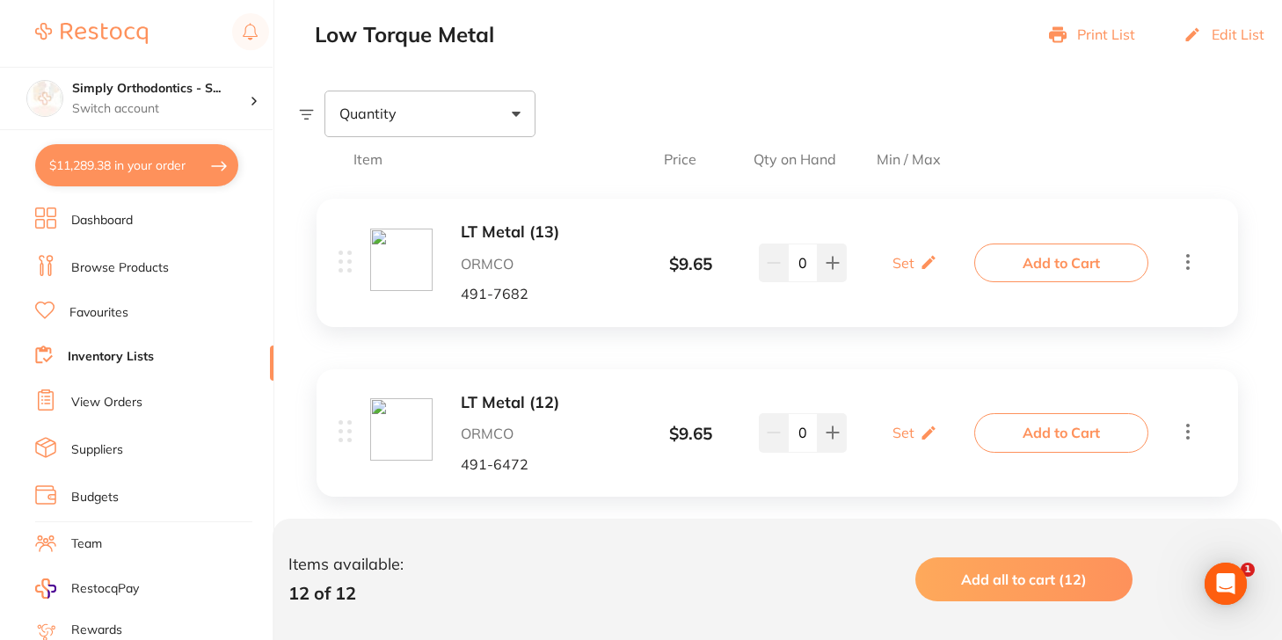
click at [1067, 262] on button "Add to Cart" at bounding box center [1061, 263] width 174 height 39
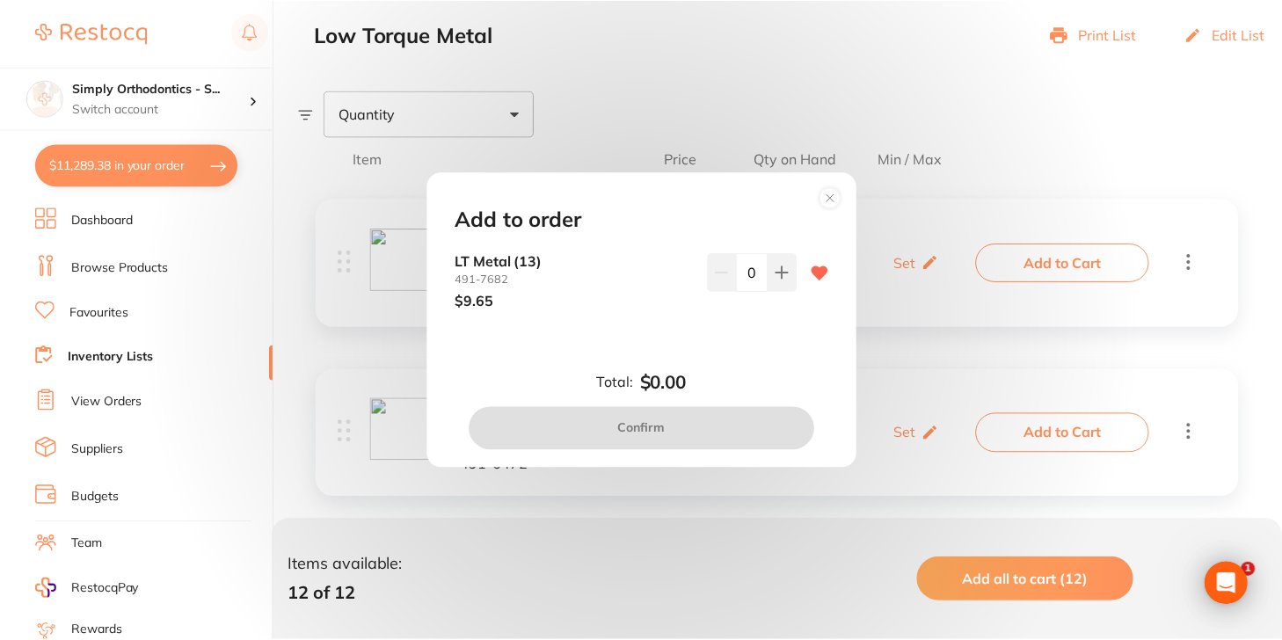
scroll to position [0, 0]
click at [739, 275] on input "0" at bounding box center [755, 272] width 32 height 39
type input "30"
click at [739, 333] on div "LT Metal [PHONE_NUMBER] $9.65 30" at bounding box center [643, 295] width 417 height 84
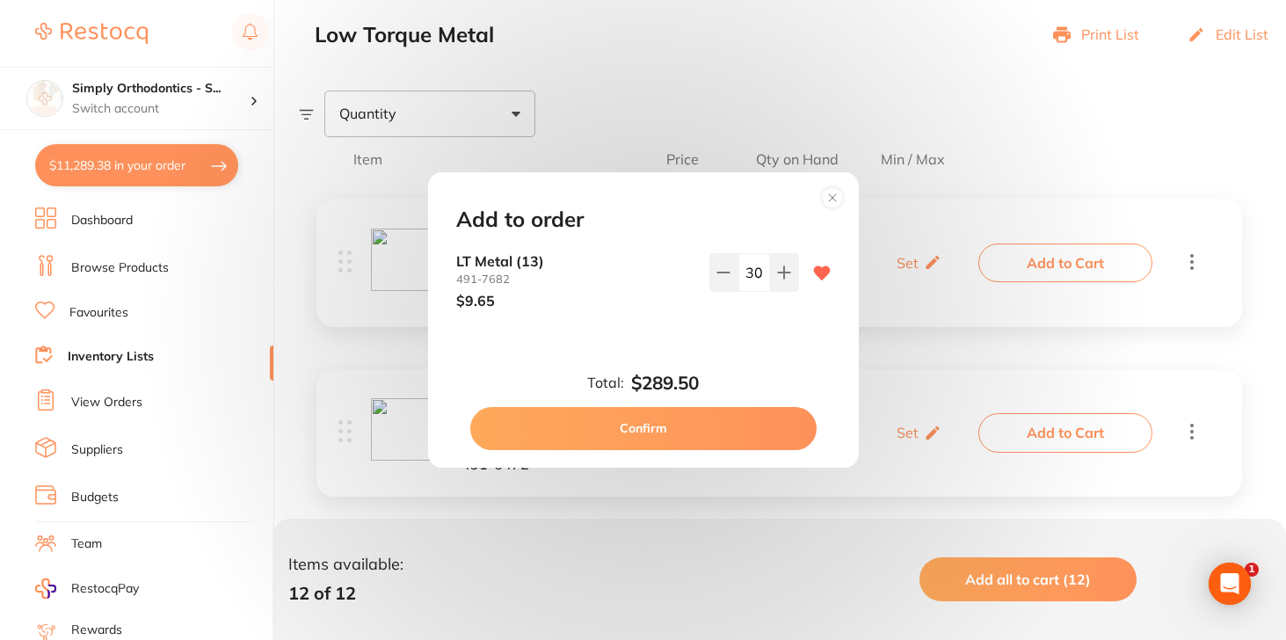
click at [712, 419] on button "Confirm" at bounding box center [643, 428] width 346 height 42
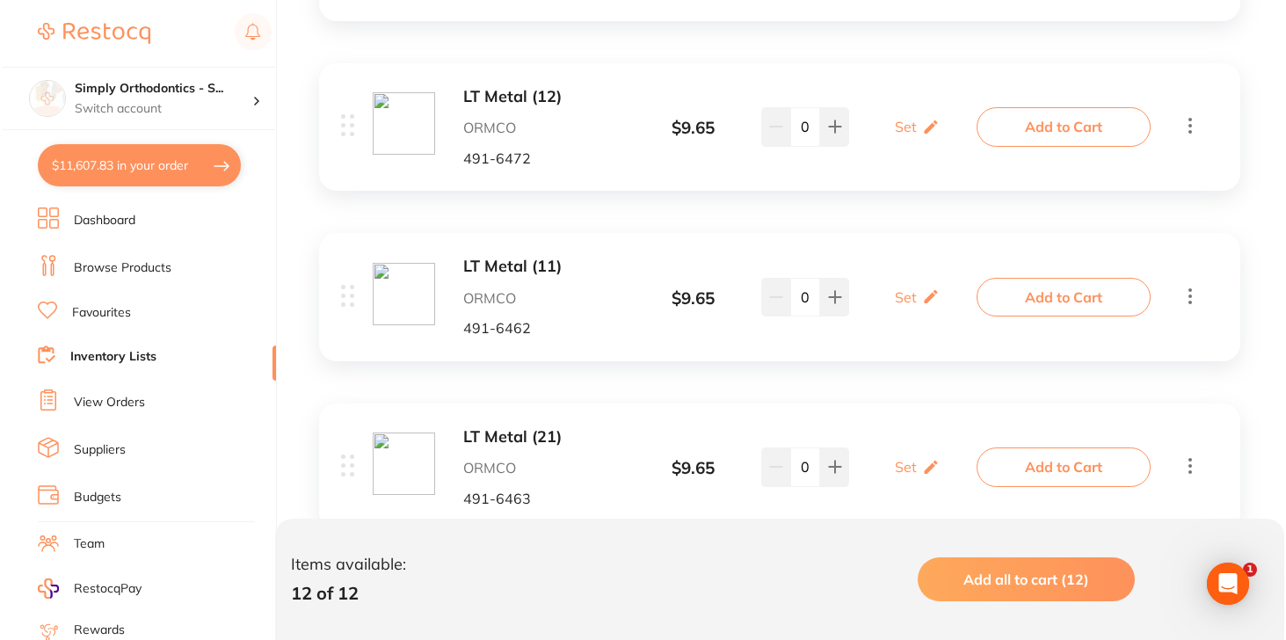
scroll to position [563, 0]
click at [1027, 124] on button "Add to Cart" at bounding box center [1061, 124] width 174 height 39
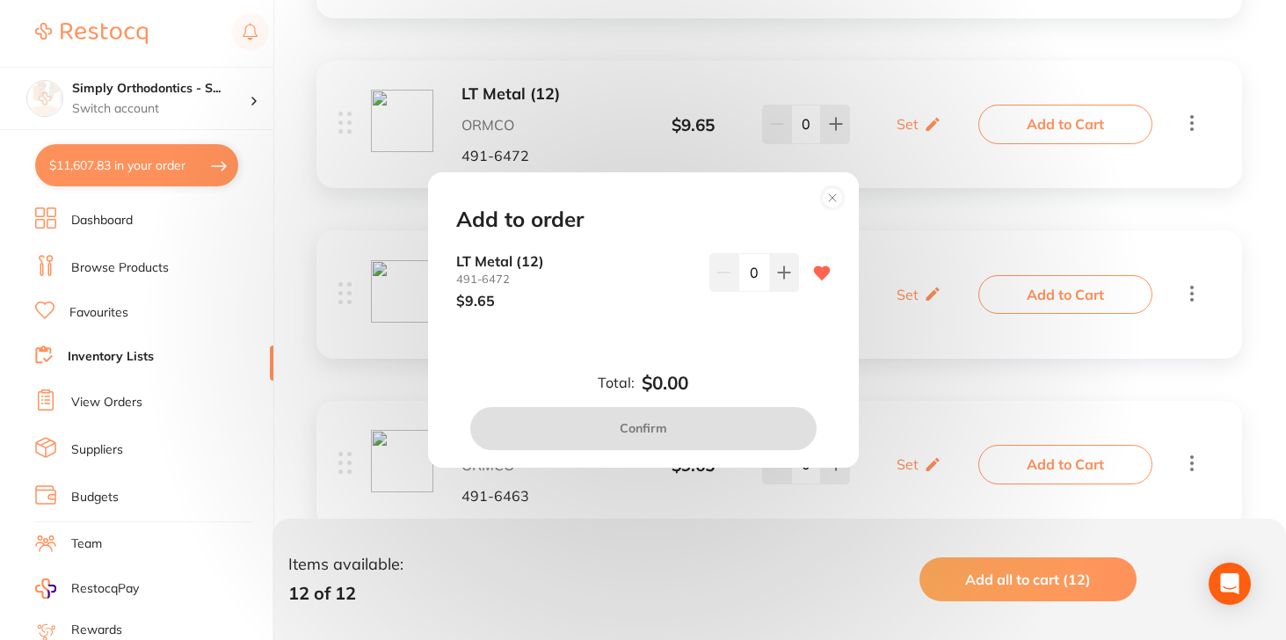
click at [743, 272] on input "0" at bounding box center [755, 272] width 32 height 39
type input "30"
click at [730, 368] on div "Add to order LT Metal [PHONE_NUMBER] $9.65 30 Total: $0.00 Confirm" at bounding box center [643, 319] width 431 height 295
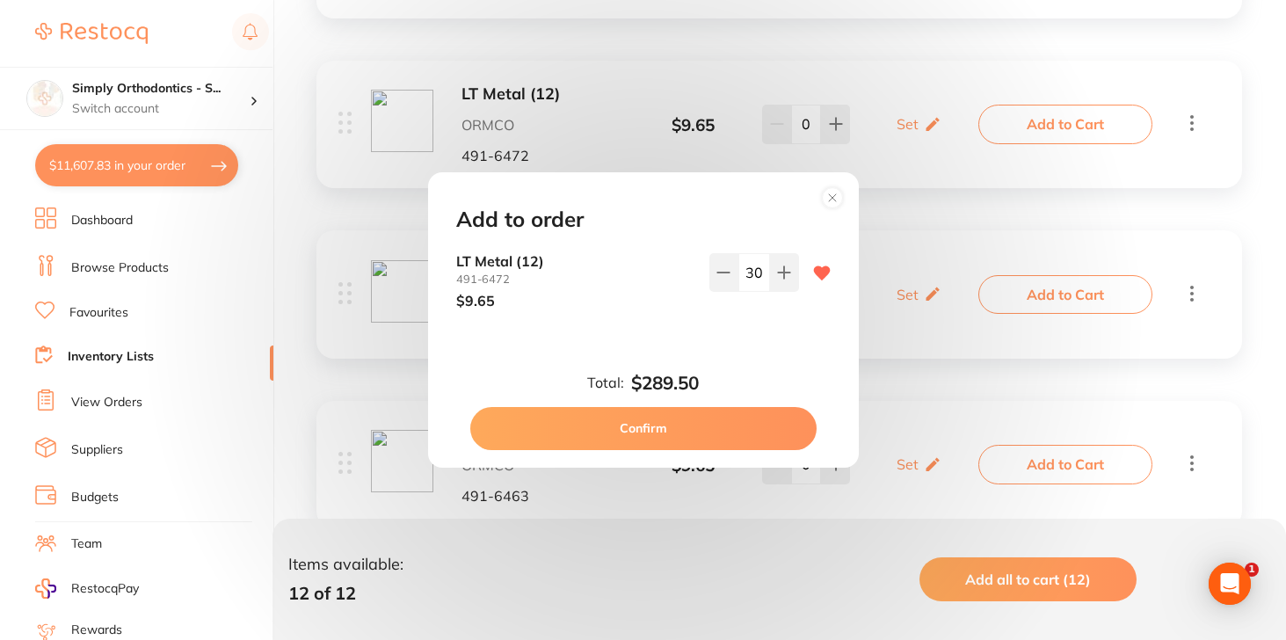
click at [705, 428] on button "Confirm" at bounding box center [643, 428] width 346 height 42
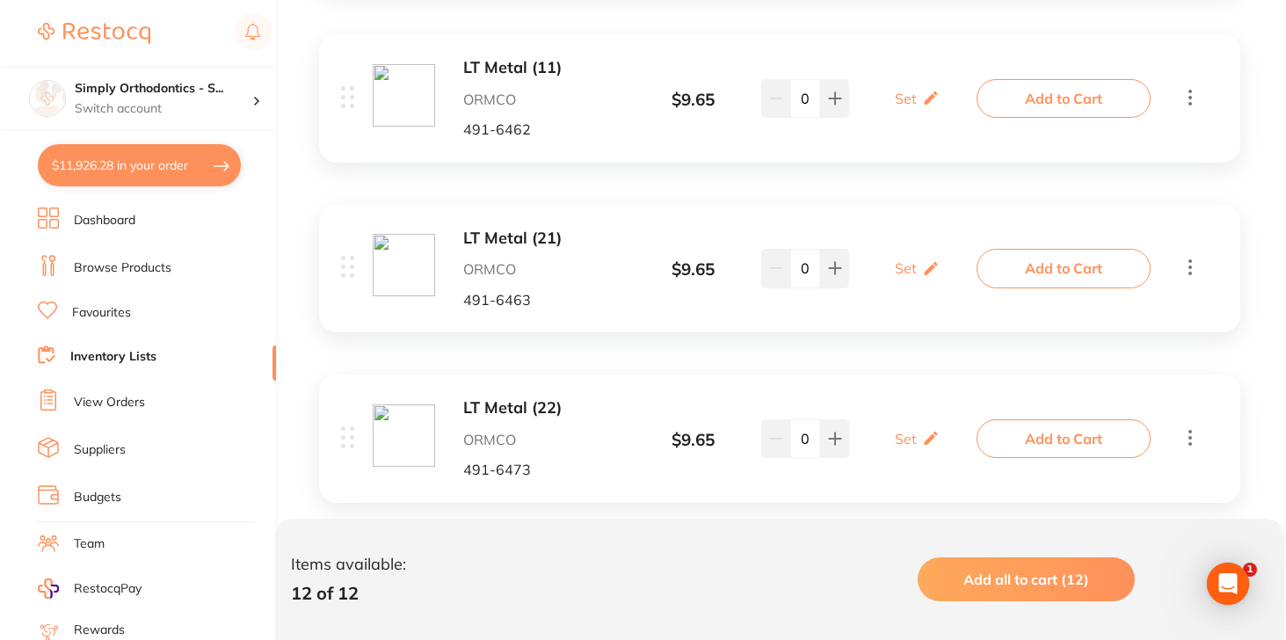
scroll to position [764, 0]
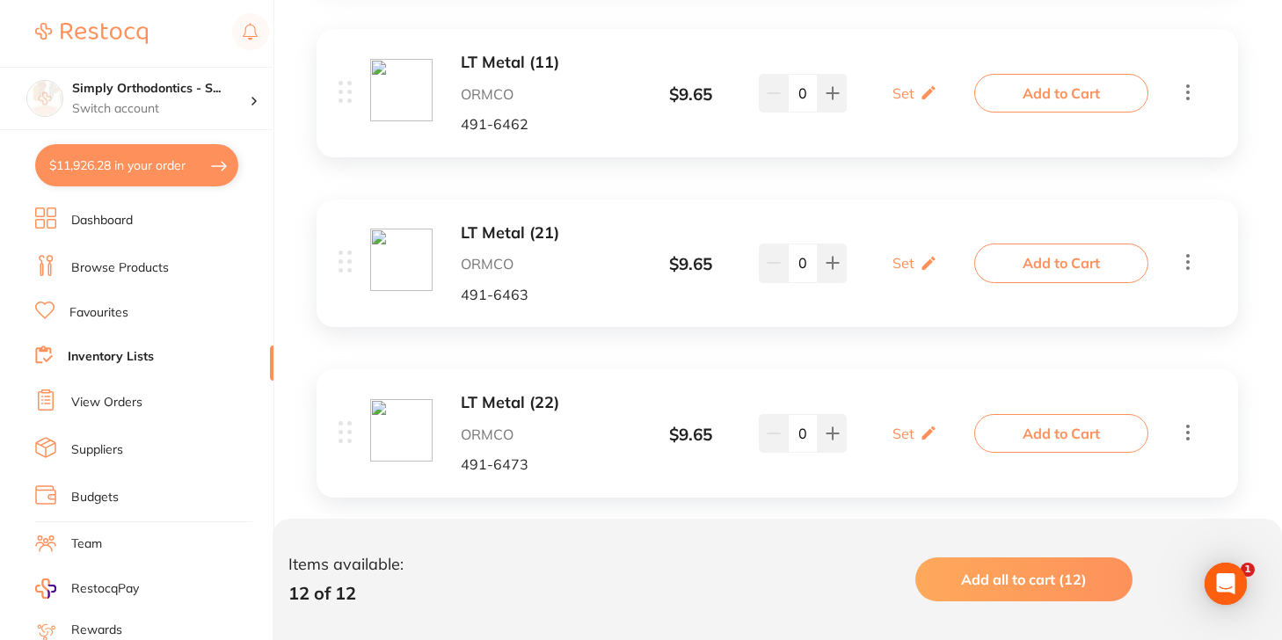
click at [1016, 89] on button "Add to Cart" at bounding box center [1061, 93] width 174 height 39
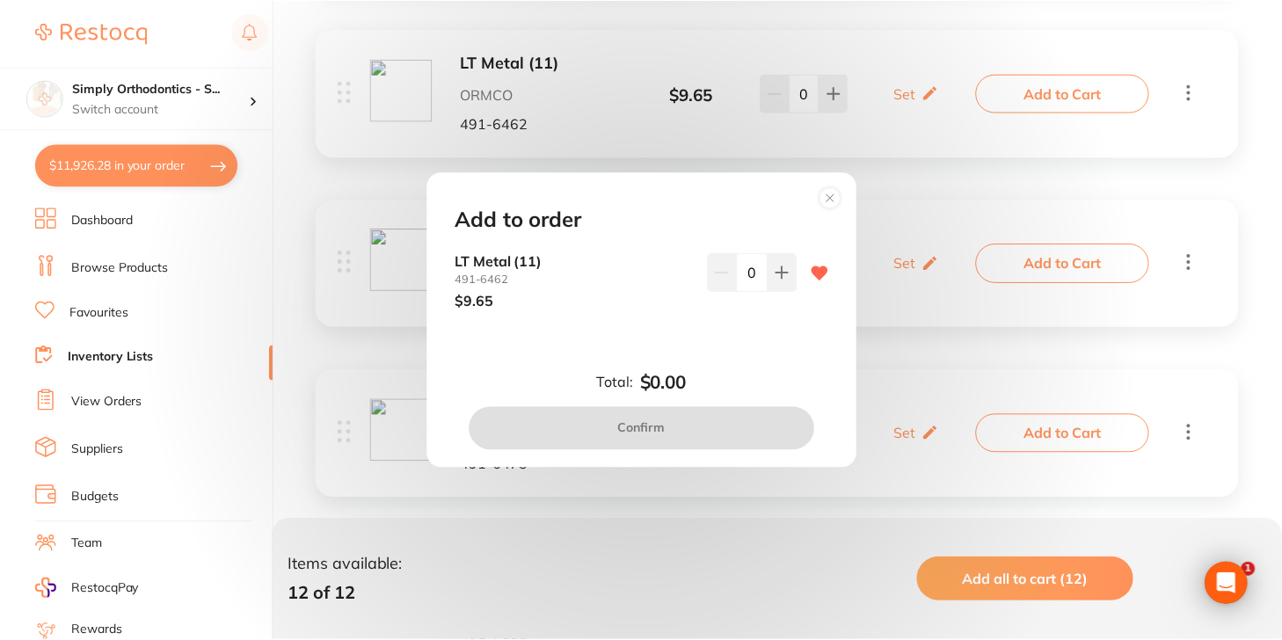
scroll to position [0, 0]
click at [753, 267] on input "0" at bounding box center [755, 272] width 32 height 39
click at [746, 270] on input "0" at bounding box center [755, 272] width 32 height 39
type input "40"
click at [732, 331] on div "LT Metal [PHONE_NUMBER] $9.65 40" at bounding box center [643, 295] width 417 height 84
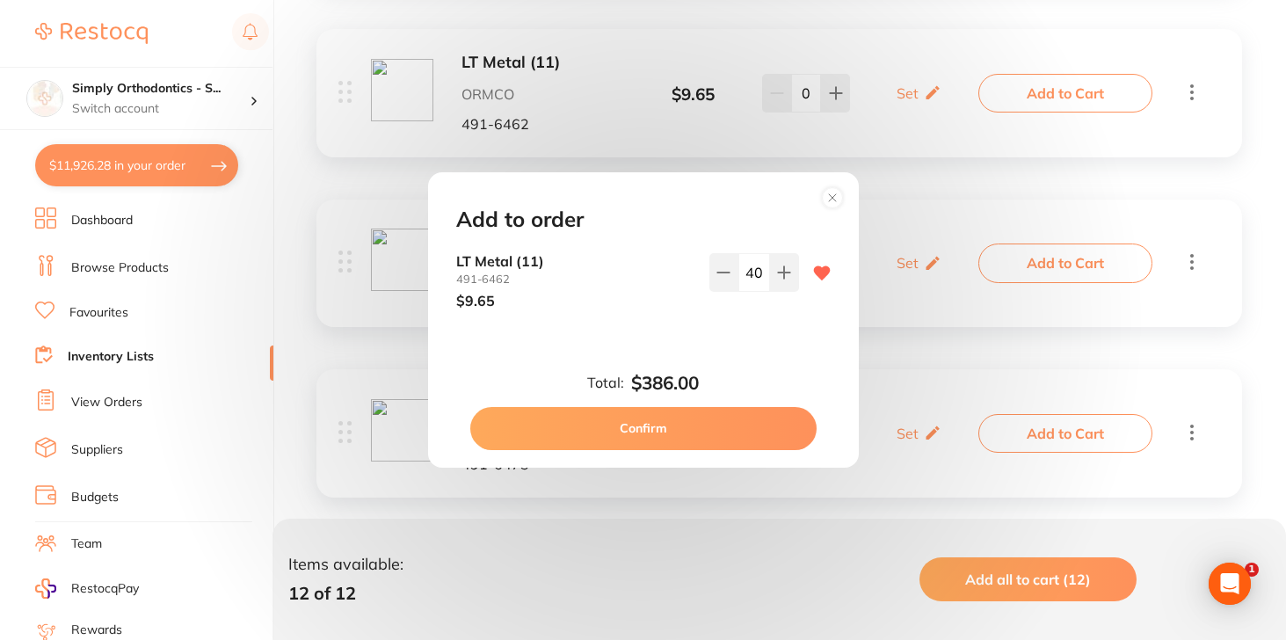
click at [704, 422] on button "Confirm" at bounding box center [643, 428] width 346 height 42
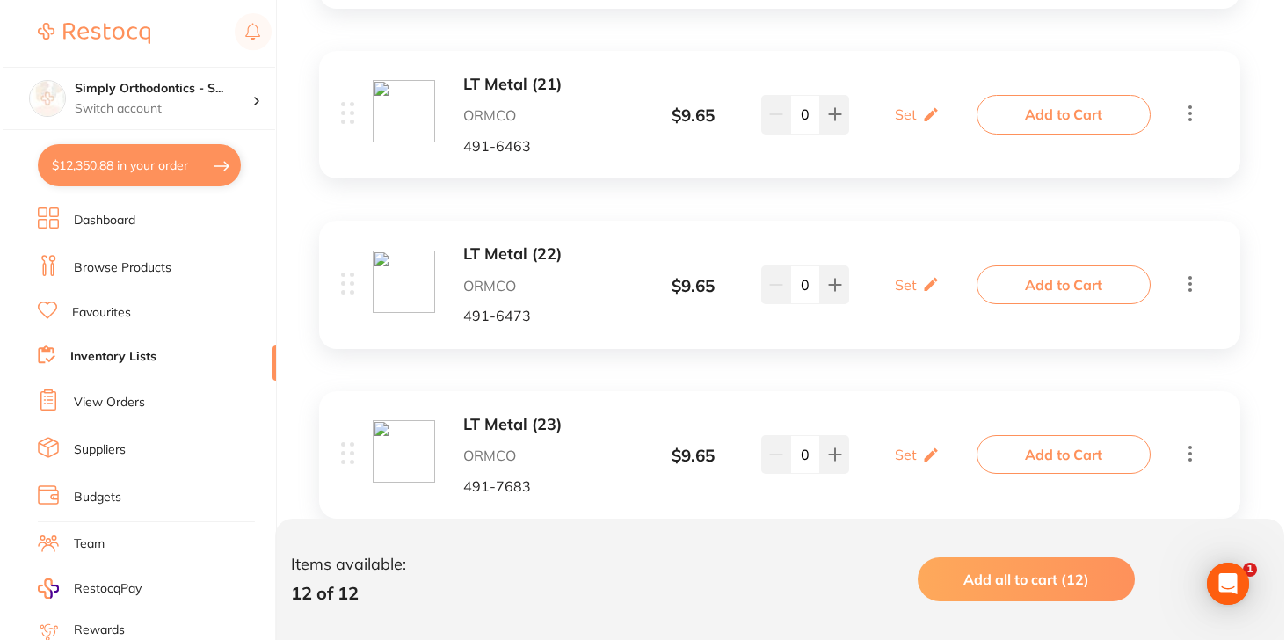
scroll to position [921, 0]
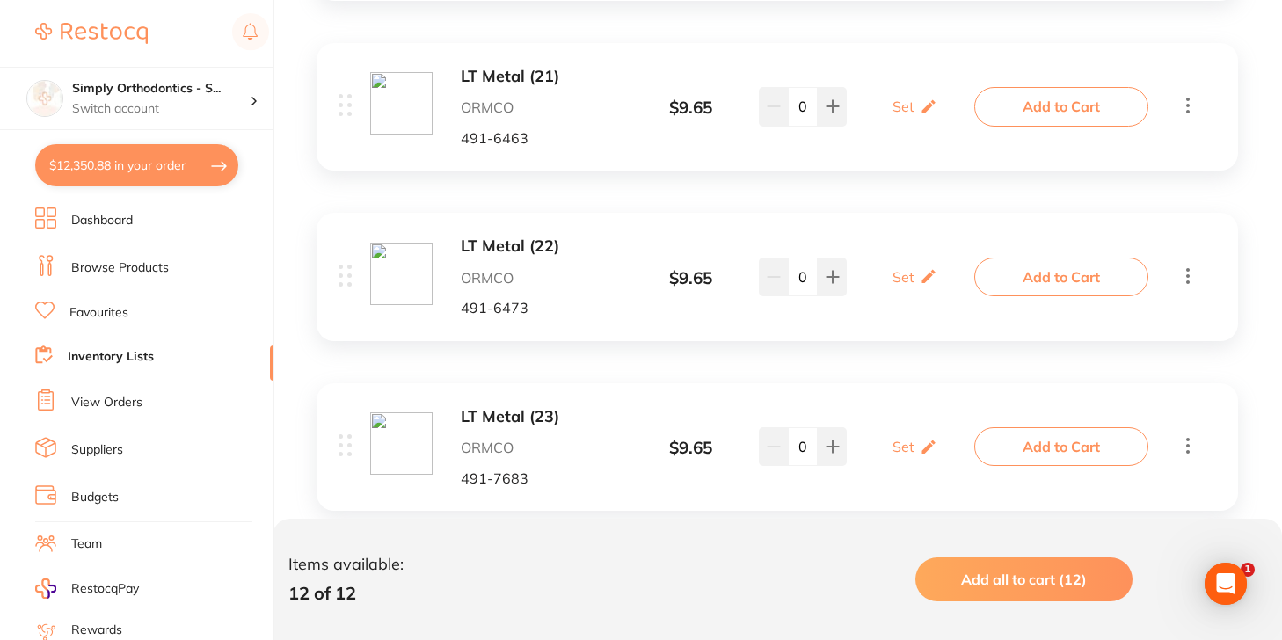
click at [1008, 112] on button "Add to Cart" at bounding box center [1061, 106] width 174 height 39
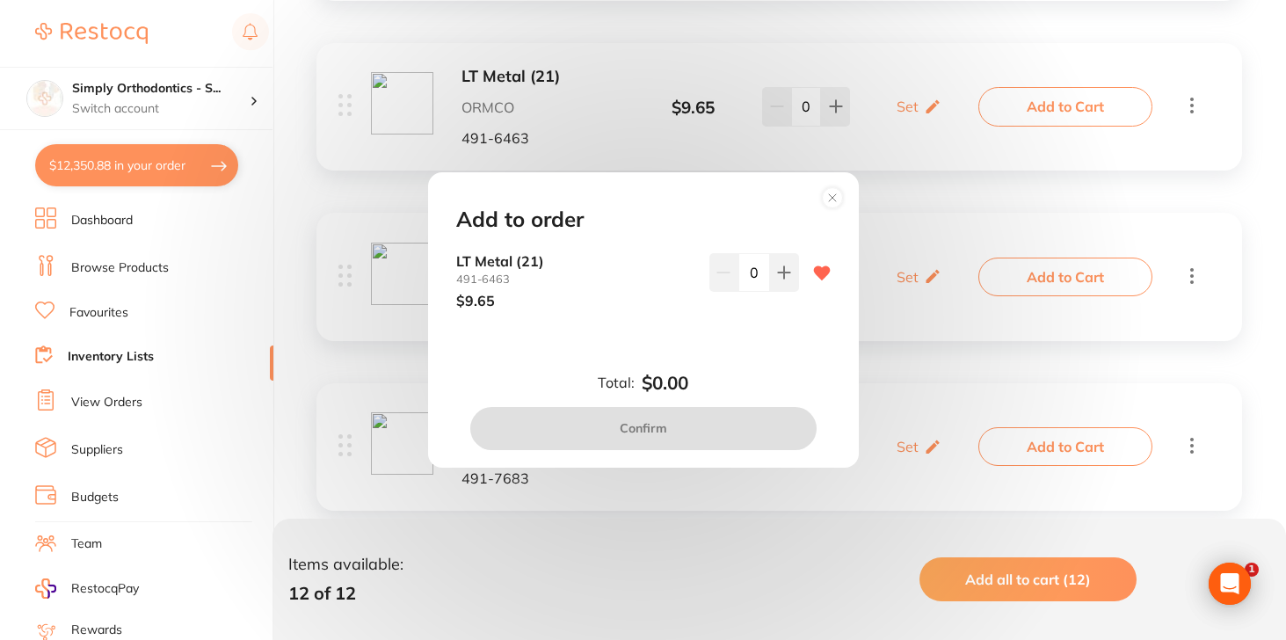
click at [741, 271] on input "0" at bounding box center [755, 272] width 32 height 39
type input "40"
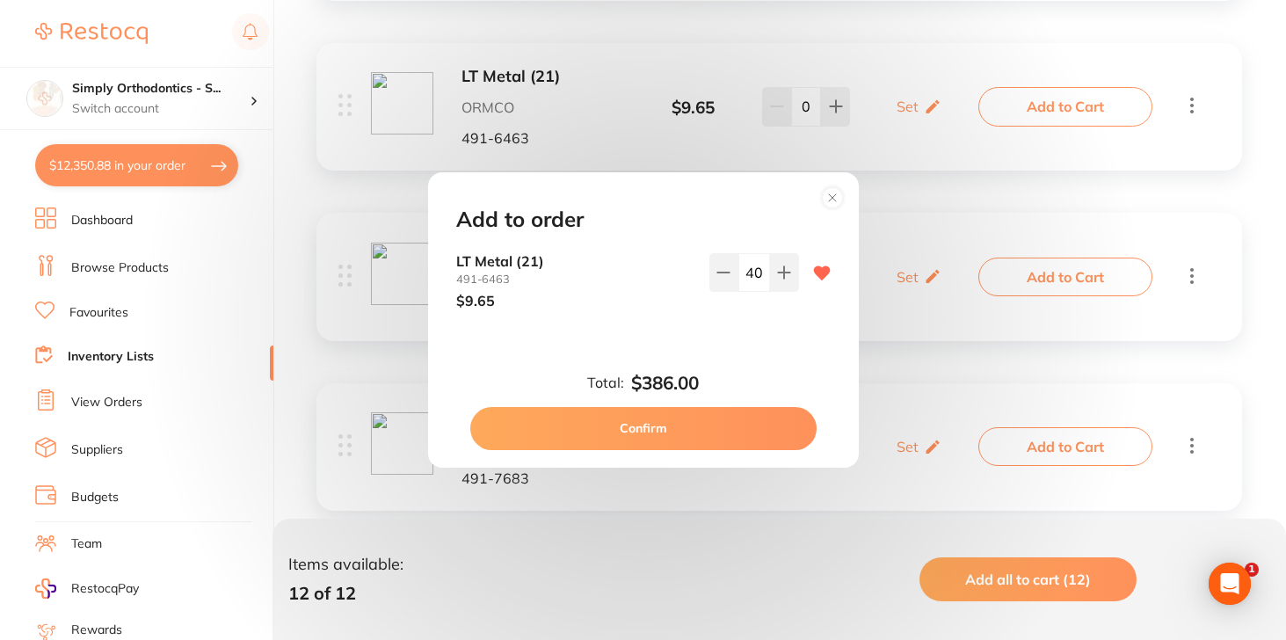
click at [729, 358] on div "Add to order LT Metal [PHONE_NUMBER] $9.65 40 Total: $386.00 Confirm" at bounding box center [643, 319] width 431 height 295
click at [694, 433] on button "Confirm" at bounding box center [643, 428] width 346 height 42
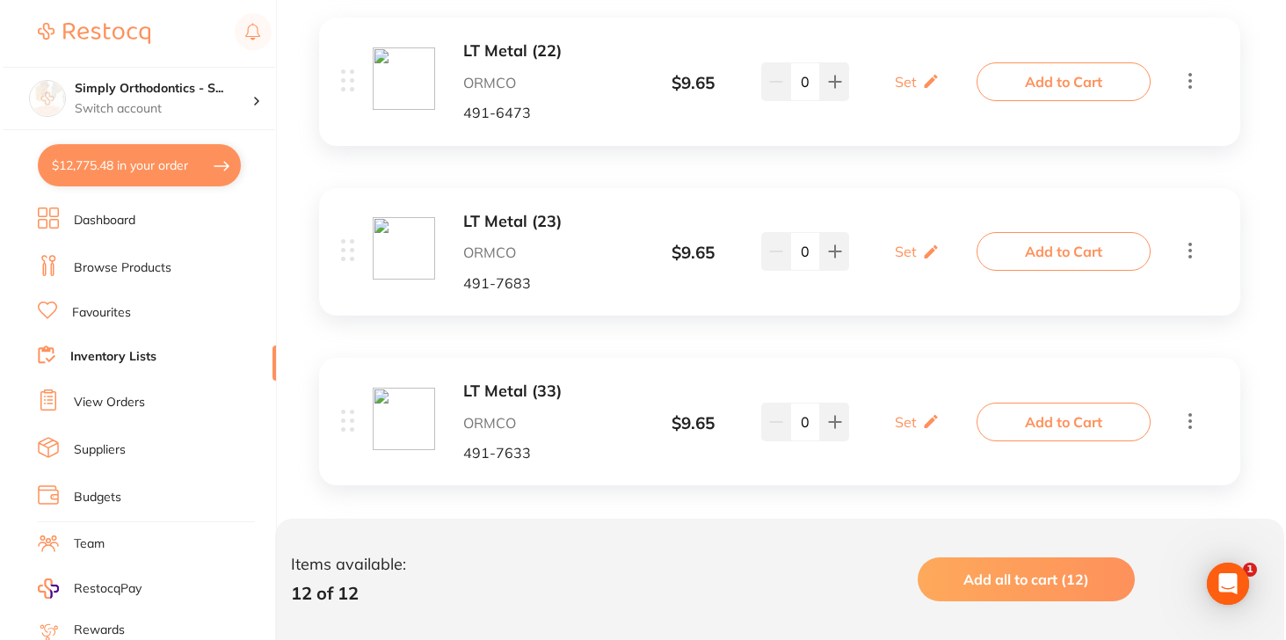
scroll to position [1124, 0]
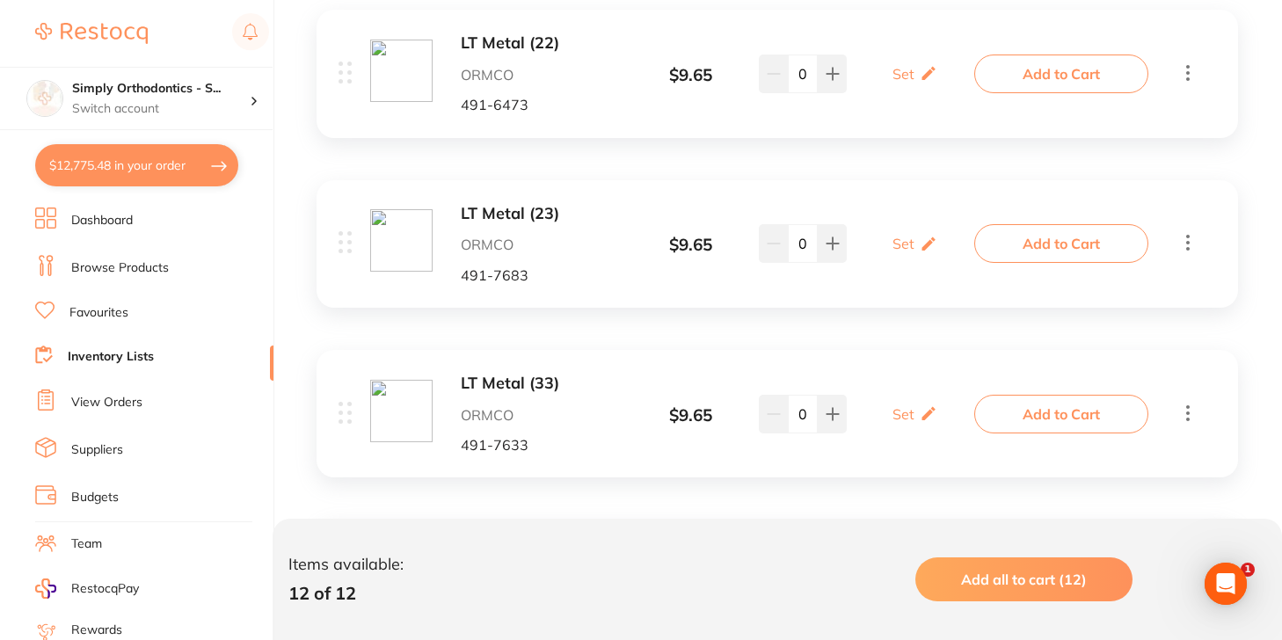
click at [1026, 80] on button "Add to Cart" at bounding box center [1061, 74] width 174 height 39
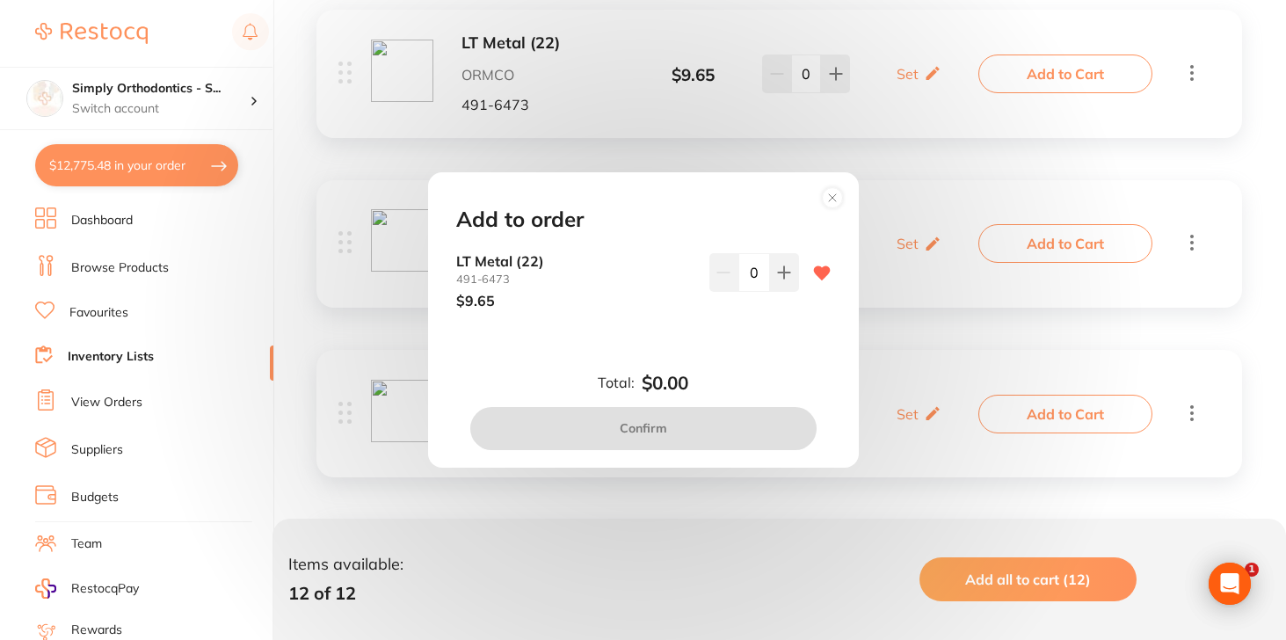
click at [744, 274] on input "0" at bounding box center [755, 272] width 32 height 39
type input "30"
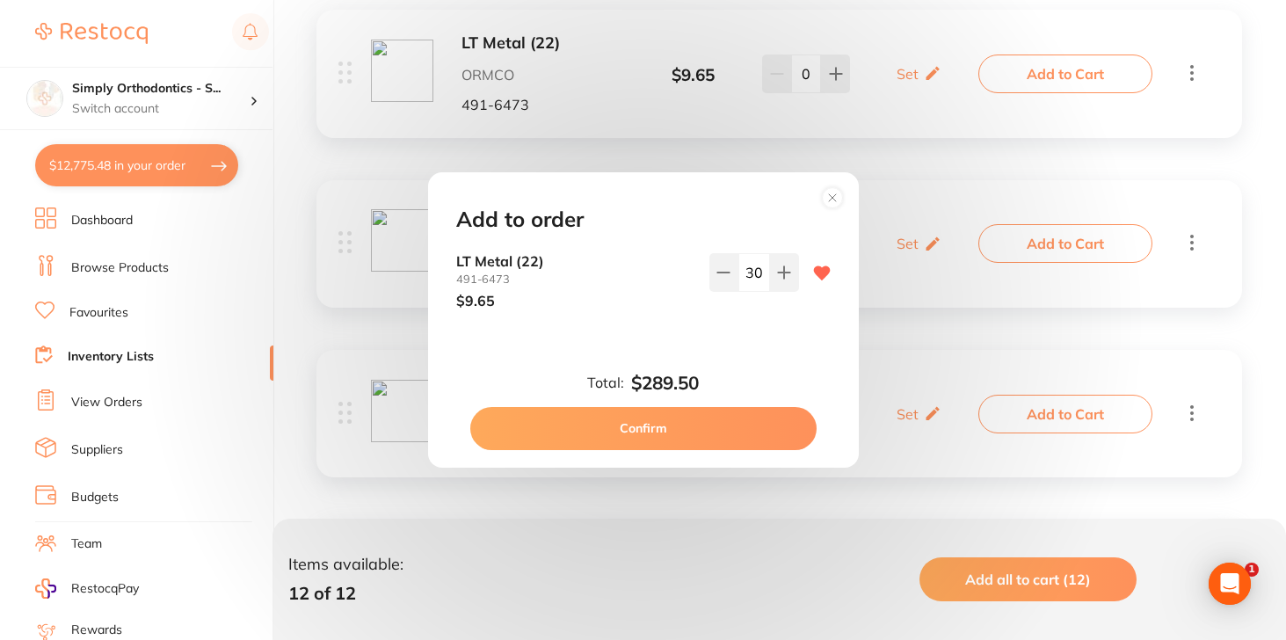
click at [724, 343] on div "Add to order LT Metal [PHONE_NUMBER] $9.65 30 Total: $289.50 Confirm" at bounding box center [643, 319] width 431 height 295
click at [682, 420] on button "Confirm" at bounding box center [643, 428] width 346 height 42
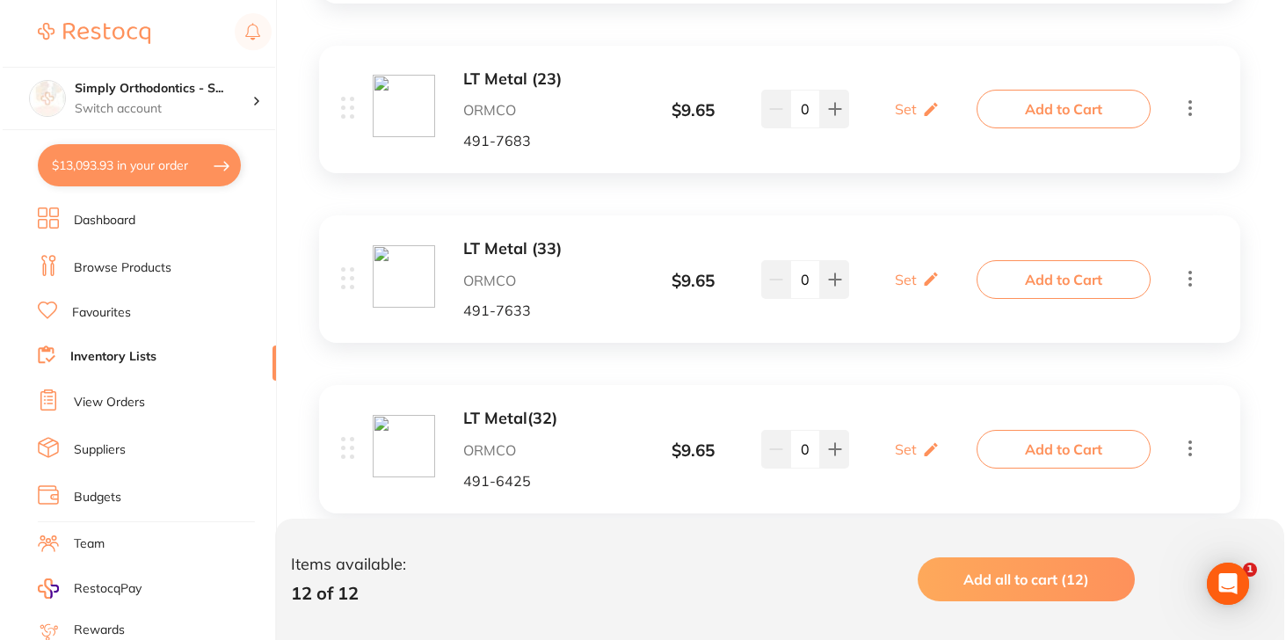
scroll to position [1260, 0]
click at [1057, 101] on button "Add to Cart" at bounding box center [1061, 107] width 174 height 39
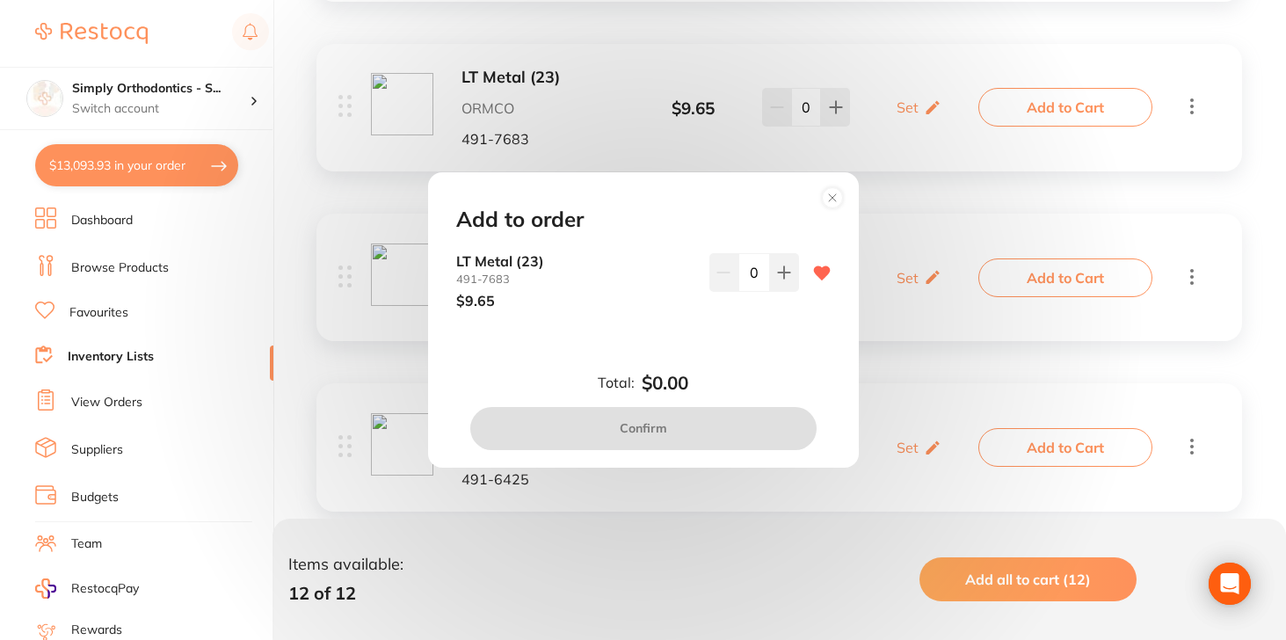
click at [745, 270] on input "0" at bounding box center [755, 272] width 32 height 39
type input "30"
click at [734, 333] on div "LT Metal [PHONE_NUMBER] $9.65 30" at bounding box center [643, 295] width 417 height 84
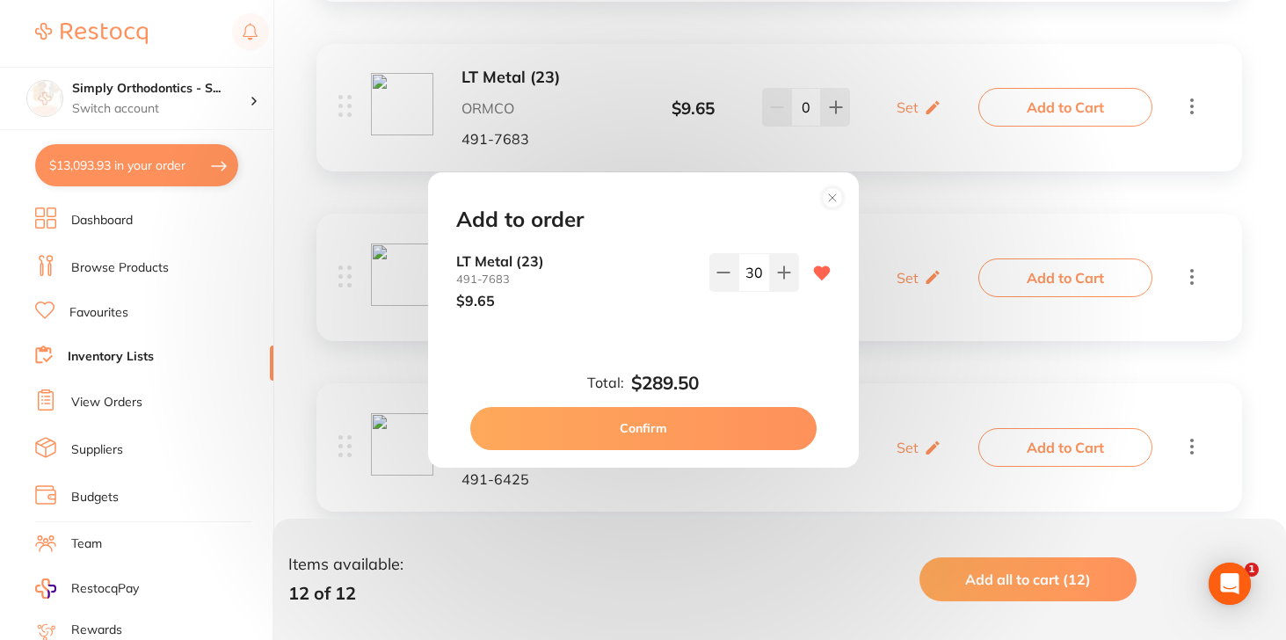
click at [699, 431] on button "Confirm" at bounding box center [643, 428] width 346 height 42
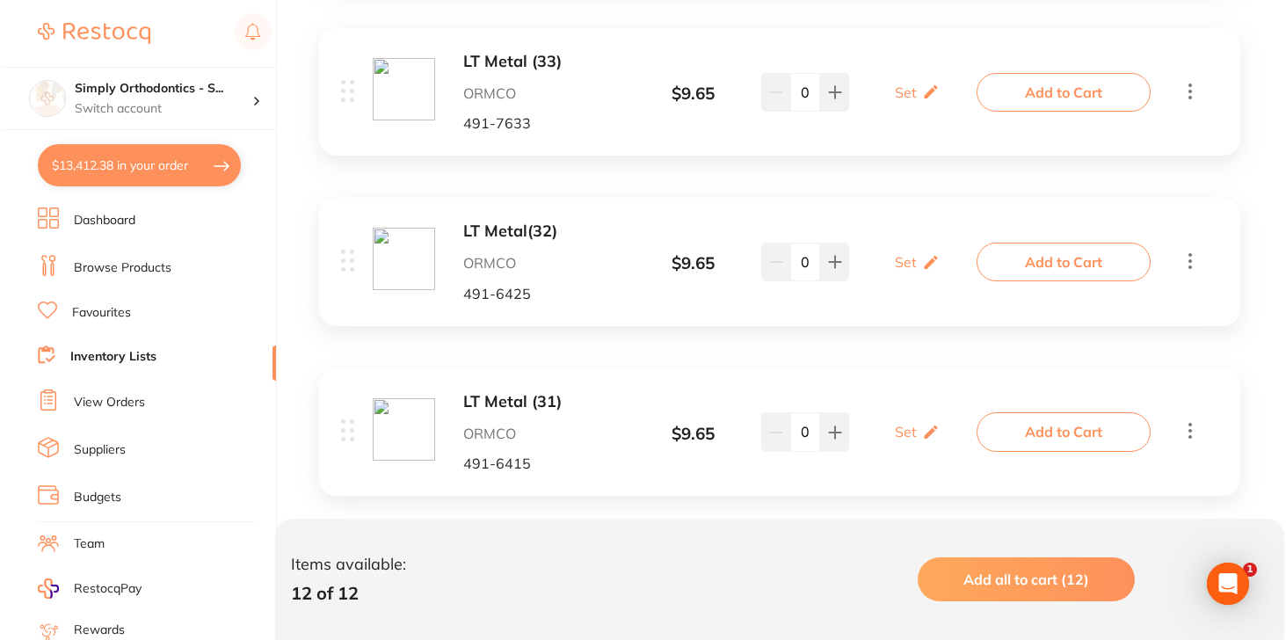
scroll to position [1449, 0]
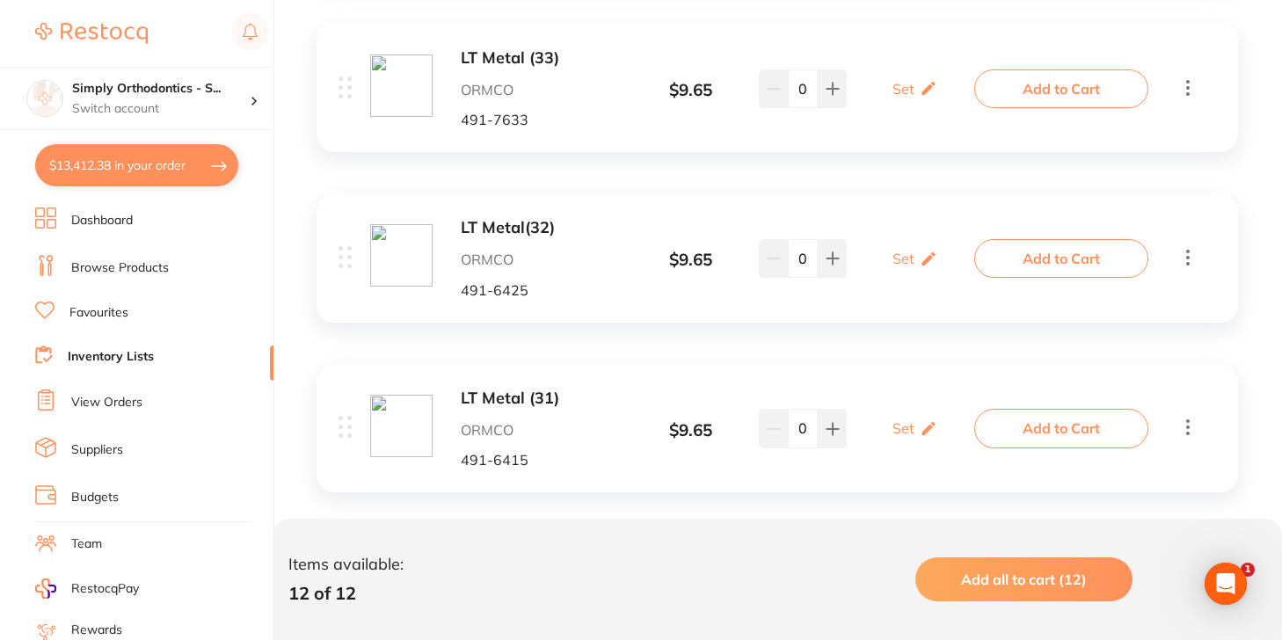
click at [1008, 81] on button "Add to Cart" at bounding box center [1061, 88] width 174 height 39
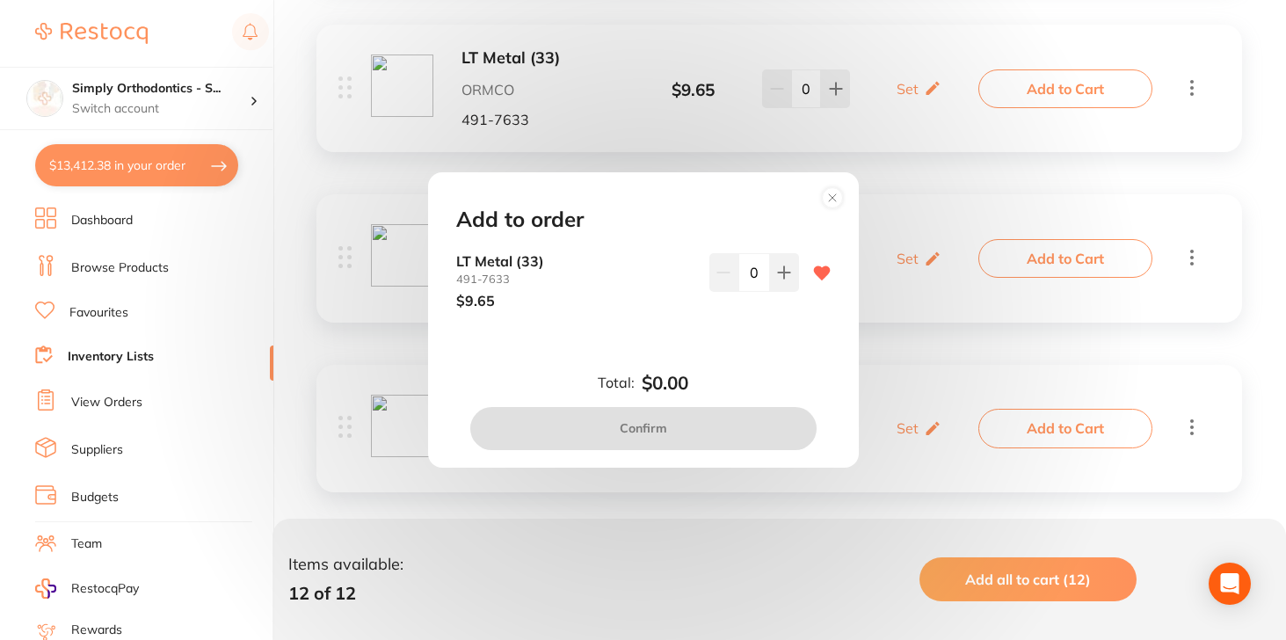
click at [746, 273] on input "0" at bounding box center [755, 272] width 32 height 39
type input "30"
click at [729, 335] on div "LT Metal [PHONE_NUMBER] $9.65 30" at bounding box center [643, 295] width 417 height 84
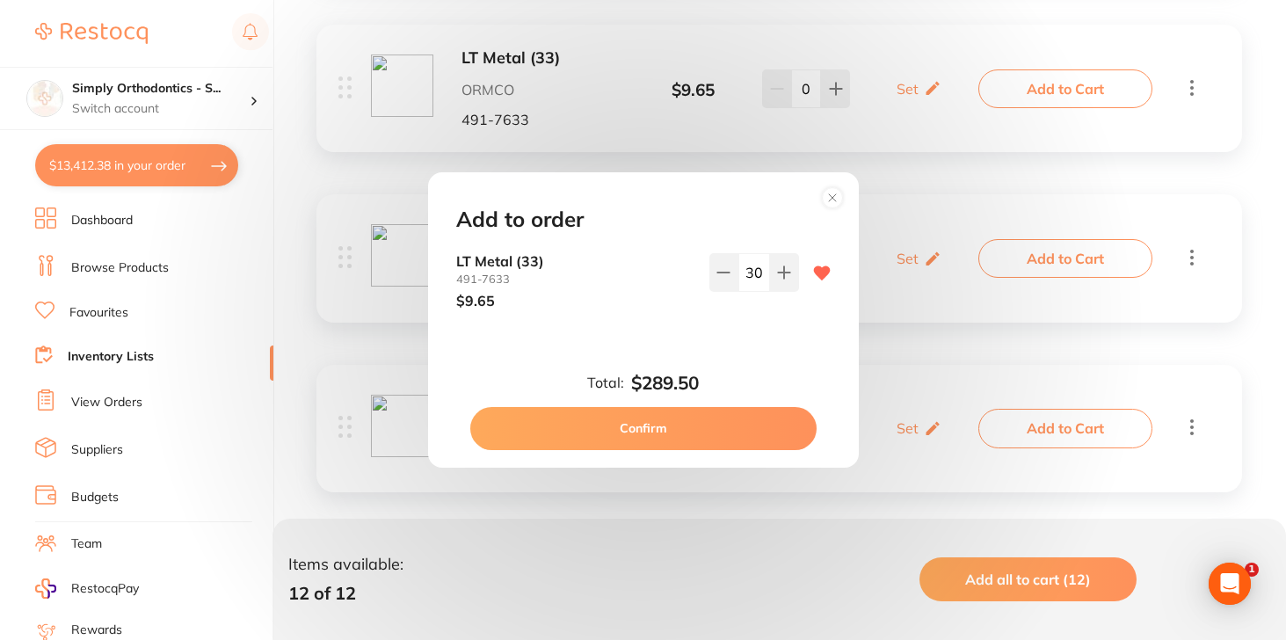
click at [695, 430] on button "Confirm" at bounding box center [643, 428] width 346 height 42
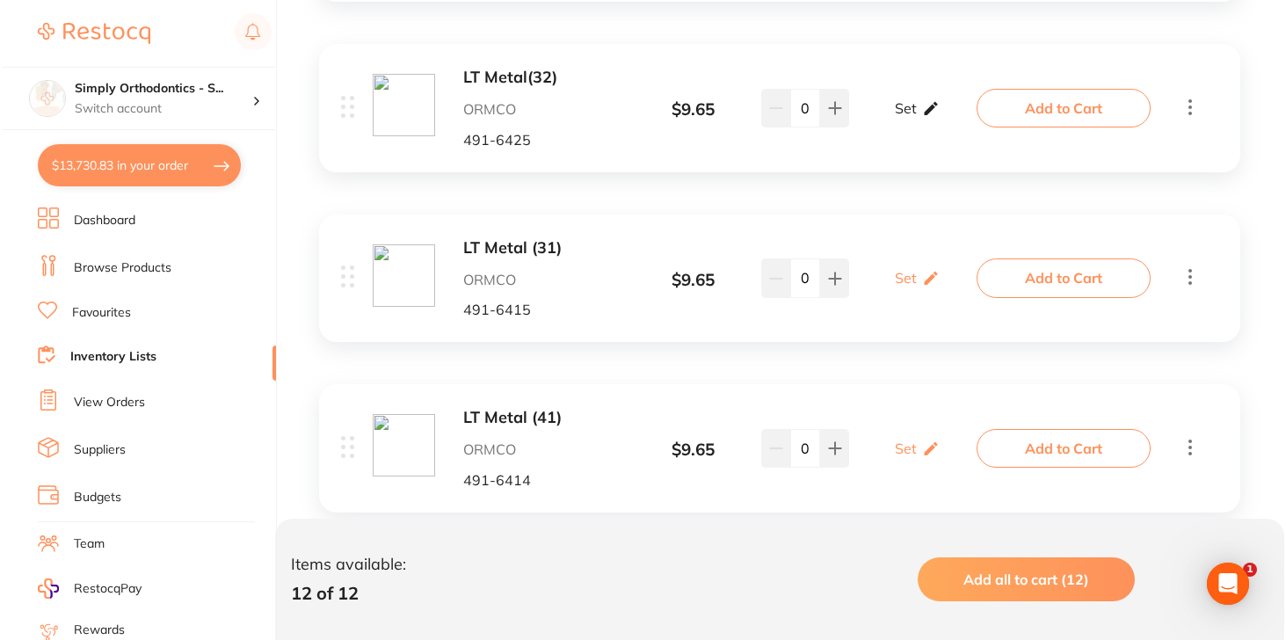
scroll to position [1603, 0]
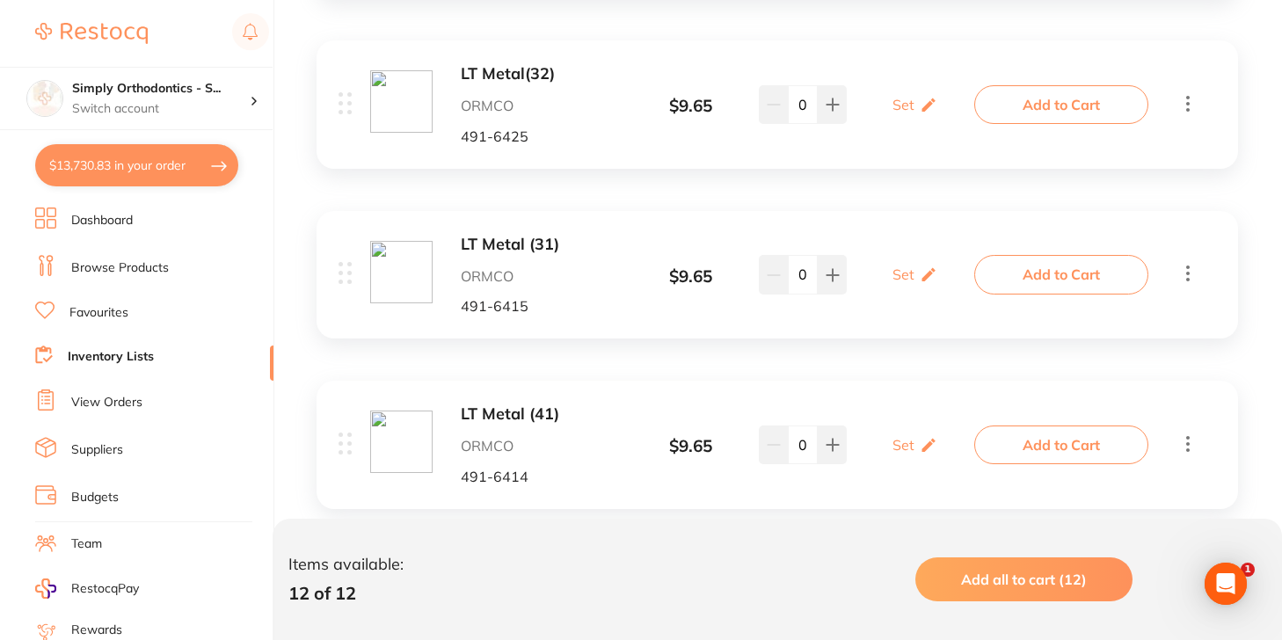
click at [1034, 92] on button "Add to Cart" at bounding box center [1061, 104] width 174 height 39
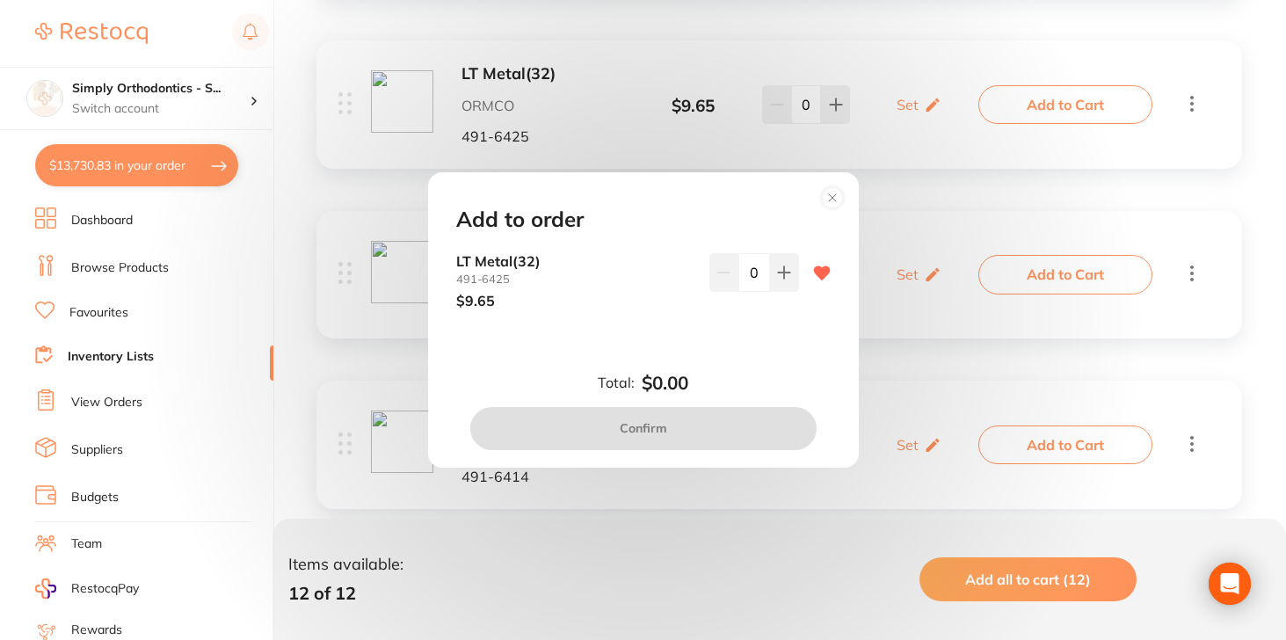
click at [746, 273] on input "0" at bounding box center [755, 272] width 32 height 39
type input "30"
click at [721, 370] on div "Add to order LT Metal(32) 491-6425 $9.65 30 Total: $0.00 Confirm" at bounding box center [643, 319] width 431 height 295
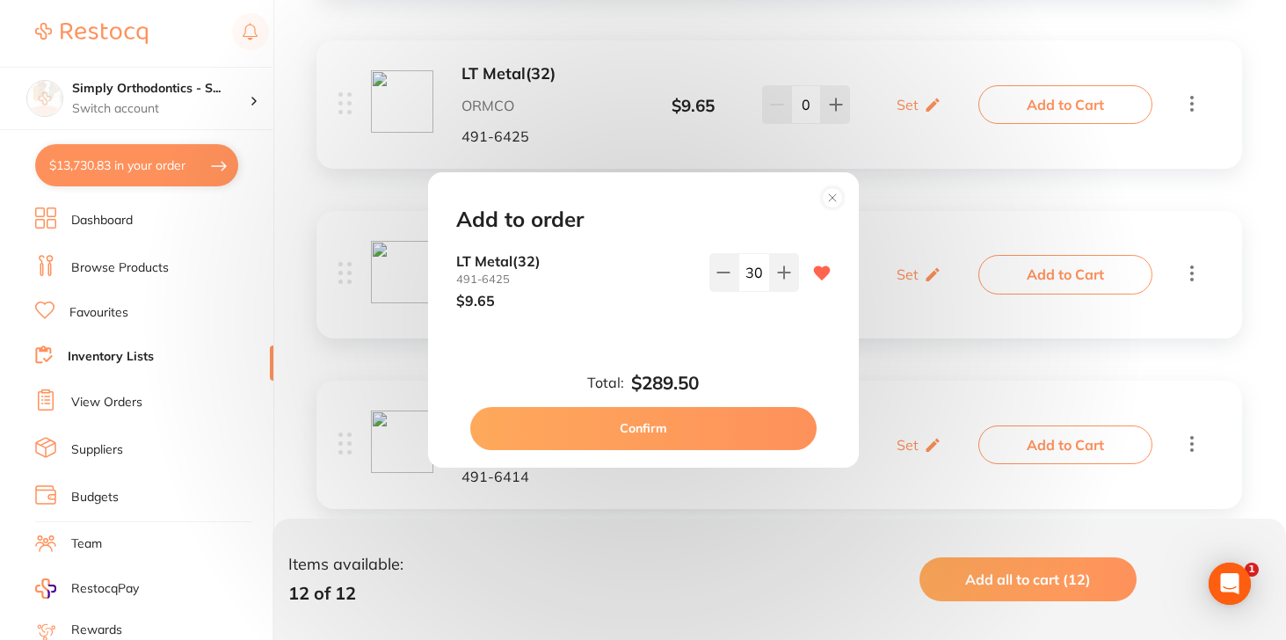
click at [739, 416] on button "Confirm" at bounding box center [643, 428] width 346 height 42
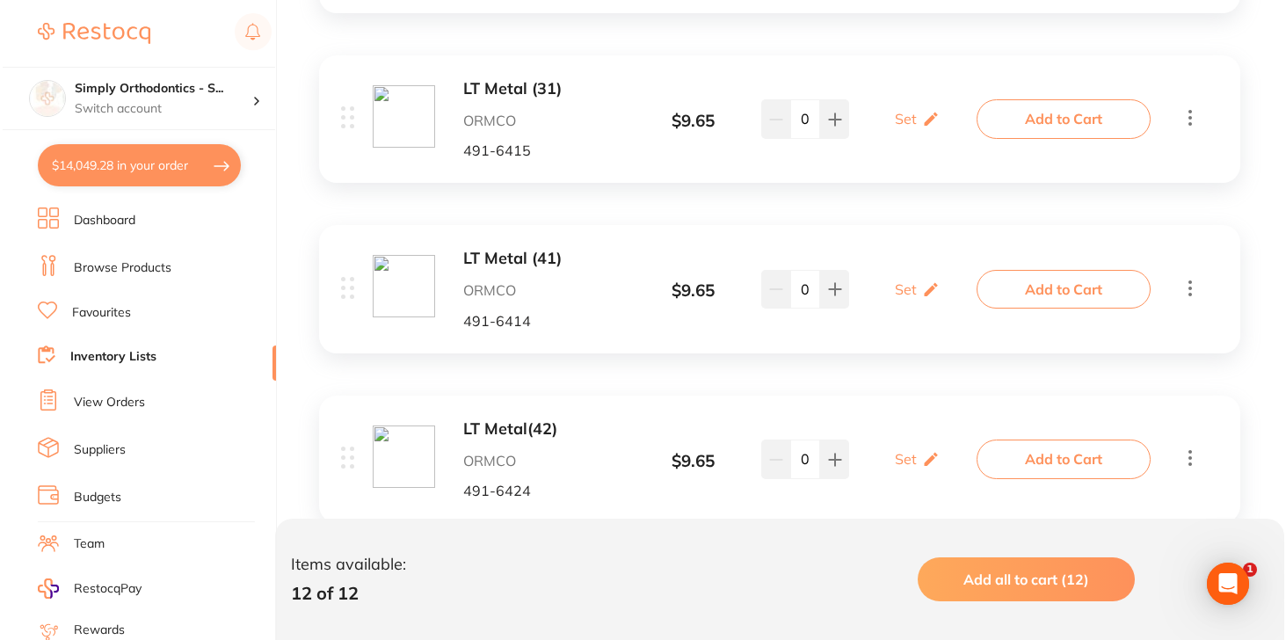
scroll to position [1762, 0]
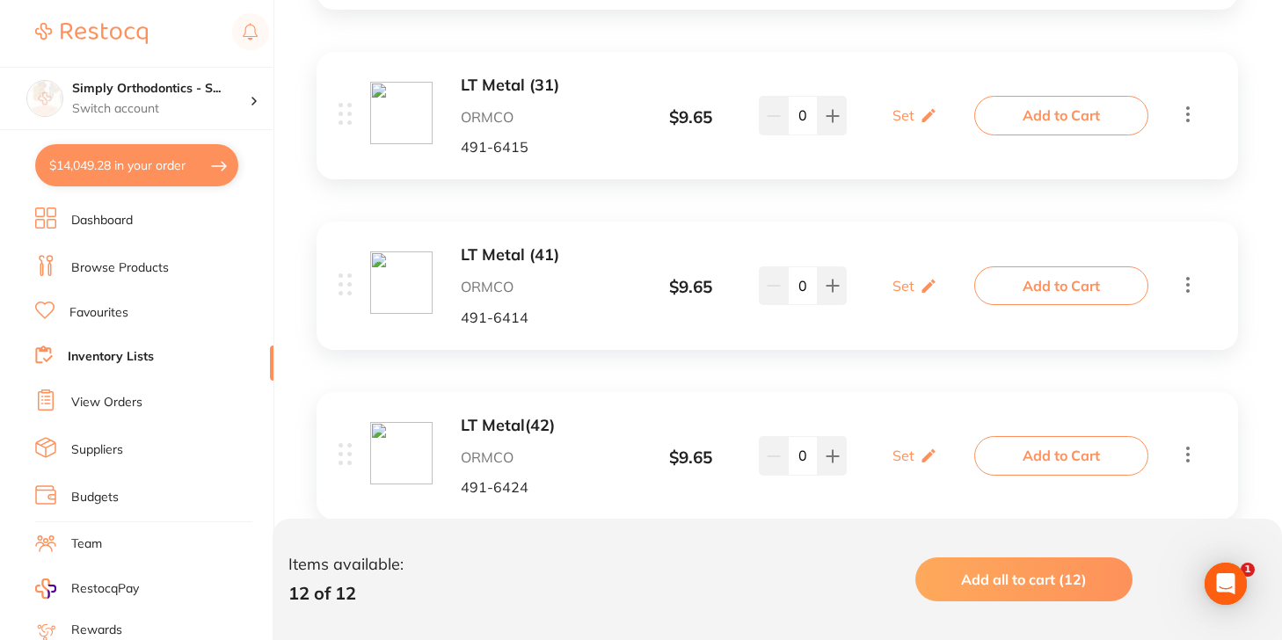
click at [1052, 114] on button "Add to Cart" at bounding box center [1061, 115] width 174 height 39
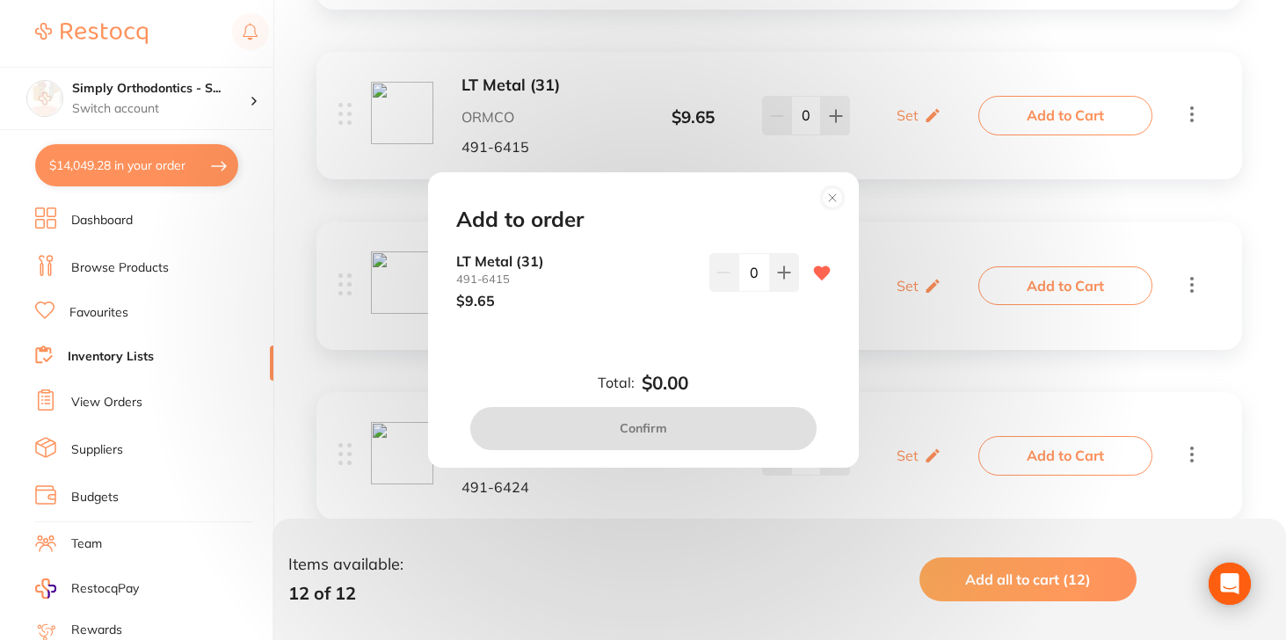
click at [743, 275] on input "0" at bounding box center [755, 272] width 32 height 39
type input "30"
click at [746, 353] on div "Add to order LT Metal [PHONE_NUMBER] $9.65 30 Total: $0.00 Confirm" at bounding box center [643, 319] width 431 height 295
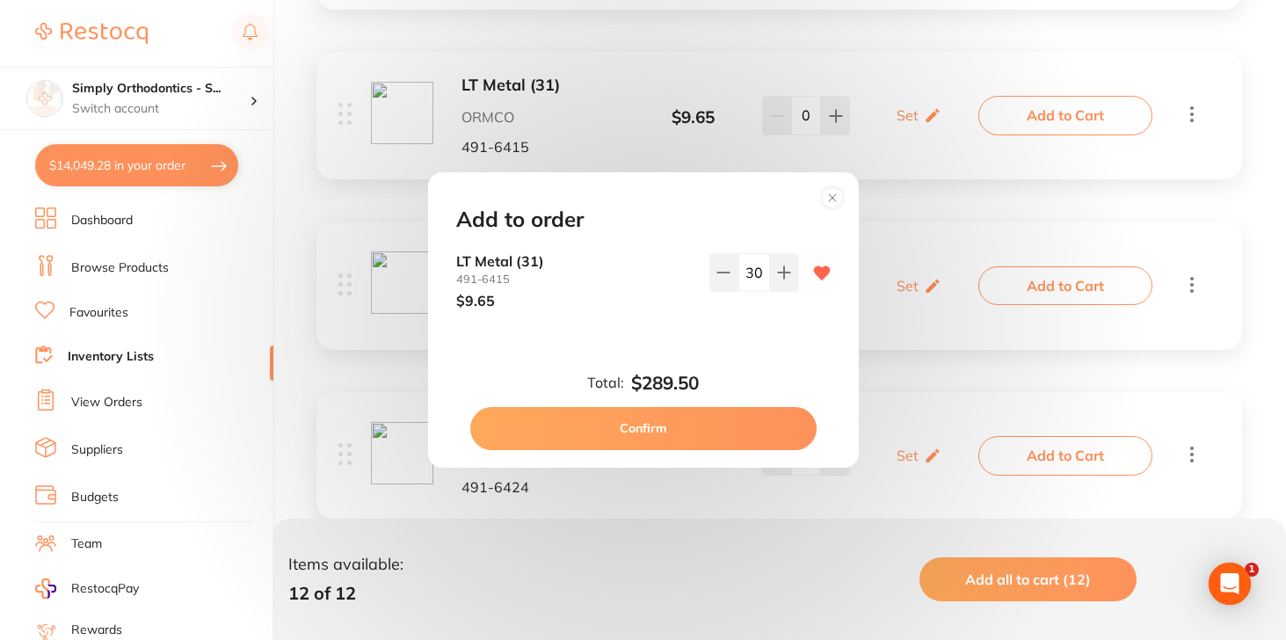
click at [717, 426] on button "Confirm" at bounding box center [643, 428] width 346 height 42
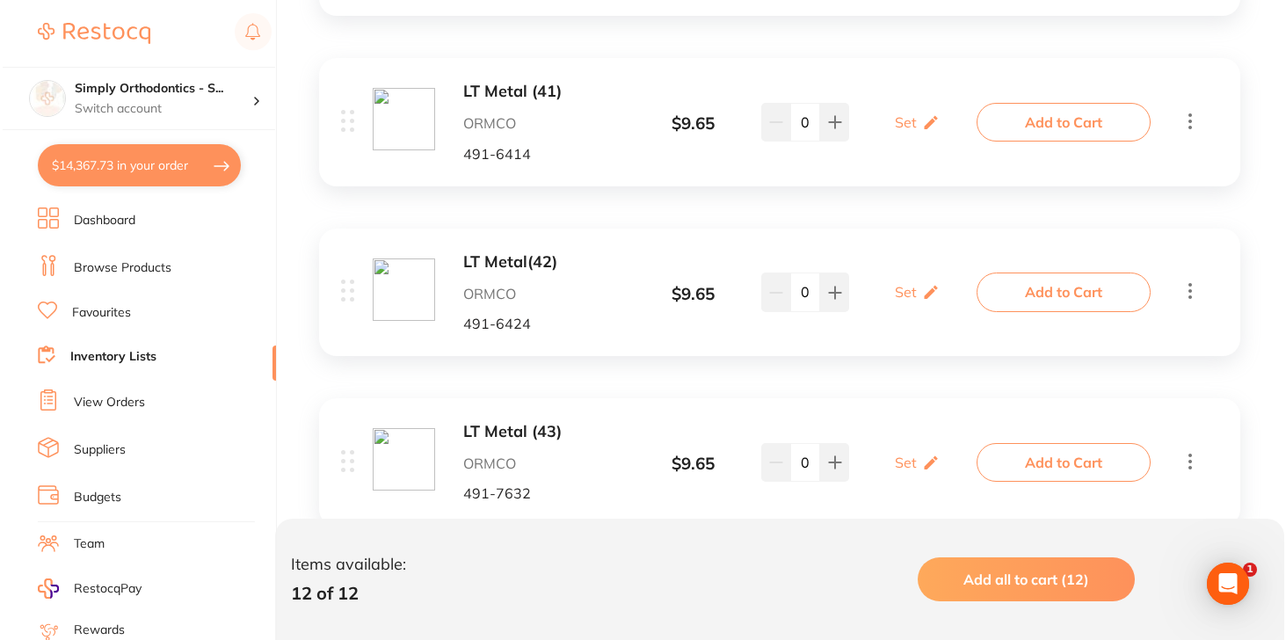
scroll to position [1927, 0]
click at [1058, 114] on button "Add to Cart" at bounding box center [1061, 120] width 174 height 39
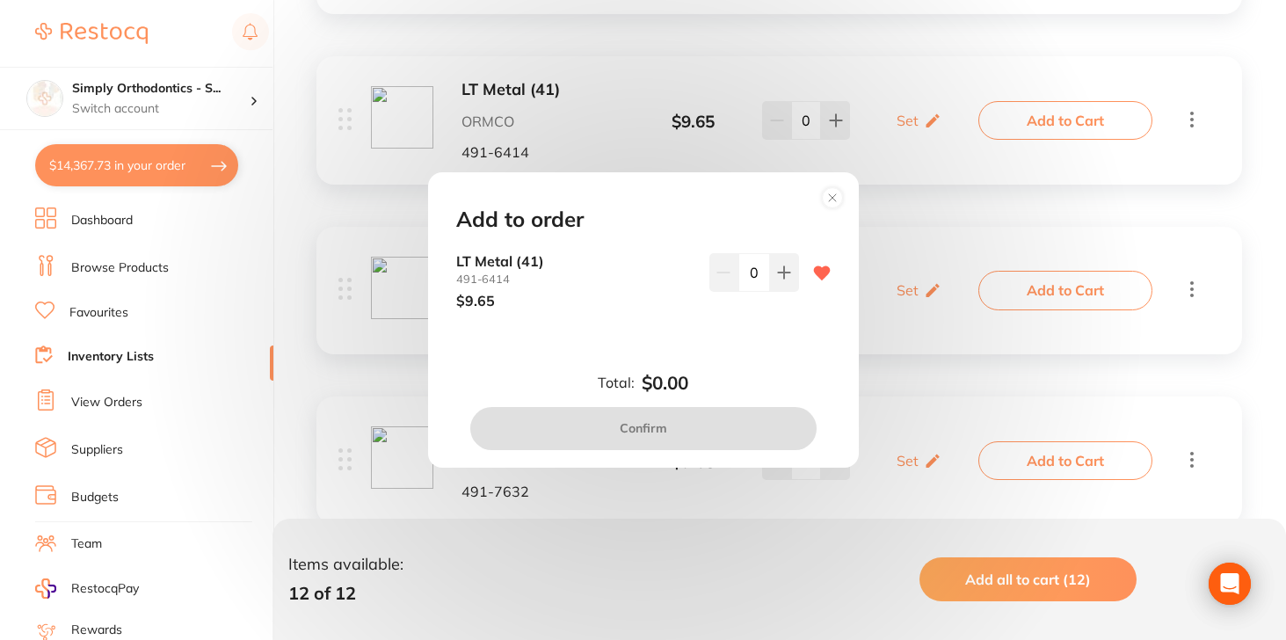
click at [746, 271] on input "0" at bounding box center [755, 272] width 32 height 39
type input "30"
click at [746, 387] on div "Total: $0.00 Confirm" at bounding box center [643, 411] width 417 height 77
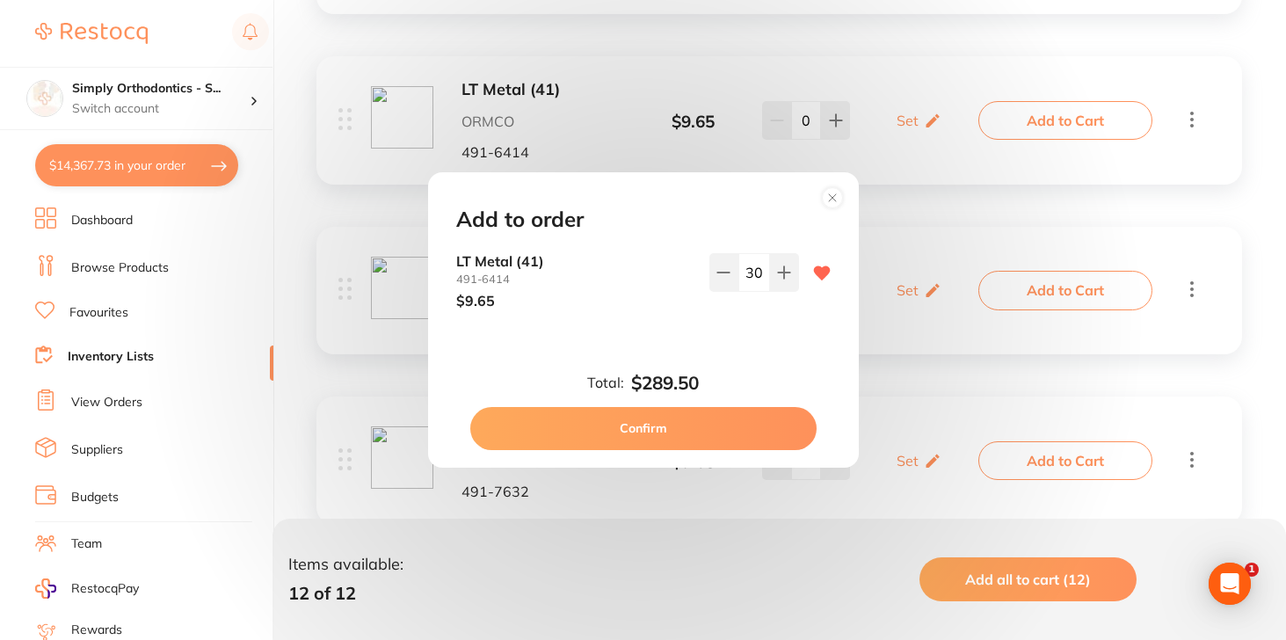
click at [741, 416] on button "Confirm" at bounding box center [643, 428] width 346 height 42
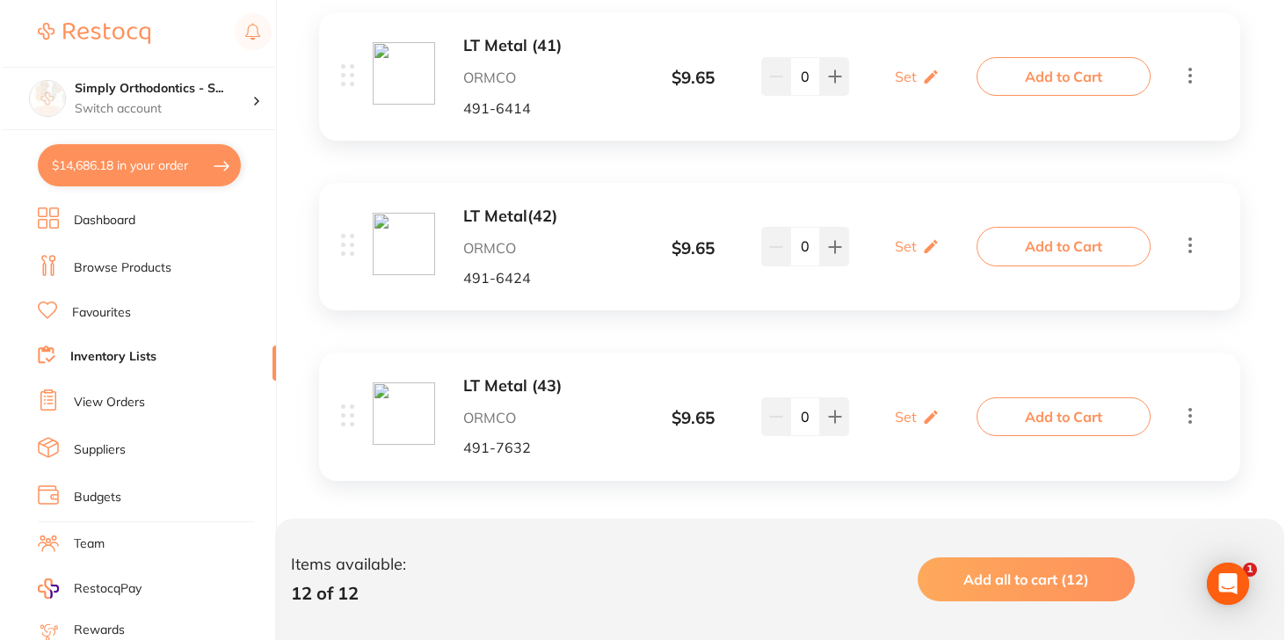
scroll to position [1970, 0]
click at [1046, 243] on button "Add to Cart" at bounding box center [1061, 247] width 174 height 39
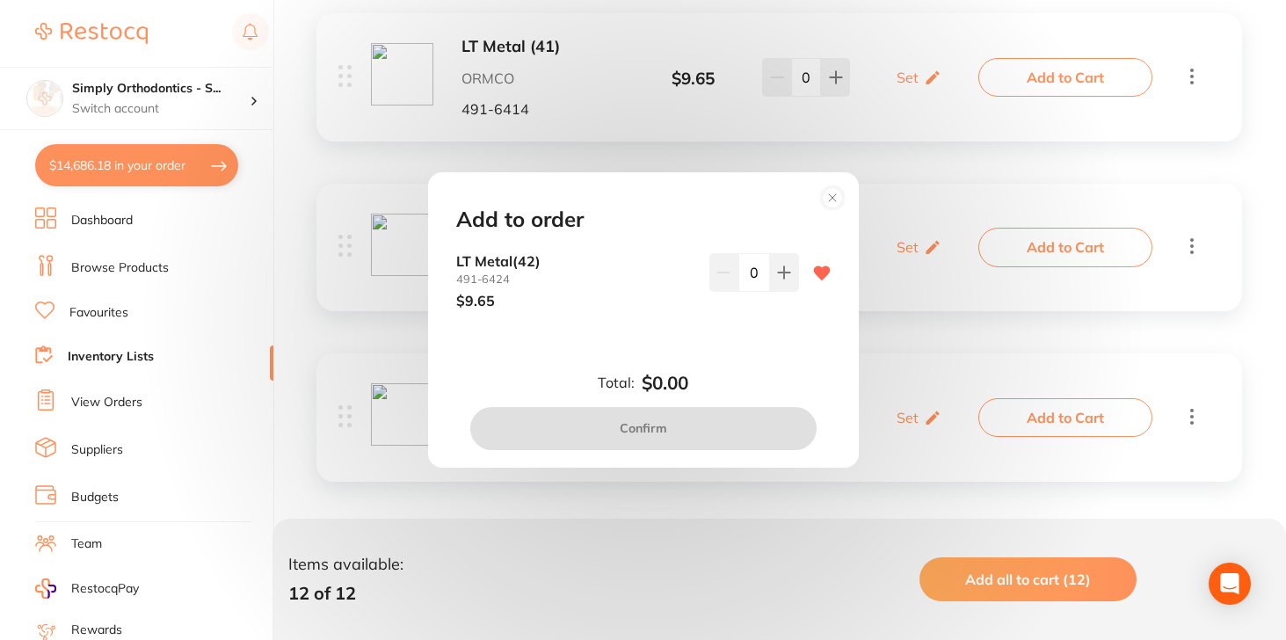
click at [749, 275] on input "0" at bounding box center [755, 272] width 32 height 39
type input "30"
click at [727, 375] on div "Total: $0.00 Confirm" at bounding box center [643, 411] width 417 height 77
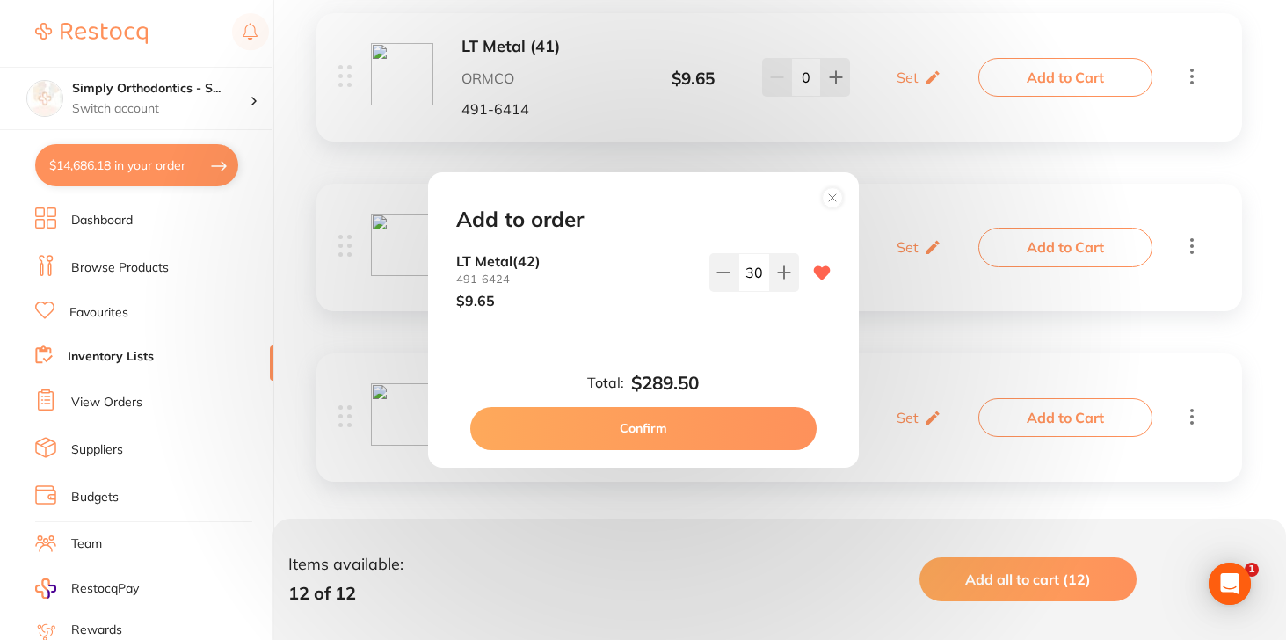
click at [712, 425] on button "Confirm" at bounding box center [643, 428] width 346 height 42
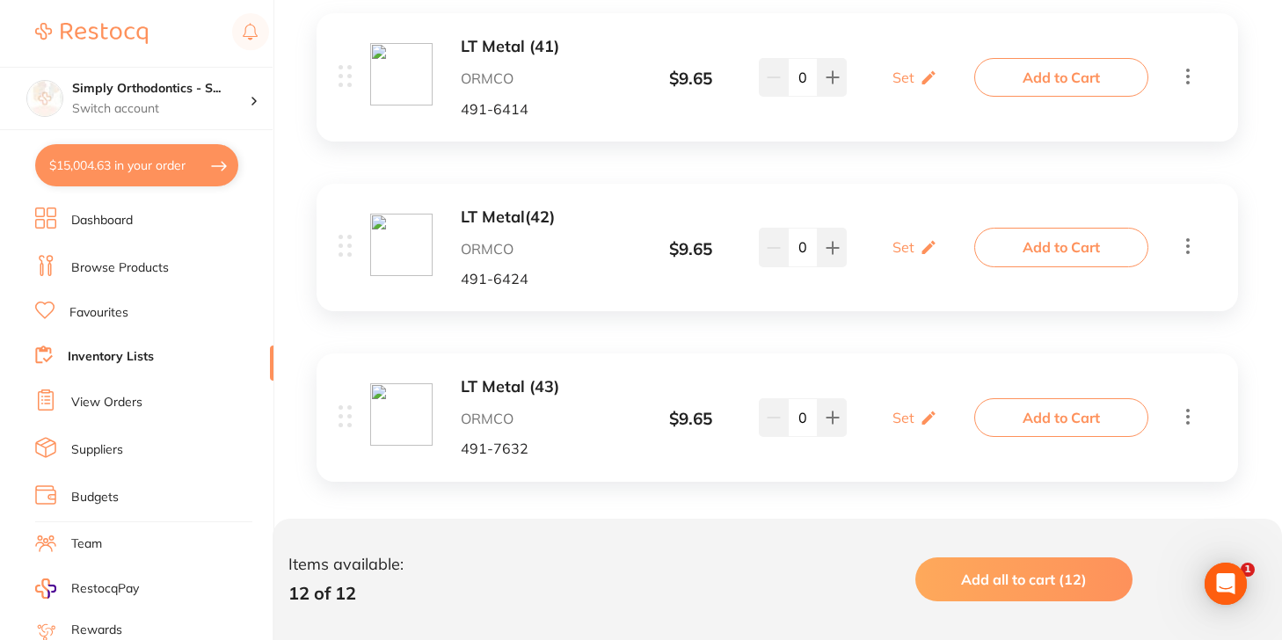
click at [1016, 412] on button "Add to Cart" at bounding box center [1061, 417] width 174 height 39
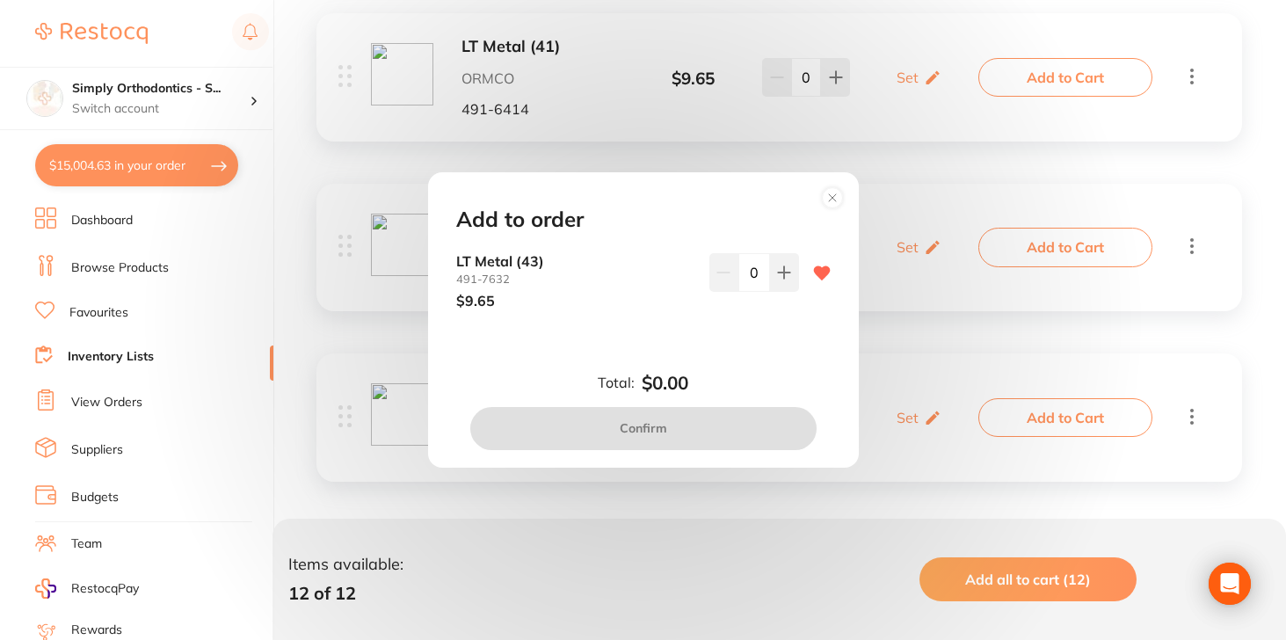
click at [747, 278] on input "0" at bounding box center [755, 272] width 32 height 39
type input "30"
click at [739, 345] on div "Add to order LT Metal [PHONE_NUMBER] $9.65 30 Total: $0.00 Confirm" at bounding box center [643, 319] width 431 height 295
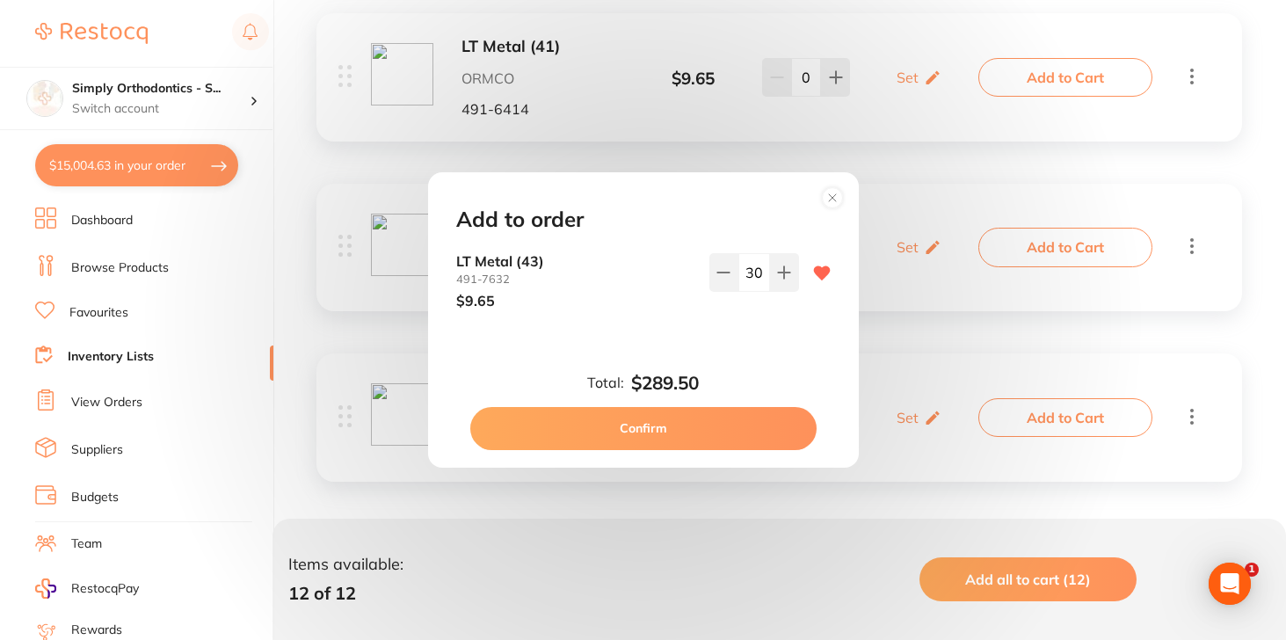
click at [681, 426] on button "Confirm" at bounding box center [643, 428] width 346 height 42
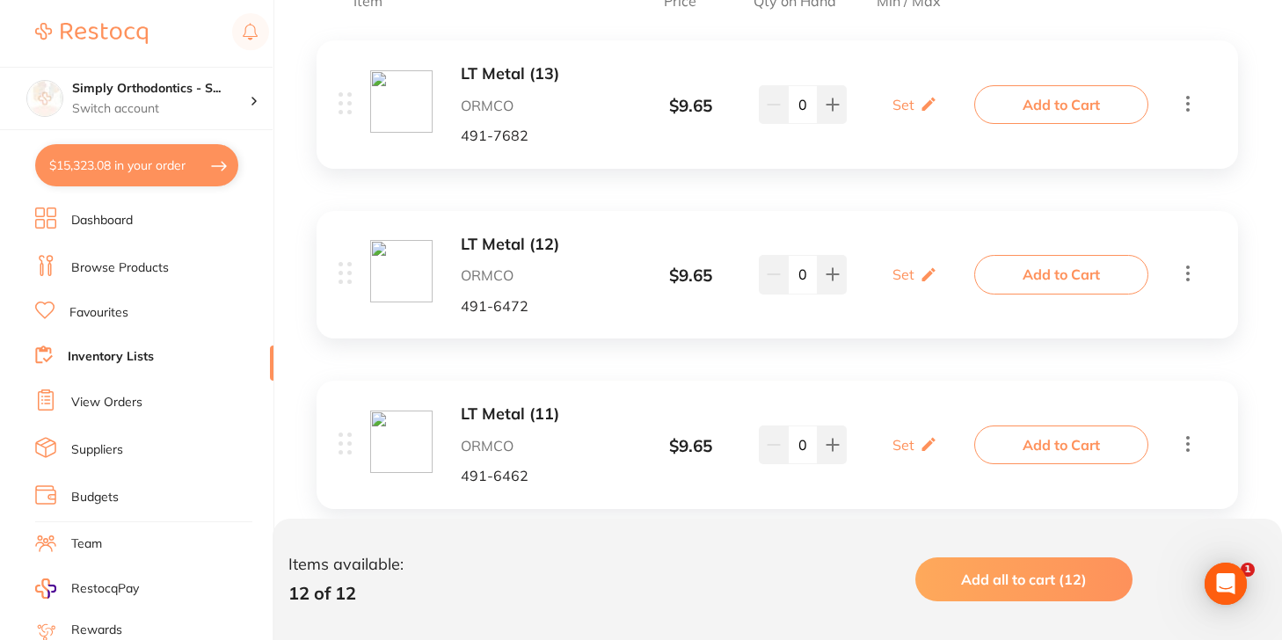
scroll to position [448, 0]
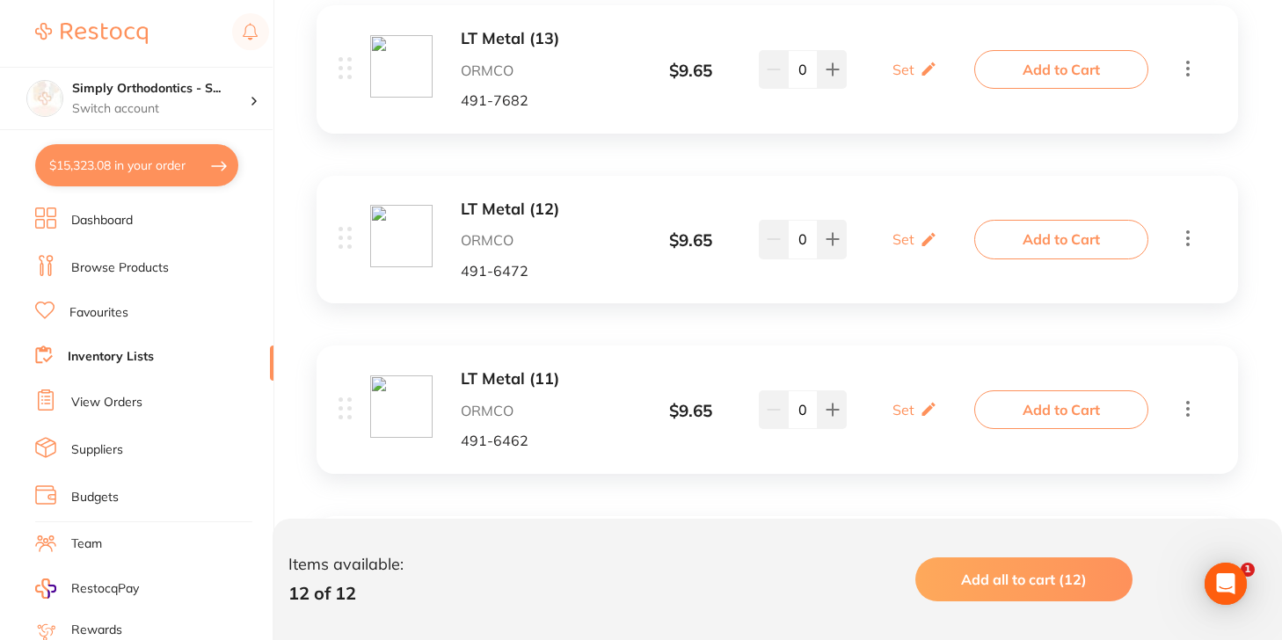
click at [114, 164] on button "$15,323.08 in your order" at bounding box center [136, 165] width 203 height 42
checkbox input "true"
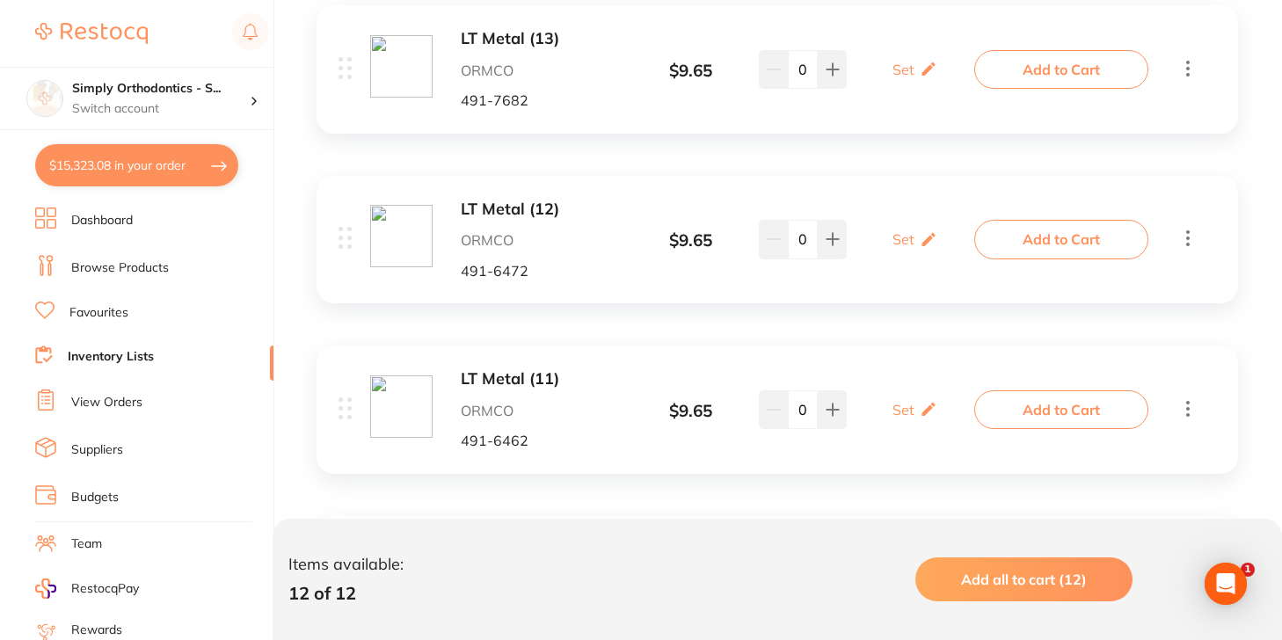
checkbox input "true"
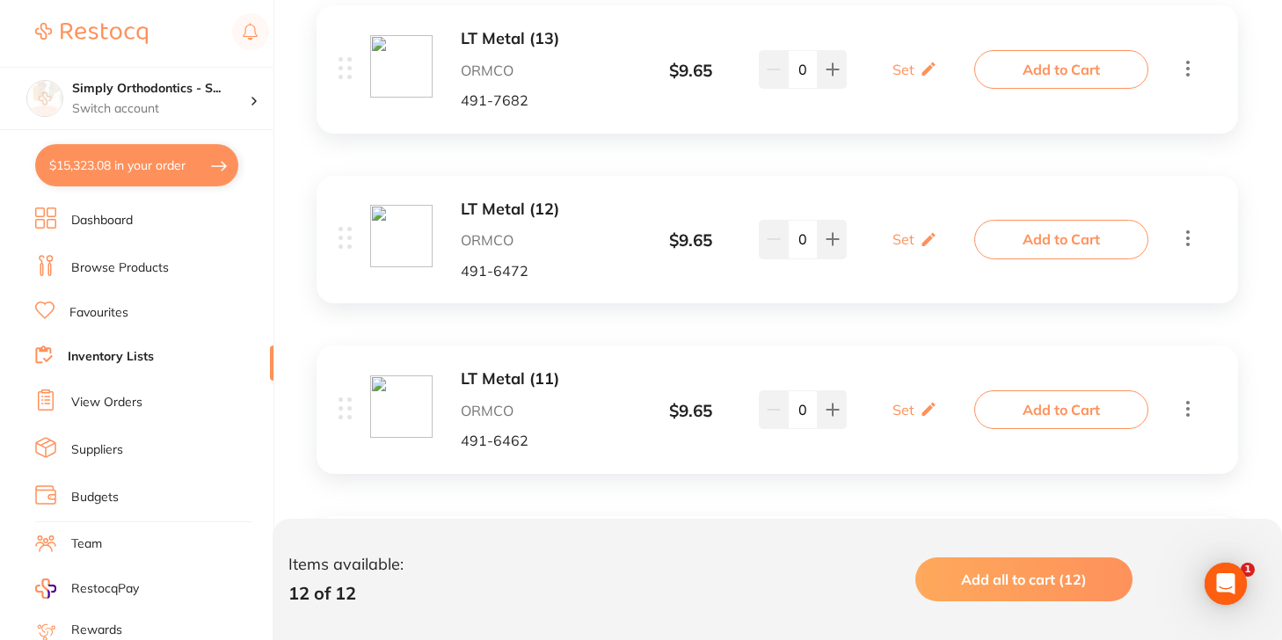
checkbox input "true"
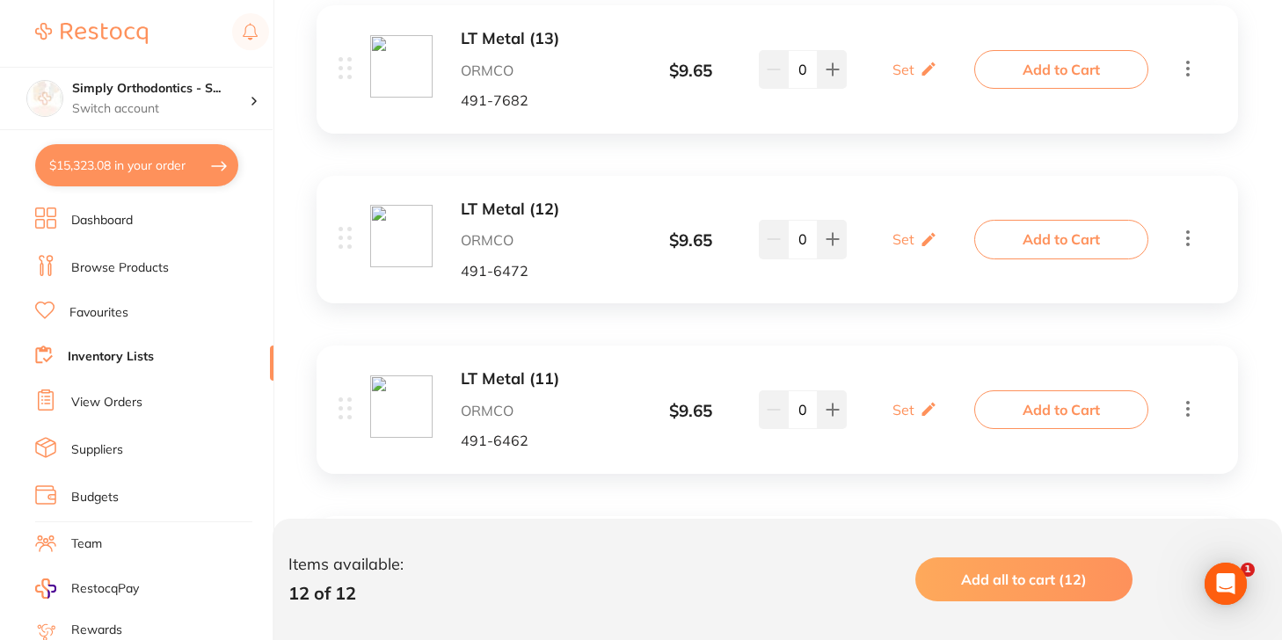
checkbox input "true"
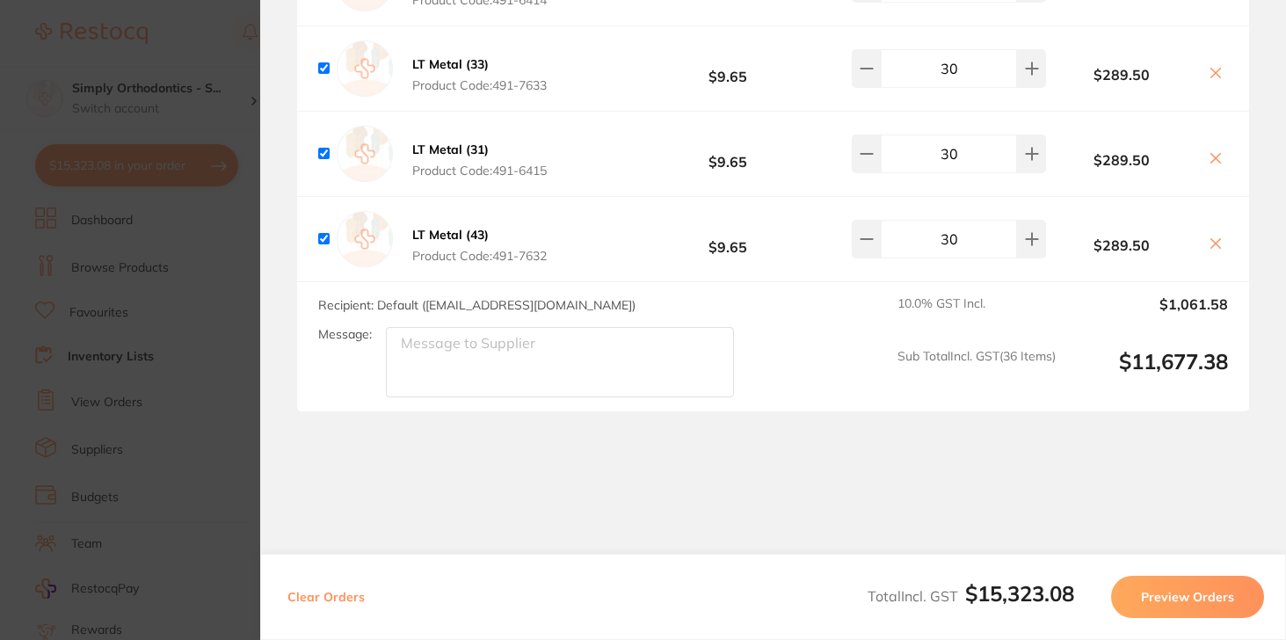
scroll to position [0, 0]
click at [452, 361] on textarea "Message:" at bounding box center [560, 362] width 348 height 70
type textarea "Deliver to [GEOGRAPHIC_DATA]"
click at [458, 381] on textarea "Deliver to [GEOGRAPHIC_DATA]" at bounding box center [560, 362] width 348 height 70
click at [548, 491] on section "Review Orders Your orders are being processed and we will notify you once we ha…" at bounding box center [773, 320] width 1026 height 640
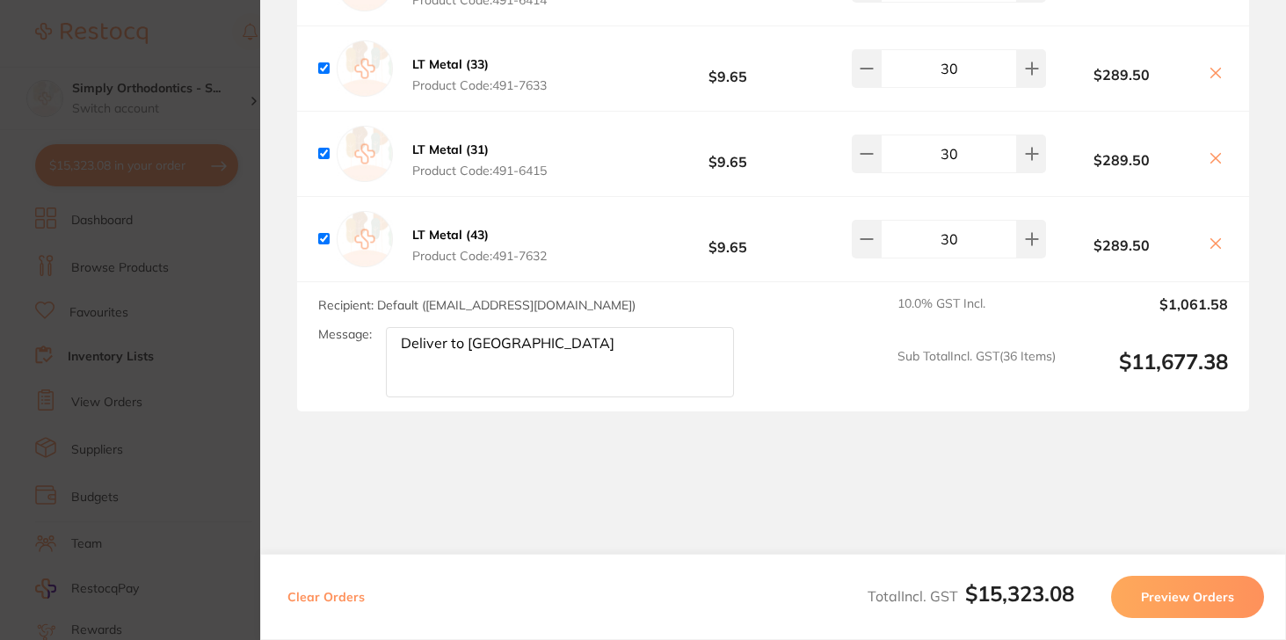
click at [617, 465] on section "Review Orders Your orders are being processed and we will notify you once we ha…" at bounding box center [773, 320] width 1026 height 640
click at [192, 50] on section "Update RRP Set your pre negotiated price for this item. Item Agreed RRP (excl. …" at bounding box center [643, 320] width 1286 height 640
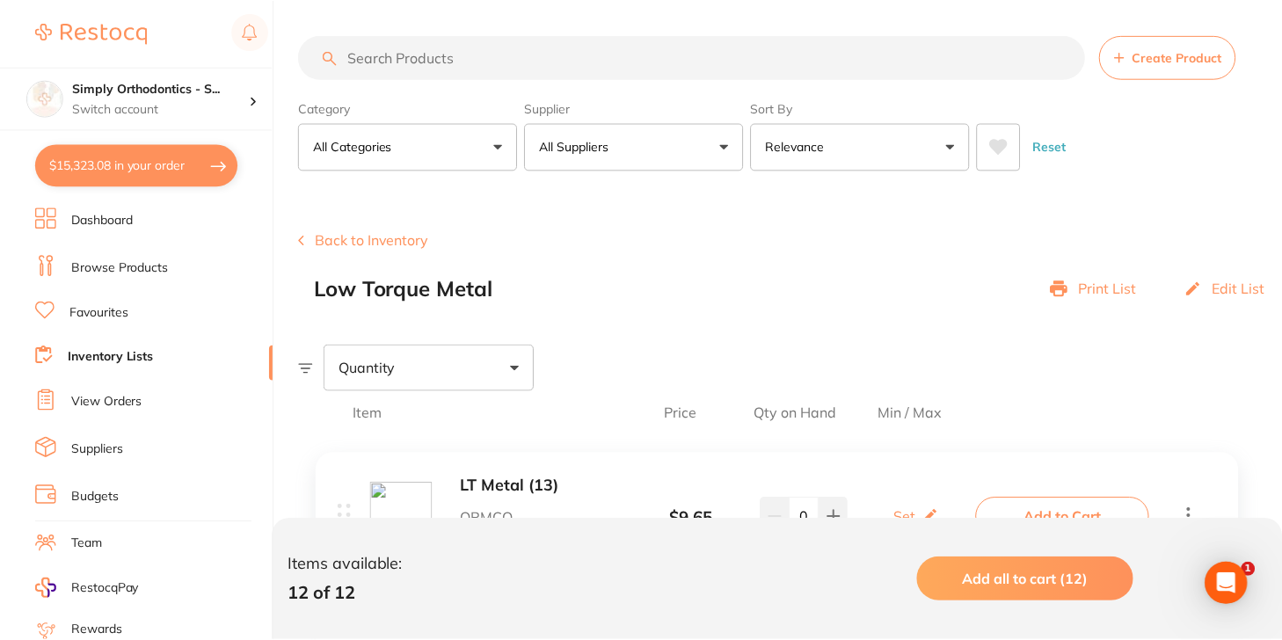
scroll to position [1, 0]
